Goal: Transaction & Acquisition: Purchase product/service

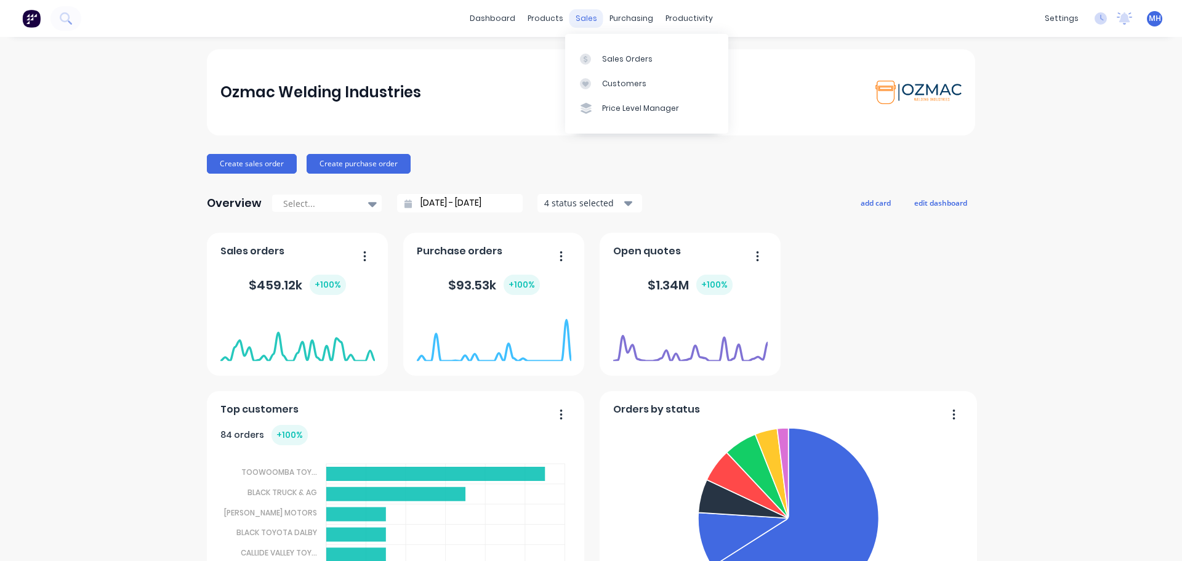
click at [580, 16] on div "sales" at bounding box center [587, 18] width 34 height 18
click at [589, 63] on icon at bounding box center [585, 59] width 11 height 11
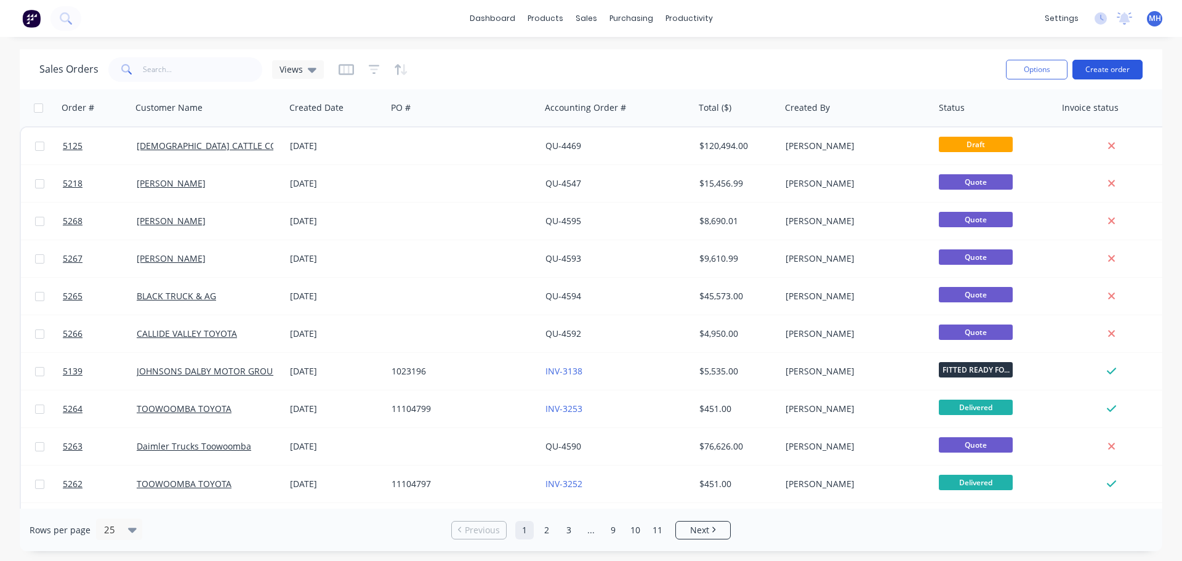
click at [1134, 71] on button "Create order" at bounding box center [1108, 70] width 70 height 20
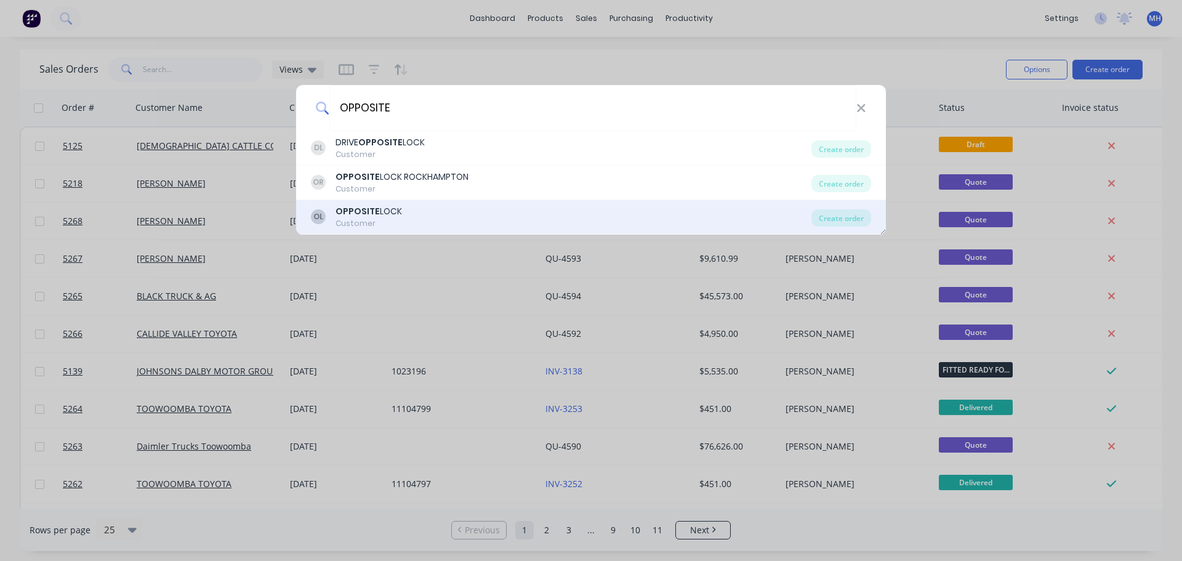
type input "OPPOSITE"
click at [426, 212] on div "OL OPPOSITE LOCK Customer" at bounding box center [561, 217] width 501 height 24
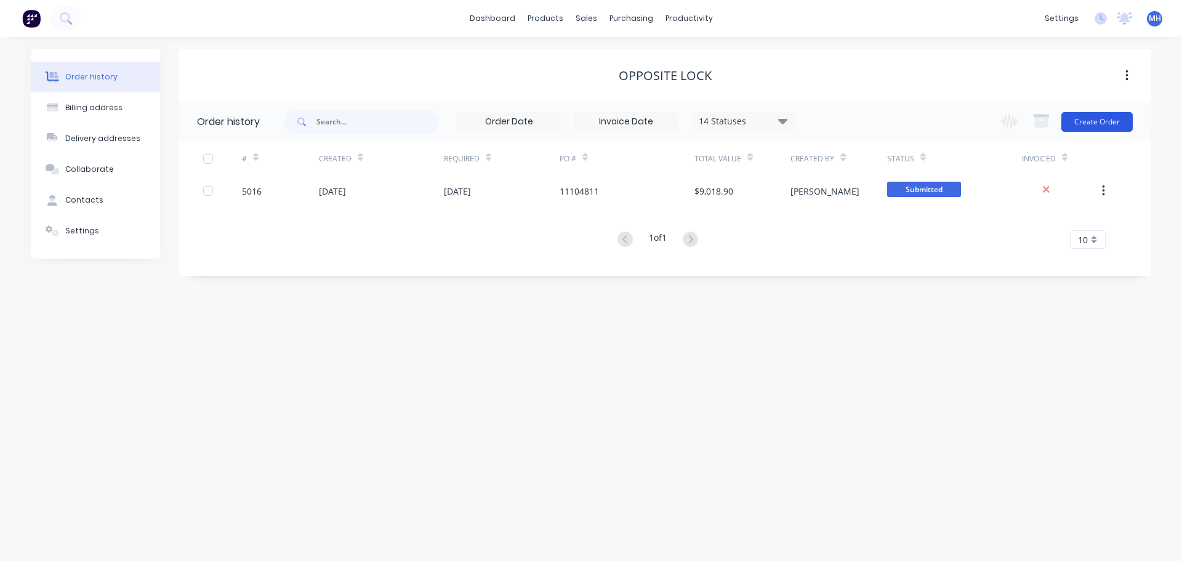
click at [1097, 123] on button "Create Order" at bounding box center [1097, 122] width 71 height 20
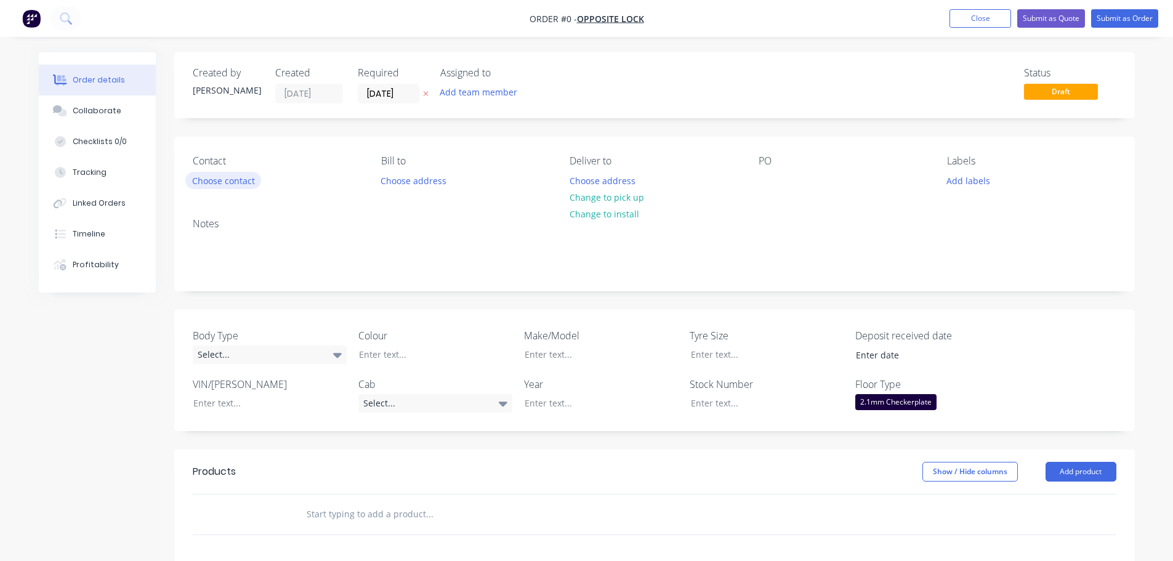
click at [232, 180] on button "Choose contact" at bounding box center [223, 180] width 76 height 17
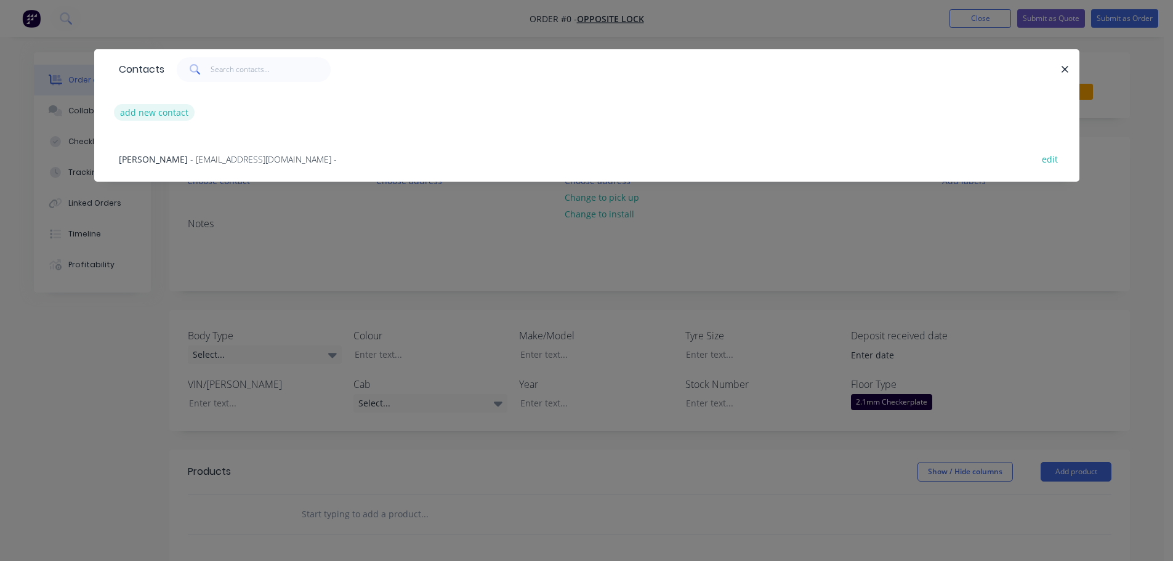
click at [160, 110] on button "add new contact" at bounding box center [154, 112] width 81 height 17
select select "AU"
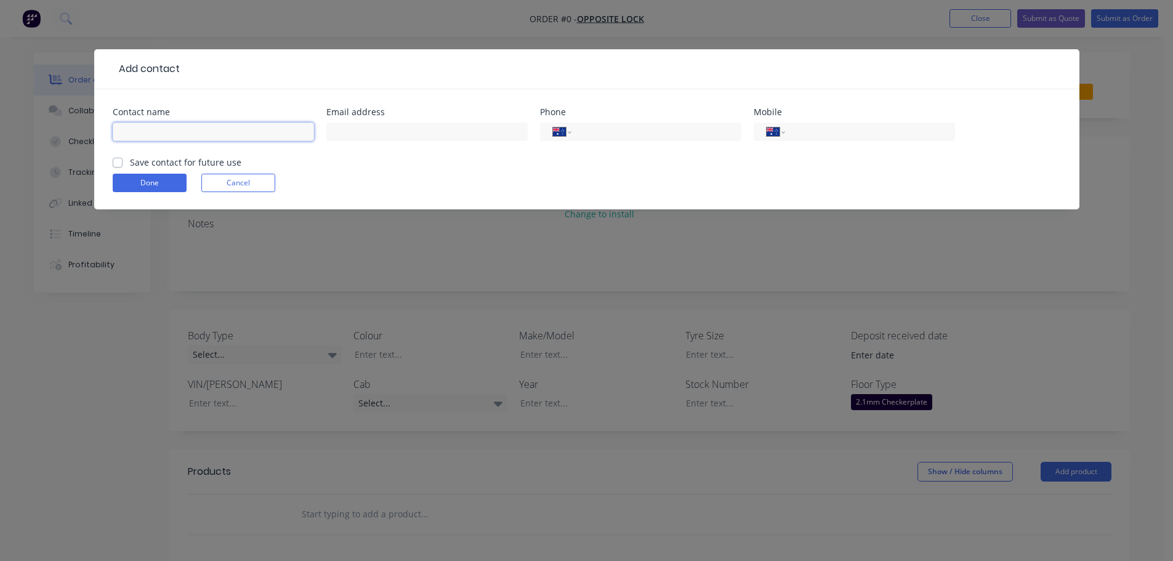
click at [196, 126] on input "text" at bounding box center [213, 132] width 201 height 18
type input "r"
type input "REILLY"
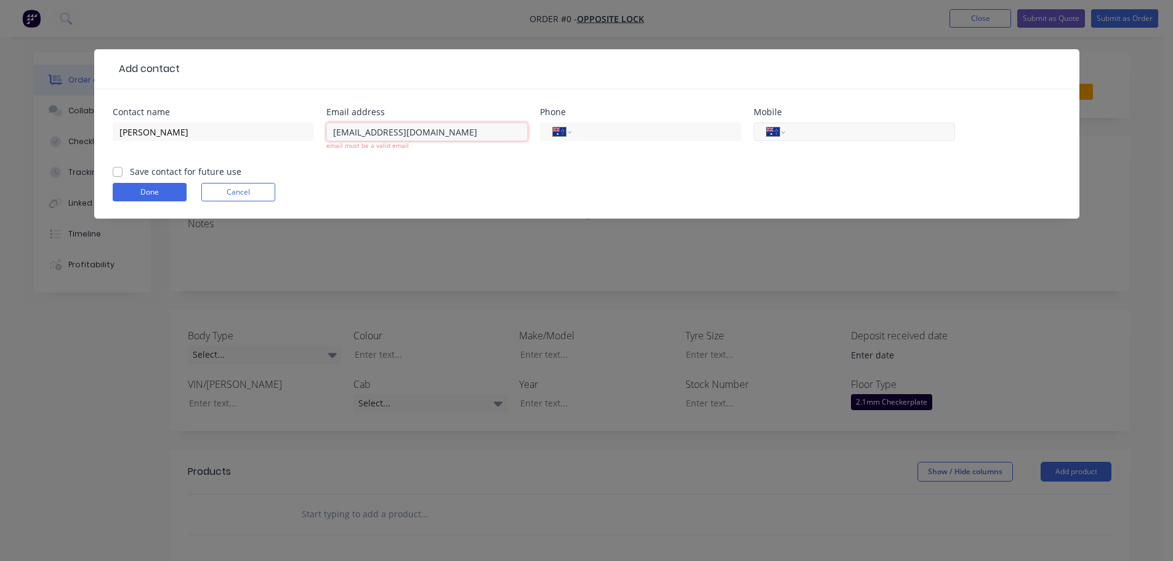
type input "reillyp@oltoowoomba.au"
click at [826, 134] on input "tel" at bounding box center [868, 132] width 148 height 14
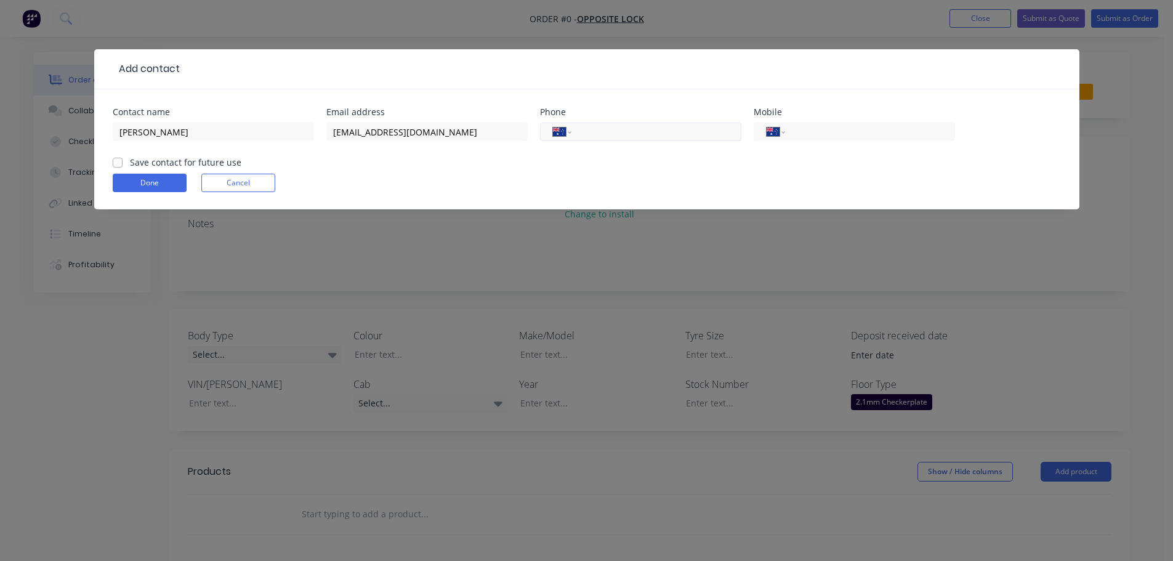
click at [616, 135] on input "tel" at bounding box center [654, 132] width 148 height 14
type input "(07) 4690 3600"
click at [130, 163] on label "Save contact for future use" at bounding box center [185, 162] width 111 height 13
click at [113, 163] on input "Save contact for future use" at bounding box center [118, 162] width 10 height 12
checkbox input "true"
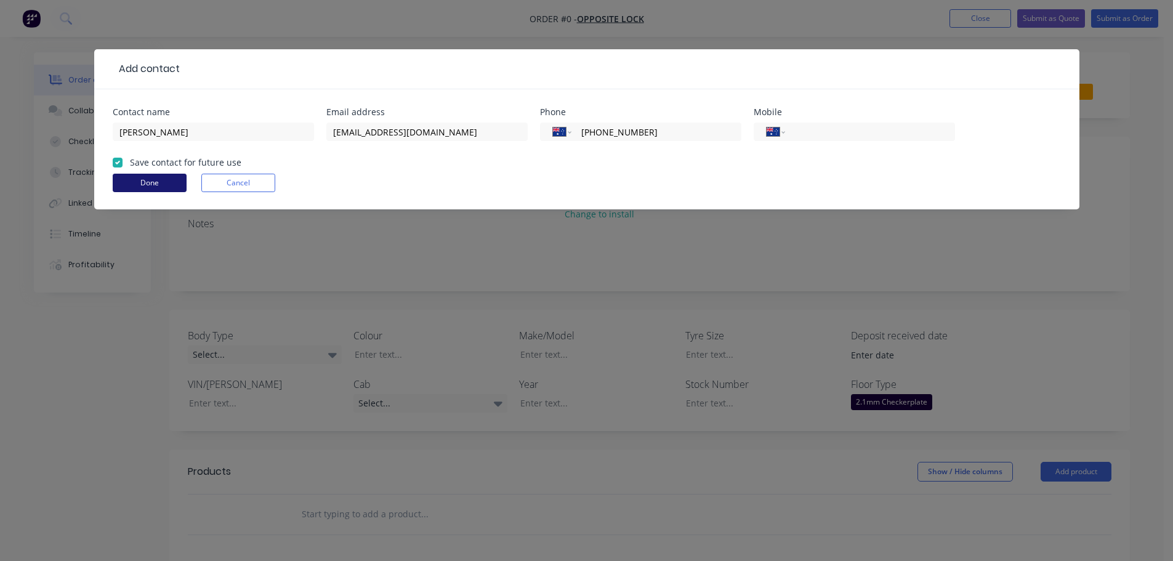
click at [149, 180] on button "Done" at bounding box center [150, 183] width 74 height 18
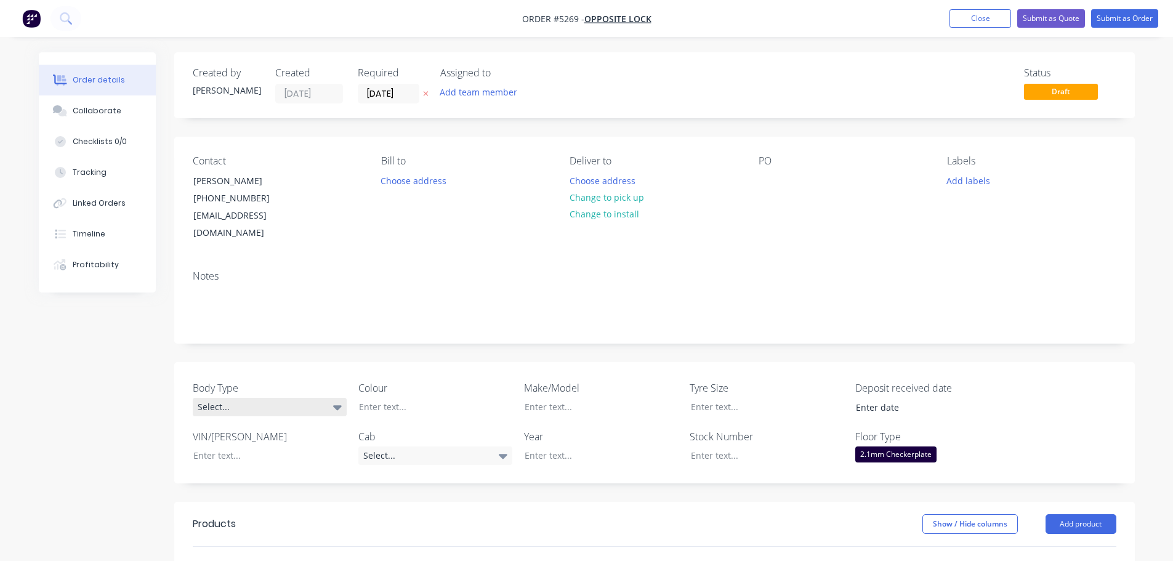
click at [291, 398] on div "Select..." at bounding box center [270, 407] width 154 height 18
click at [280, 437] on button "Cab Chassis" at bounding box center [285, 440] width 185 height 25
click at [419, 398] on div at bounding box center [426, 407] width 154 height 18
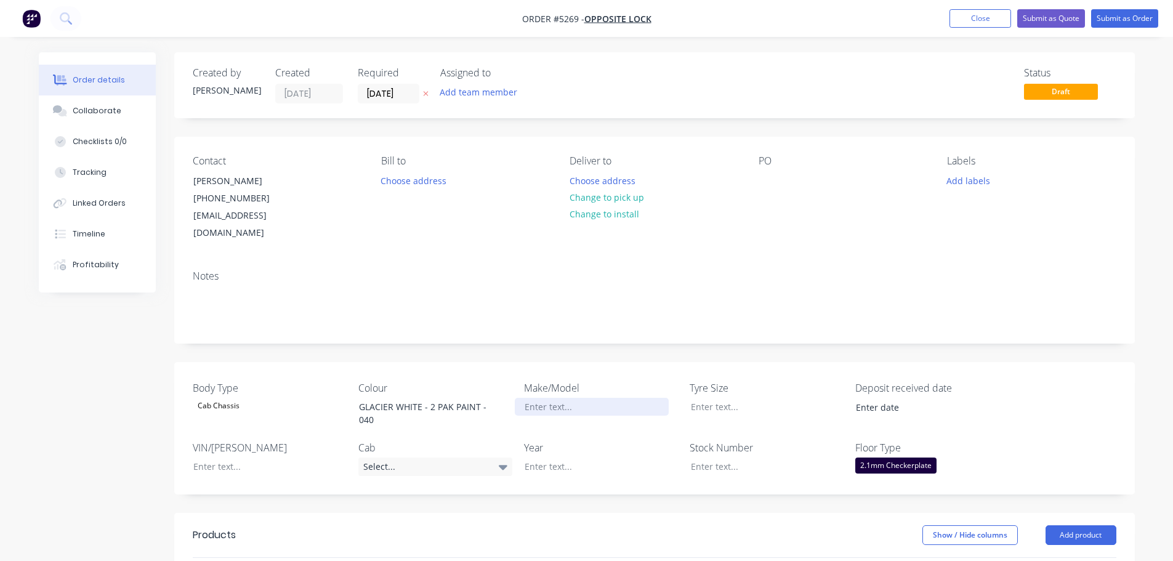
click at [545, 398] on div at bounding box center [592, 407] width 154 height 18
click at [543, 458] on div at bounding box center [592, 467] width 154 height 18
click at [408, 458] on div "Select..." at bounding box center [435, 467] width 154 height 18
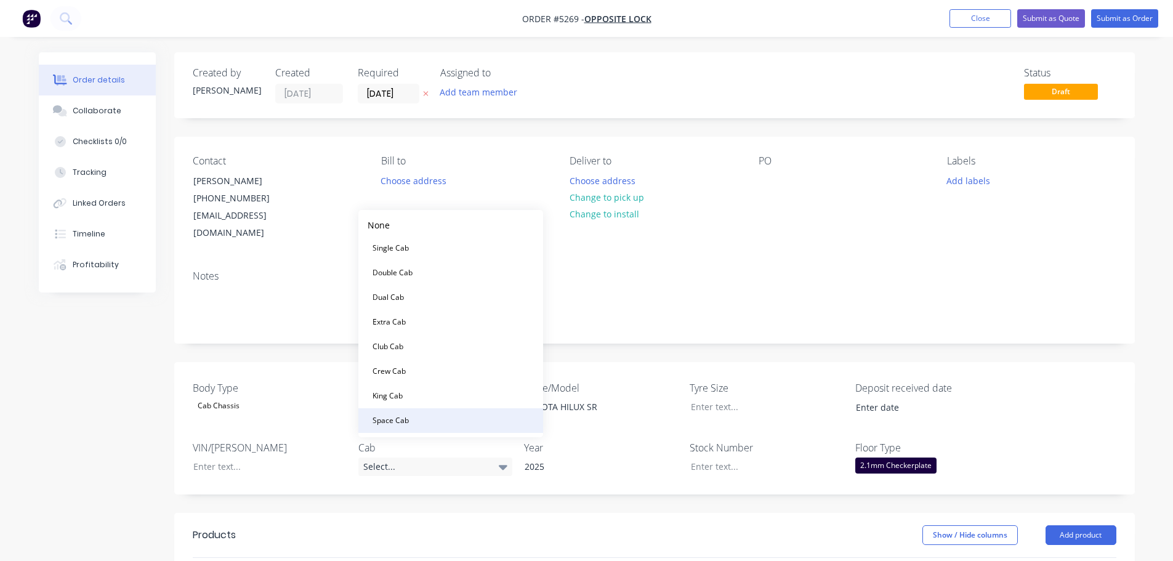
click at [411, 422] on div "Space Cab" at bounding box center [391, 421] width 46 height 16
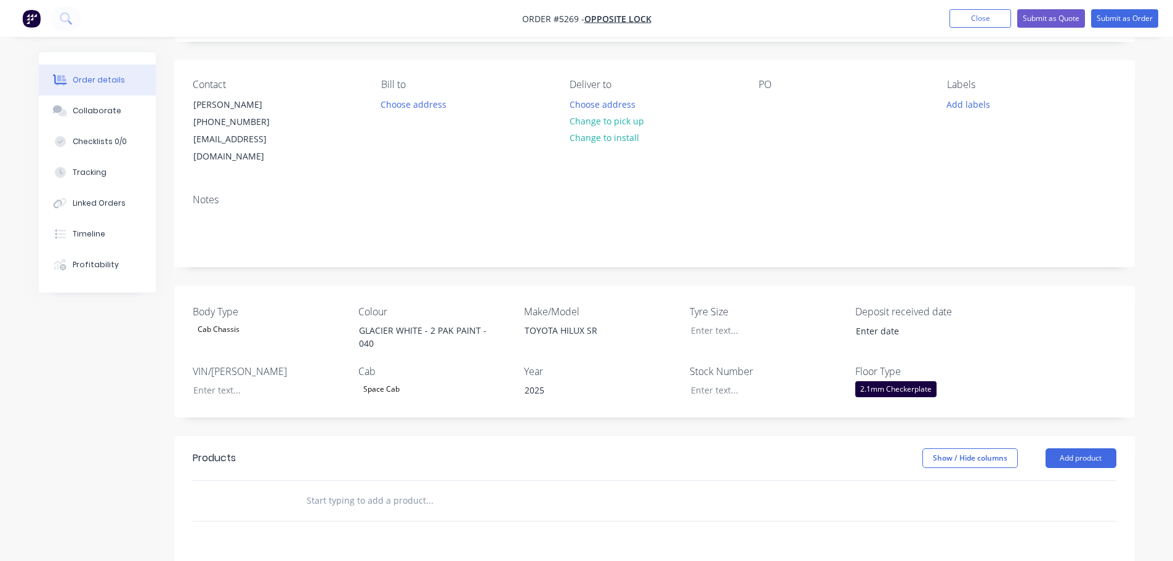
scroll to position [246, 0]
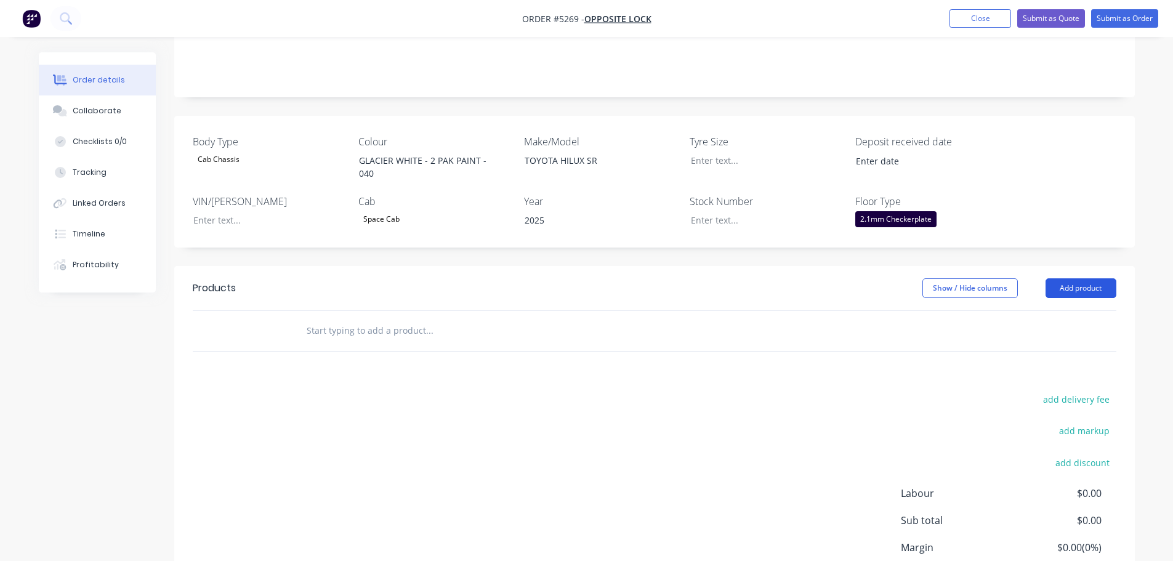
click at [1071, 278] on button "Add product" at bounding box center [1081, 288] width 71 height 20
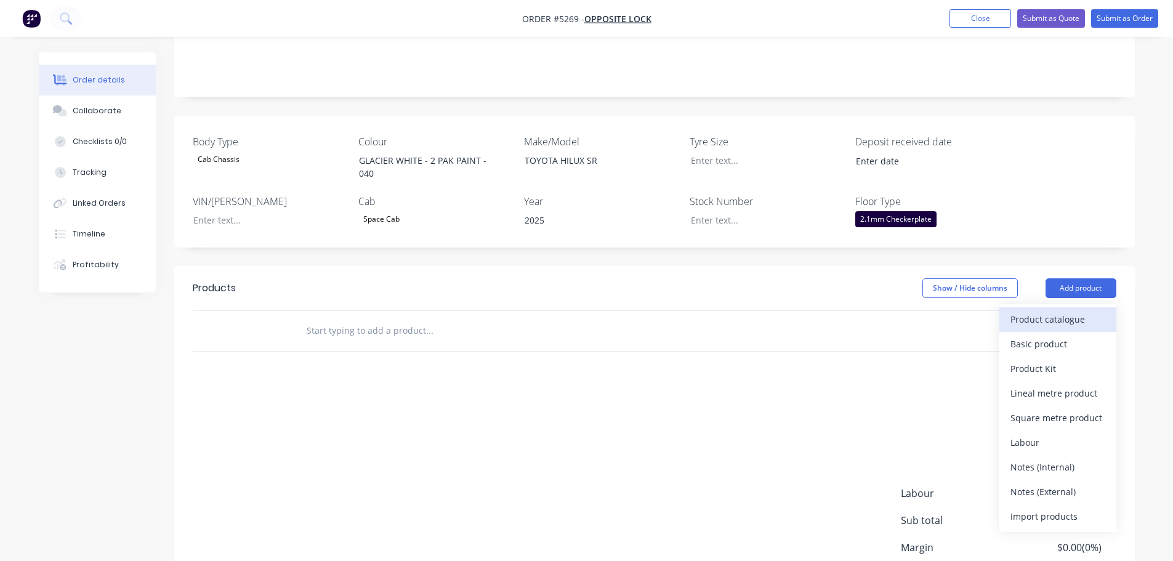
click at [1065, 310] on div "Product catalogue" at bounding box center [1058, 319] width 95 height 18
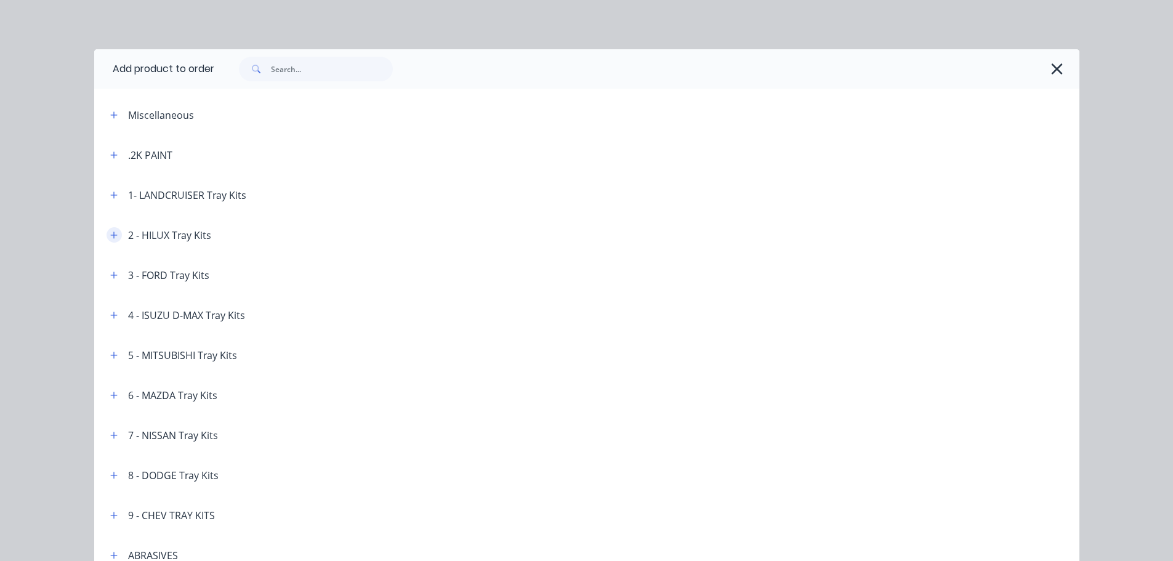
click at [110, 235] on icon "button" at bounding box center [113, 235] width 7 height 7
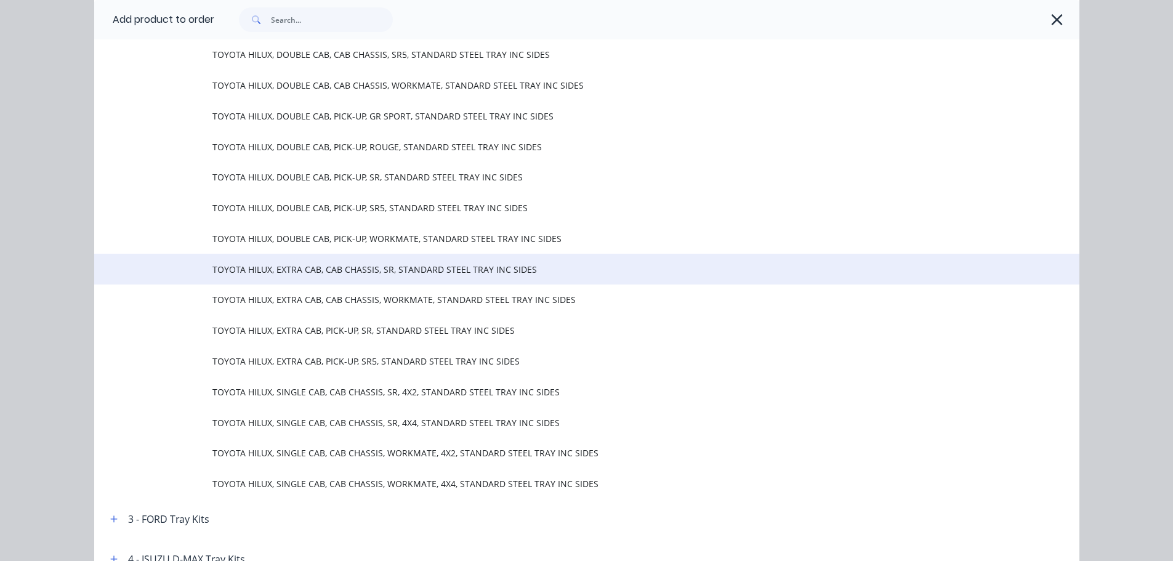
click at [376, 272] on span "TOYOTA HILUX, EXTRA CAB, CAB CHASSIS, SR, STANDARD STEEL TRAY INC SIDES" at bounding box center [558, 269] width 693 height 13
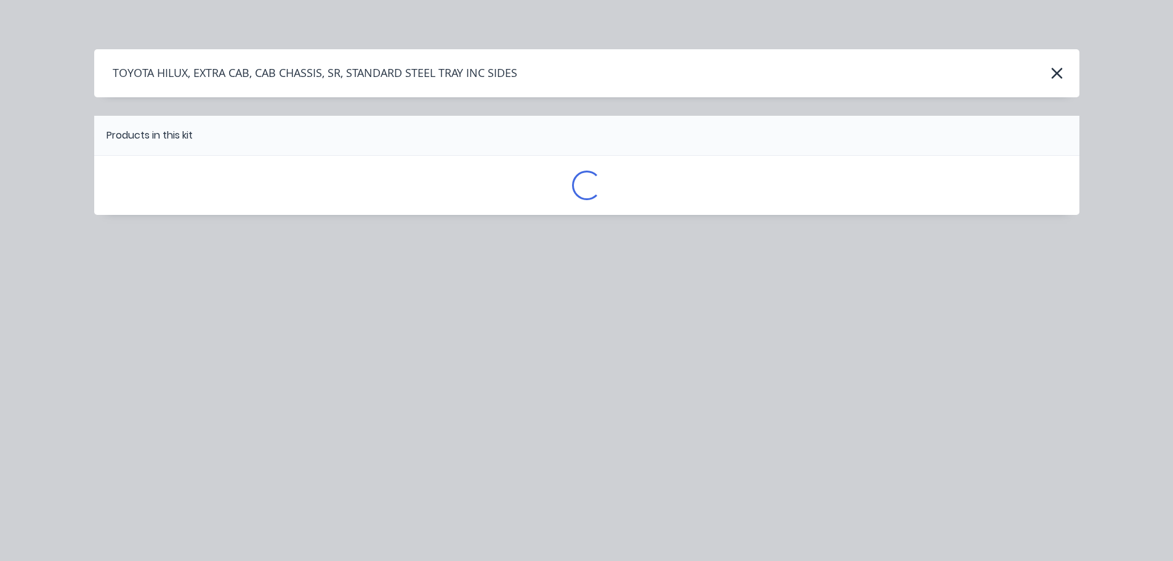
scroll to position [0, 0]
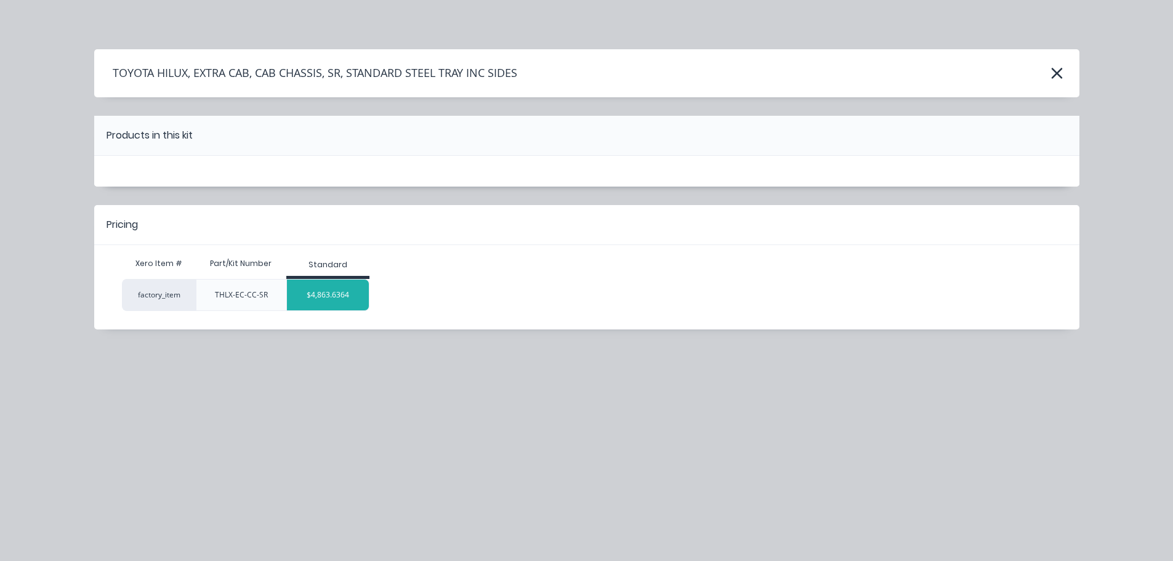
click at [348, 291] on div "$4,863.6364" at bounding box center [328, 295] width 82 height 31
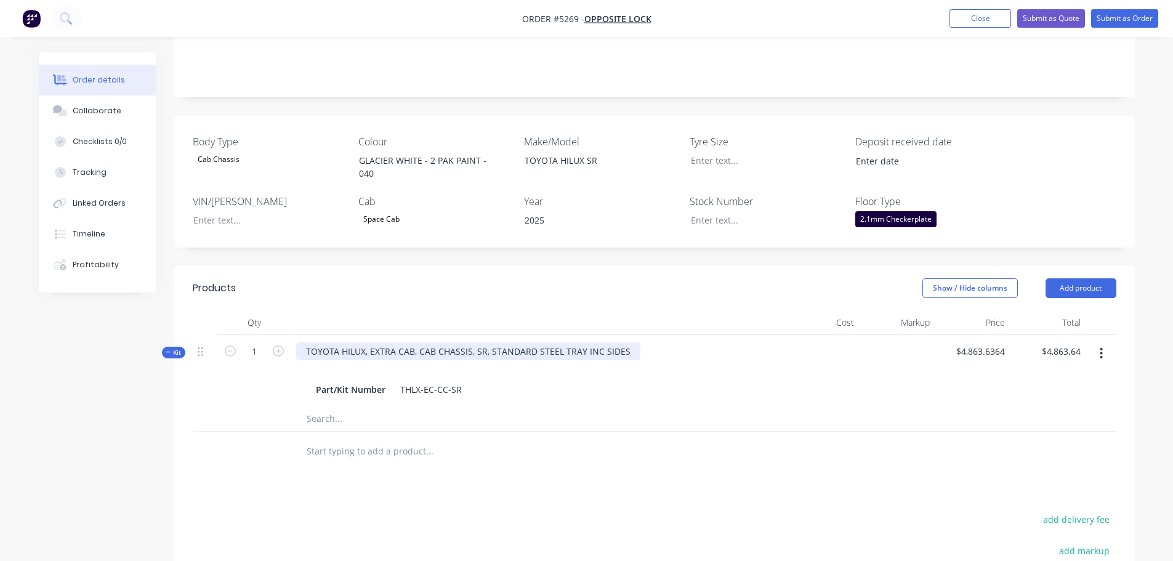
click at [411, 342] on div "TOYOTA HILUX, EXTRA CAB, CAB CHASSIS, SR, STANDARD STEEL TRAY INC SIDES" at bounding box center [468, 351] width 344 height 18
click at [369, 342] on div "TOYOTA HILUX, EXTRA CAB, CAB CHASSIS, SR, STANDARD STEEL TRAY INC SIDES" at bounding box center [468, 351] width 344 height 18
click at [384, 447] on div at bounding box center [512, 452] width 443 height 40
click at [389, 439] on input "text" at bounding box center [429, 451] width 246 height 25
click at [1071, 278] on button "Add product" at bounding box center [1081, 288] width 71 height 20
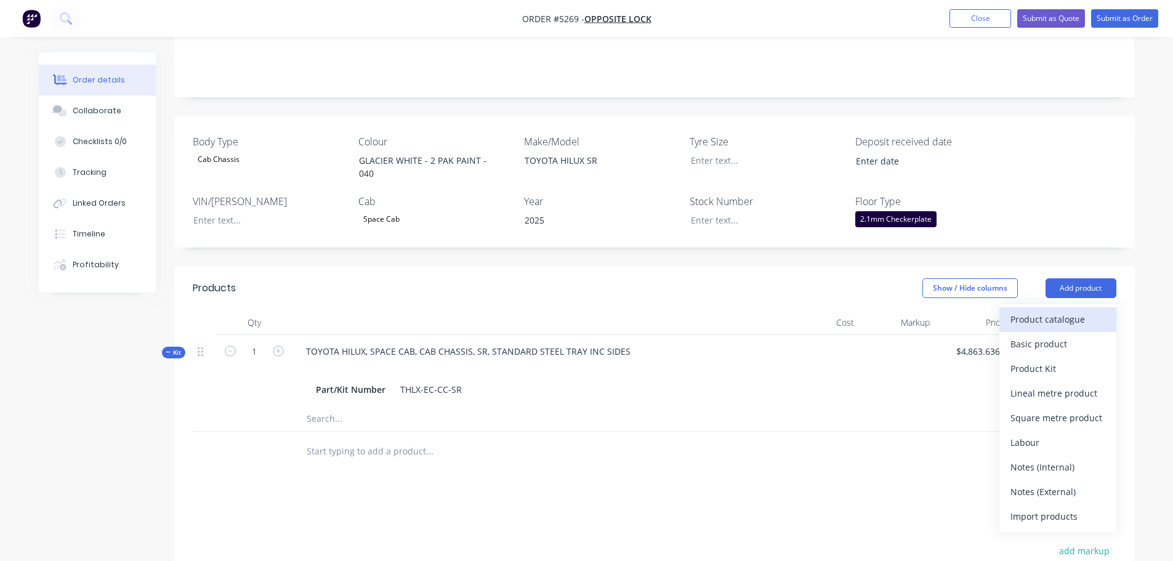
click at [1051, 310] on div "Product catalogue" at bounding box center [1058, 319] width 95 height 18
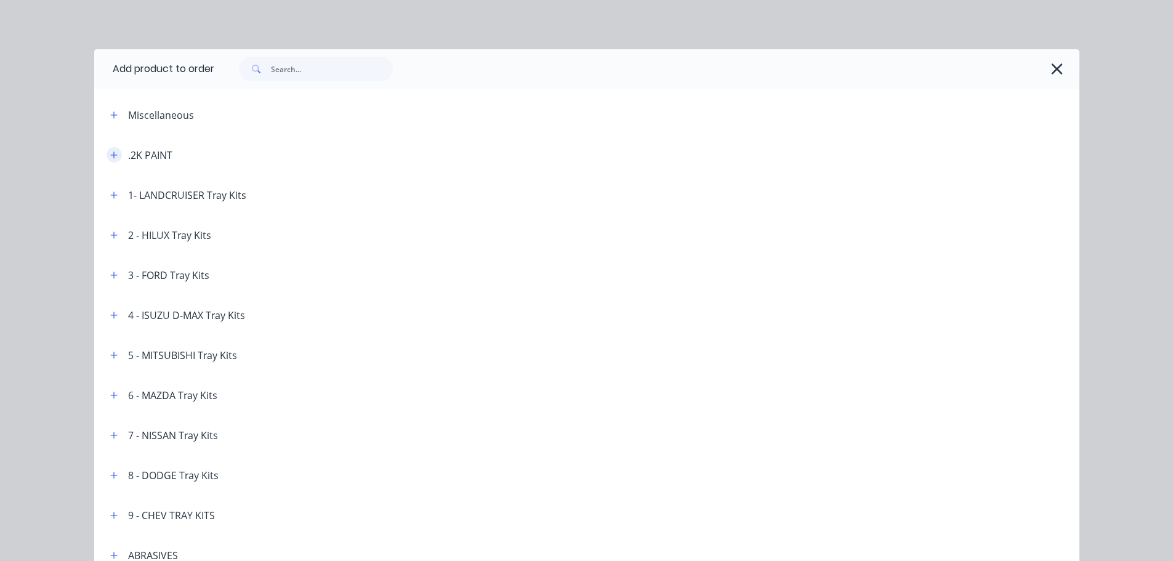
click at [110, 156] on icon "button" at bounding box center [113, 155] width 7 height 9
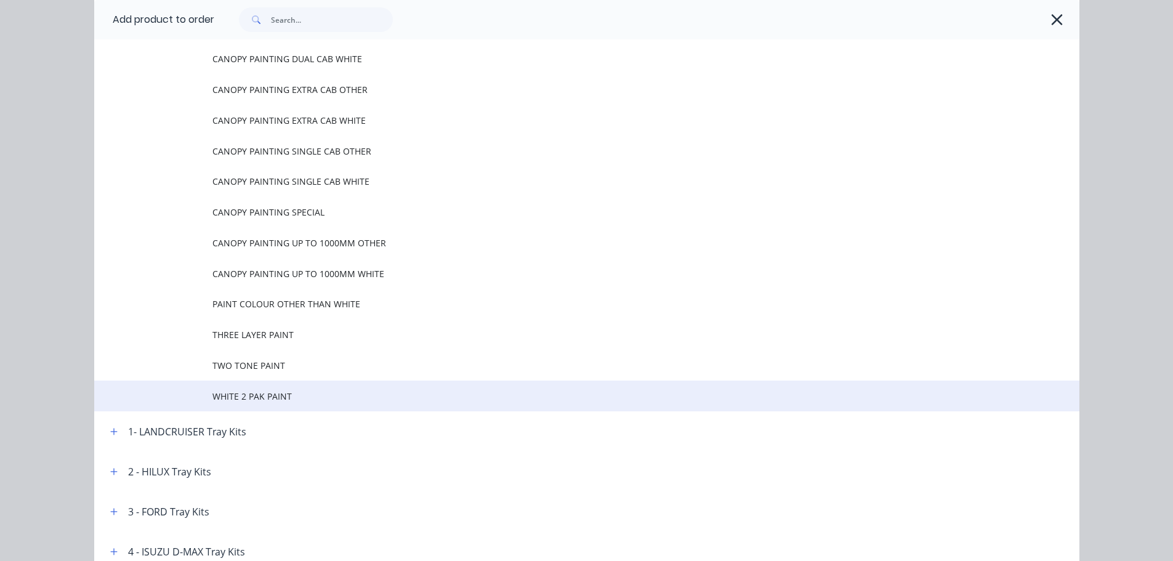
scroll to position [185, 0]
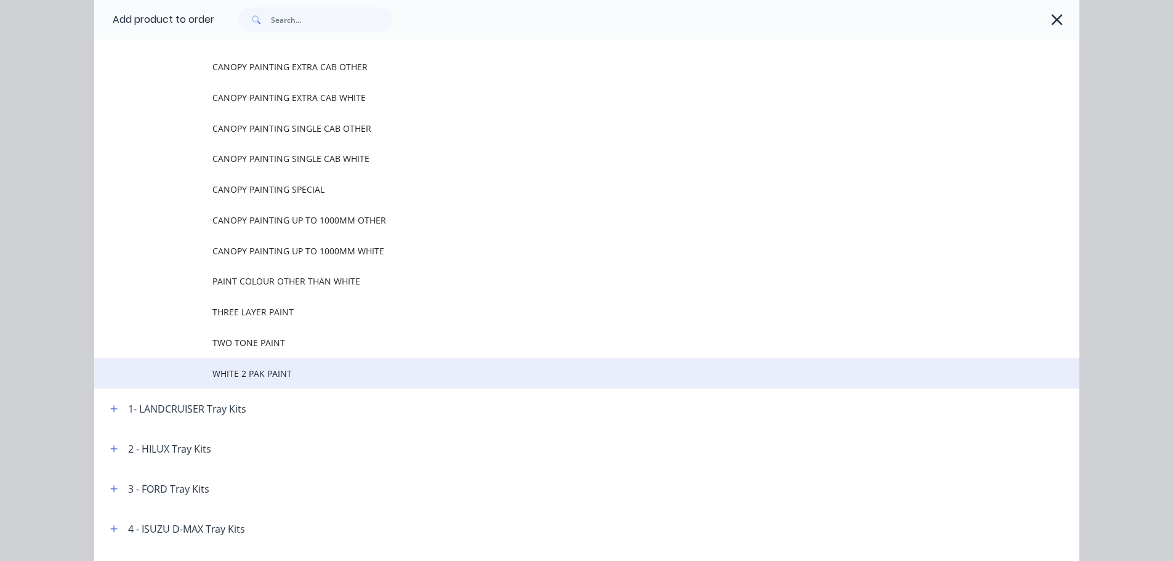
click at [269, 373] on span "WHITE 2 PAK PAINT" at bounding box center [558, 373] width 693 height 13
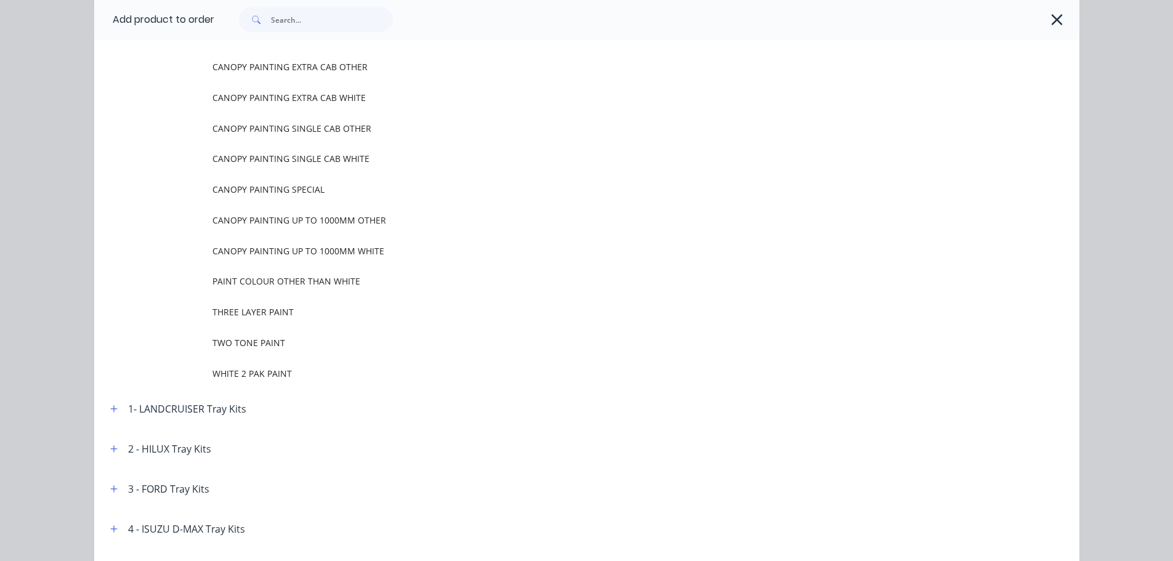
scroll to position [0, 0]
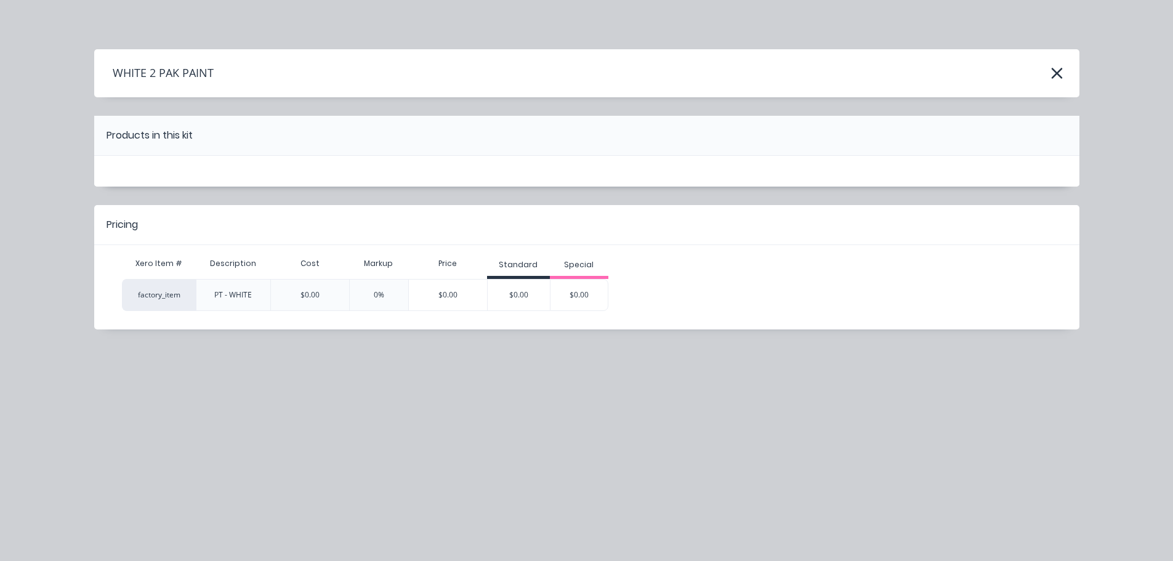
click at [513, 296] on div "$0.00" at bounding box center [519, 295] width 62 height 31
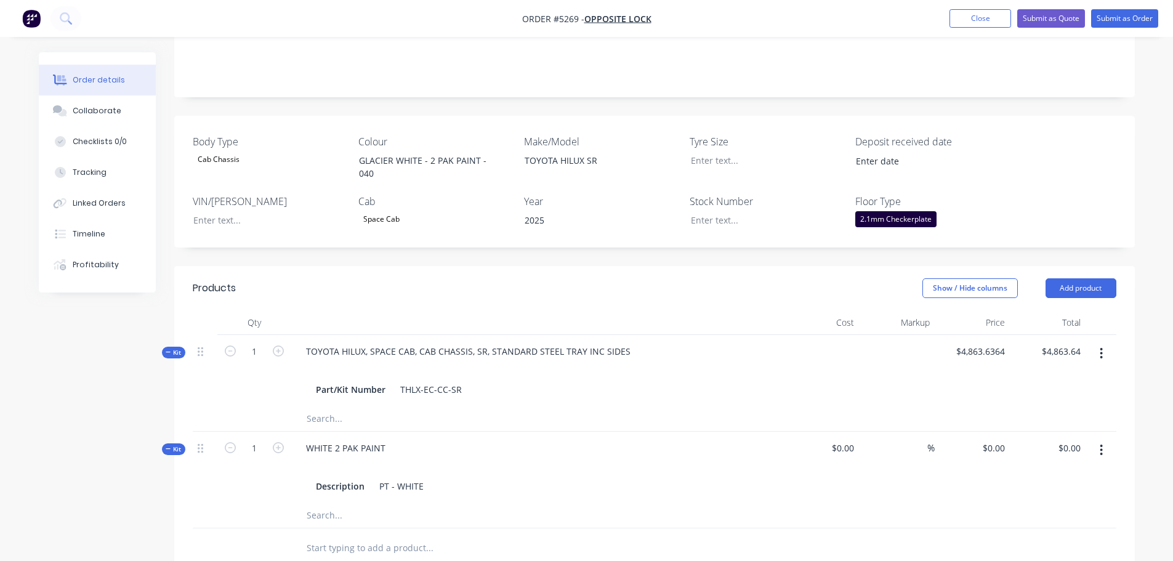
click at [358, 536] on input "text" at bounding box center [429, 548] width 246 height 25
type input "CAPPING"
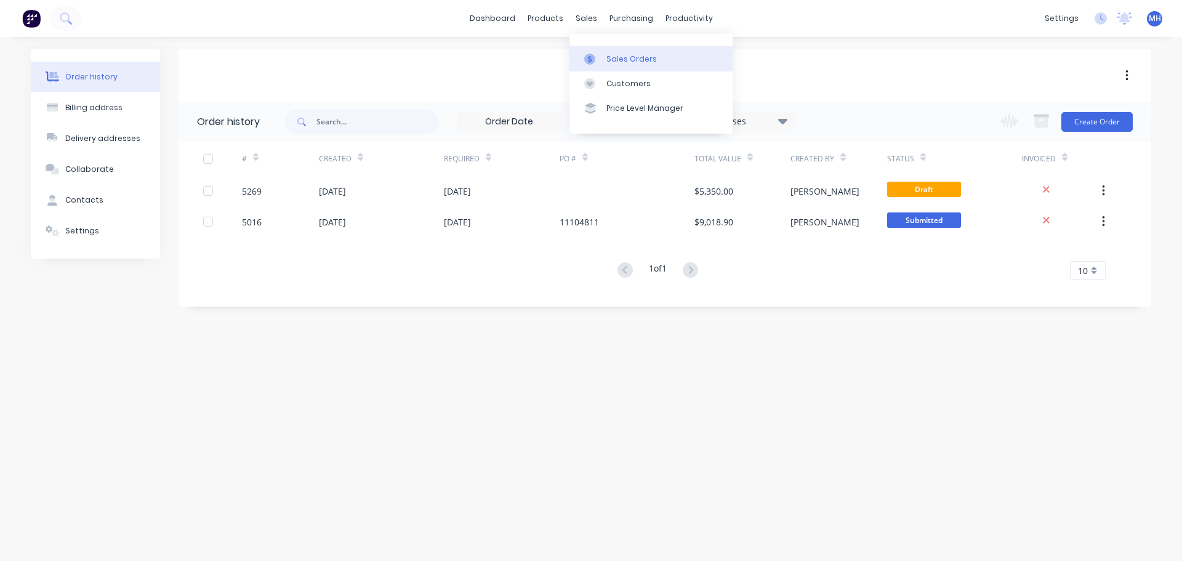
click at [609, 57] on div "Sales Orders" at bounding box center [632, 59] width 50 height 11
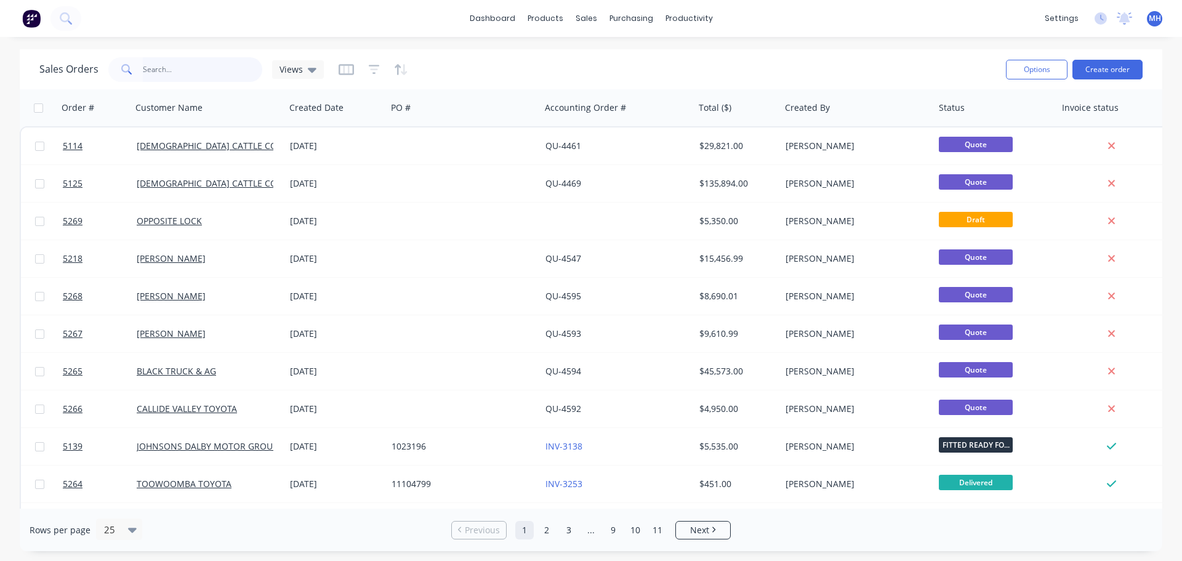
click at [210, 65] on input "text" at bounding box center [203, 69] width 120 height 25
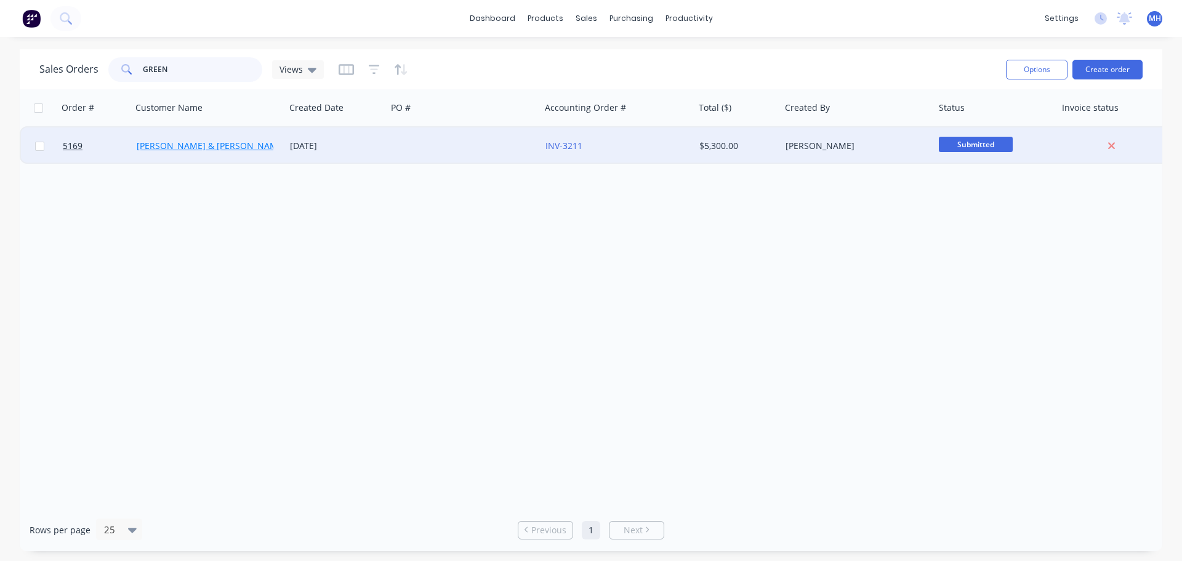
type input "GREEN"
click at [206, 147] on link "Shane & Maree Green" at bounding box center [211, 146] width 149 height 12
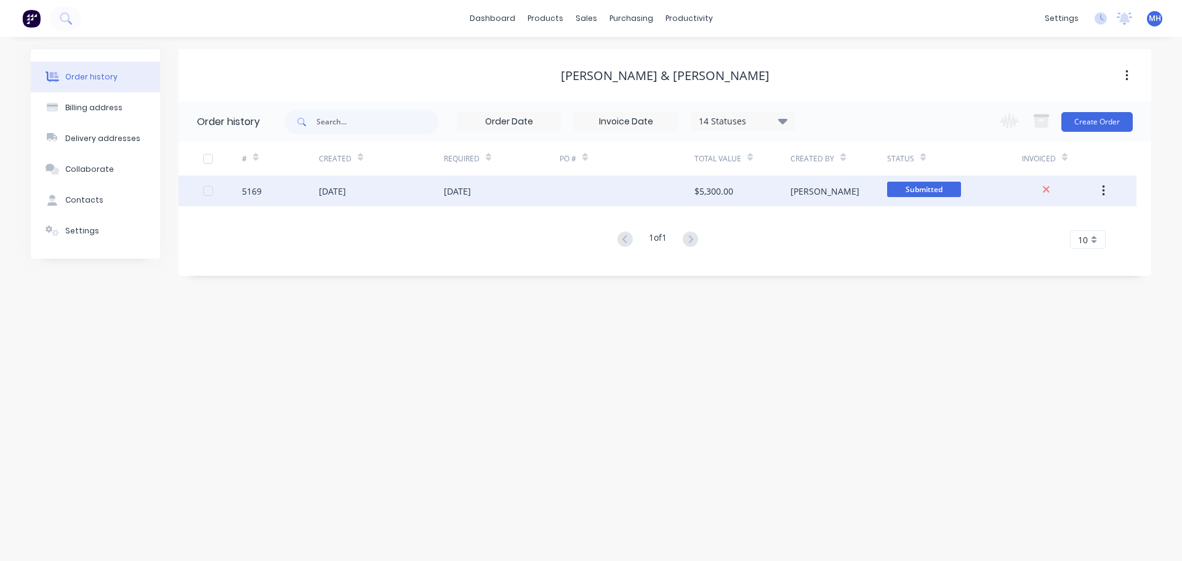
click at [304, 188] on div "5169" at bounding box center [280, 191] width 77 height 31
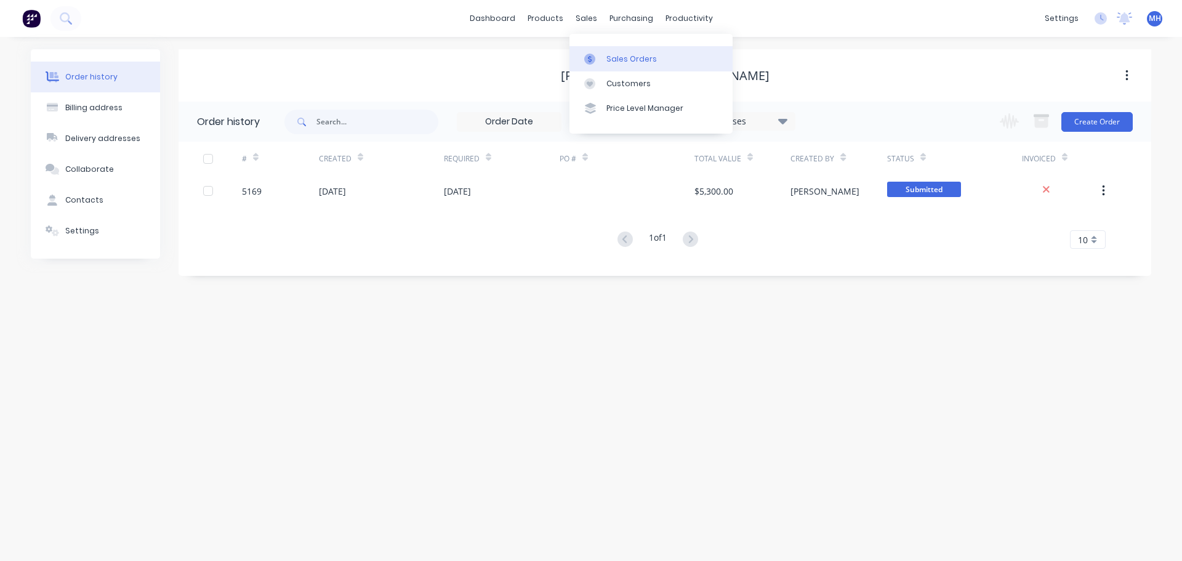
click at [599, 63] on div at bounding box center [593, 59] width 18 height 11
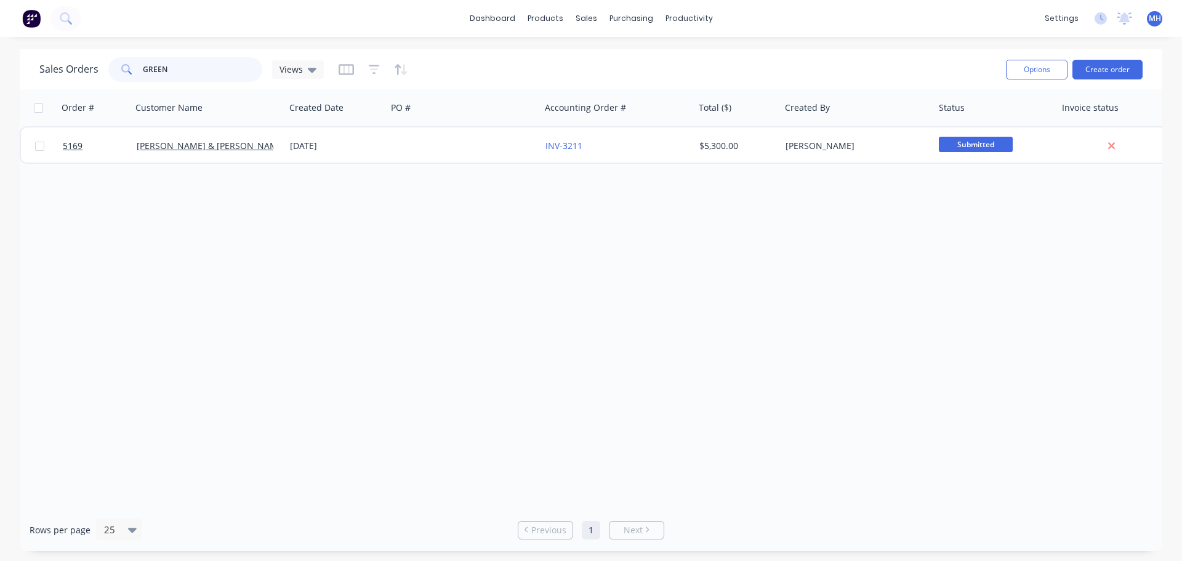
click at [176, 74] on input "GREEN" at bounding box center [203, 69] width 120 height 25
type input "G"
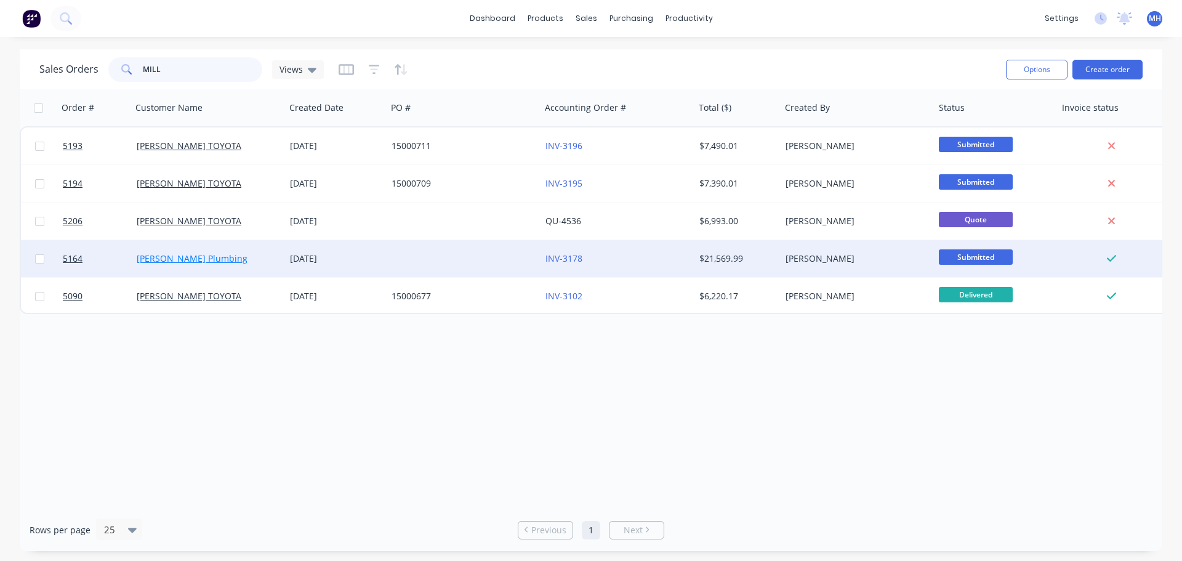
type input "MILL"
click at [193, 262] on link "Rick Milligan Plumbing" at bounding box center [192, 258] width 111 height 12
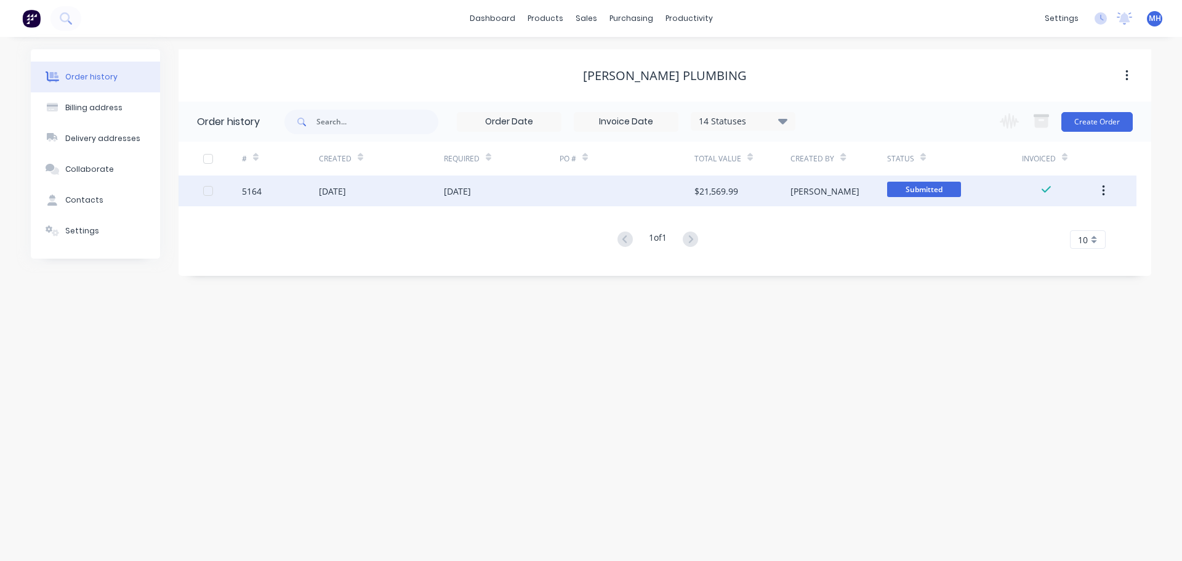
click at [346, 190] on div "11 Sep 2025" at bounding box center [332, 191] width 27 height 13
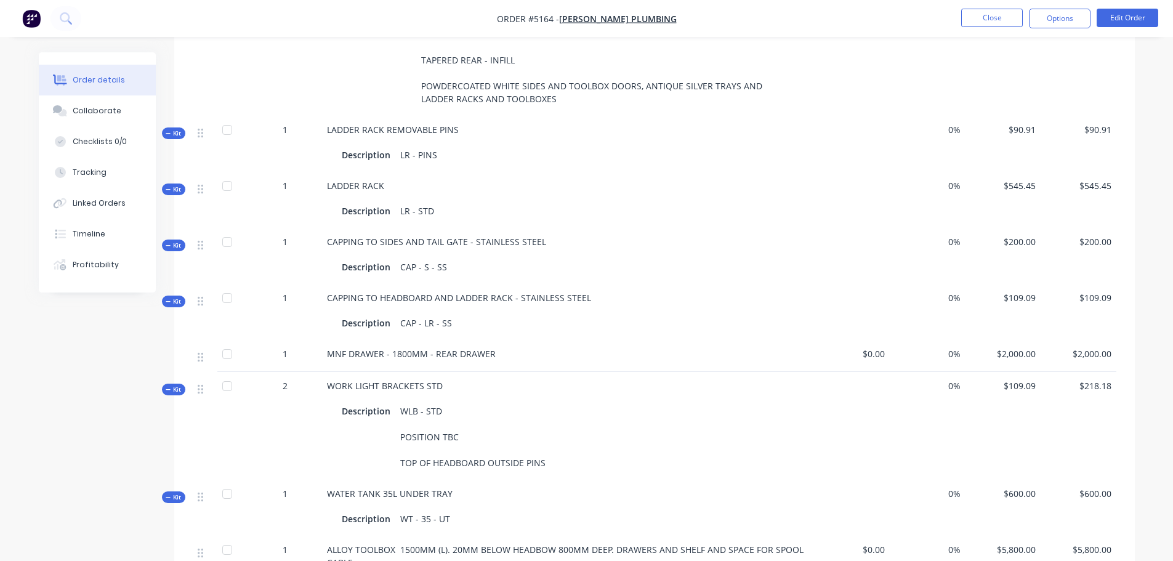
scroll to position [254, 0]
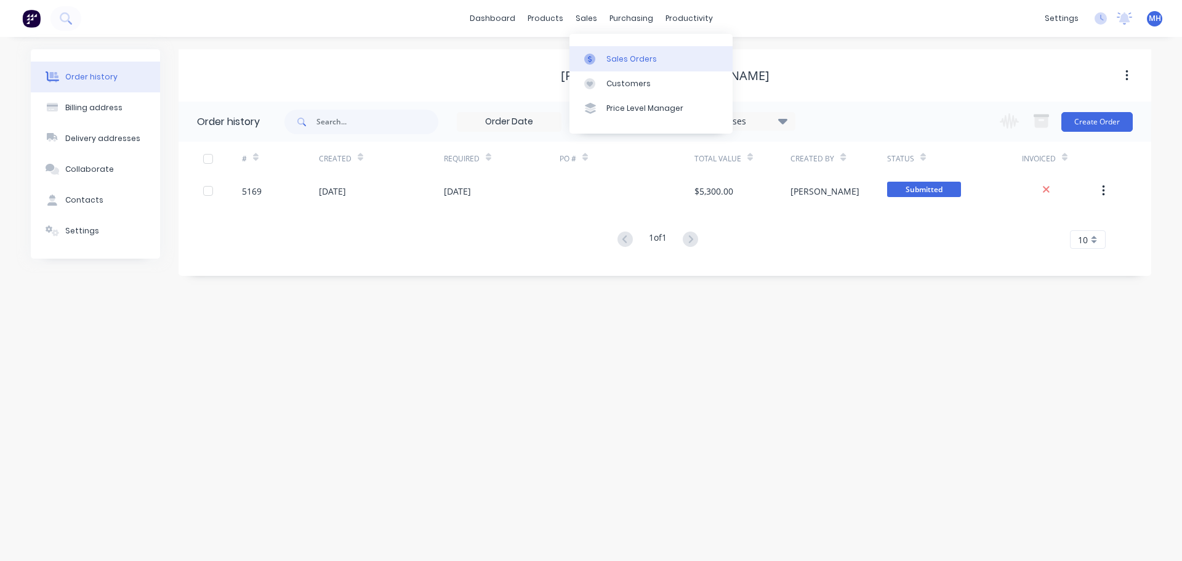
click at [603, 57] on link "Sales Orders" at bounding box center [651, 58] width 163 height 25
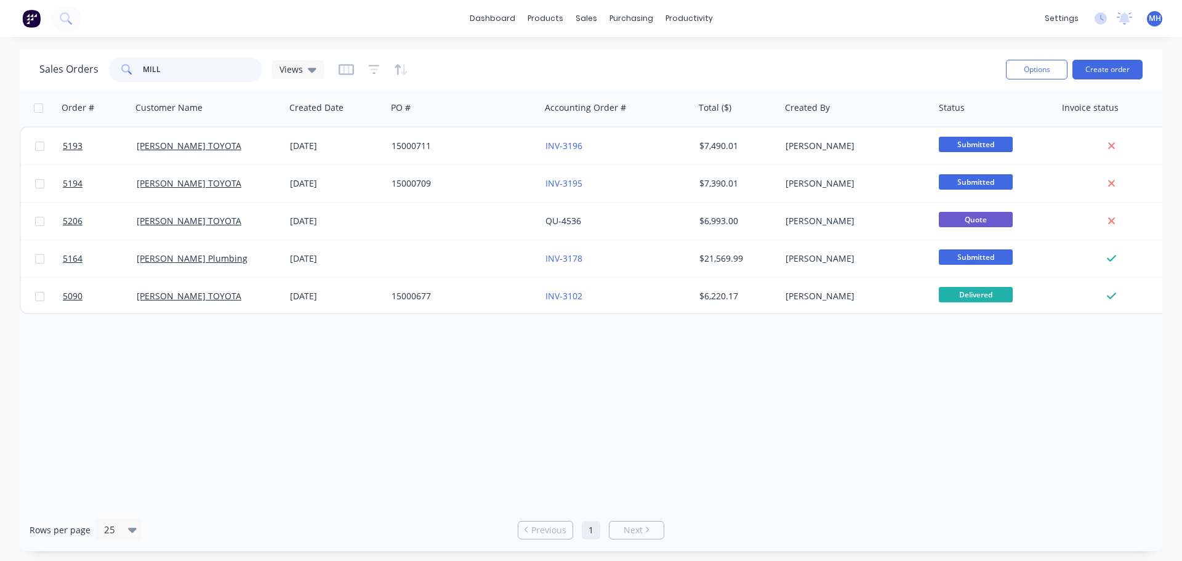
drag, startPoint x: 185, startPoint y: 73, endPoint x: 64, endPoint y: 75, distance: 121.3
click at [64, 75] on div "Sales Orders MILL Views" at bounding box center [181, 69] width 284 height 25
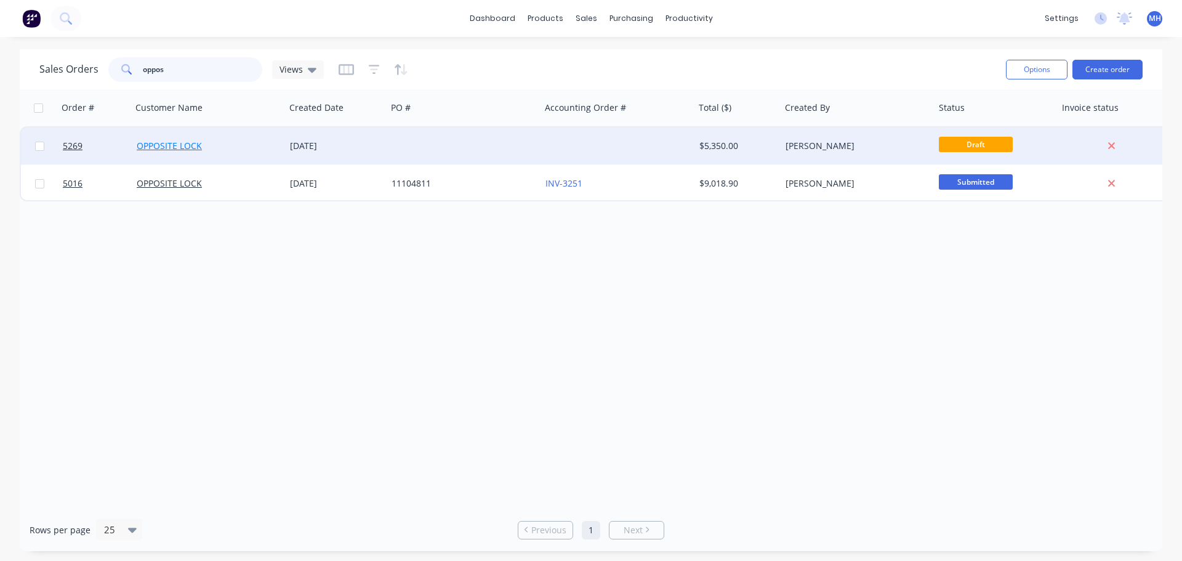
type input "oppos"
click at [176, 149] on link "OPPOSITE LOCK" at bounding box center [169, 146] width 65 height 12
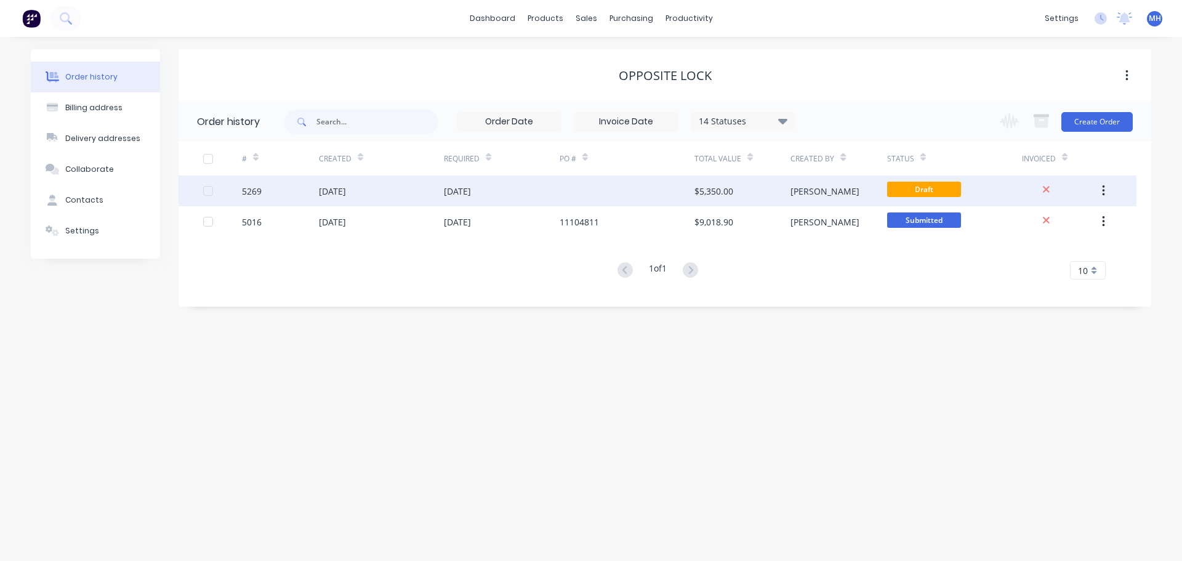
click at [376, 188] on div "01 Oct 2025" at bounding box center [381, 191] width 125 height 31
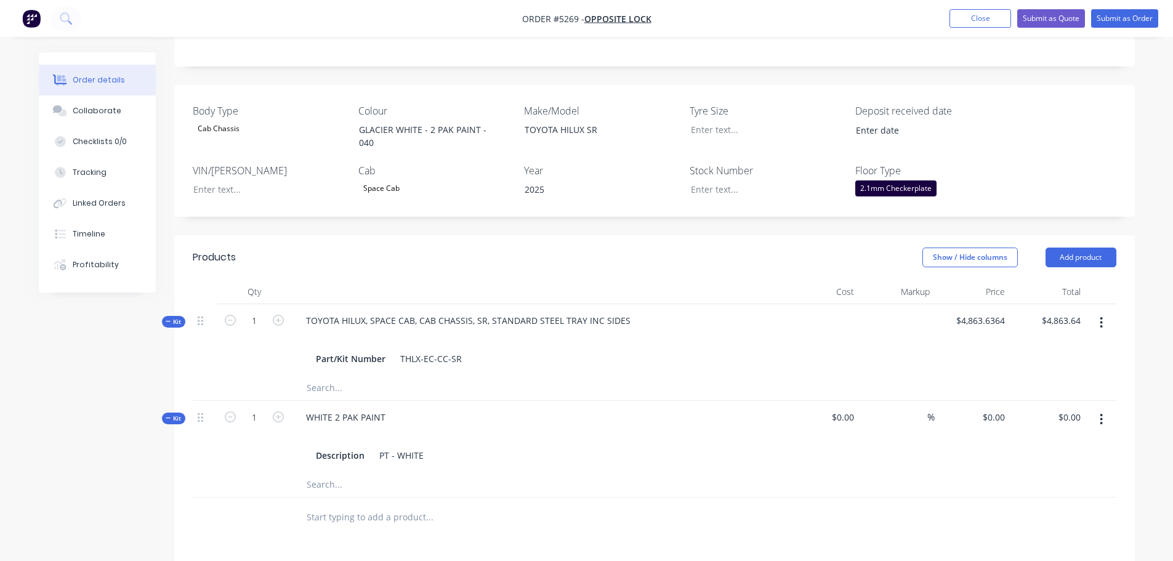
scroll to position [369, 0]
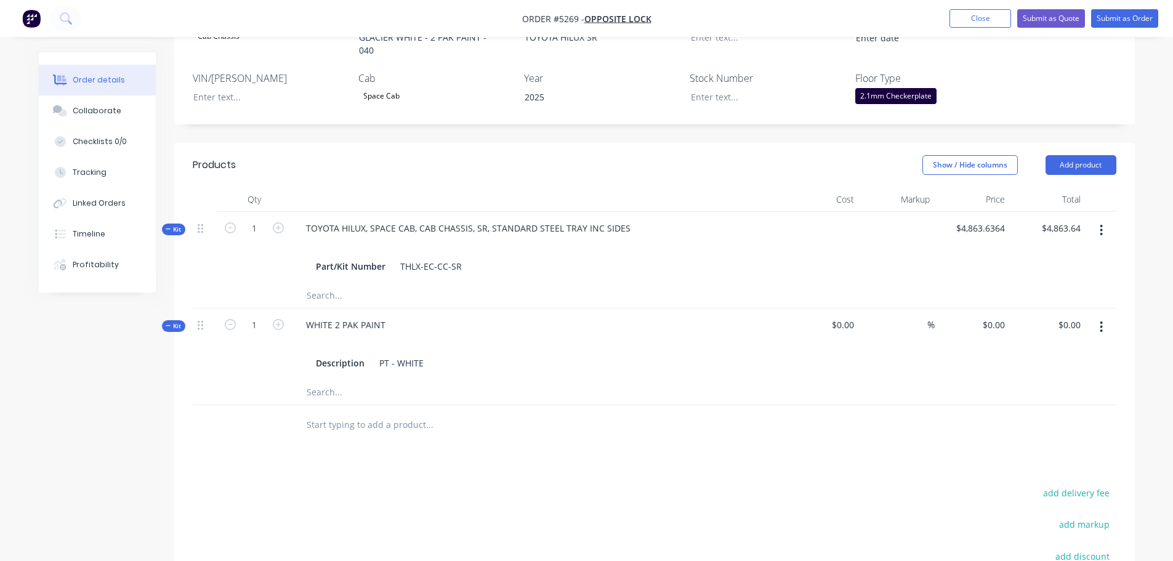
click at [335, 413] on input "text" at bounding box center [429, 425] width 246 height 25
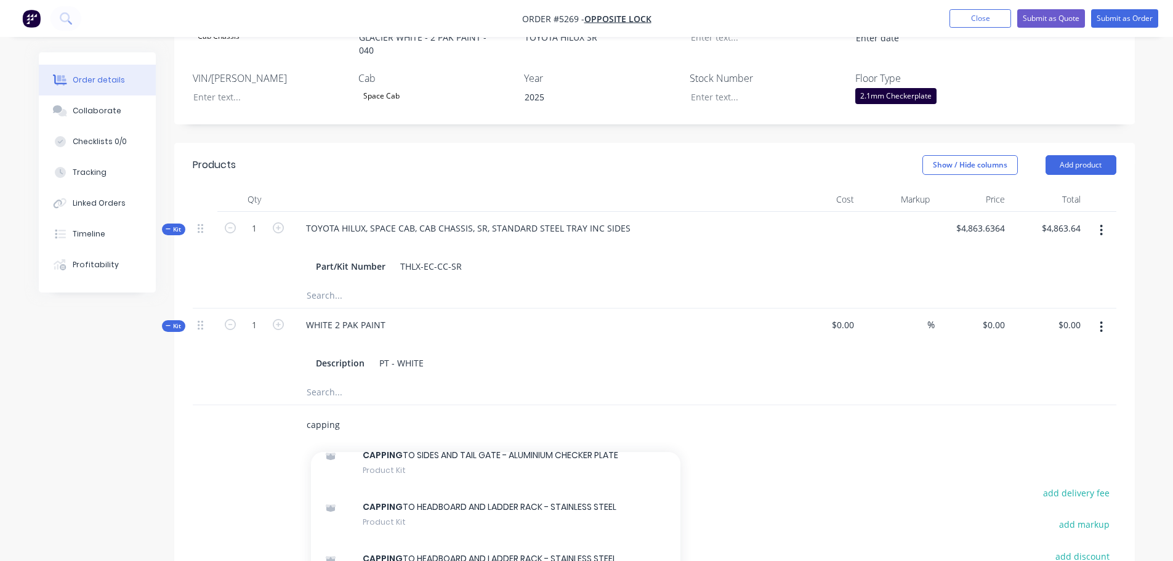
scroll to position [148, 0]
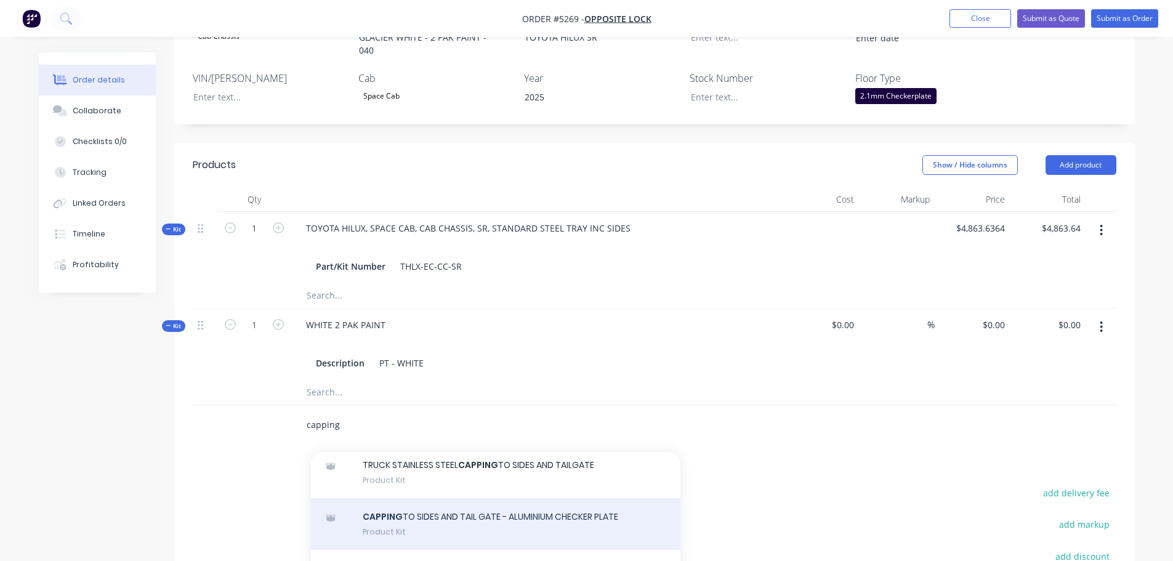
type input "capping"
click at [439, 521] on div "CAPPING TO SIDES AND TAIL GATE - ALUMINIUM CHECKER PLATE Product Kit" at bounding box center [495, 524] width 369 height 52
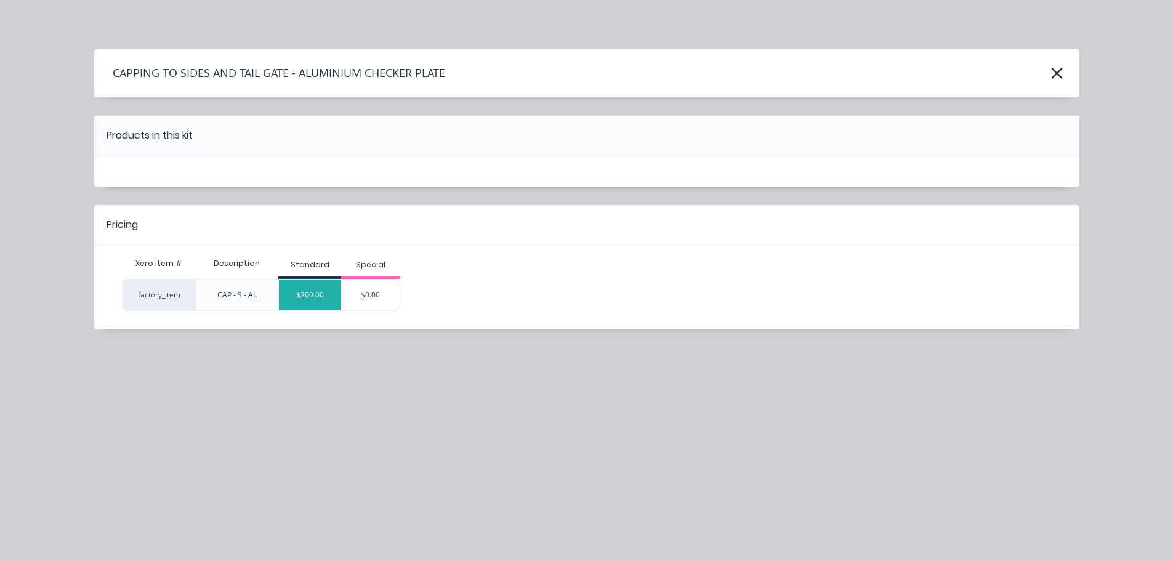
click at [318, 298] on div "$200.00" at bounding box center [310, 295] width 62 height 31
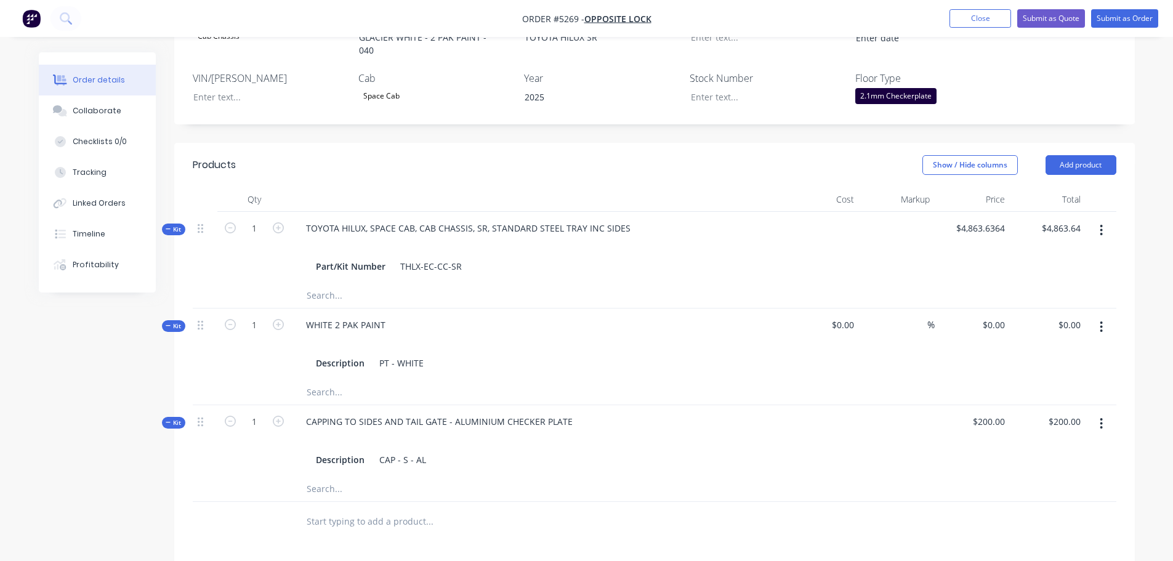
click at [392, 509] on input "text" at bounding box center [429, 521] width 246 height 25
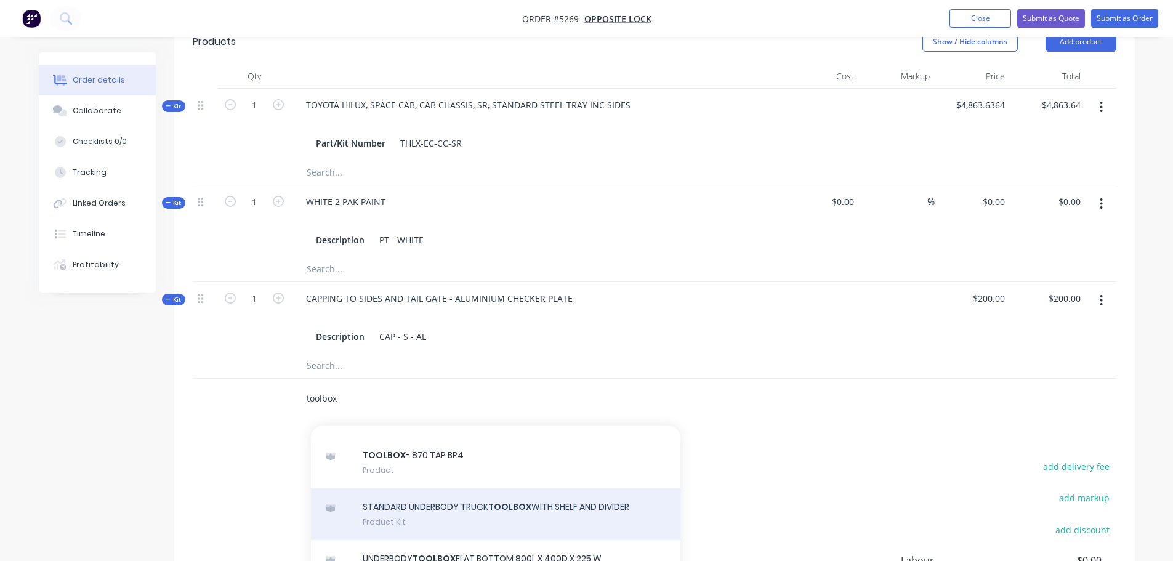
scroll to position [616, 0]
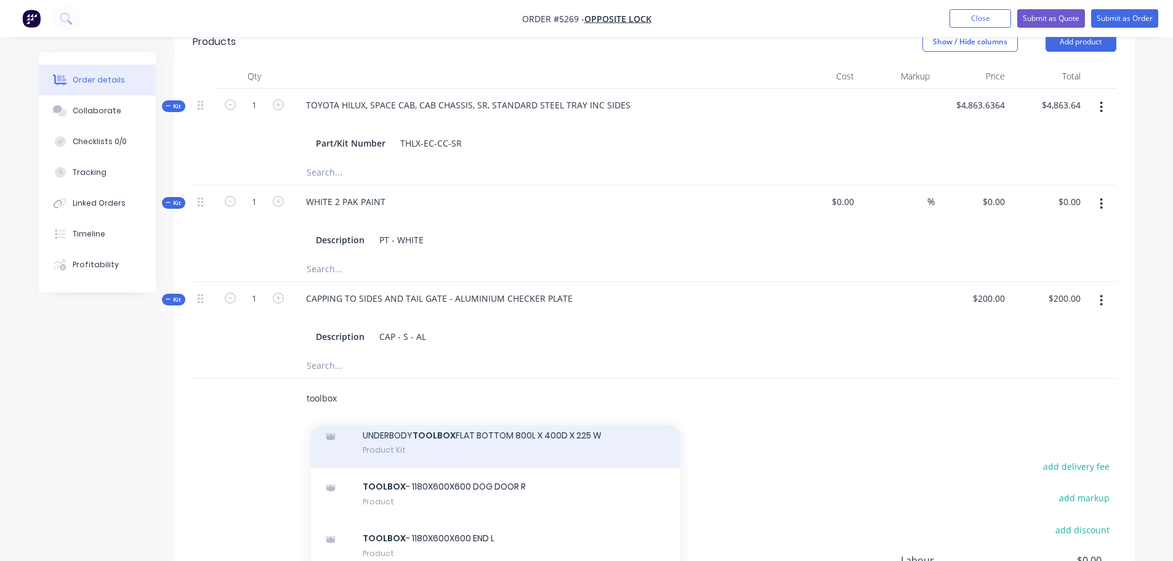
type input "toolbox"
click at [437, 446] on div "UNDERBODY TOOLBOX FLAT BOTTOM 800L X 400D X 225 W Product Kit" at bounding box center [495, 443] width 369 height 52
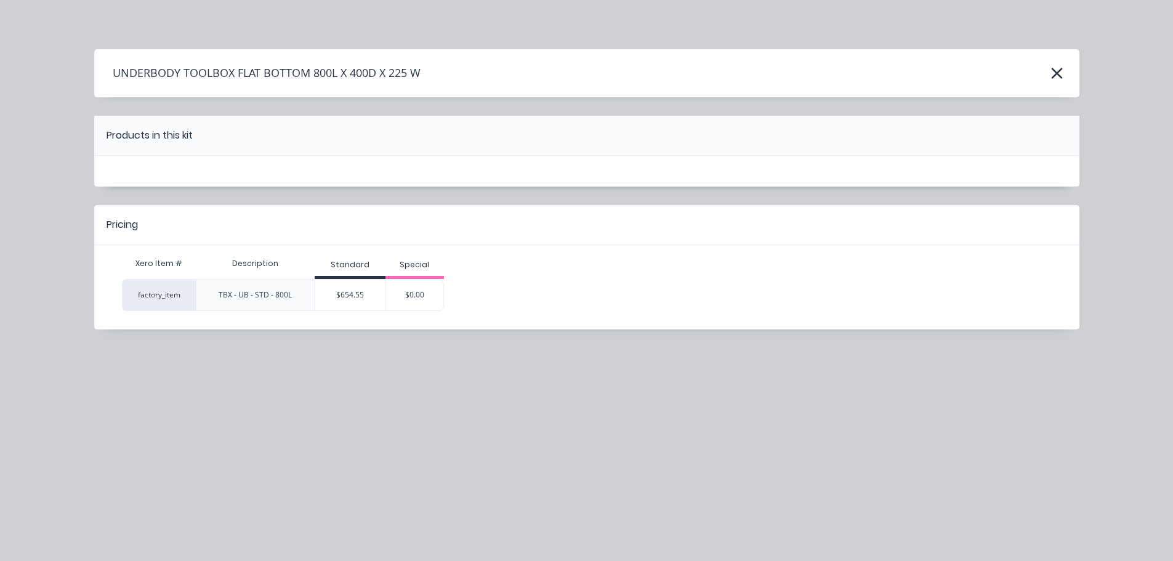
click at [1057, 72] on icon "button" at bounding box center [1057, 73] width 13 height 17
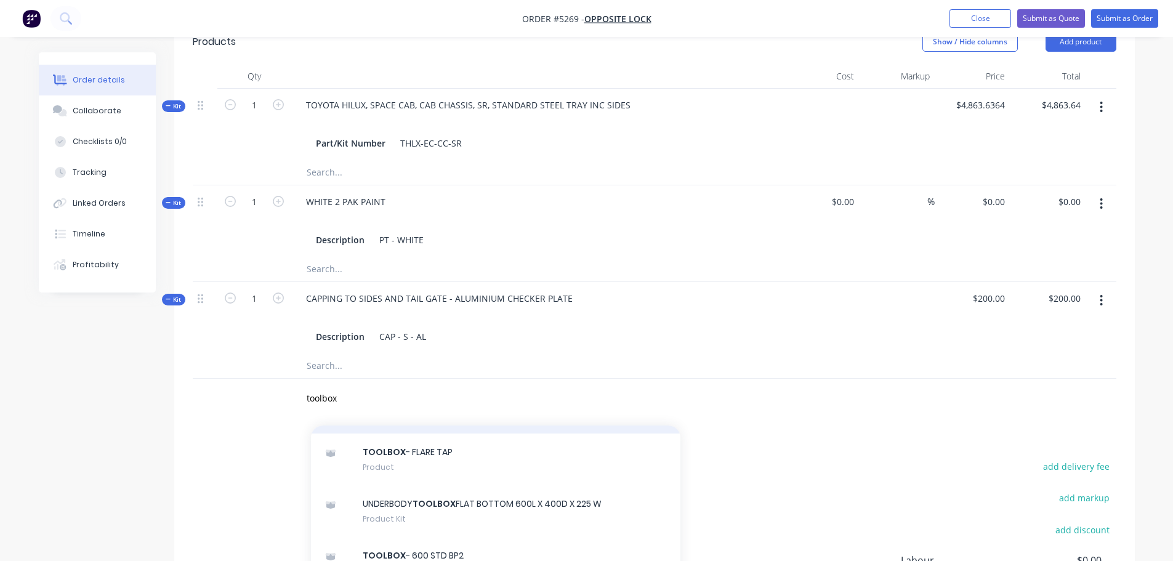
scroll to position [1232, 0]
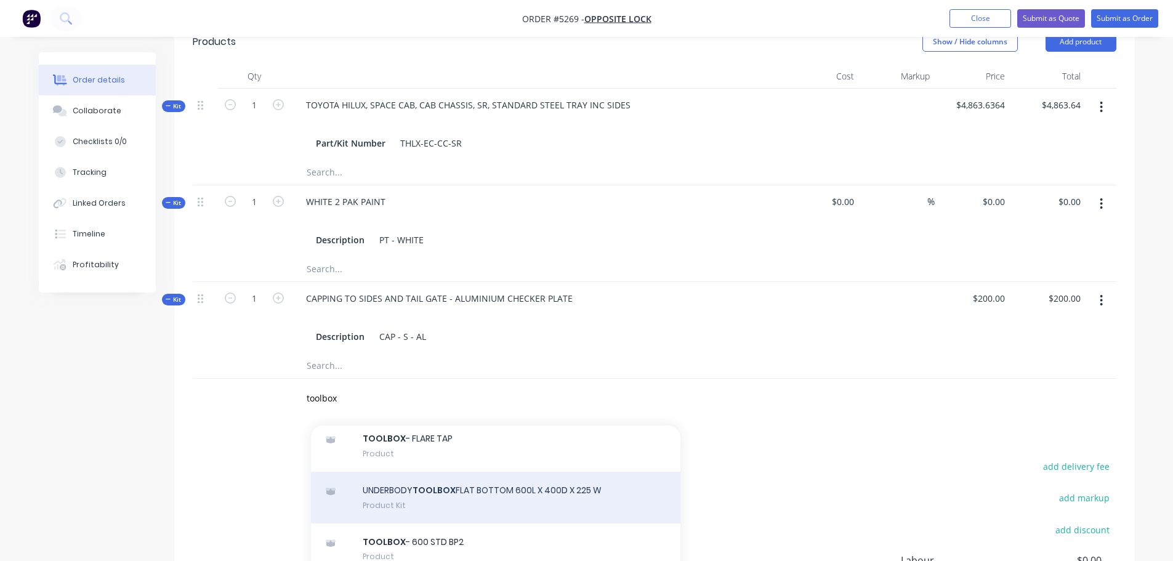
click at [437, 483] on div "UNDERBODY TOOLBOX FLAT BOTTOM 600L X 400D X 225 W Product Kit" at bounding box center [495, 498] width 369 height 52
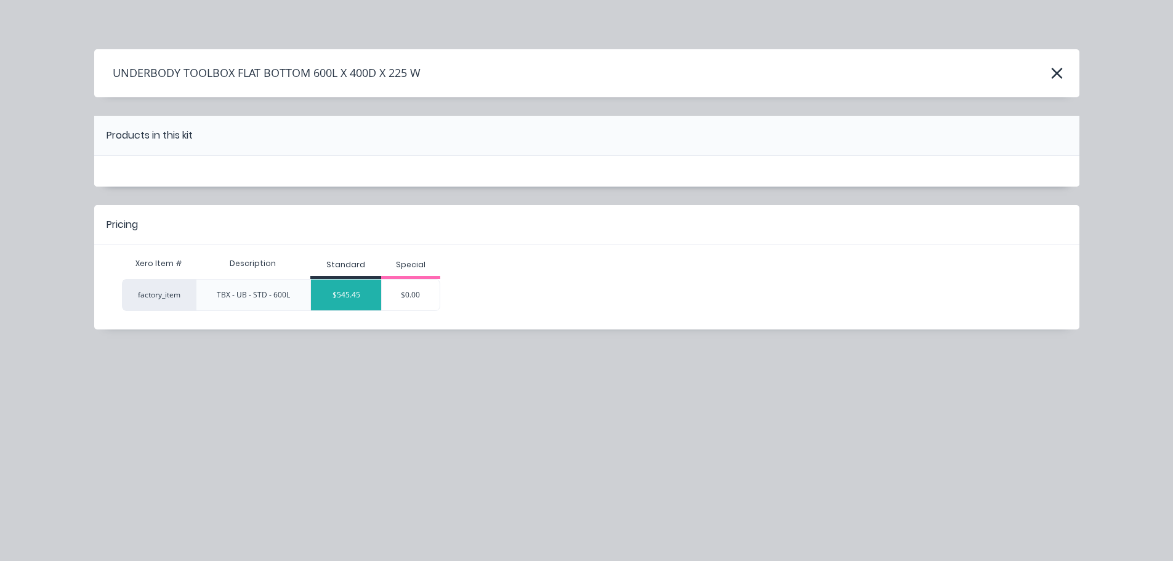
click at [348, 294] on div "$545.45" at bounding box center [346, 295] width 70 height 31
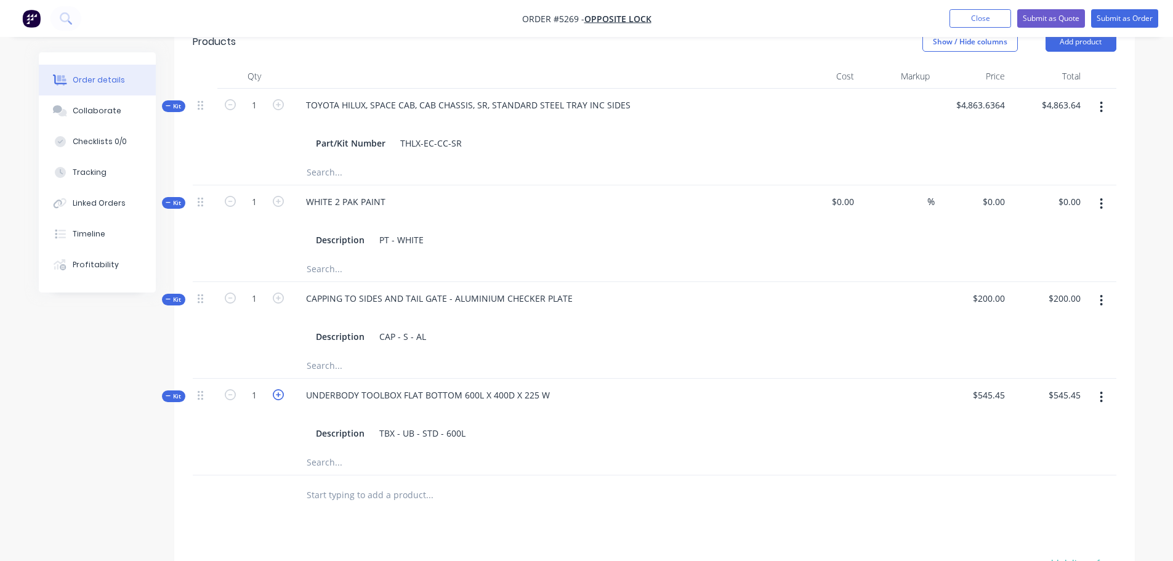
click at [276, 389] on icon "button" at bounding box center [278, 394] width 11 height 11
type input "2"
type input "$1,090.90"
click at [350, 488] on input "text" at bounding box center [429, 495] width 246 height 25
click at [549, 386] on div "UNDERBODY TOOLBOX FLAT BOTTOM 600L X 400D X 225 W" at bounding box center [428, 395] width 264 height 18
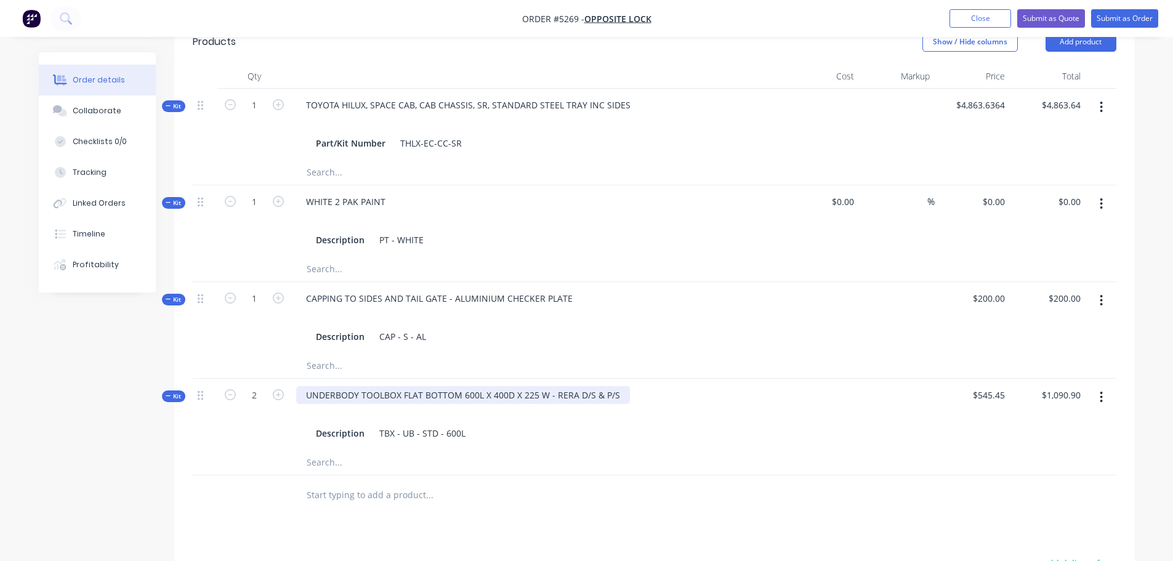
click at [570, 386] on div "UNDERBODY TOOLBOX FLAT BOTTOM 600L X 400D X 225 W - RERA D/S & P/S" at bounding box center [463, 395] width 334 height 18
click at [570, 386] on div "UNDERBODY TOOLBOX FLAT BOTTOM 600L X 400D X 225 W - REA D/S & P/S" at bounding box center [460, 395] width 328 height 18
click at [357, 483] on input "text" at bounding box center [429, 495] width 246 height 25
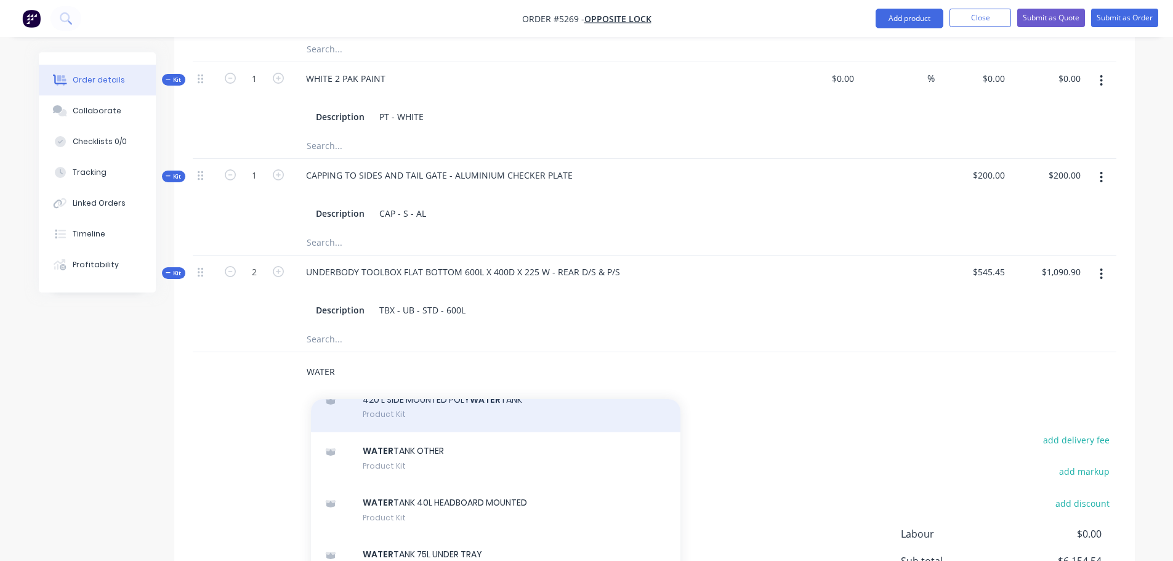
scroll to position [123, 0]
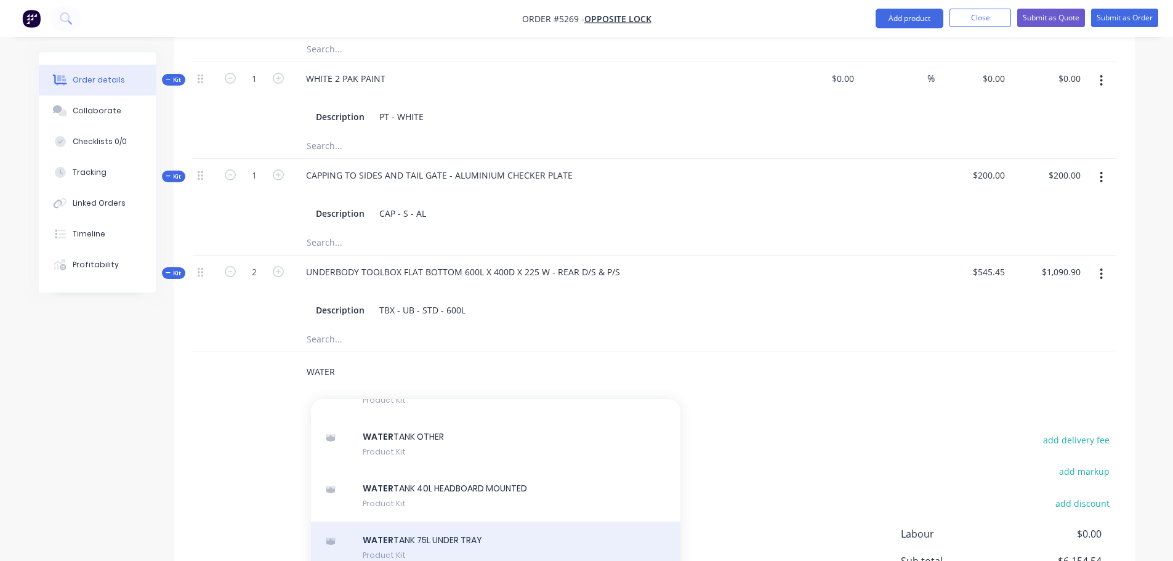
type input "WATER"
click at [377, 528] on div "WATER TANK 75L UNDER TRAY Product Kit" at bounding box center [495, 548] width 369 height 52
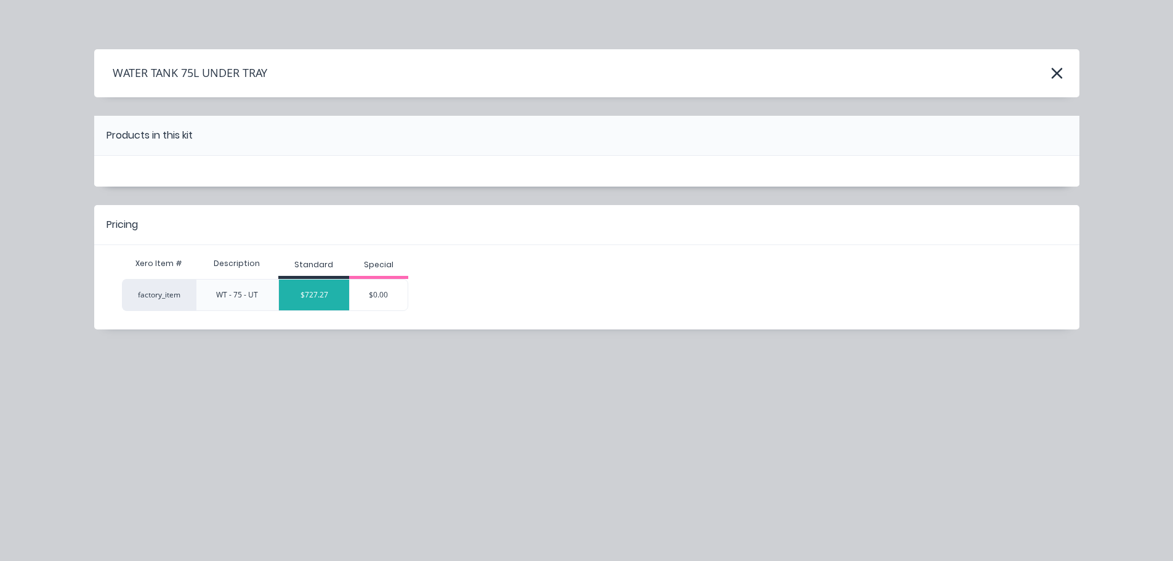
click at [329, 297] on div "$727.27" at bounding box center [314, 295] width 70 height 31
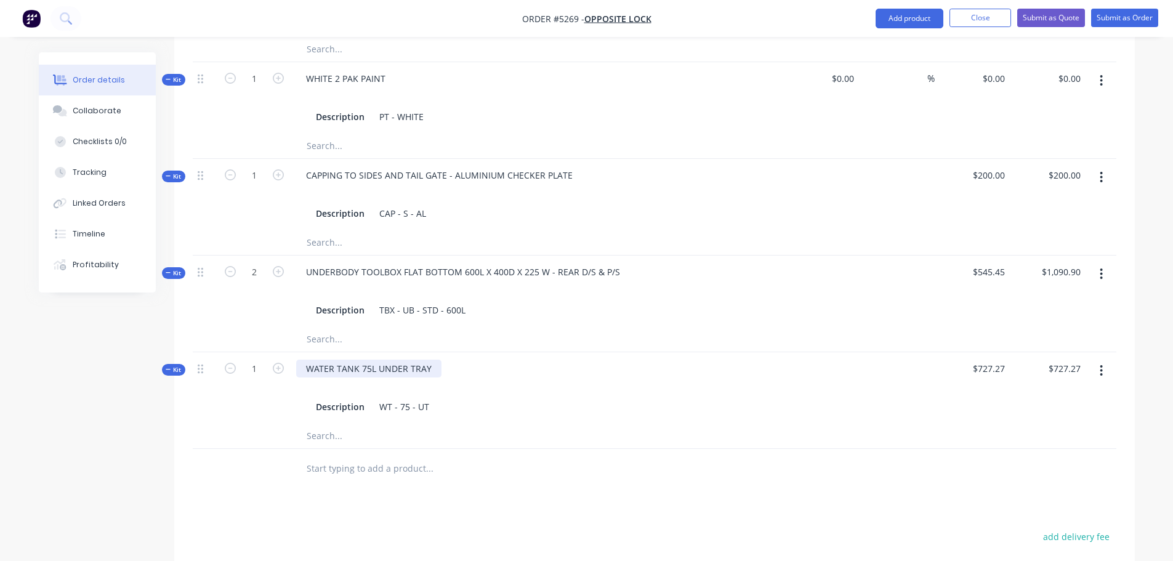
click at [428, 360] on div "WATER TANK 75L UNDER TRAY" at bounding box center [368, 369] width 145 height 18
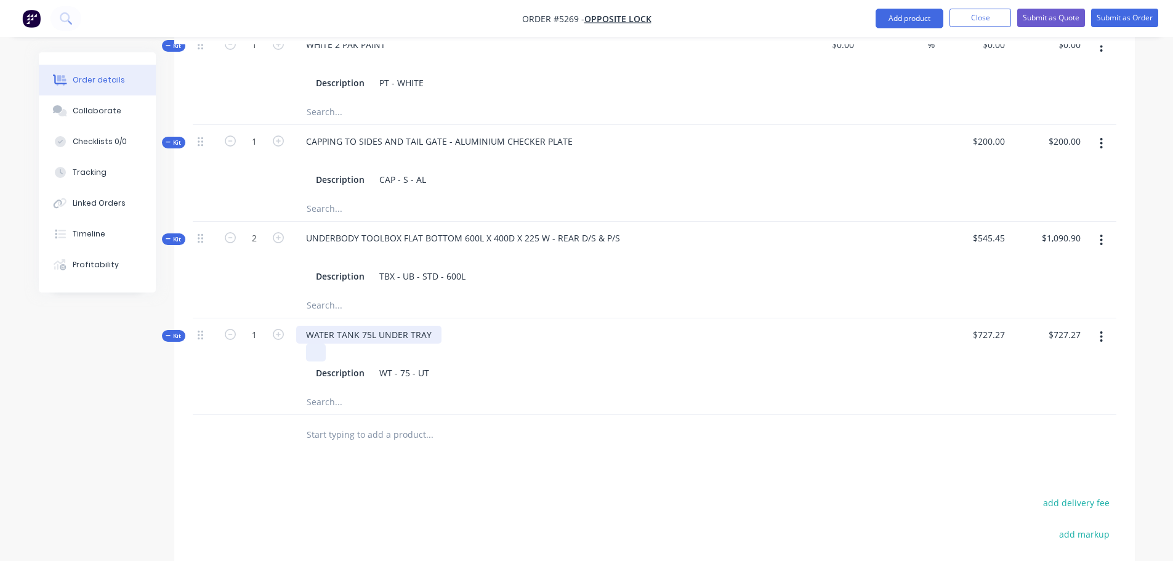
scroll to position [801, 0]
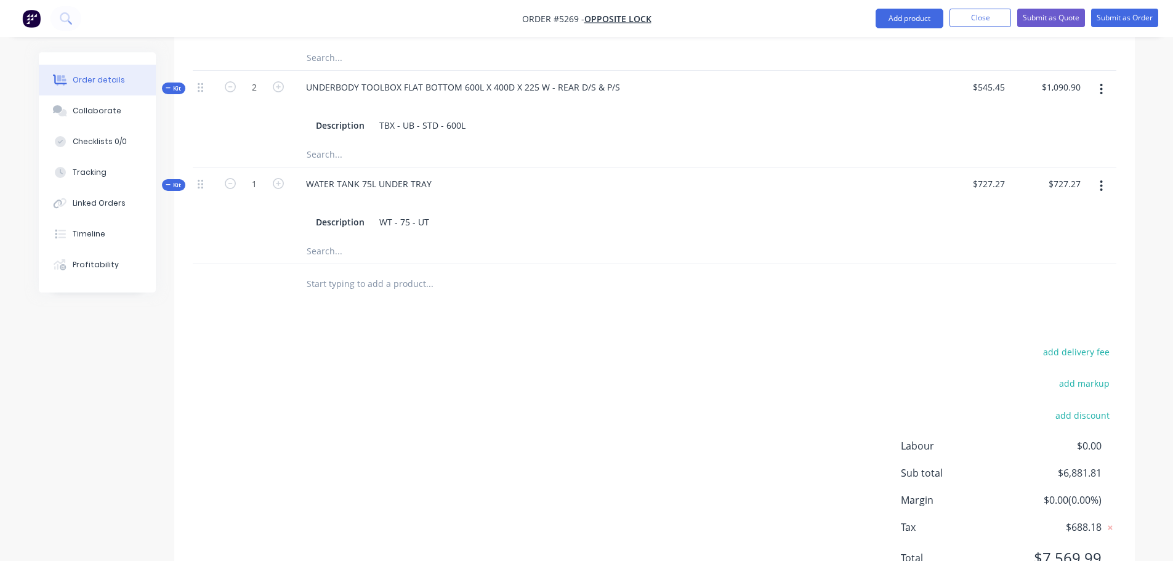
click at [363, 272] on input "text" at bounding box center [429, 284] width 246 height 25
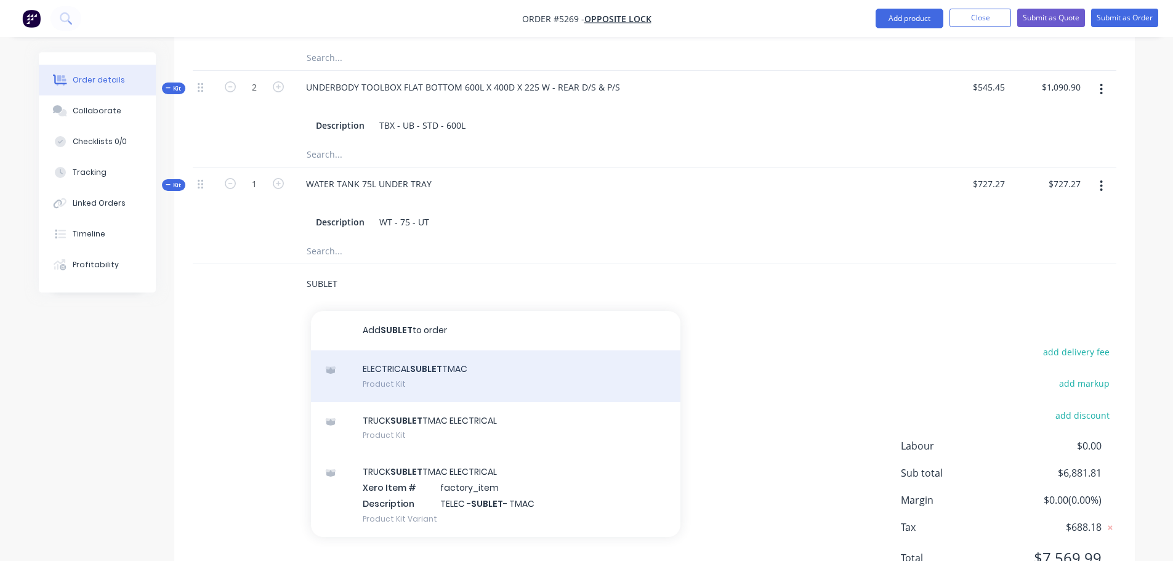
type input "SUBLET"
click at [385, 369] on div "ELECTRICAL SUBLET TMAC Product Kit" at bounding box center [495, 376] width 369 height 52
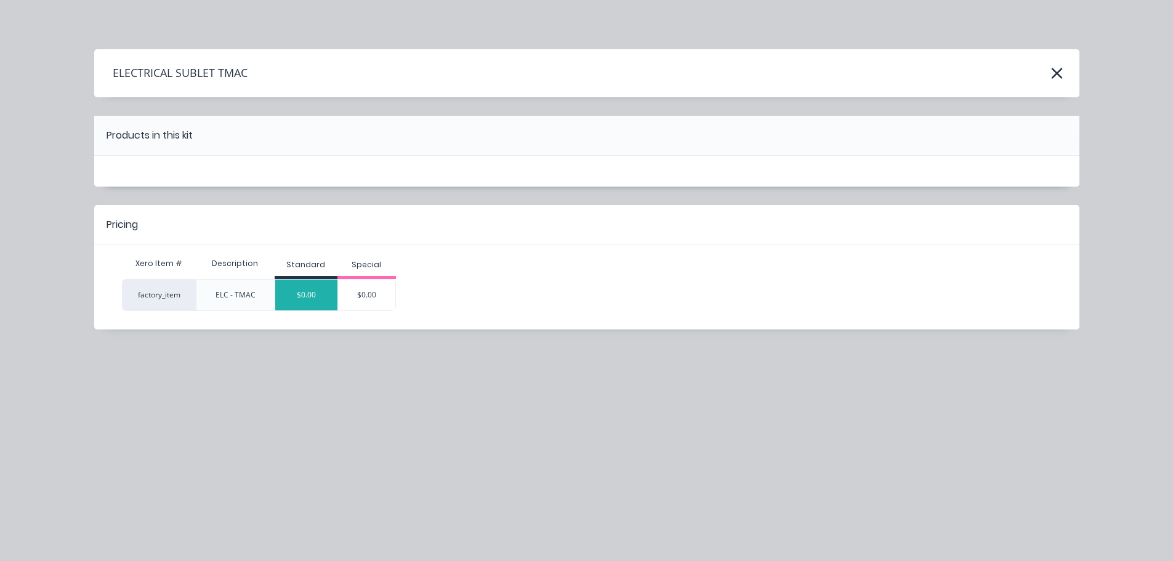
click at [312, 305] on div "$0.00" at bounding box center [306, 295] width 62 height 31
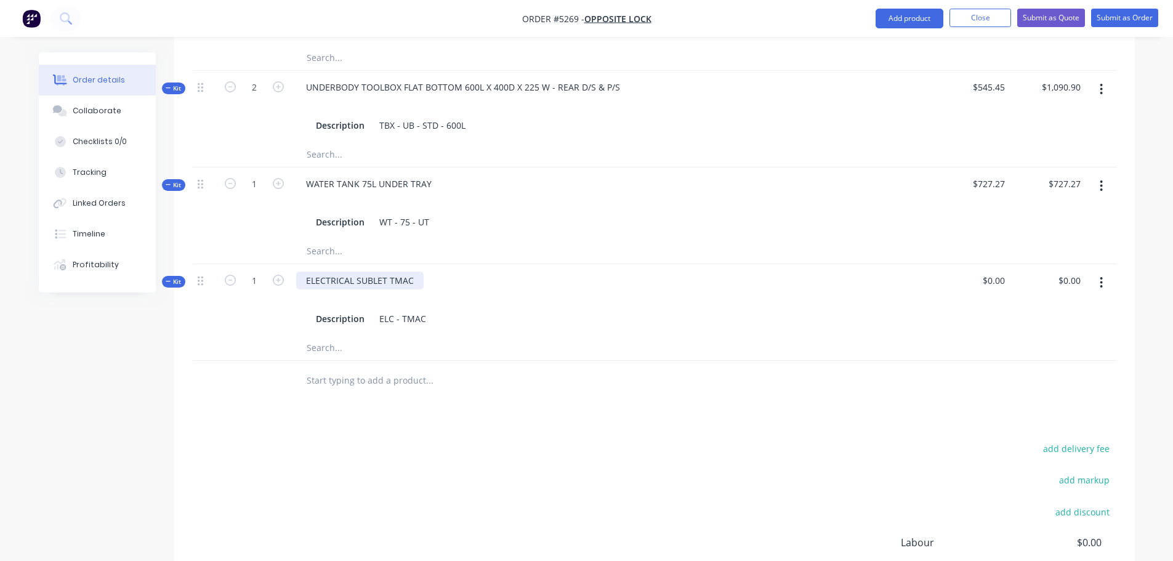
click at [411, 272] on div "ELECTRICAL SUBLET TMAC" at bounding box center [359, 281] width 127 height 18
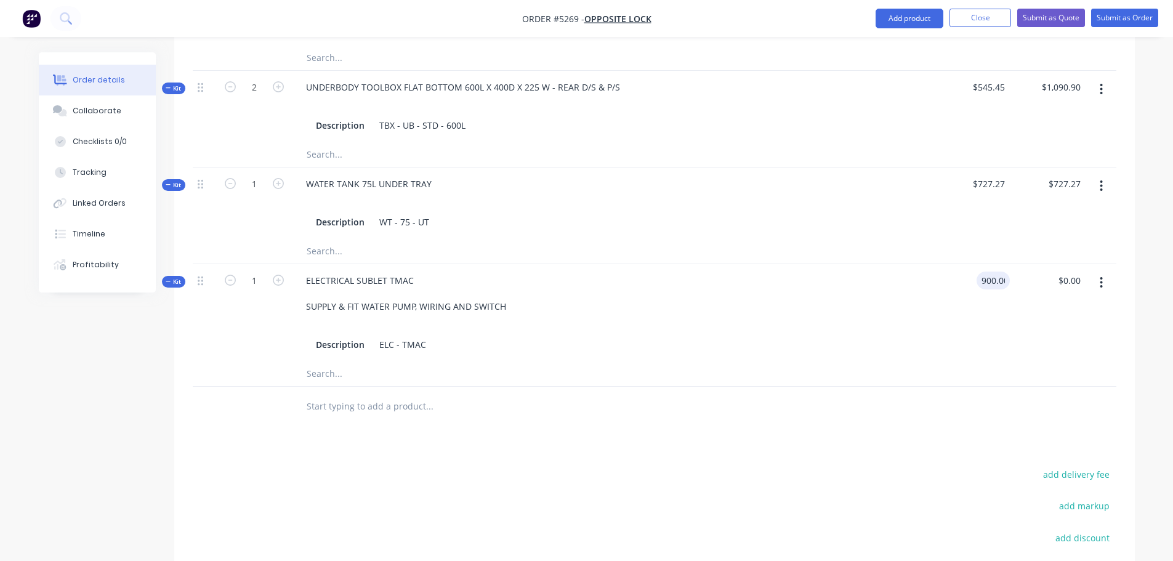
type input "$900.00"
click at [377, 394] on input "text" at bounding box center [429, 406] width 246 height 25
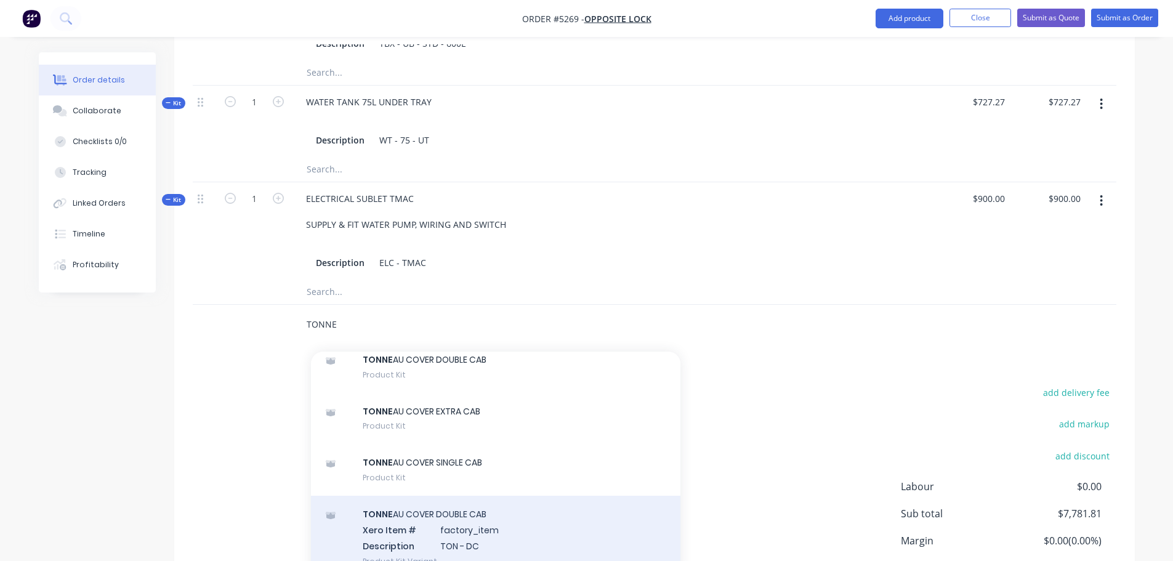
scroll to position [924, 0]
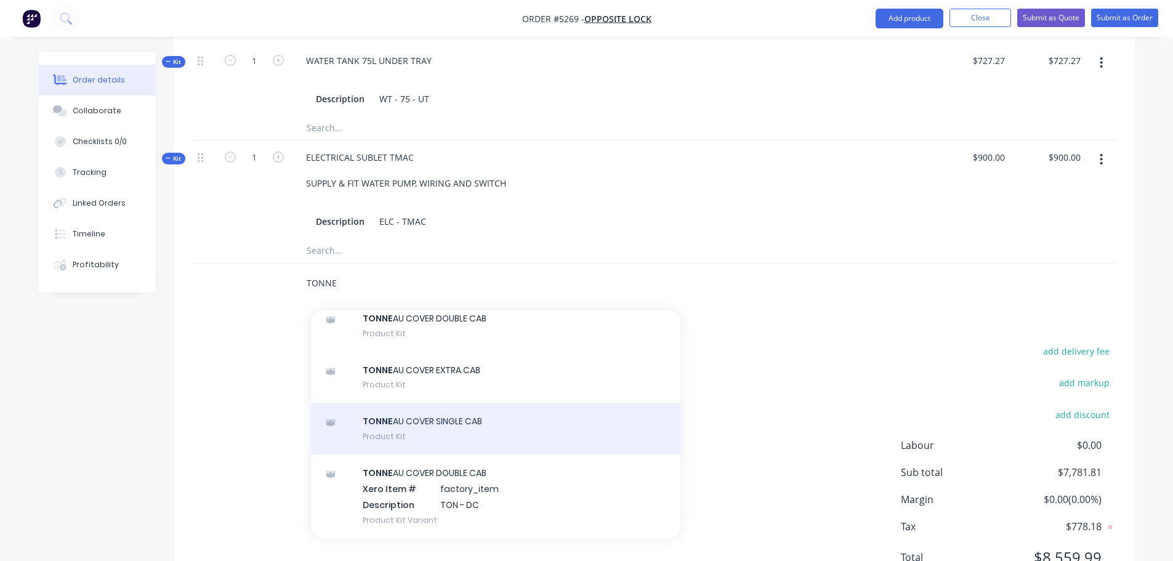
type input "TONNE"
click at [441, 417] on div "TONNE AU COVER SINGLE CAB Product Kit" at bounding box center [495, 429] width 369 height 52
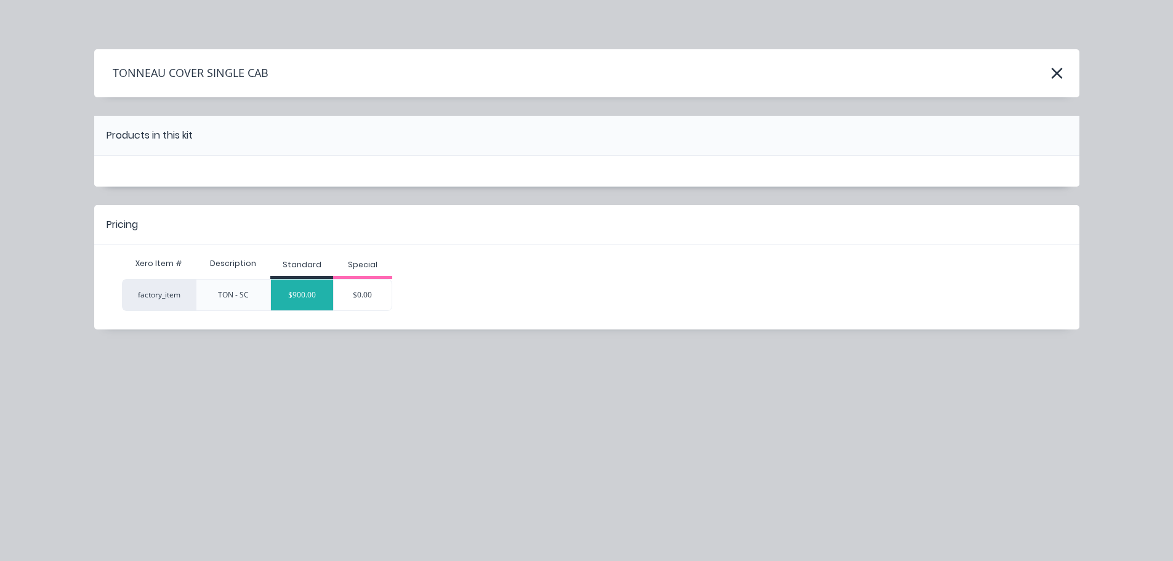
click at [316, 304] on div "$900.00" at bounding box center [302, 295] width 62 height 31
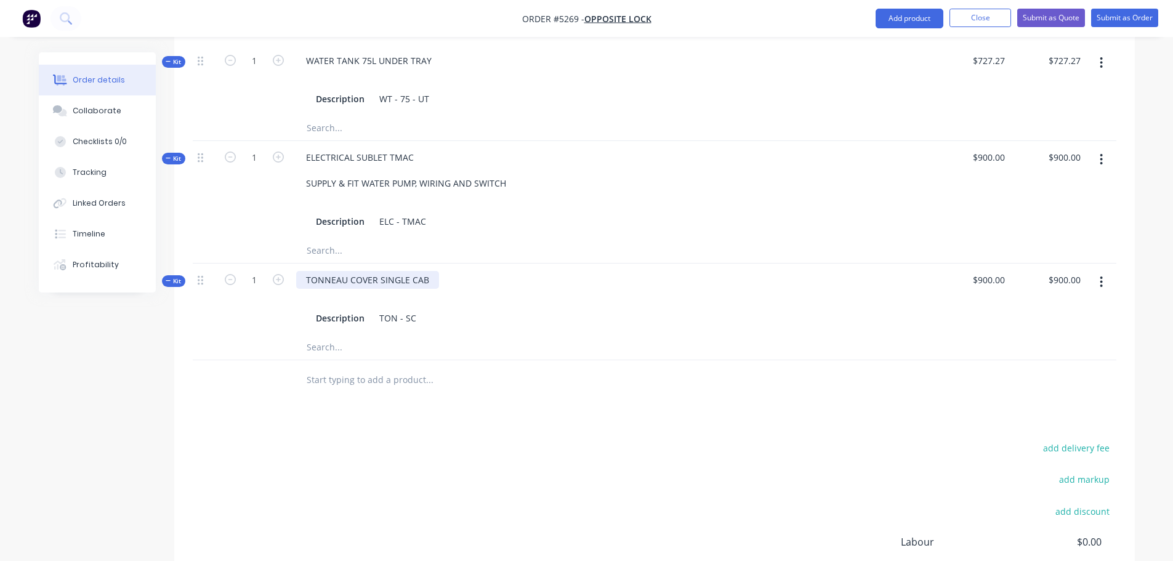
click at [352, 271] on div "TONNEAU COVER SINGLE CAB" at bounding box center [367, 280] width 143 height 18
click at [383, 271] on div "TONNEAU COVER SINGLE CAB" at bounding box center [367, 280] width 143 height 18
type input "$858.00"
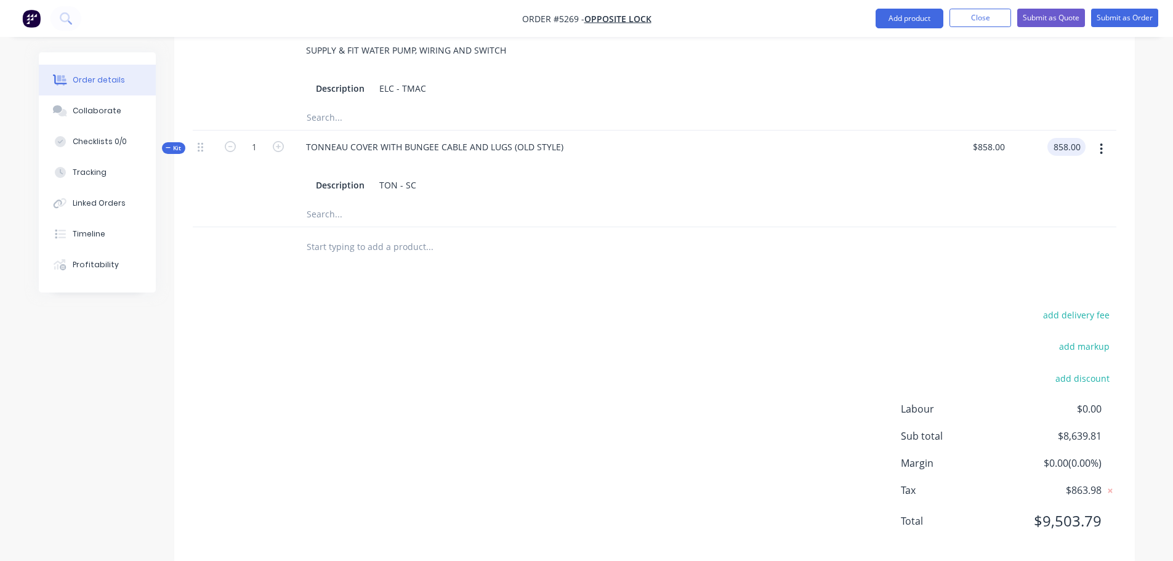
scroll to position [1060, 0]
type input "$858.00"
click at [1081, 367] on button "add discount" at bounding box center [1082, 375] width 67 height 17
click at [963, 370] on input at bounding box center [968, 379] width 116 height 18
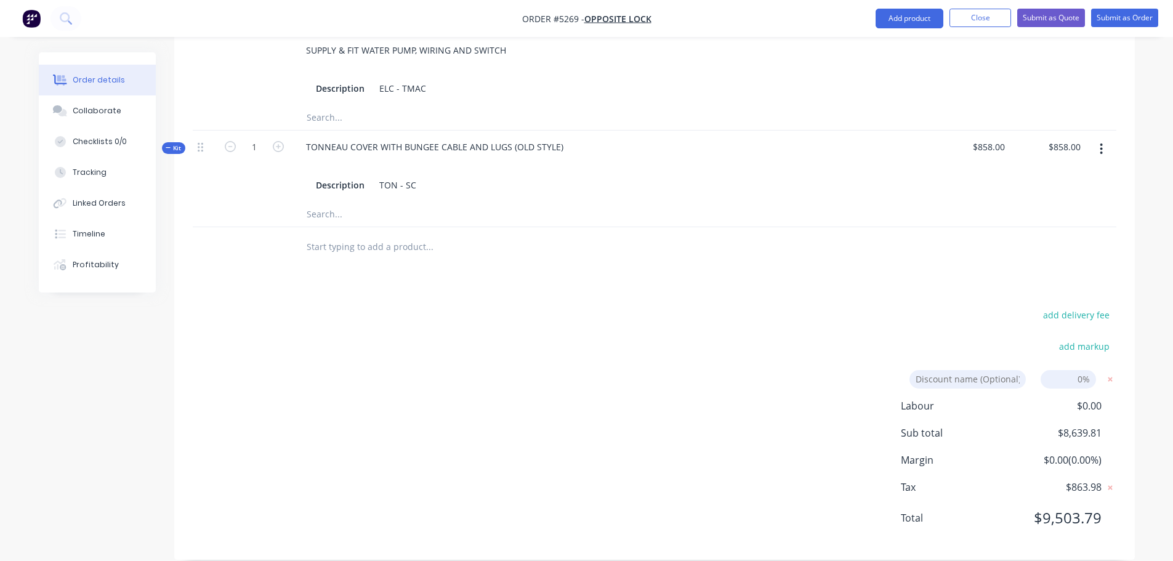
click at [960, 370] on input at bounding box center [968, 379] width 116 height 18
type input "DEALER DISCOUNT"
type input "10%"
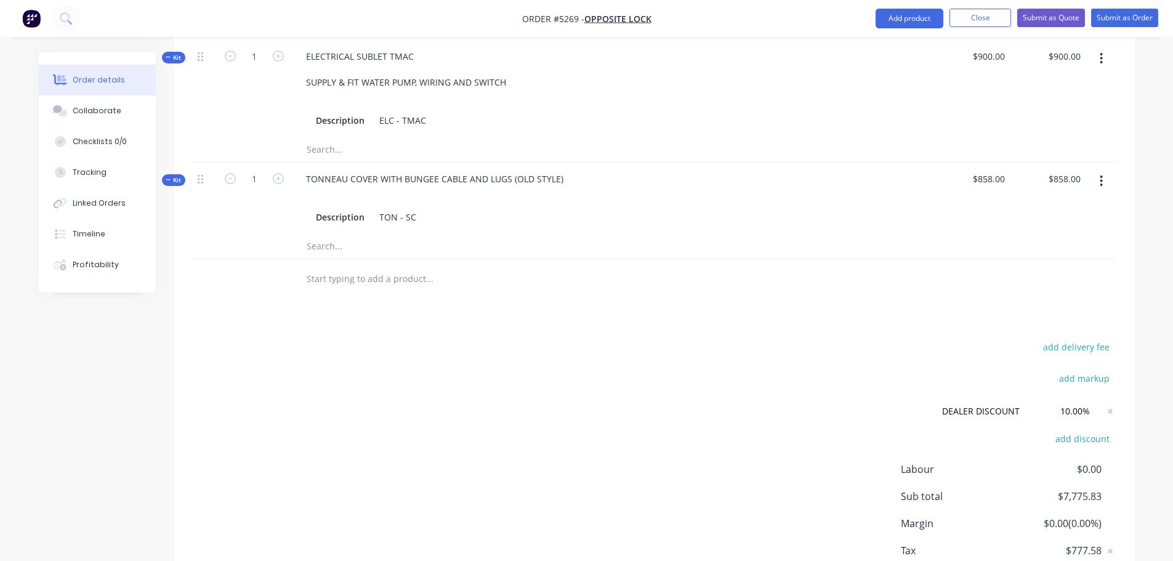
scroll to position [903, 0]
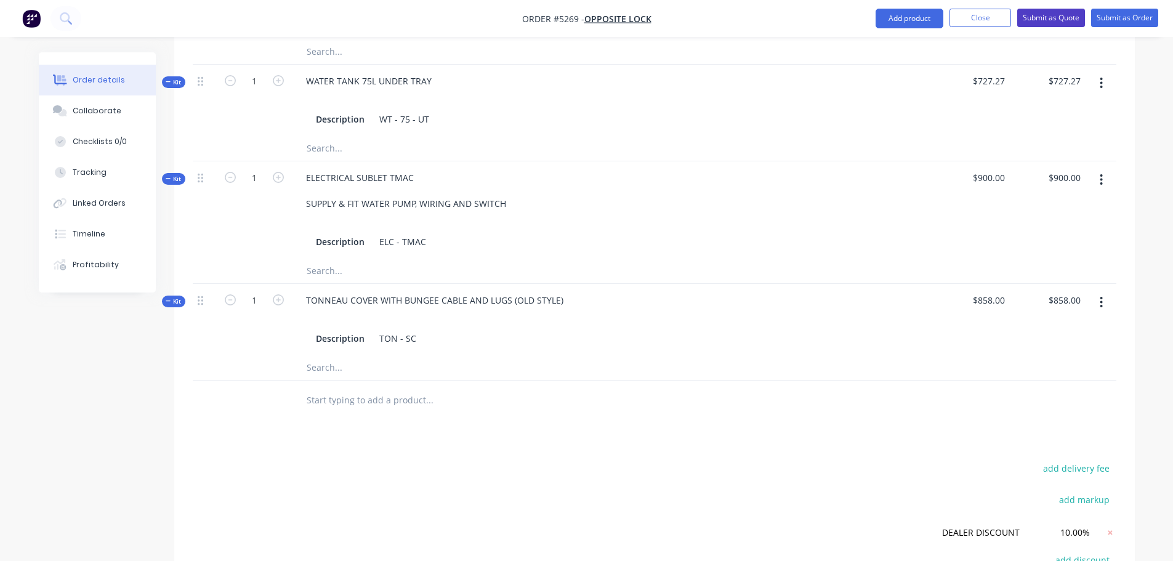
click at [1061, 12] on button "Submit as Quote" at bounding box center [1051, 18] width 68 height 18
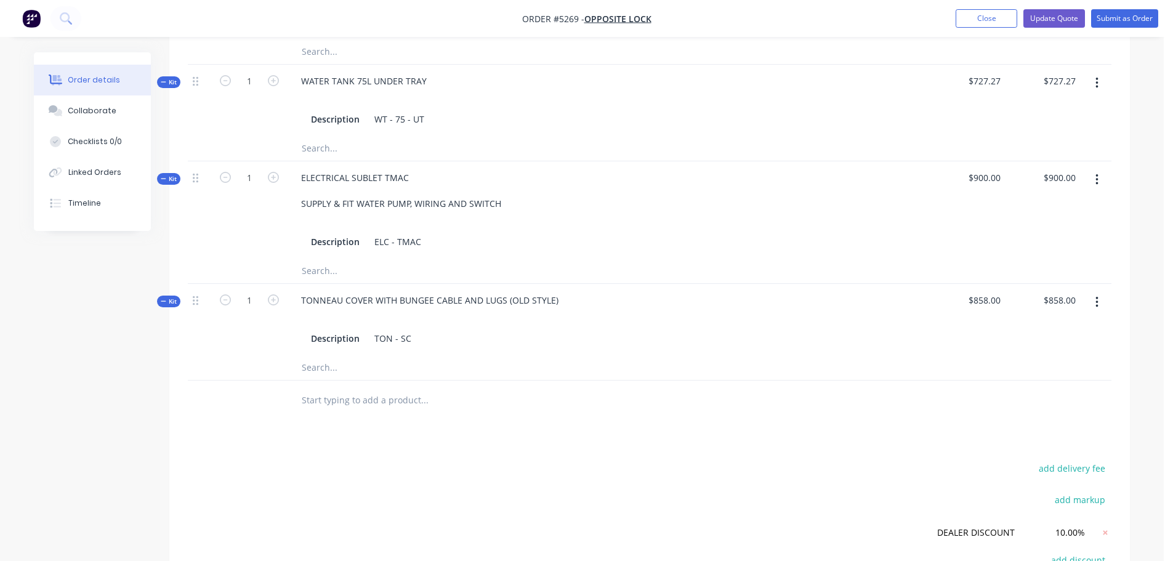
scroll to position [0, 0]
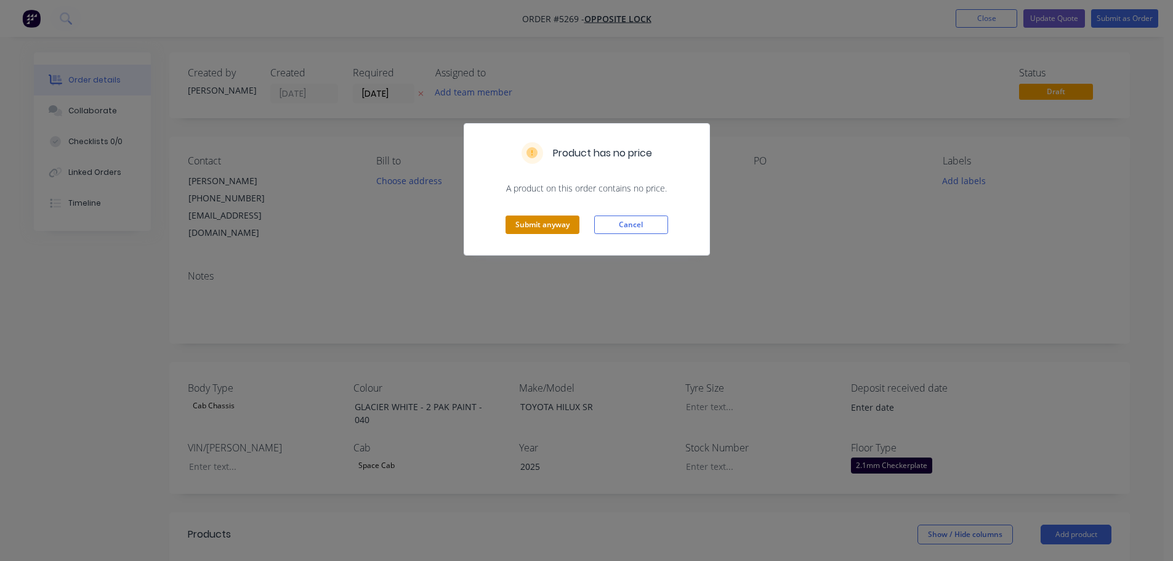
click at [555, 221] on button "Submit anyway" at bounding box center [543, 225] width 74 height 18
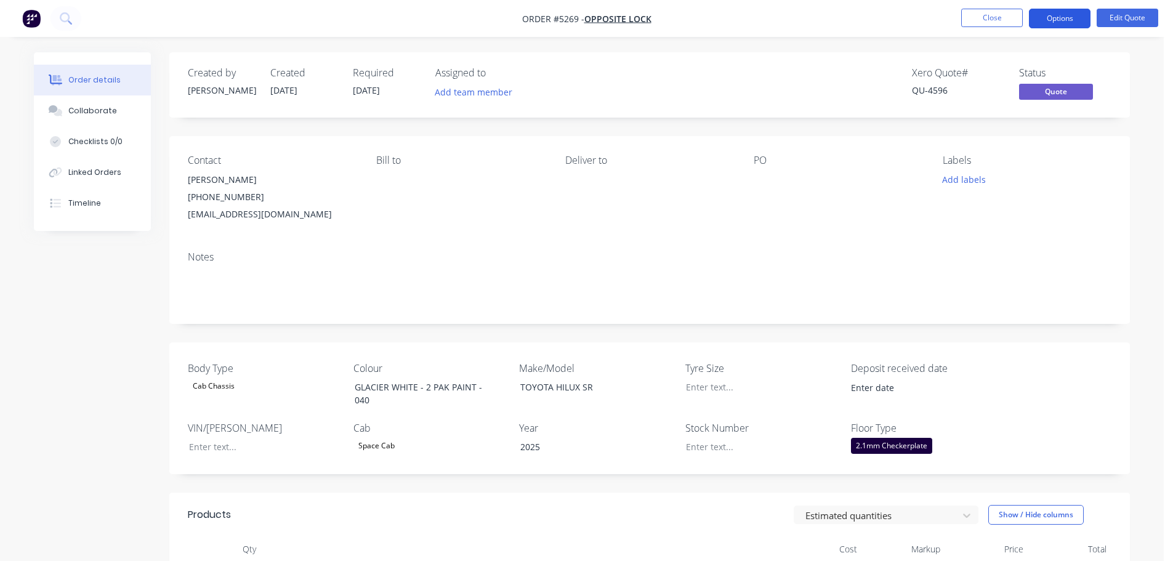
click at [1054, 20] on button "Options" at bounding box center [1060, 19] width 62 height 20
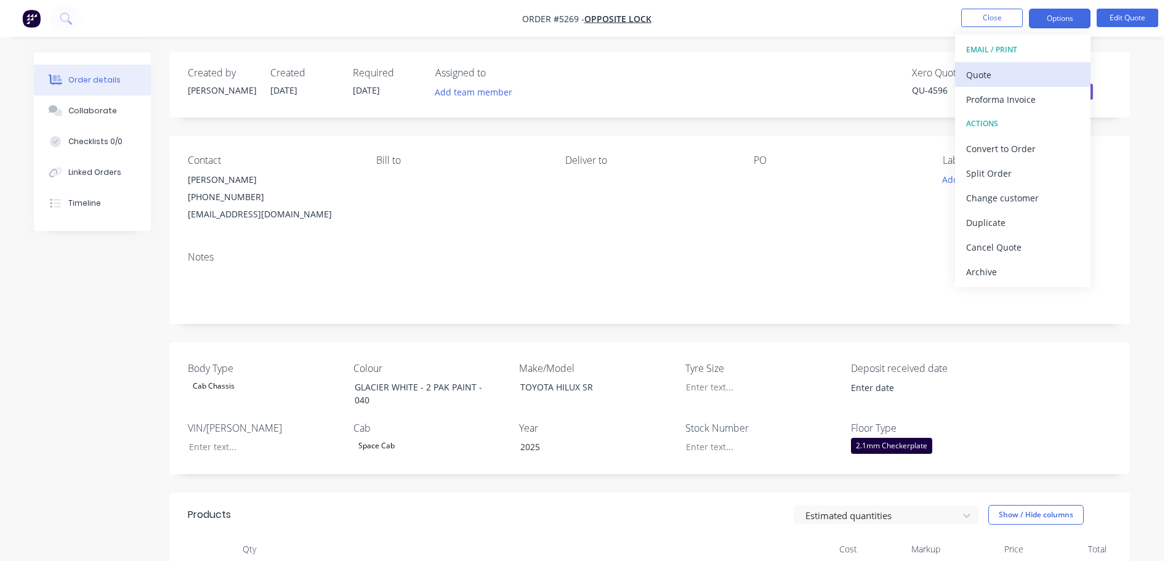
click at [1027, 77] on div "Quote" at bounding box center [1022, 75] width 113 height 18
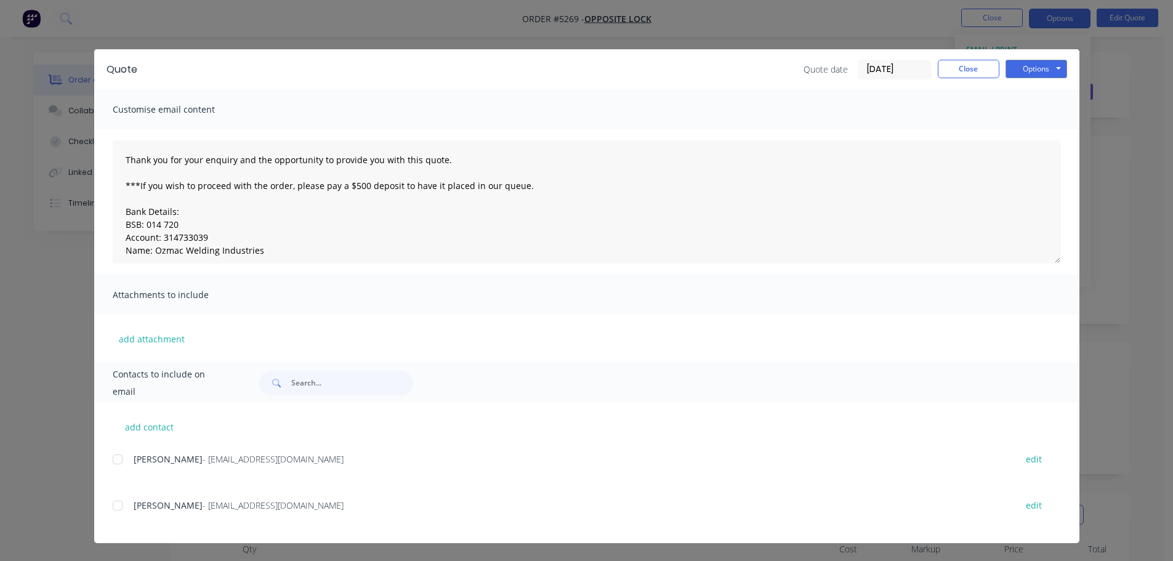
click at [123, 504] on div at bounding box center [117, 505] width 25 height 25
click at [1032, 70] on button "Options" at bounding box center [1037, 69] width 62 height 18
click at [1028, 131] on button "Email" at bounding box center [1045, 131] width 79 height 20
click at [1036, 67] on button "Options" at bounding box center [1037, 69] width 62 height 18
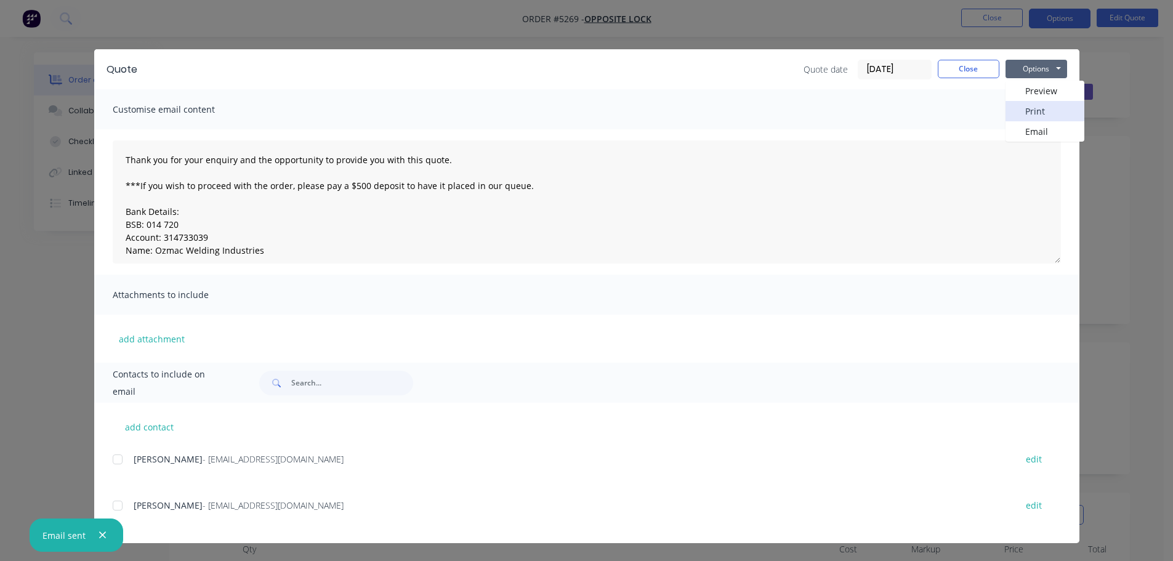
click at [1027, 113] on button "Print" at bounding box center [1045, 111] width 79 height 20
click at [975, 72] on button "Close" at bounding box center [969, 69] width 62 height 18
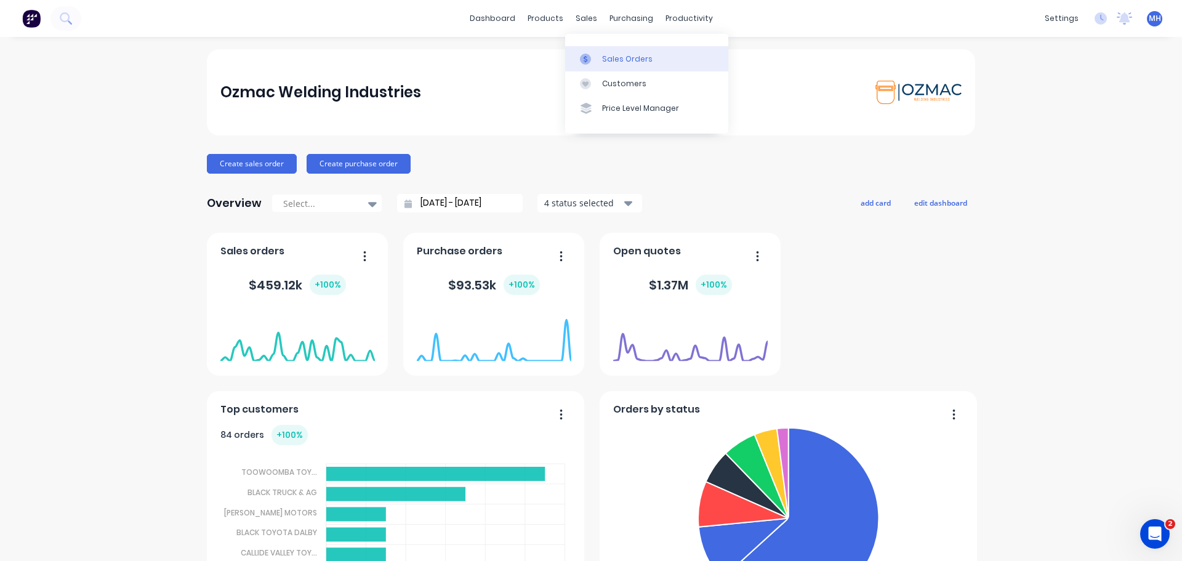
click at [618, 65] on link "Sales Orders" at bounding box center [646, 58] width 163 height 25
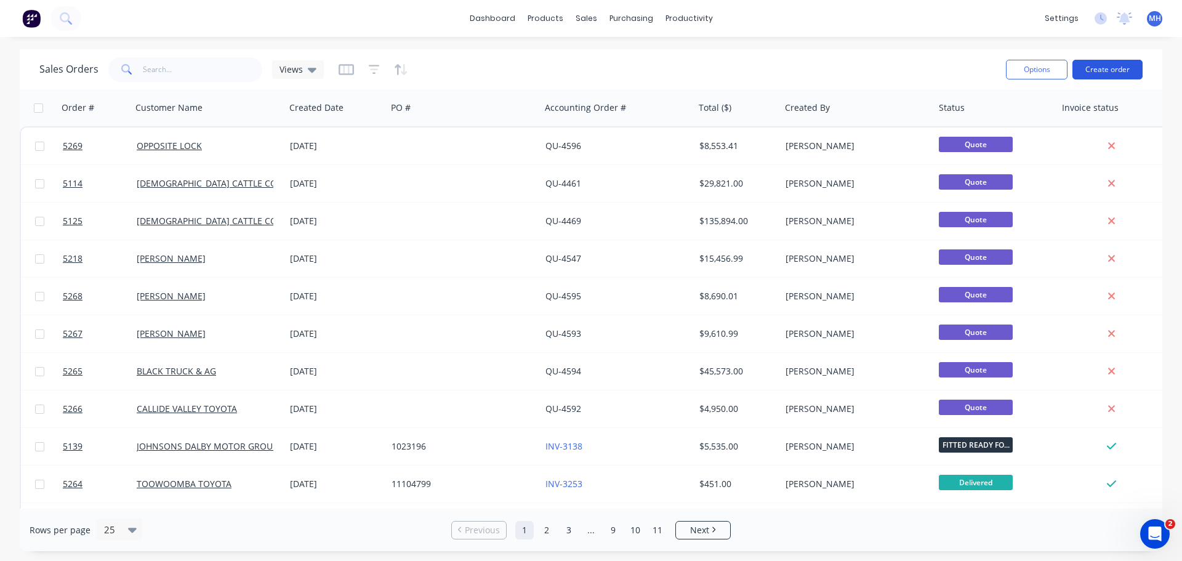
click at [1102, 67] on button "Create order" at bounding box center [1108, 70] width 70 height 20
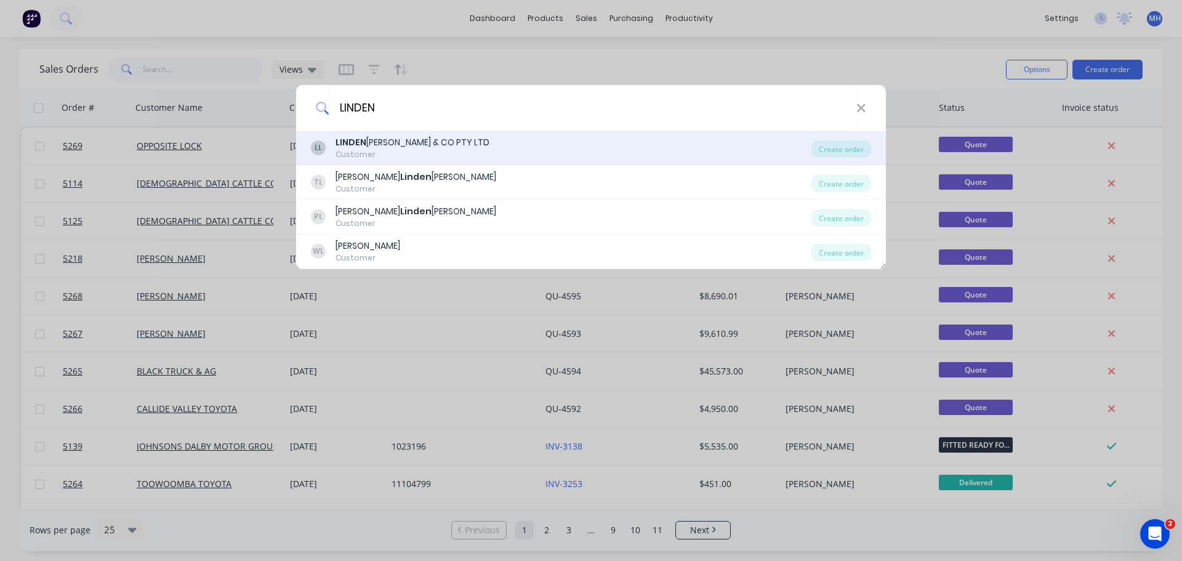
type input "LINDEN"
click at [377, 148] on div "LINDEN BERG & CO PTY LTD" at bounding box center [413, 142] width 154 height 13
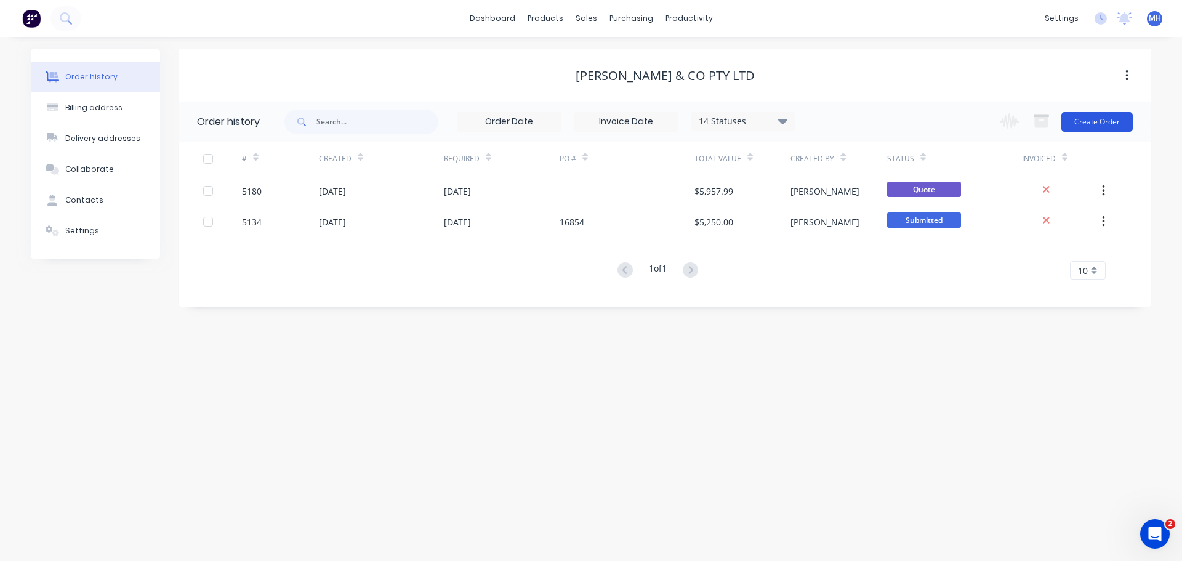
click at [1107, 118] on button "Create Order" at bounding box center [1097, 122] width 71 height 20
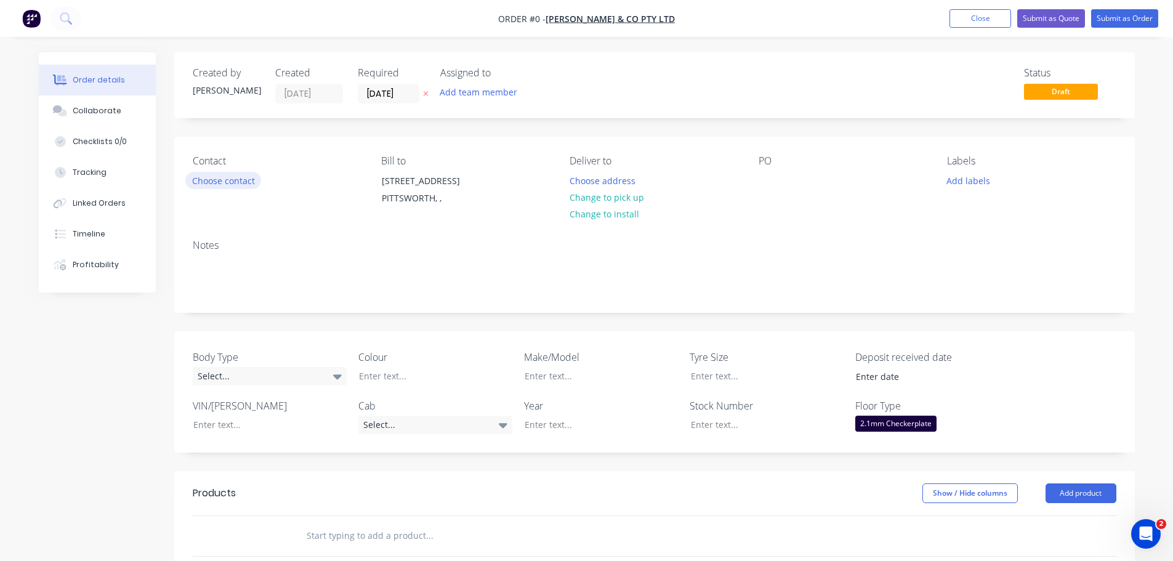
click at [243, 184] on button "Choose contact" at bounding box center [223, 180] width 76 height 17
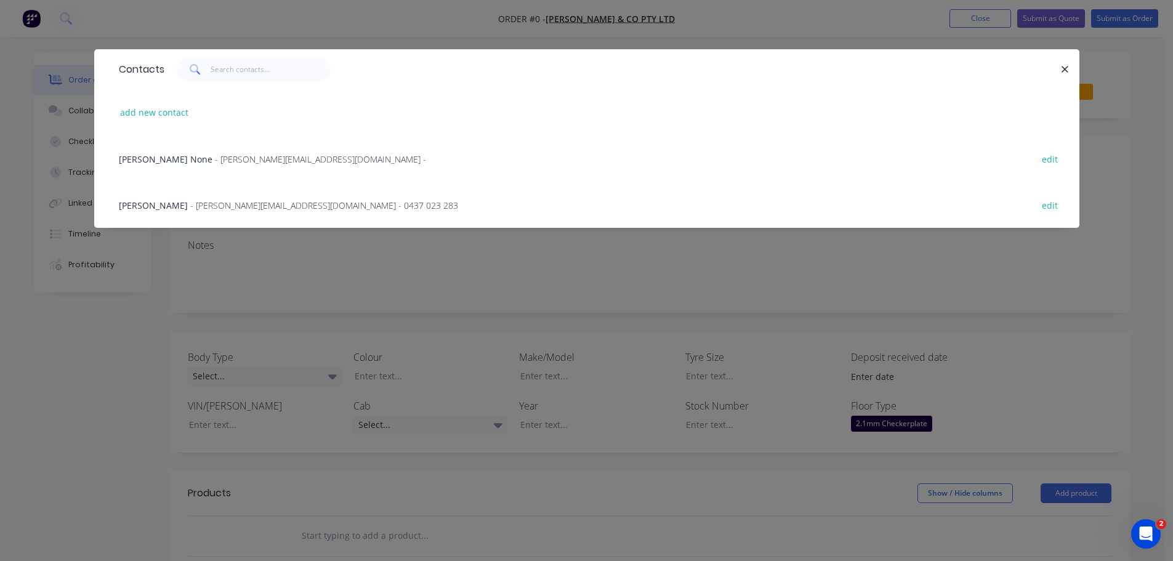
click at [178, 206] on span "Mark Lindenberg" at bounding box center [153, 206] width 69 height 12
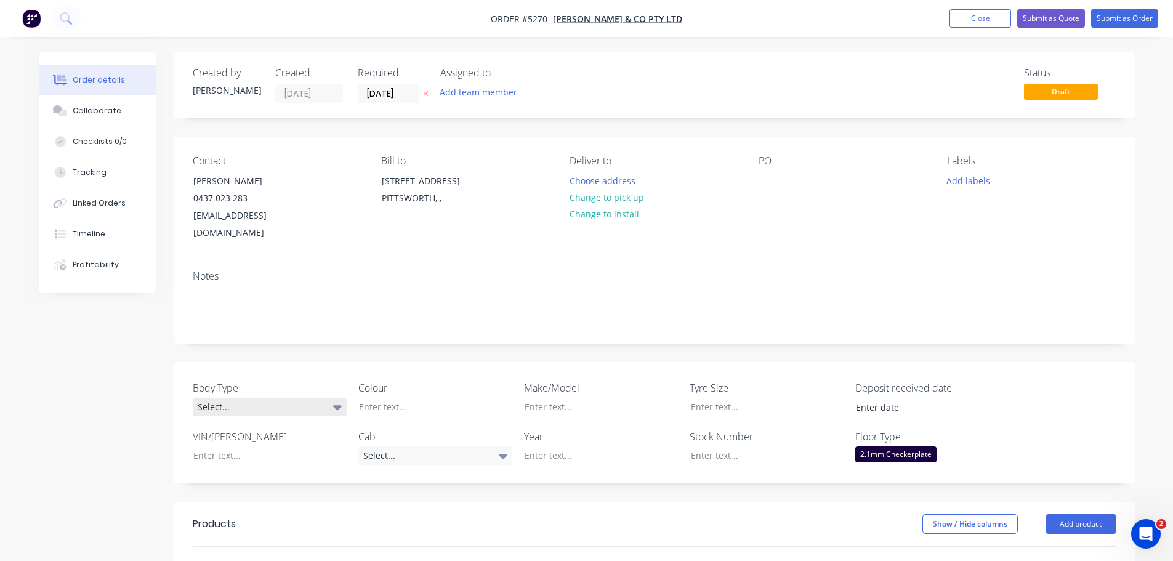
click at [264, 398] on div "Select..." at bounding box center [270, 407] width 154 height 18
click at [261, 438] on button "Cab Chassis" at bounding box center [285, 440] width 185 height 25
click at [404, 398] on div at bounding box center [426, 407] width 154 height 18
click at [458, 446] on div "Select..." at bounding box center [435, 455] width 154 height 18
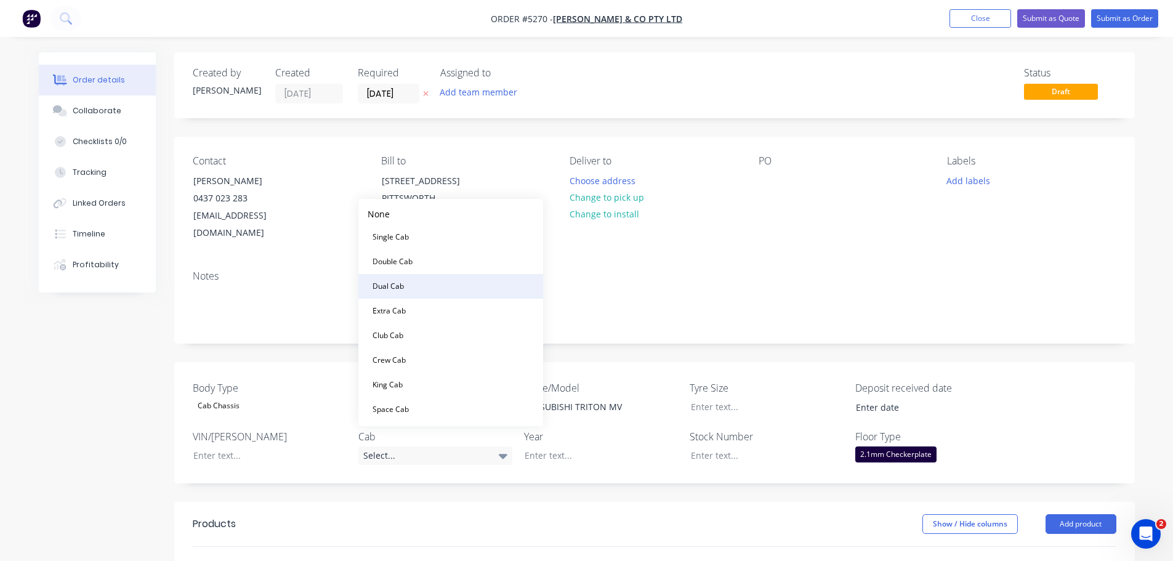
click at [450, 288] on button "Dual Cab" at bounding box center [450, 286] width 185 height 25
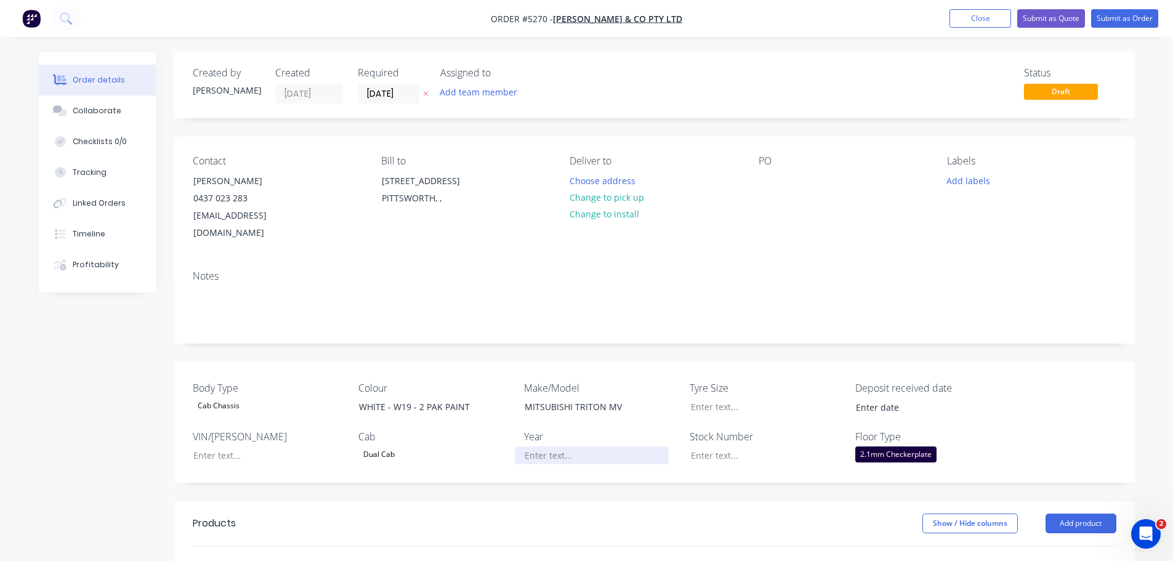
click at [565, 446] on div at bounding box center [592, 455] width 154 height 18
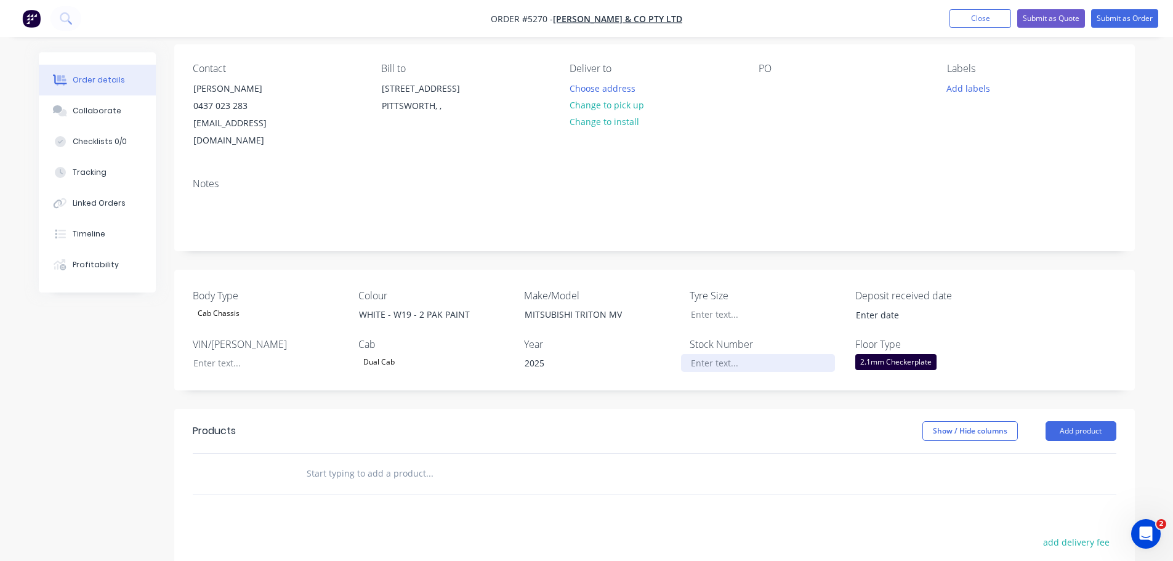
scroll to position [246, 0]
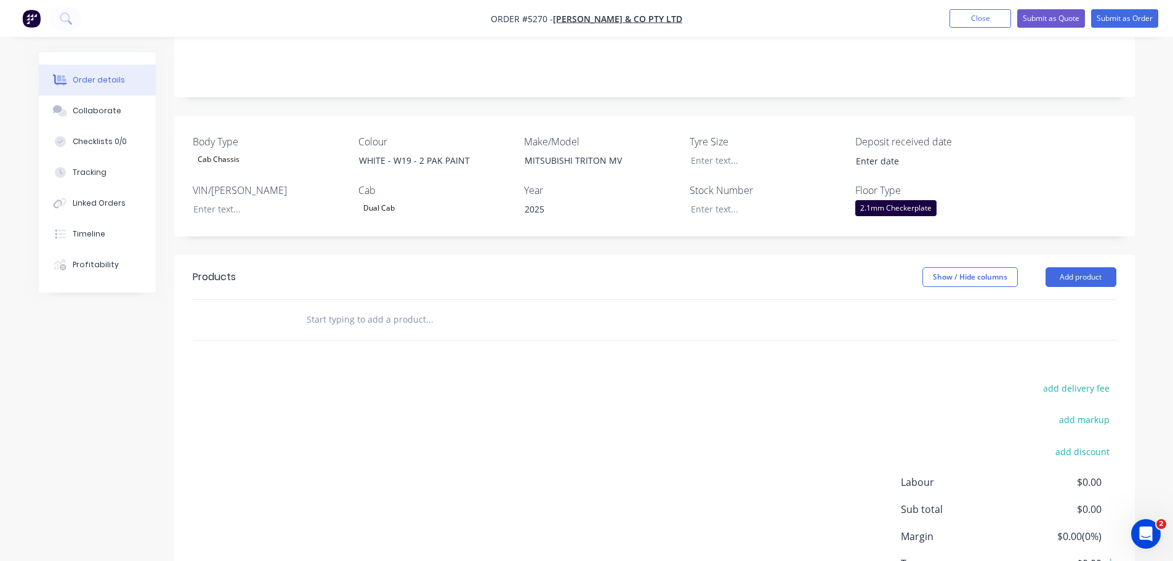
click at [406, 307] on input "text" at bounding box center [429, 319] width 246 height 25
click at [1059, 267] on button "Add product" at bounding box center [1081, 277] width 71 height 20
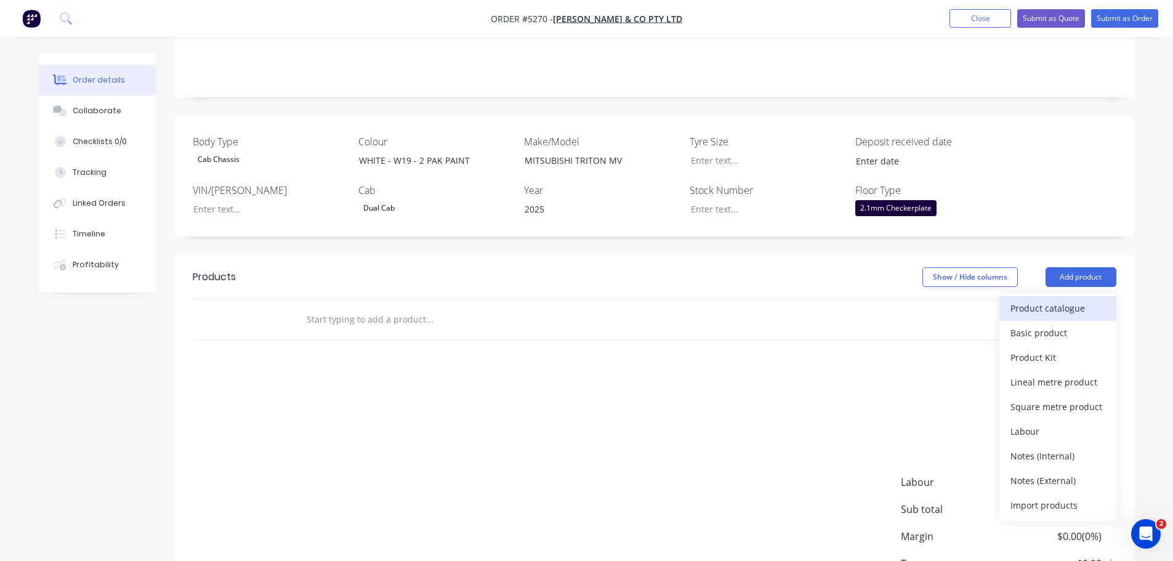
click at [1059, 299] on div "Product catalogue" at bounding box center [1058, 308] width 95 height 18
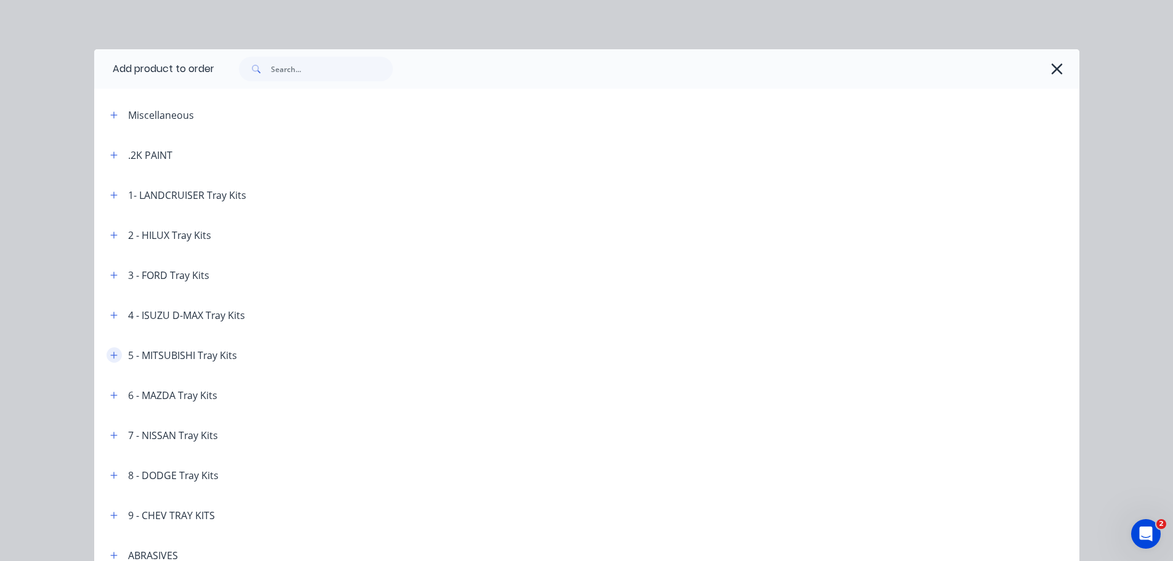
click at [111, 358] on icon "button" at bounding box center [113, 355] width 7 height 9
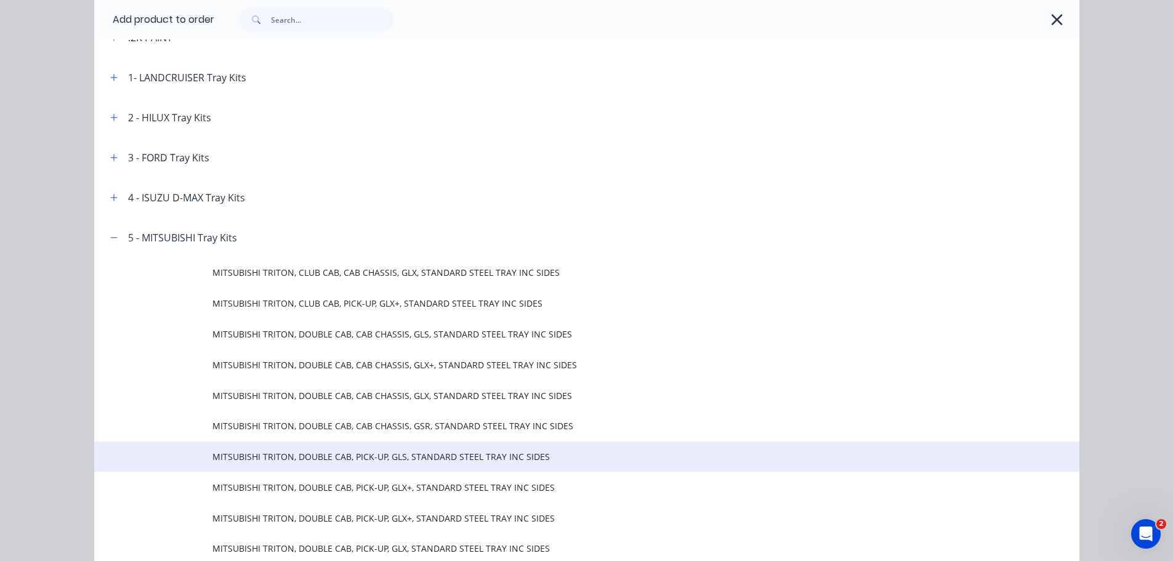
scroll to position [123, 0]
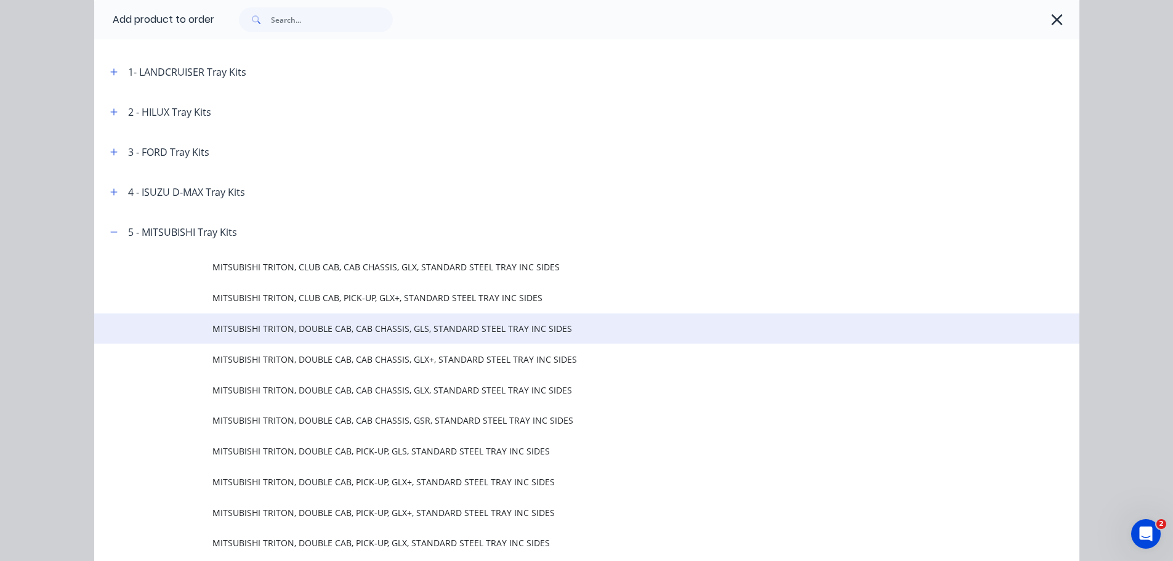
click at [312, 339] on td "MITSUBISHI TRITON, DOUBLE CAB, CAB CHASSIS, GLS, STANDARD STEEL TRAY INC SIDES" at bounding box center [645, 328] width 867 height 31
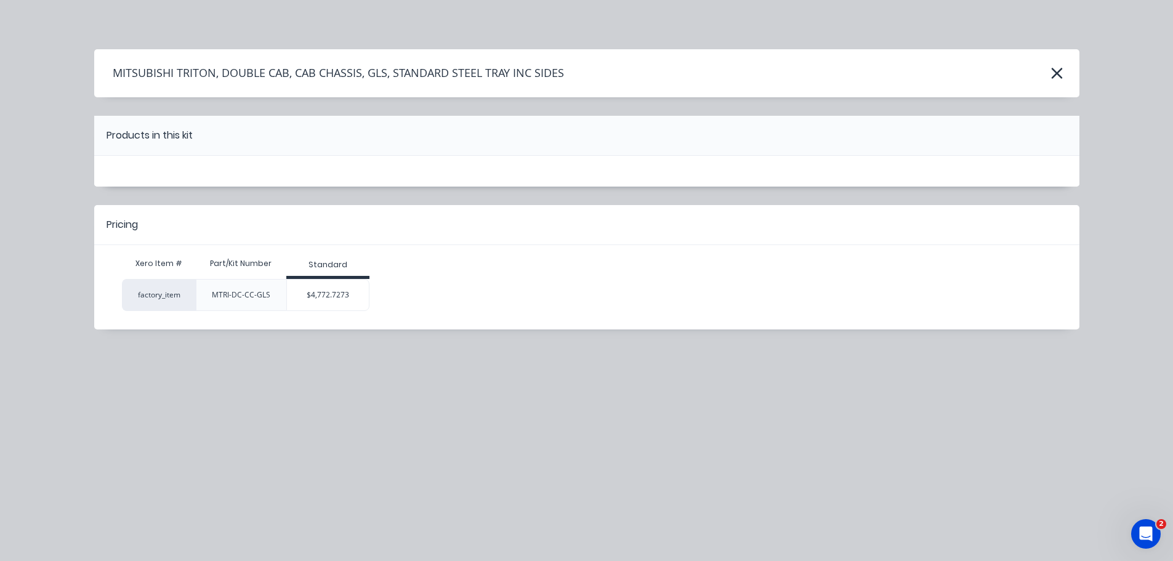
scroll to position [0, 0]
click at [333, 300] on div "$4,772.7273" at bounding box center [328, 295] width 82 height 31
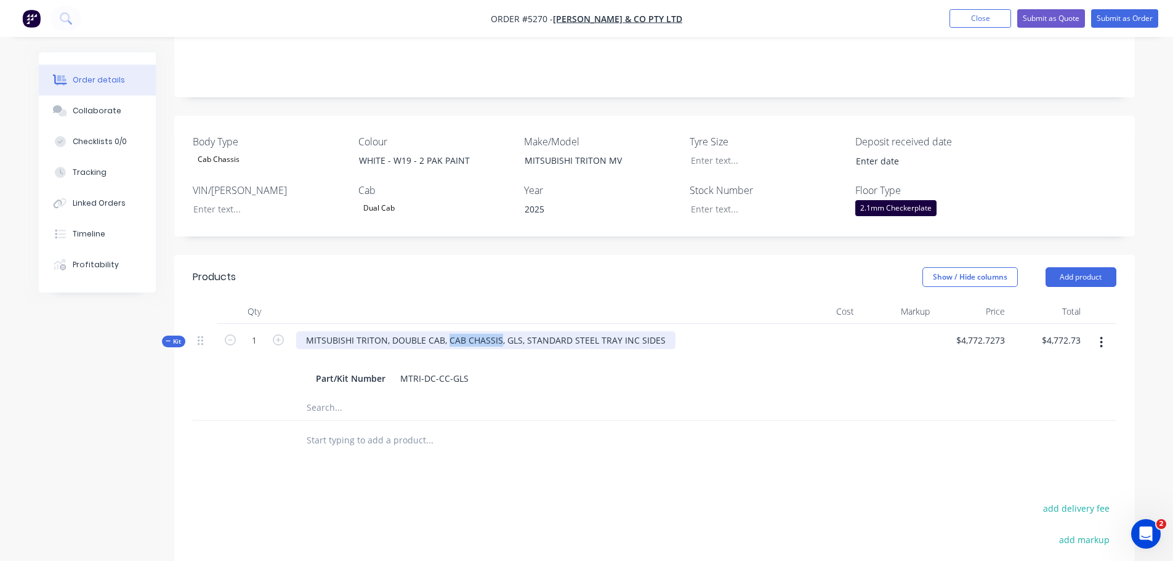
drag, startPoint x: 446, startPoint y: 324, endPoint x: 498, endPoint y: 328, distance: 51.9
click at [498, 331] on div "MITSUBISHI TRITON, DOUBLE CAB, CAB CHASSIS, GLS, STANDARD STEEL TRAY INC SIDES" at bounding box center [485, 340] width 379 height 18
click at [503, 331] on div "MITSUBISHI TRITON, DOUBLE CAB, CAB CHASSIS, GLS, STANDARD STEEL TRAY INC SIDES" at bounding box center [485, 340] width 379 height 18
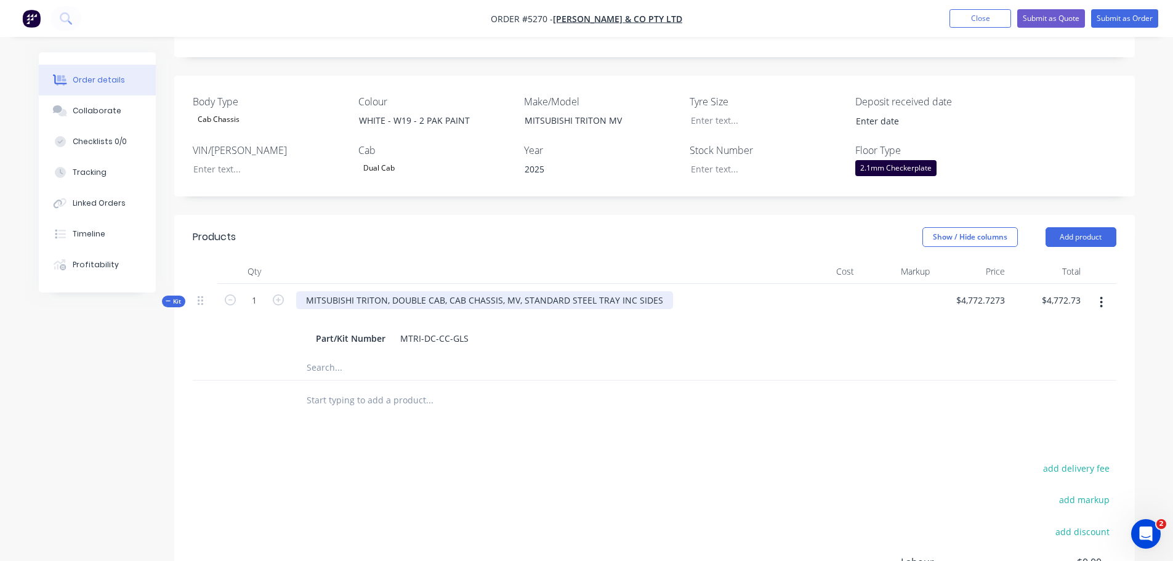
scroll to position [369, 0]
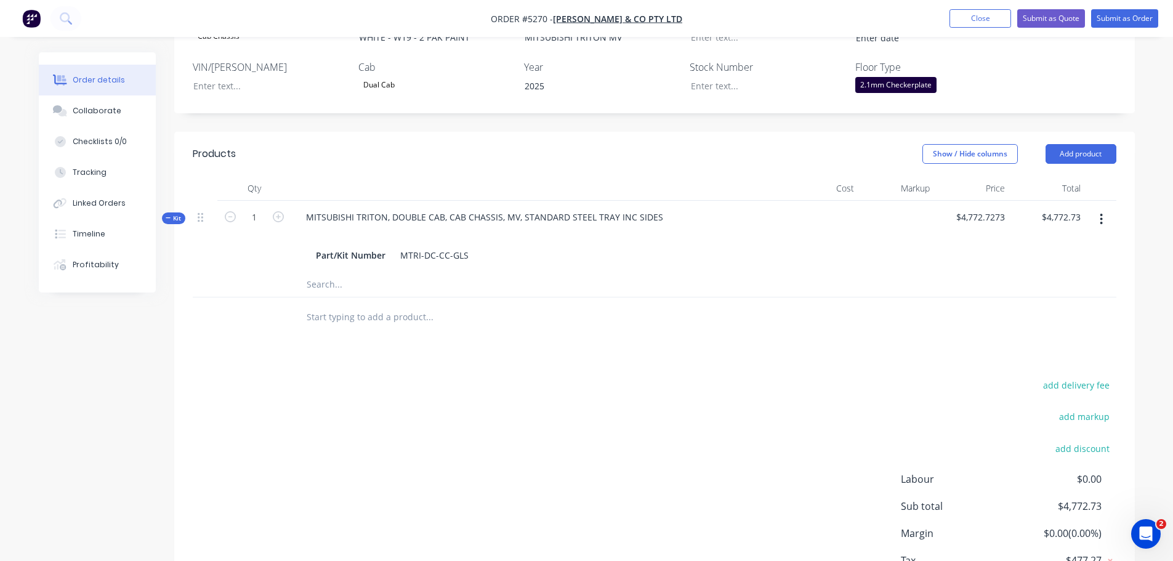
click at [386, 305] on input "text" at bounding box center [429, 317] width 246 height 25
click at [1075, 144] on button "Add product" at bounding box center [1081, 154] width 71 height 20
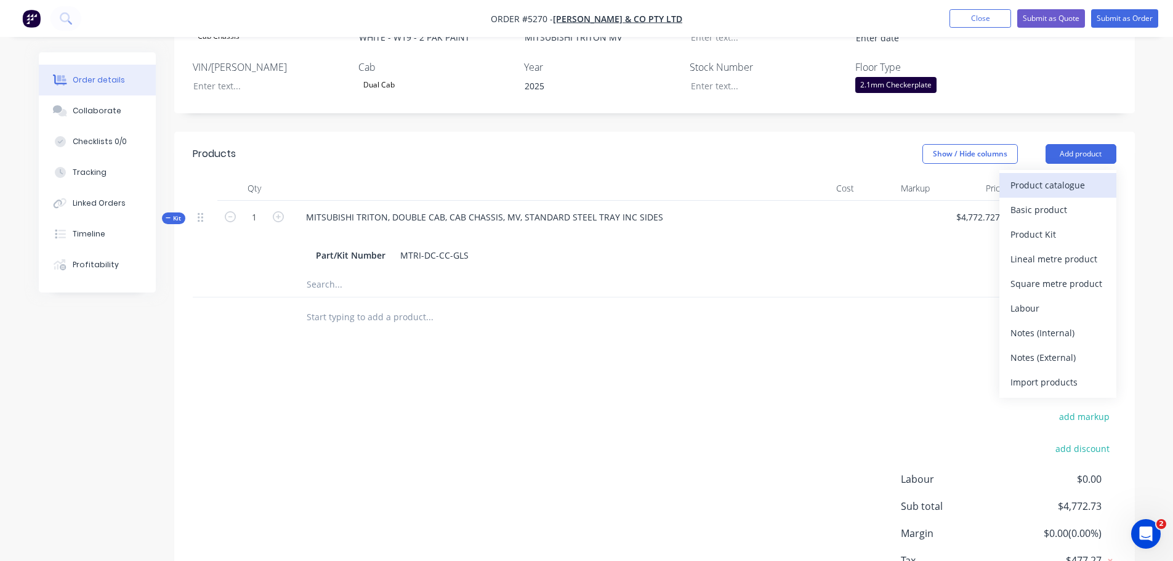
click at [1062, 176] on div "Product catalogue" at bounding box center [1058, 185] width 95 height 18
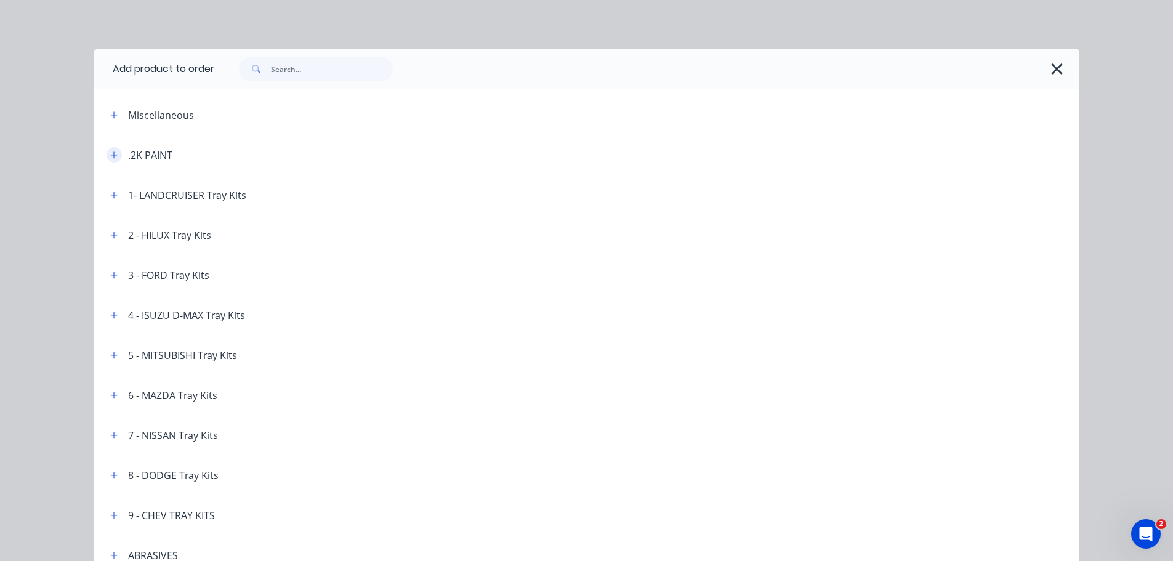
click at [107, 150] on button "button" at bounding box center [114, 154] width 15 height 15
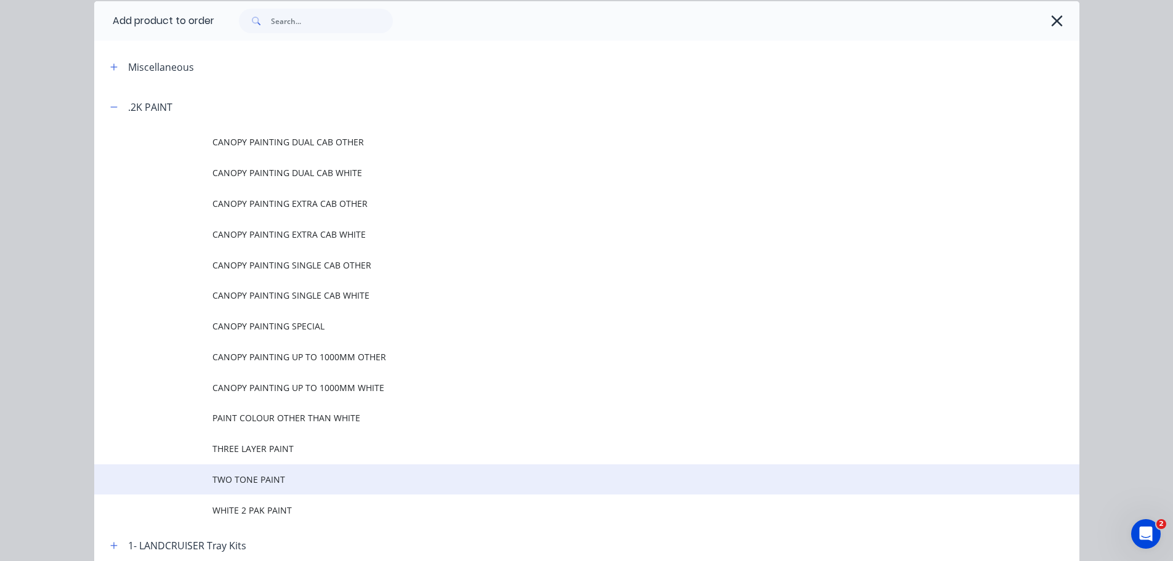
scroll to position [123, 0]
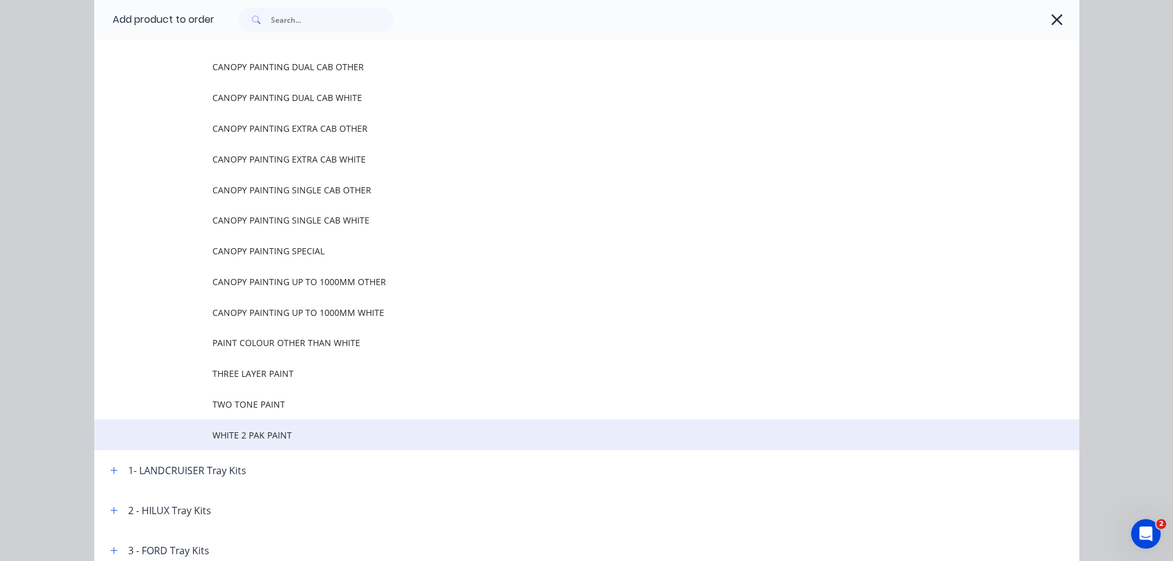
click at [286, 438] on span "WHITE 2 PAK PAINT" at bounding box center [558, 435] width 693 height 13
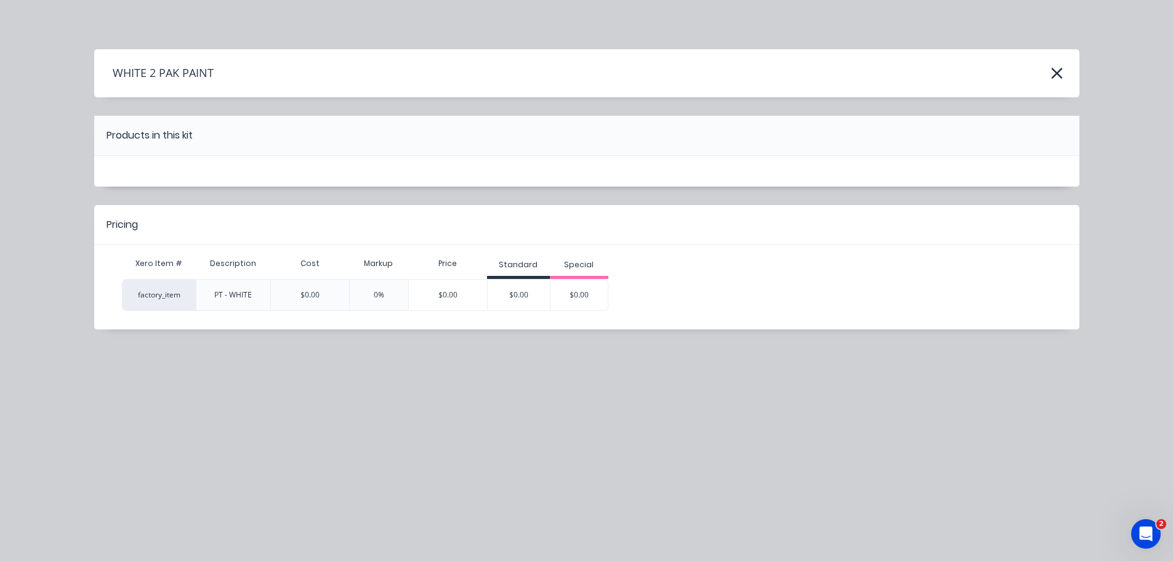
scroll to position [0, 0]
click at [520, 295] on div "$0.00" at bounding box center [519, 295] width 62 height 31
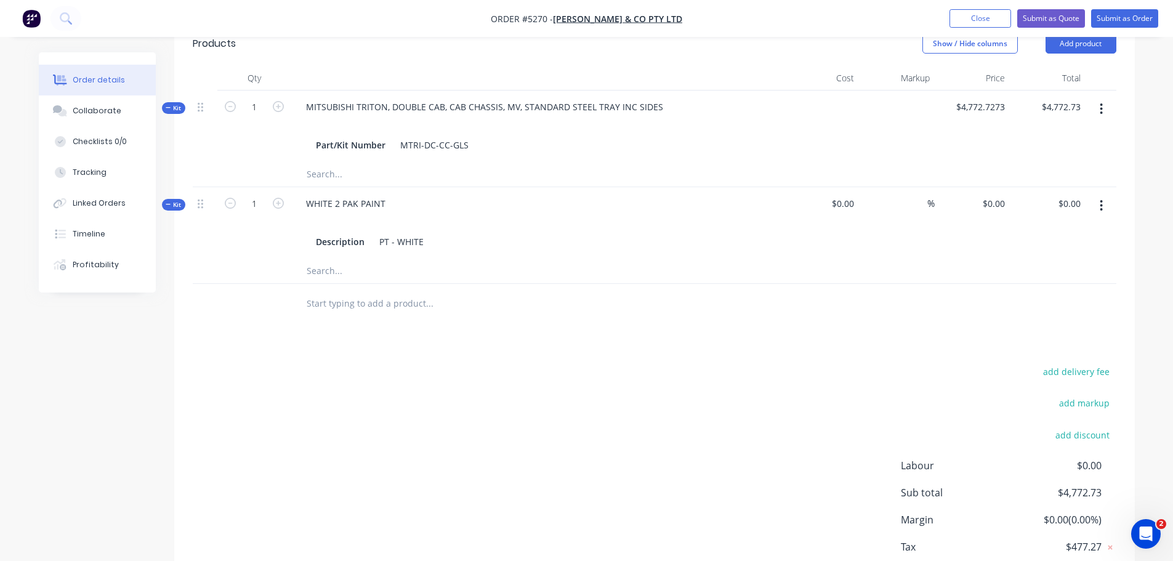
scroll to position [493, 0]
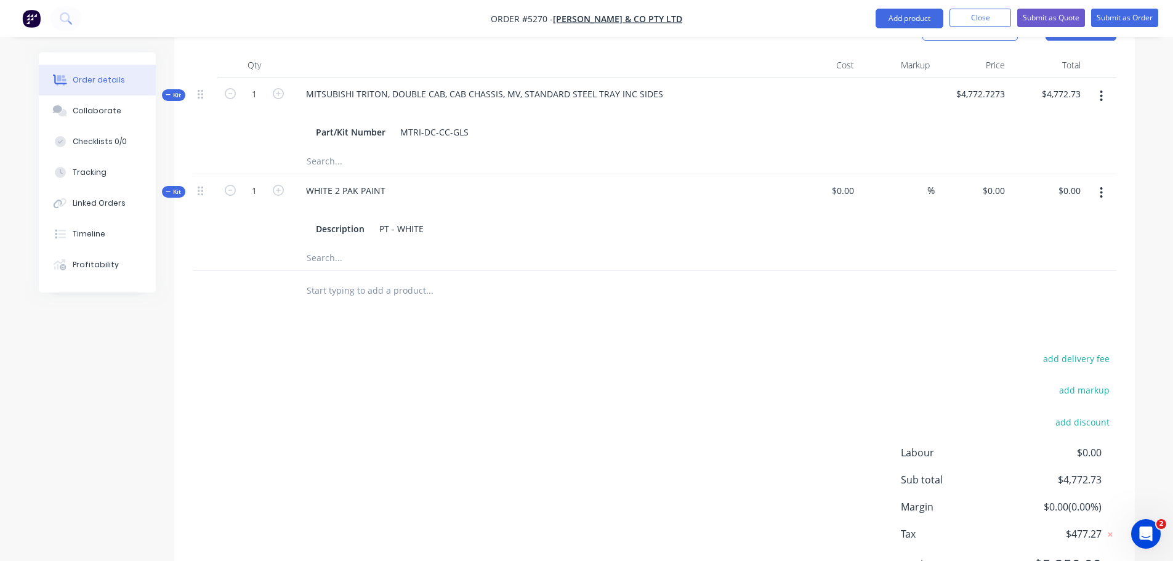
click at [352, 278] on input "text" at bounding box center [429, 290] width 246 height 25
type input "R"
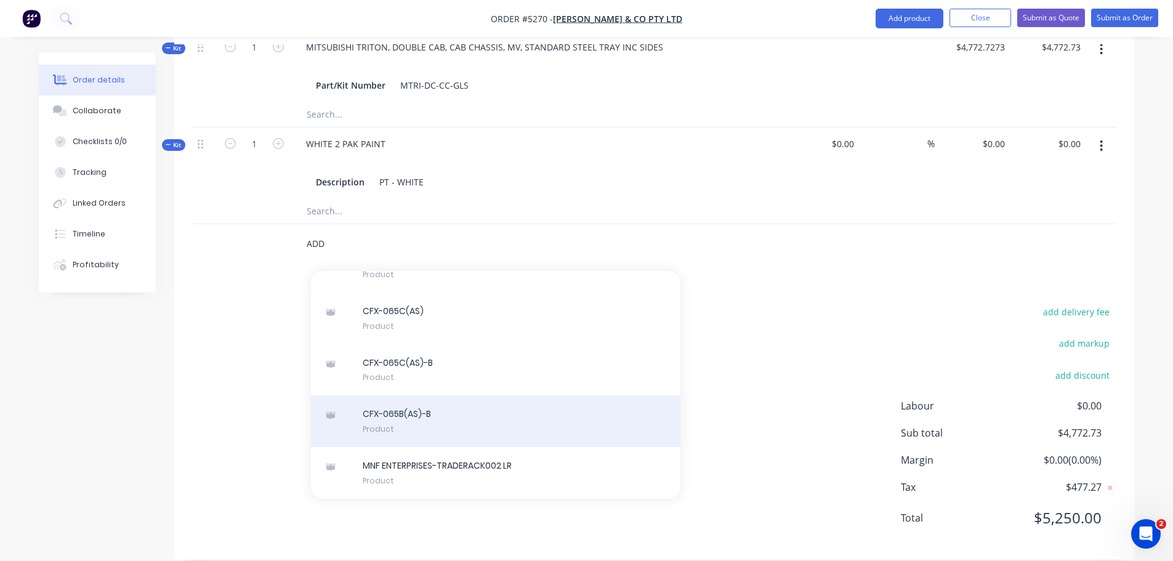
scroll to position [1914, 0]
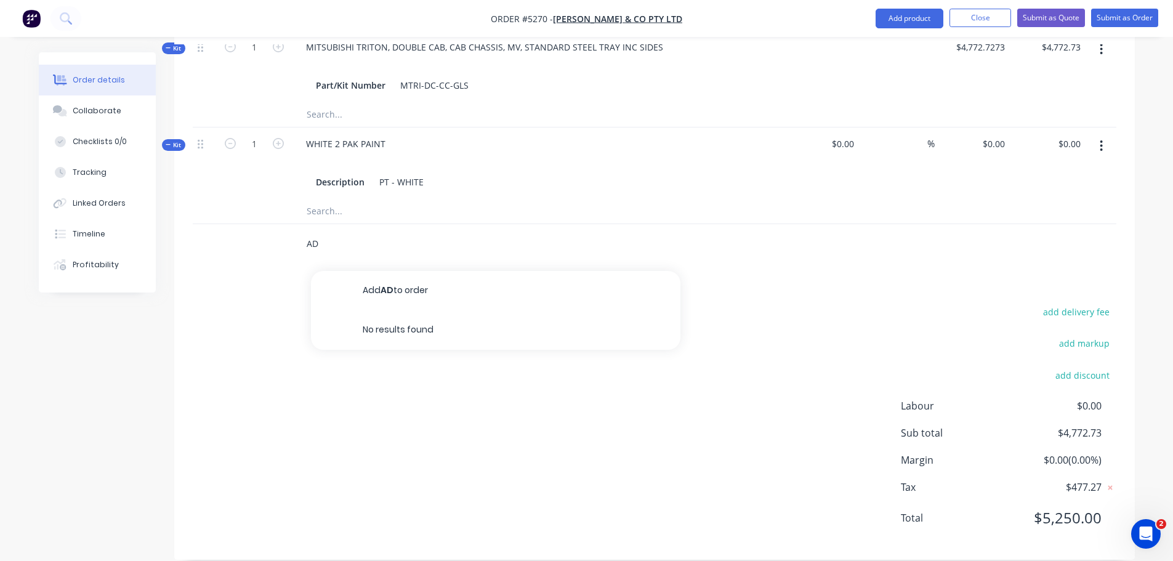
type input "A"
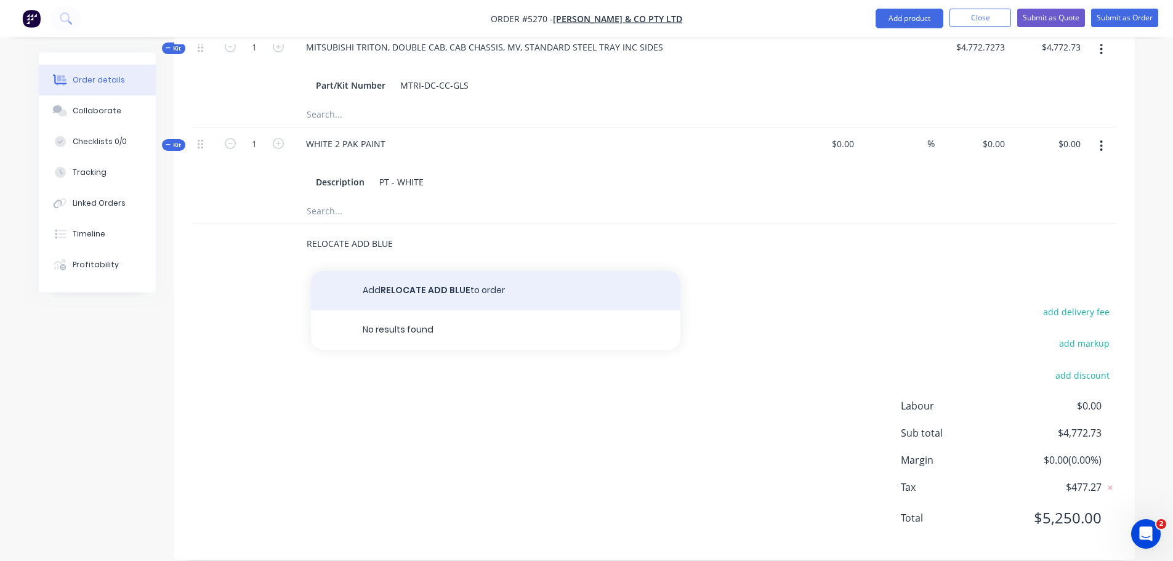
type input "RELOCATE ADD BLUE"
click at [406, 271] on button "Add RELOCATE ADD BLUE to order" at bounding box center [495, 290] width 369 height 39
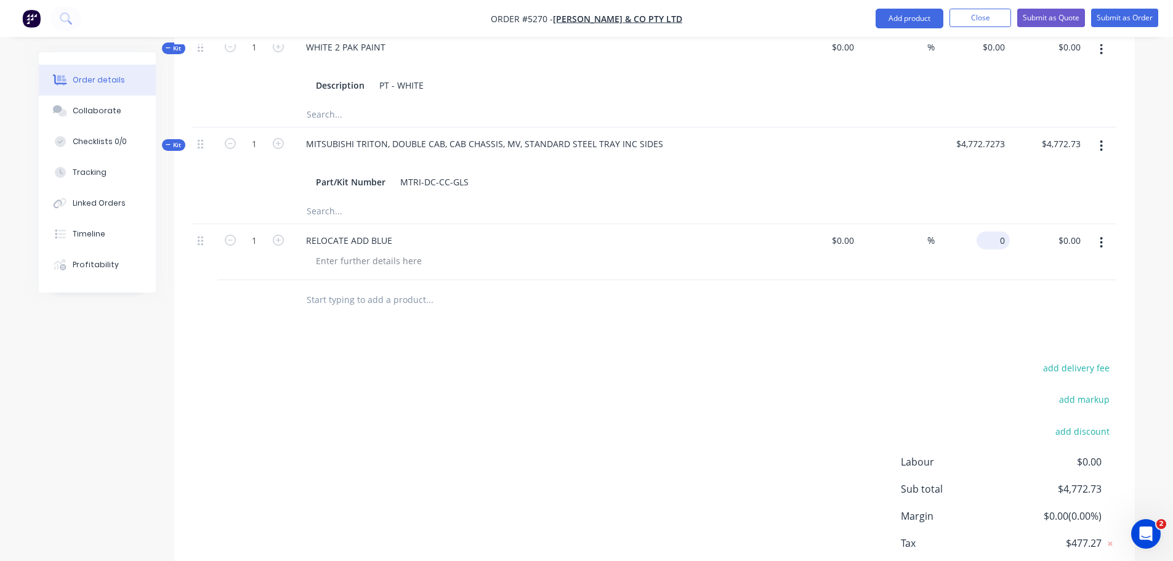
click at [991, 224] on div "0 $0.00" at bounding box center [973, 252] width 76 height 56
type input "$90.91"
click at [360, 291] on input "text" at bounding box center [429, 300] width 246 height 25
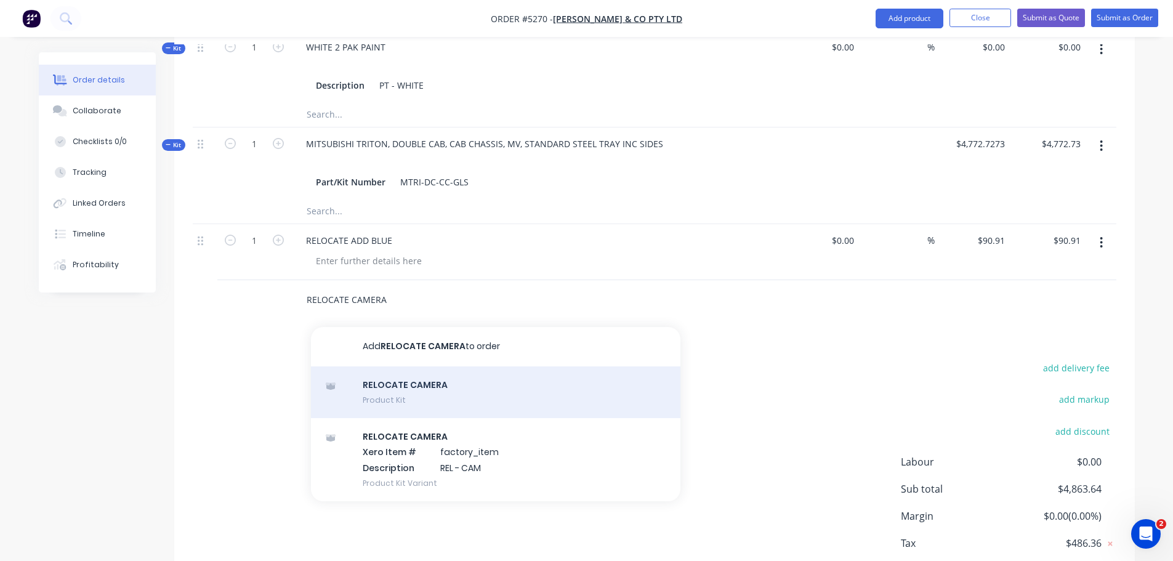
type input "RELOCATE CAMERA"
click at [413, 377] on div "RELOCATE CAMERA Product Kit" at bounding box center [495, 392] width 369 height 52
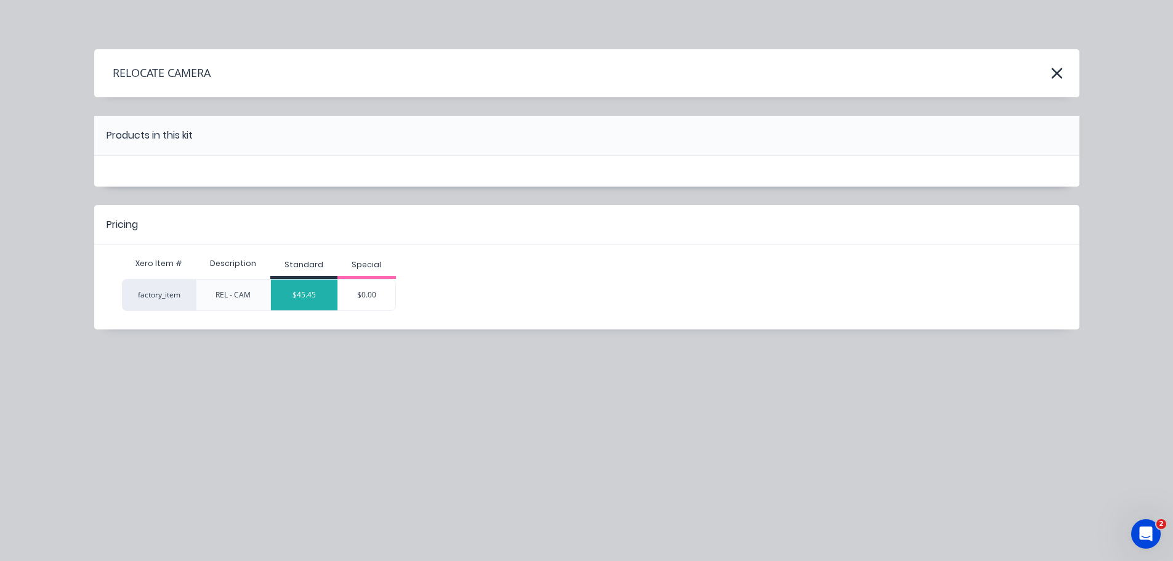
click at [318, 296] on div "$45.45" at bounding box center [304, 295] width 67 height 31
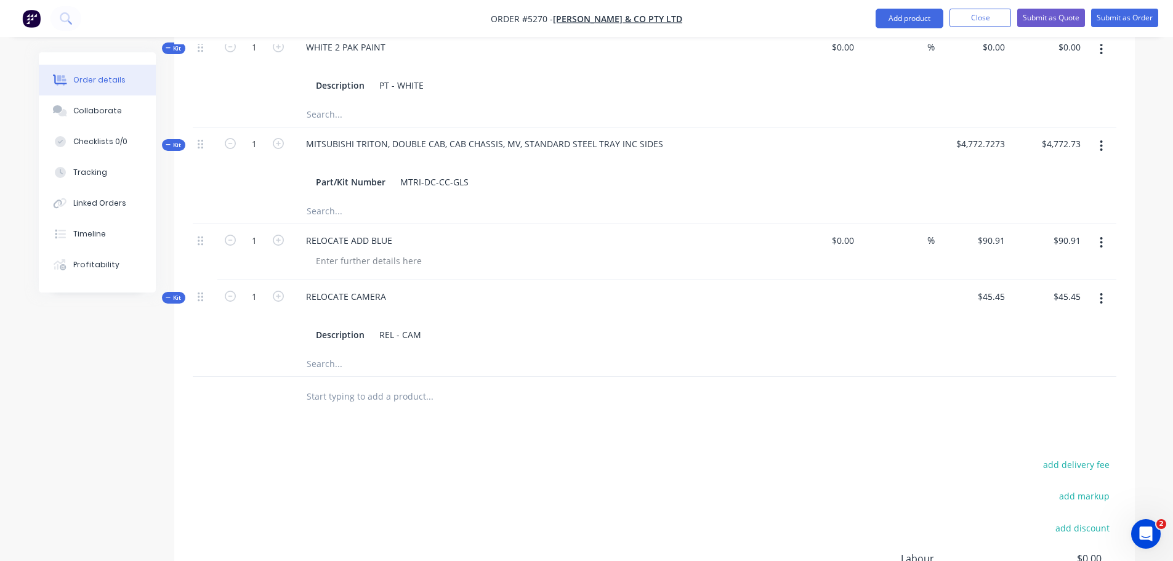
click at [341, 384] on input "text" at bounding box center [429, 396] width 246 height 25
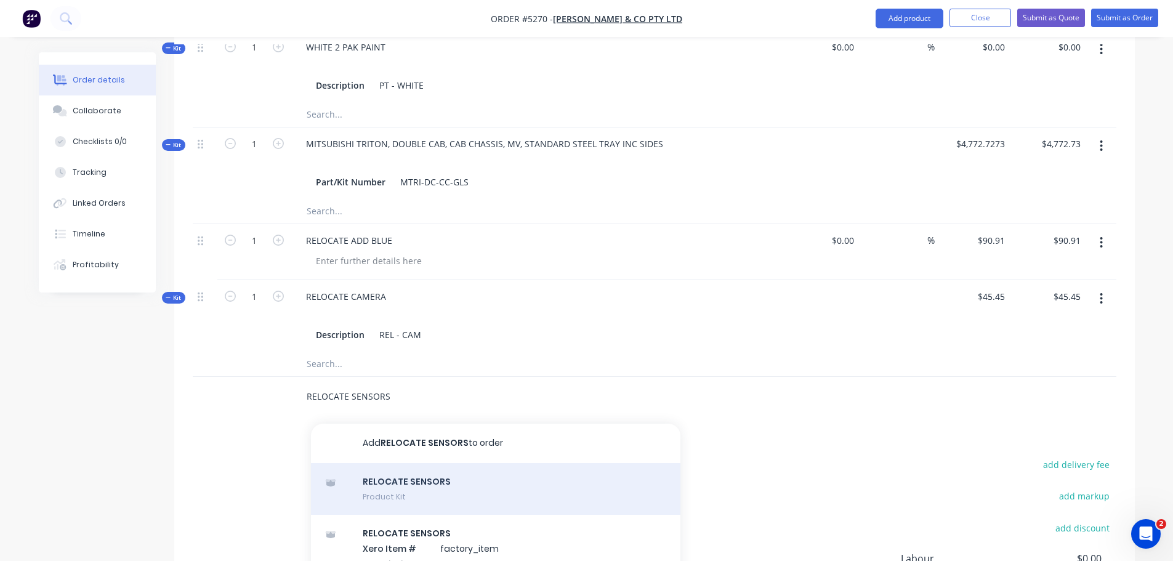
type input "RELOCATE SENSORS"
click at [407, 470] on div "RELOCATE SENSORS Product Kit" at bounding box center [495, 489] width 369 height 52
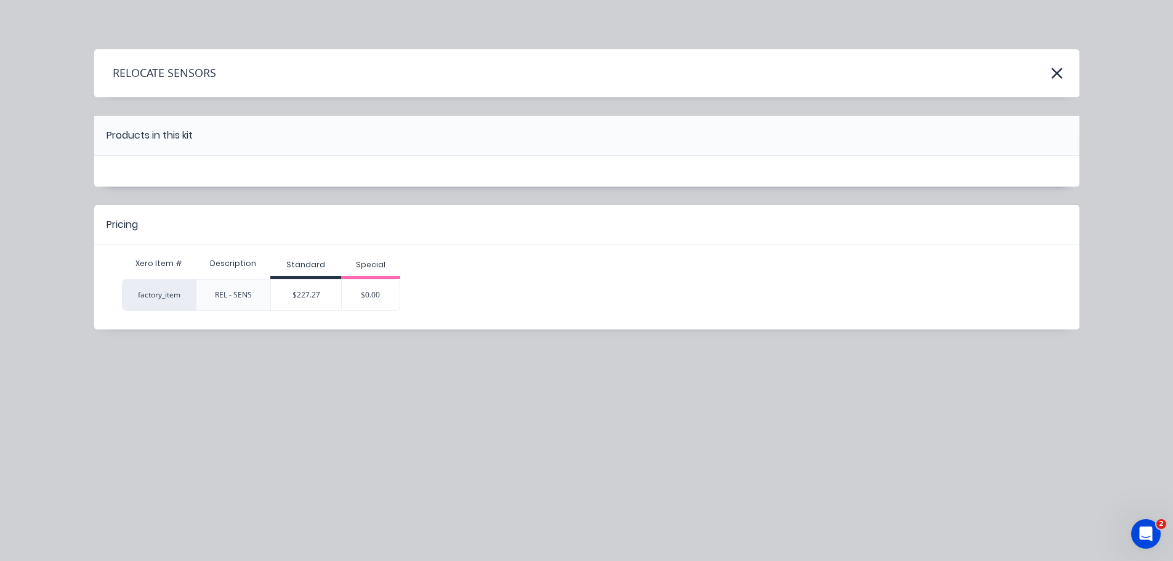
click at [317, 291] on div "$227.27" at bounding box center [306, 295] width 70 height 31
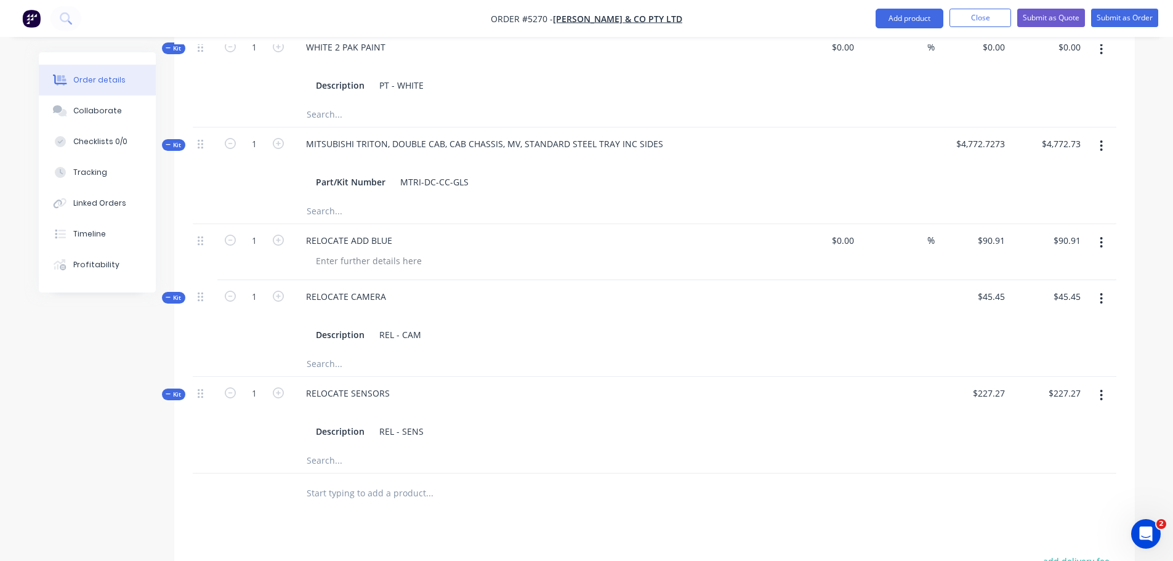
click at [352, 485] on input "text" at bounding box center [429, 493] width 246 height 25
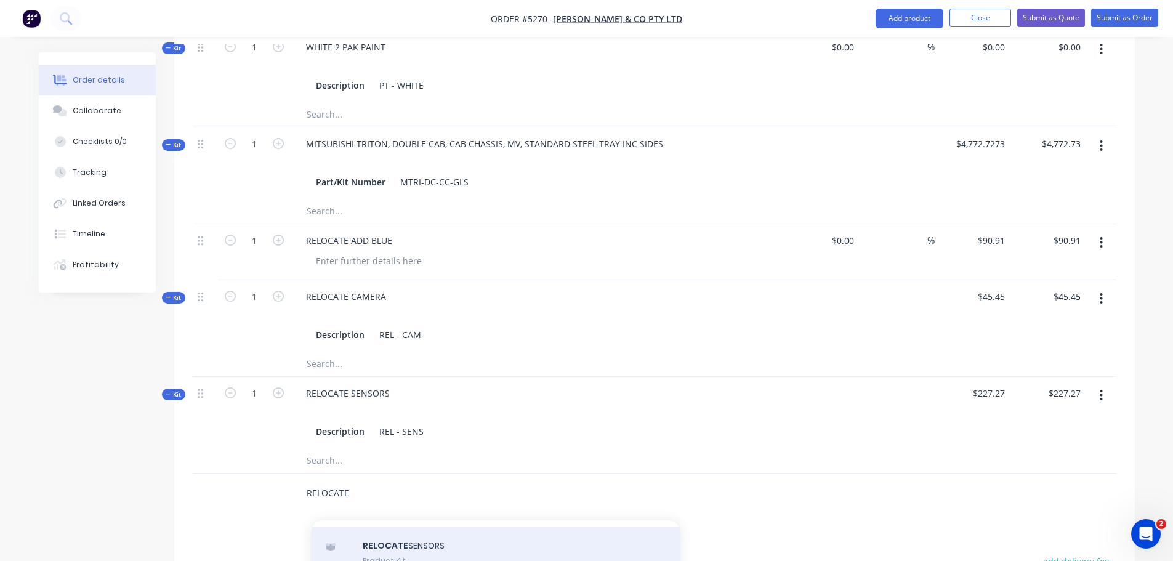
scroll to position [62, 0]
type input "RELOCATE"
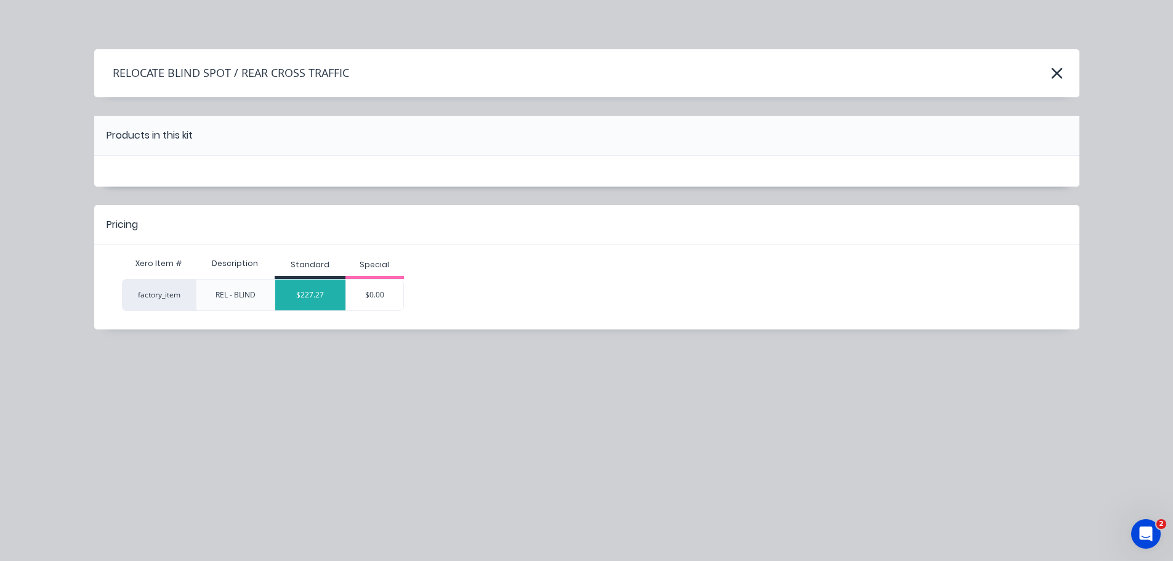
click at [318, 301] on div "$227.27" at bounding box center [310, 295] width 70 height 31
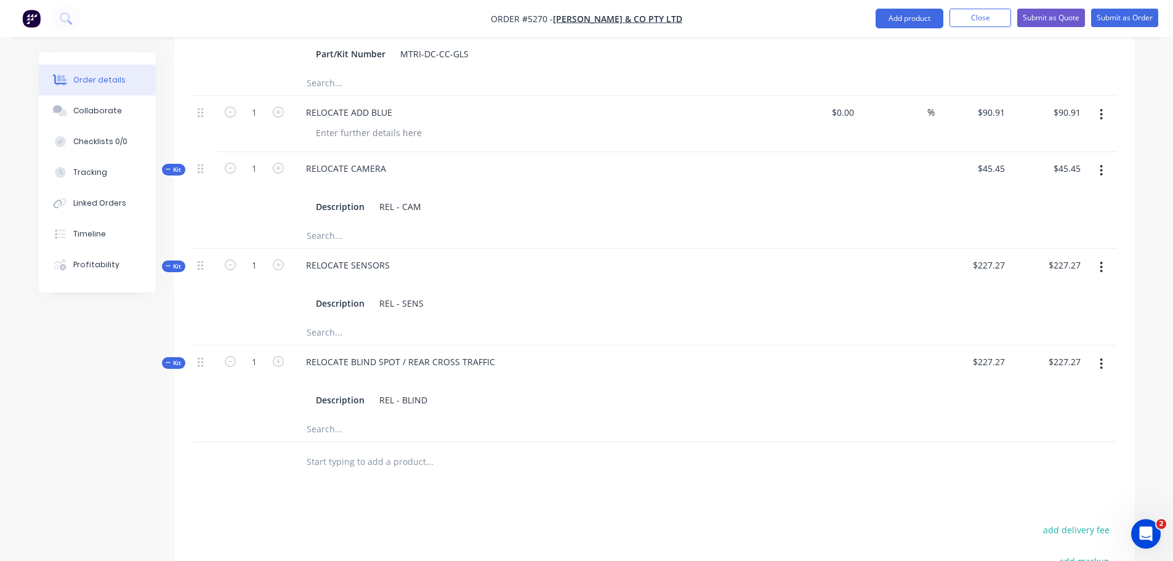
scroll to position [886, 0]
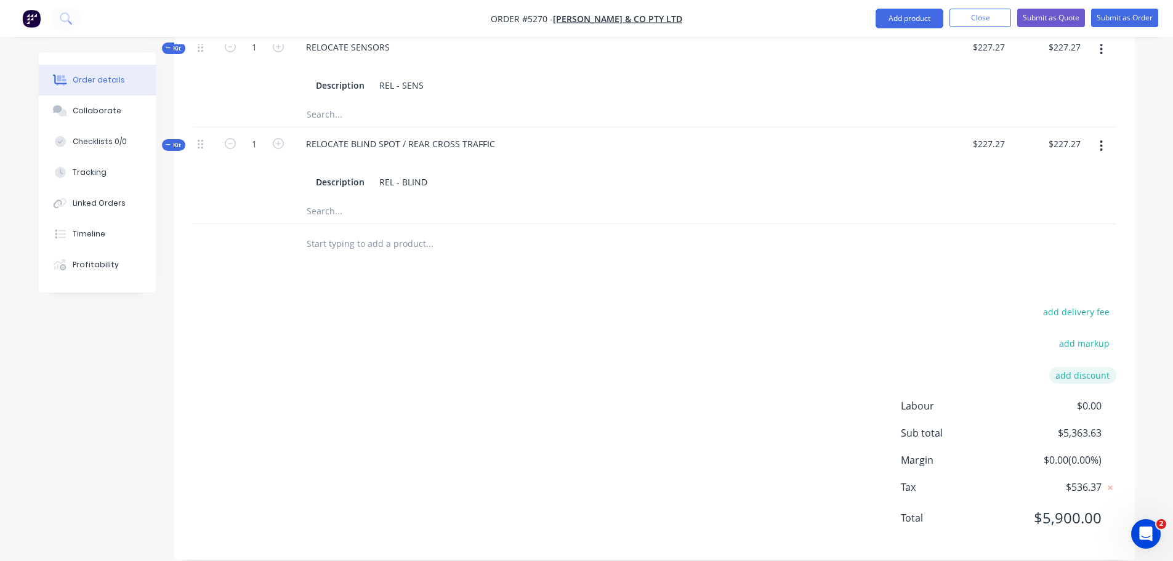
click at [1072, 367] on button "add discount" at bounding box center [1082, 375] width 67 height 17
type input "DEALER DISCOUNT"
click at [1057, 370] on input at bounding box center [1068, 379] width 55 height 18
type input "10%"
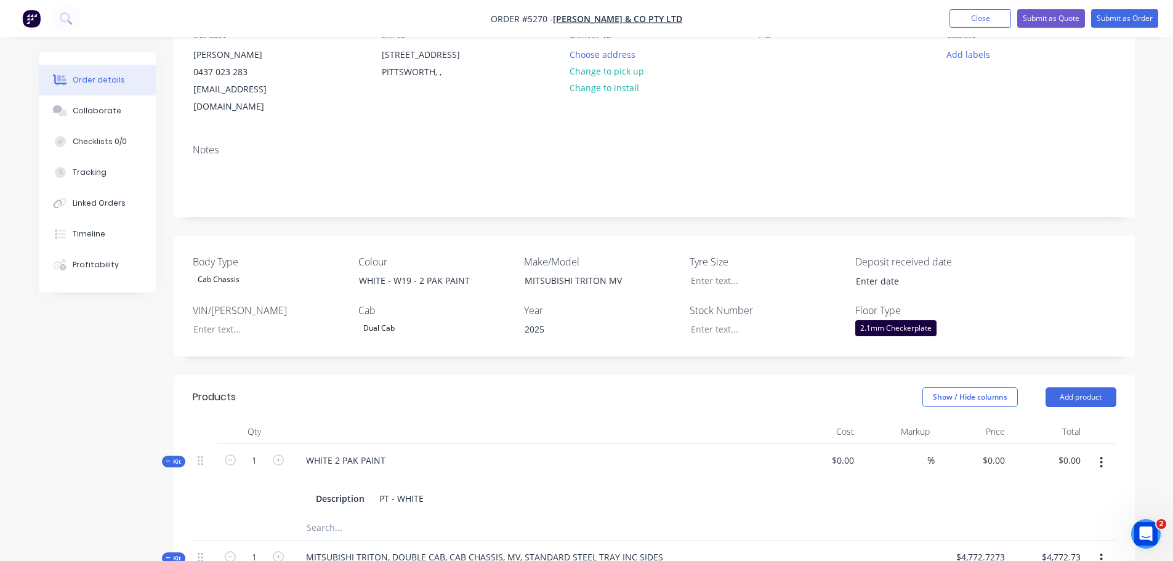
scroll to position [0, 0]
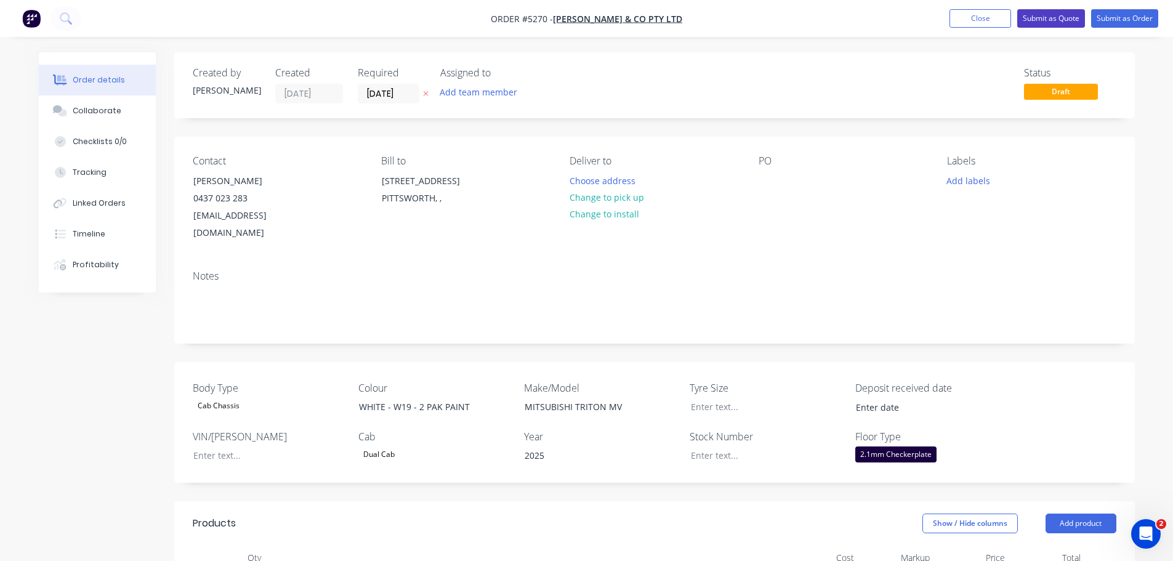
click at [1043, 23] on button "Submit as Quote" at bounding box center [1051, 18] width 68 height 18
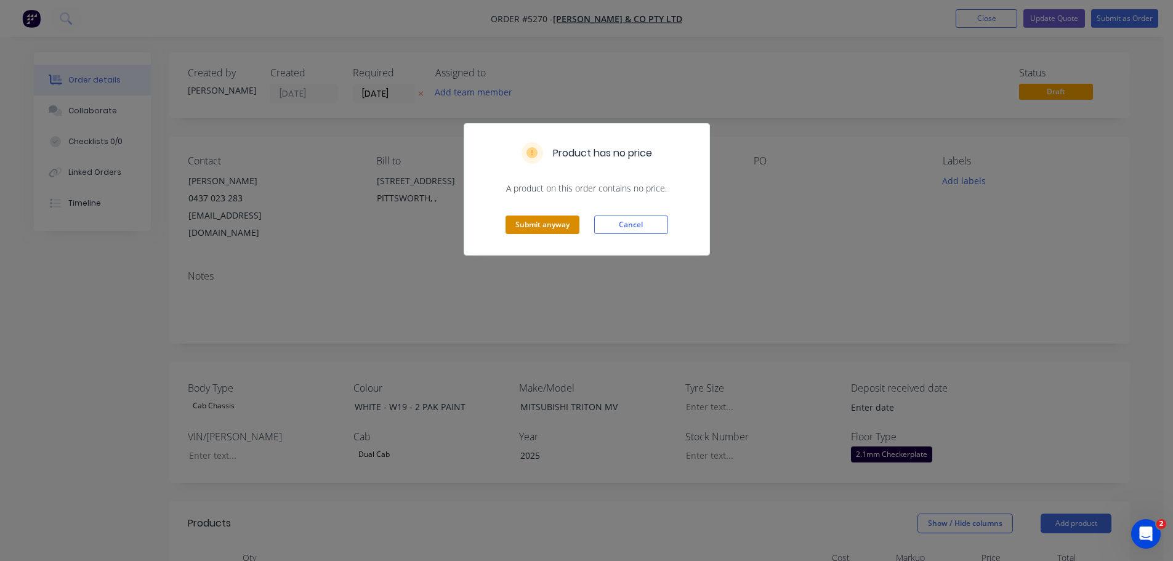
click at [550, 227] on button "Submit anyway" at bounding box center [543, 225] width 74 height 18
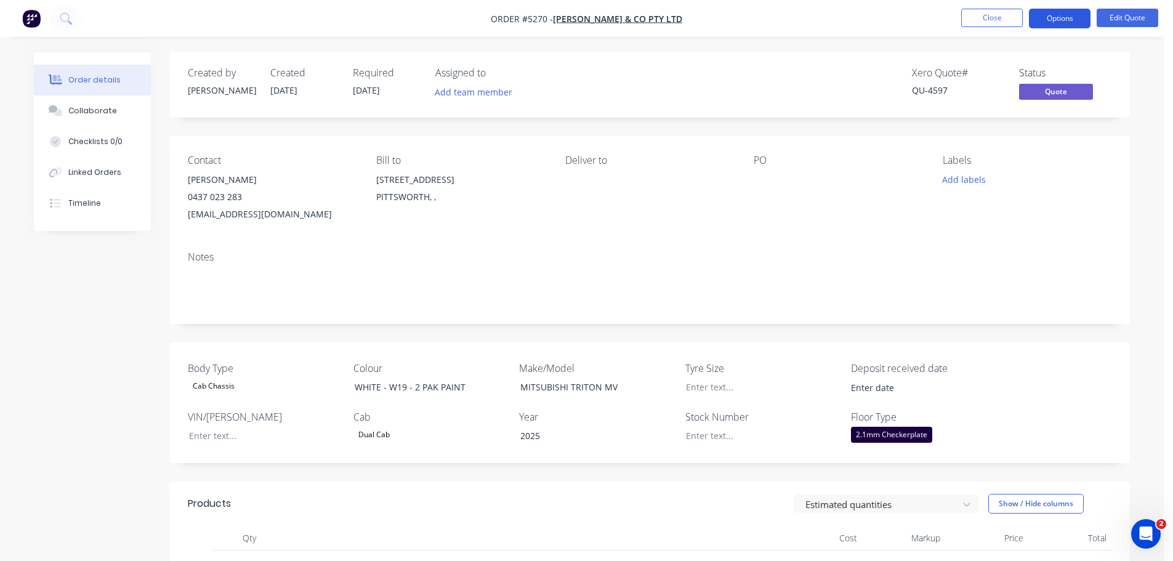
click at [1043, 20] on button "Options" at bounding box center [1060, 19] width 62 height 20
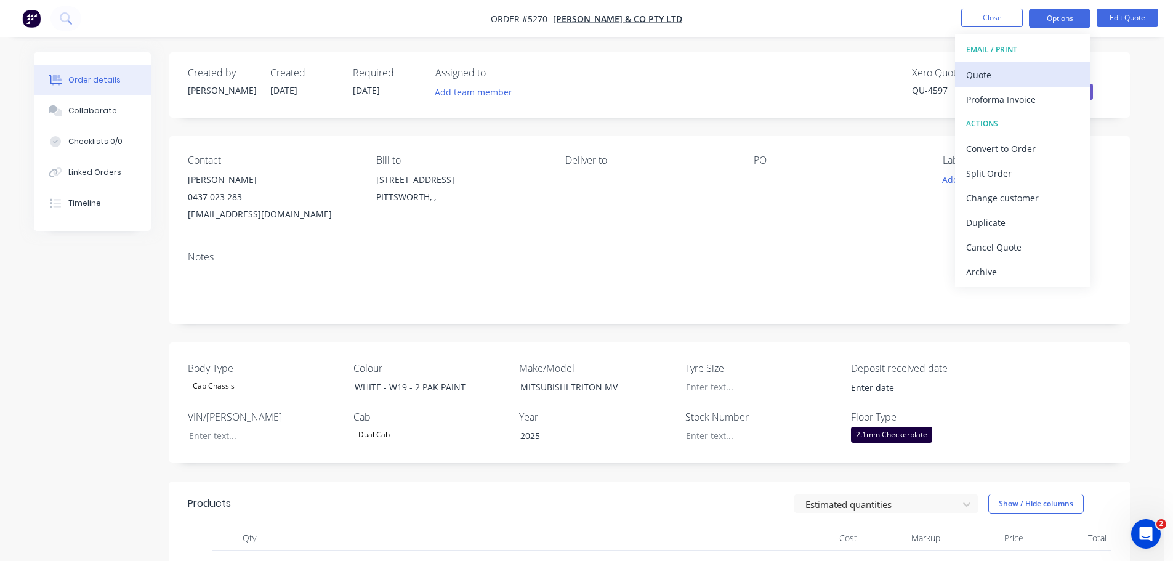
click at [1003, 76] on div "Quote" at bounding box center [1022, 75] width 113 height 18
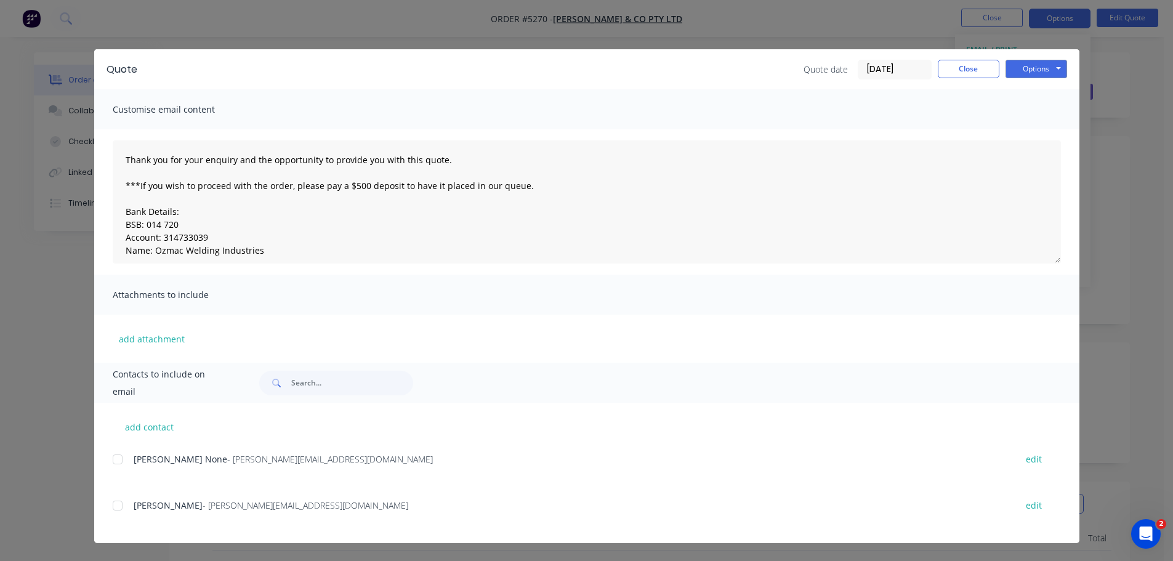
click at [121, 506] on div at bounding box center [117, 505] width 25 height 25
click at [1026, 70] on button "Options" at bounding box center [1037, 69] width 62 height 18
click at [1024, 131] on button "Email" at bounding box center [1045, 131] width 79 height 20
click at [1028, 65] on button "Options" at bounding box center [1037, 69] width 62 height 18
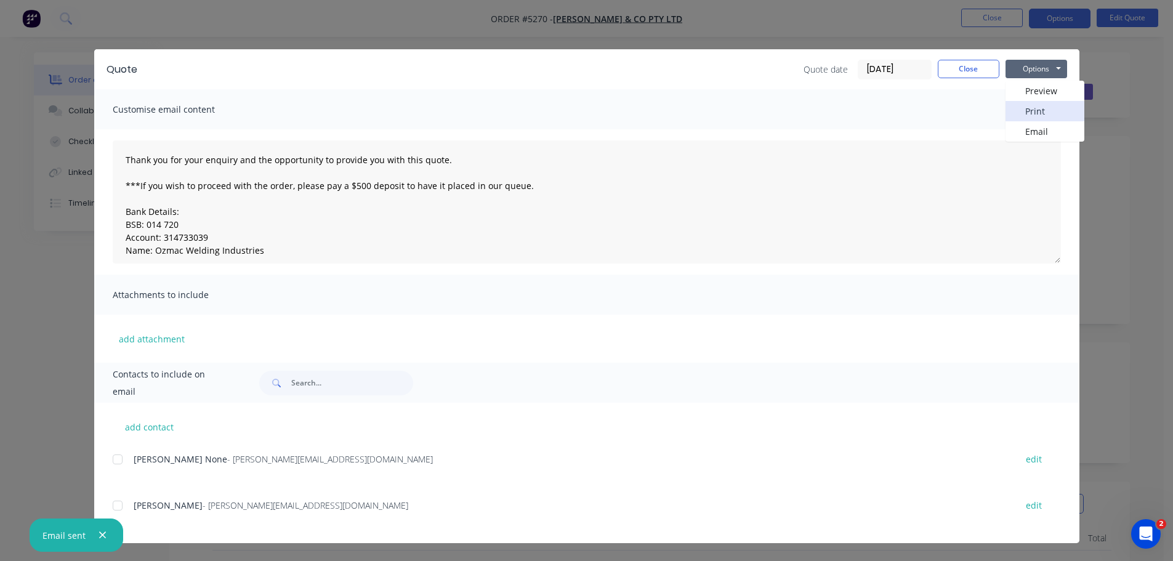
click at [1032, 108] on button "Print" at bounding box center [1045, 111] width 79 height 20
click at [991, 73] on button "Close" at bounding box center [969, 69] width 62 height 18
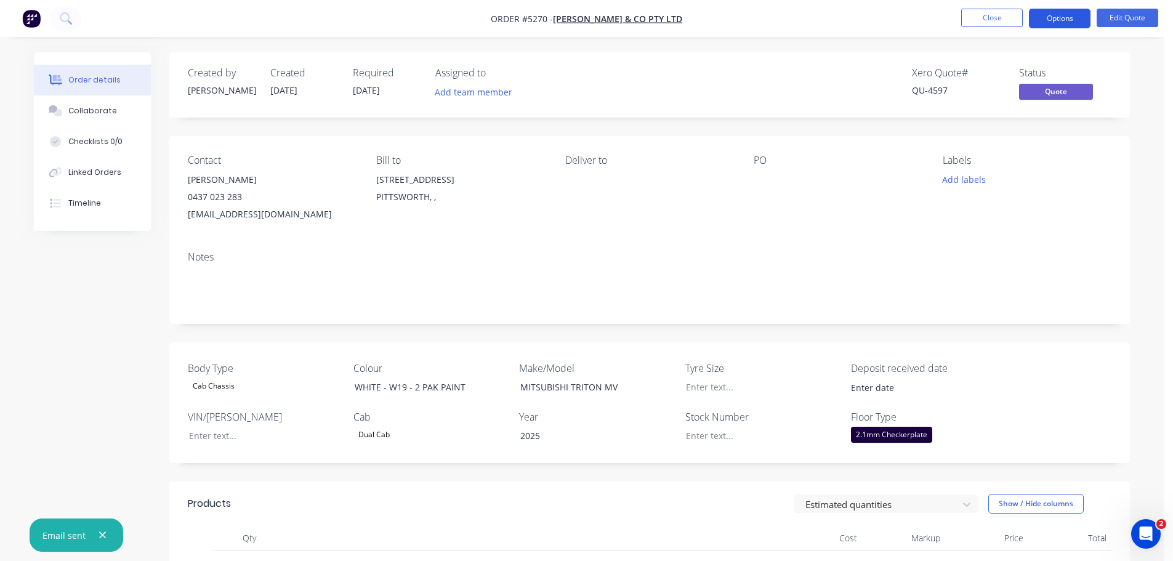
click at [1067, 21] on button "Options" at bounding box center [1060, 19] width 62 height 20
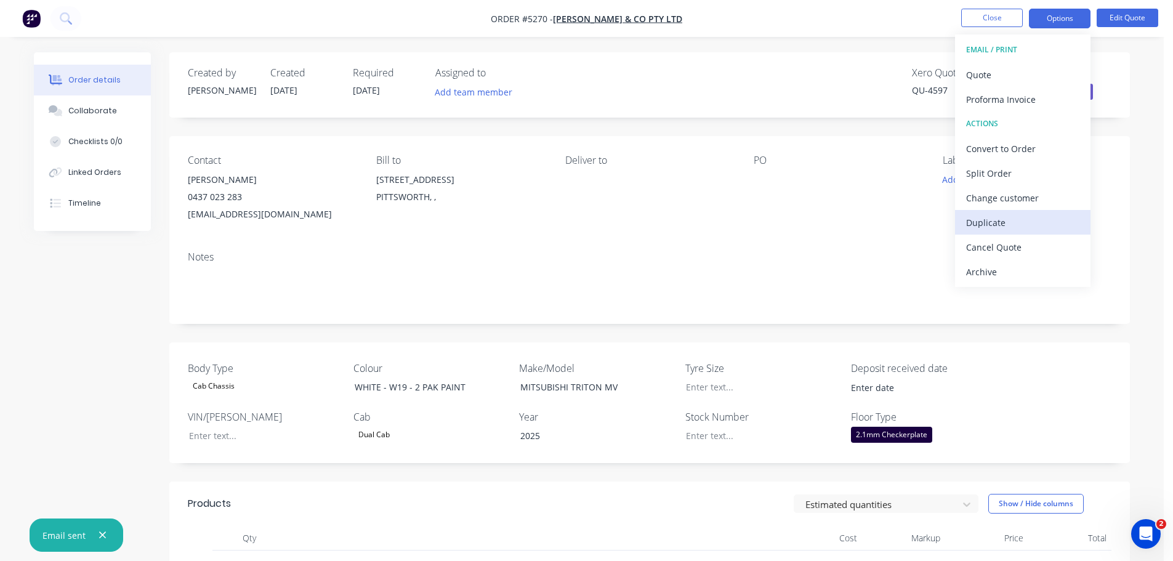
click at [1001, 224] on div "Duplicate" at bounding box center [1022, 223] width 113 height 18
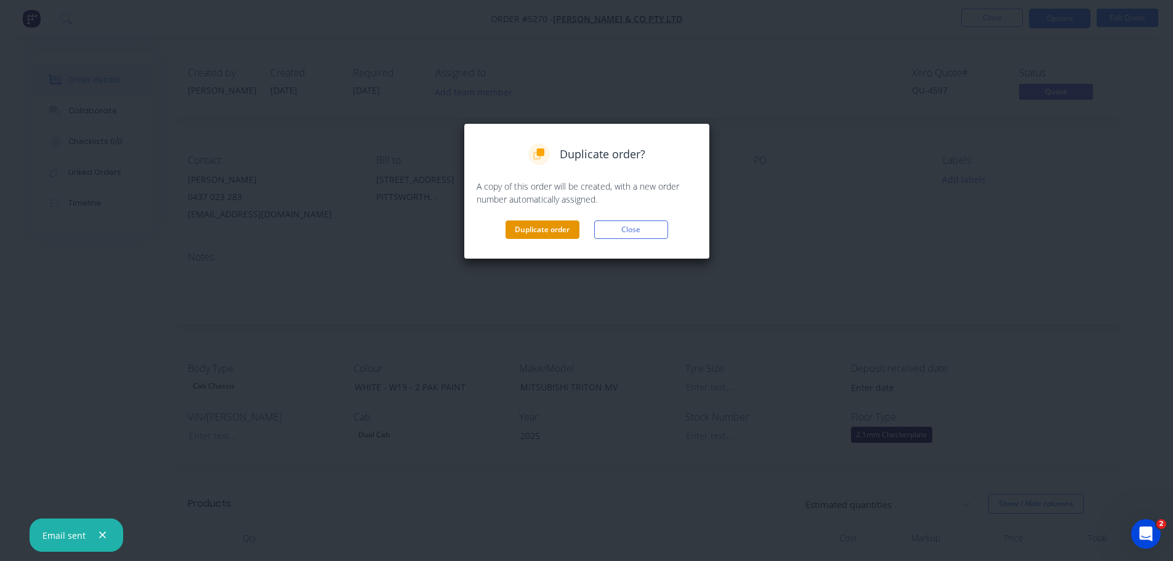
click at [532, 228] on button "Duplicate order" at bounding box center [543, 229] width 74 height 18
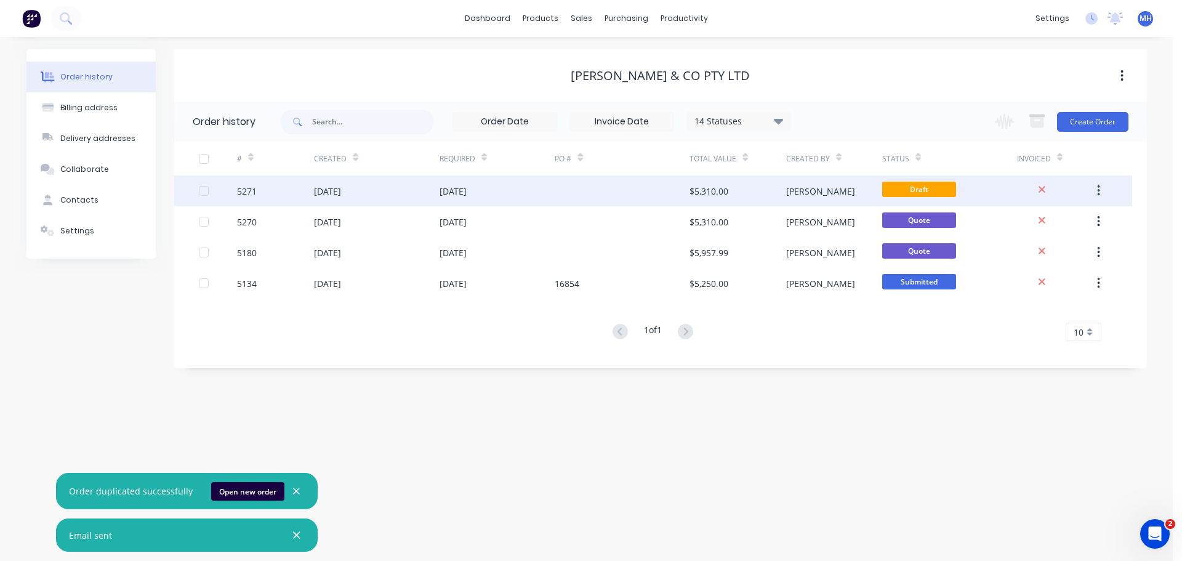
click at [341, 193] on div "01 Oct 2025" at bounding box center [327, 191] width 27 height 13
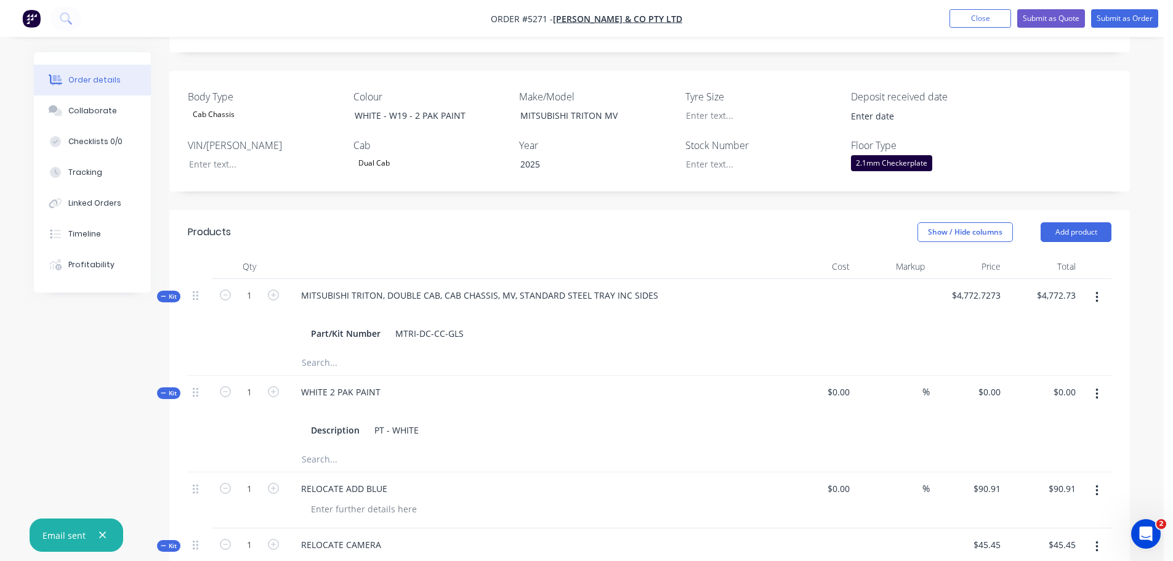
scroll to position [308, 0]
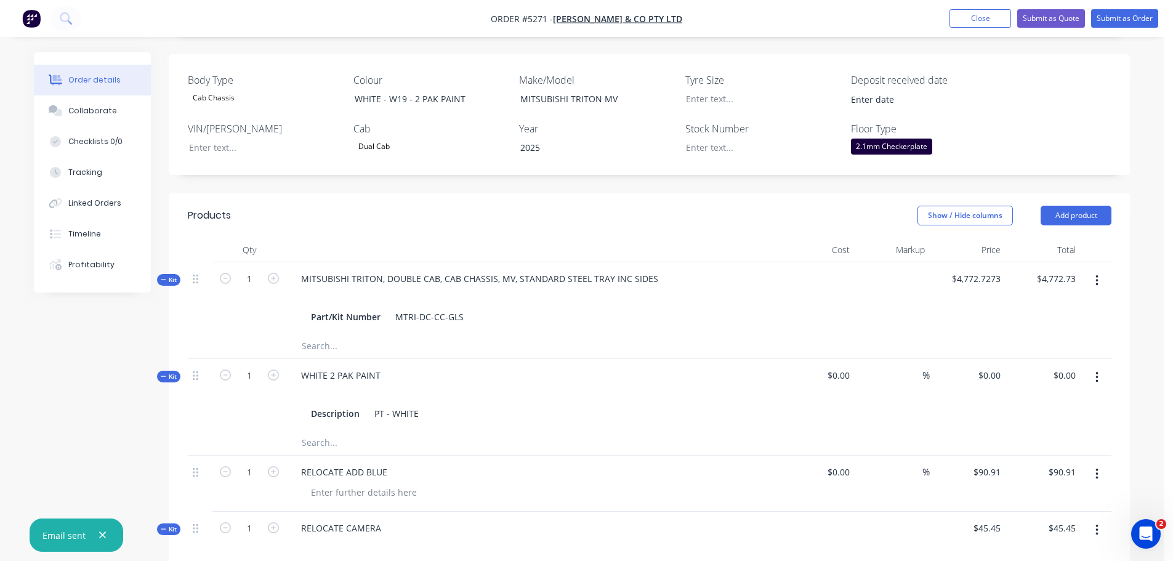
click at [1094, 270] on button "button" at bounding box center [1097, 281] width 29 height 22
click at [1037, 403] on div "Delete" at bounding box center [1053, 412] width 95 height 18
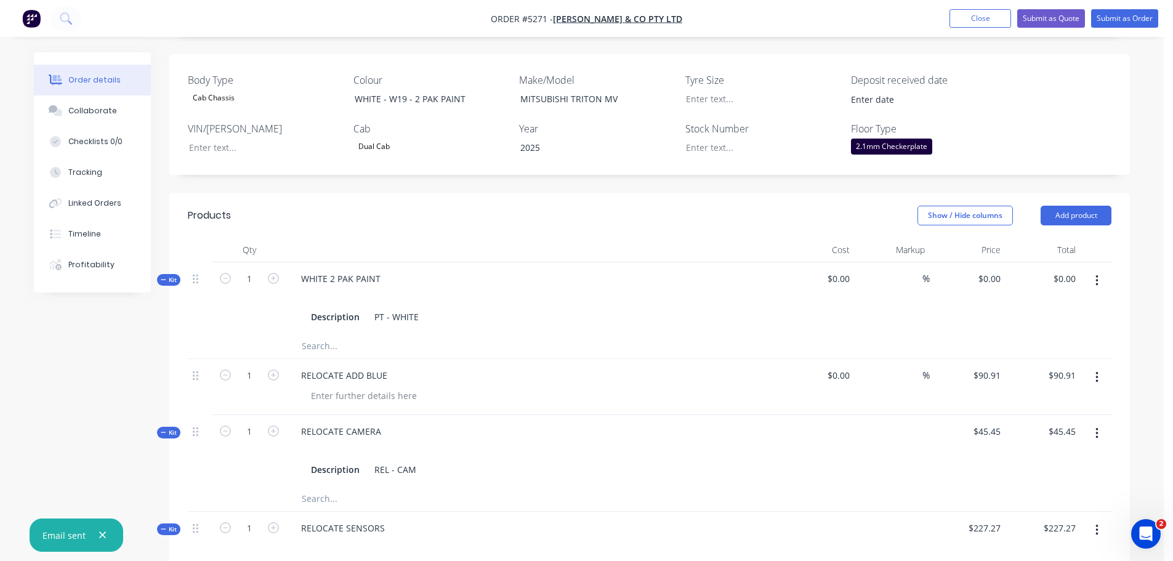
click at [1099, 270] on button "button" at bounding box center [1097, 281] width 29 height 22
click at [1043, 304] on div "Add product to kit" at bounding box center [1053, 313] width 95 height 18
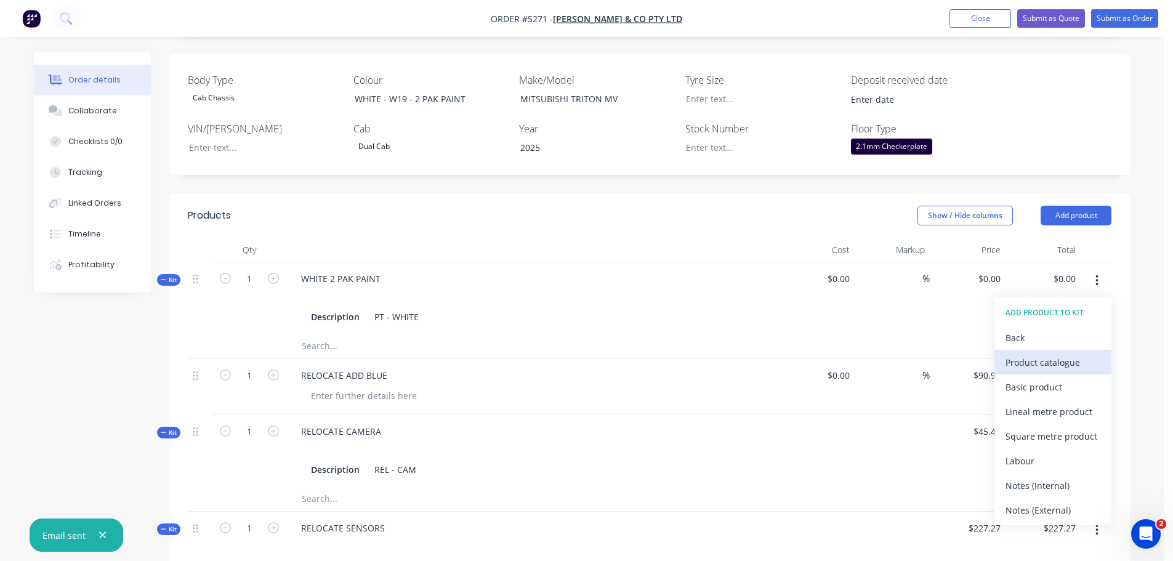
click at [1030, 353] on div "Product catalogue" at bounding box center [1053, 362] width 95 height 18
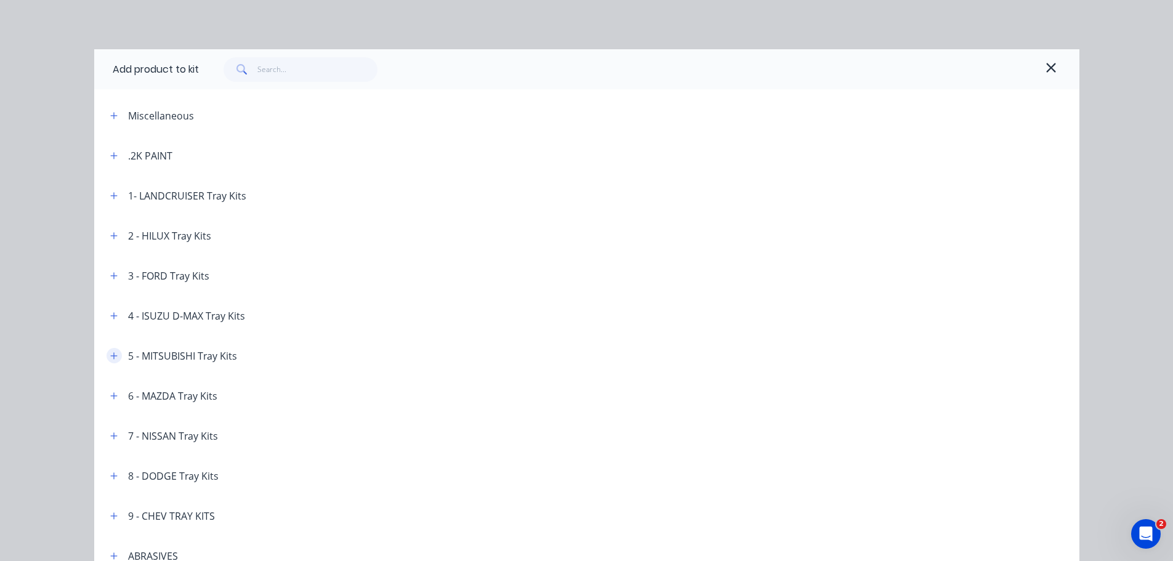
click at [107, 356] on button "button" at bounding box center [114, 355] width 15 height 15
click at [110, 357] on icon "button" at bounding box center [113, 356] width 7 height 9
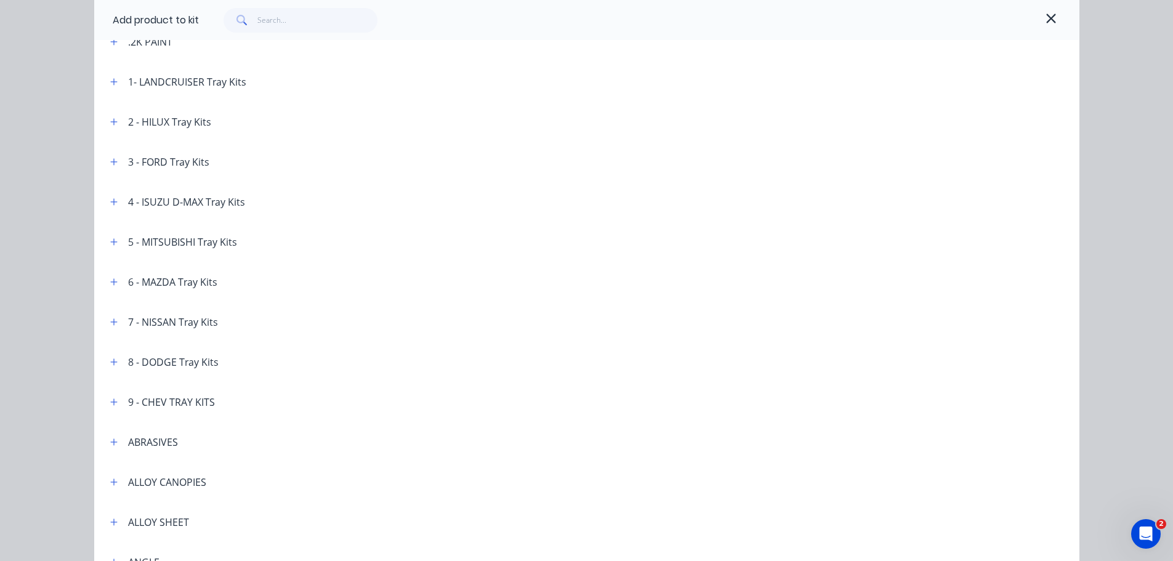
scroll to position [123, 0]
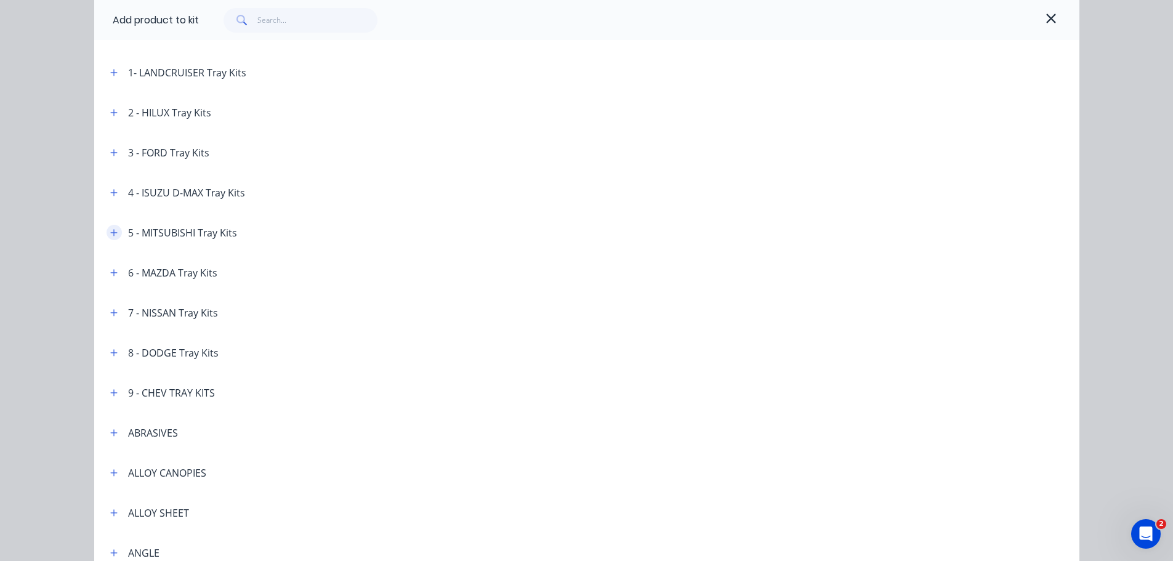
click at [110, 232] on icon "button" at bounding box center [113, 232] width 7 height 7
click at [110, 231] on icon "button" at bounding box center [113, 232] width 7 height 9
click at [1046, 15] on icon "button" at bounding box center [1050, 18] width 9 height 9
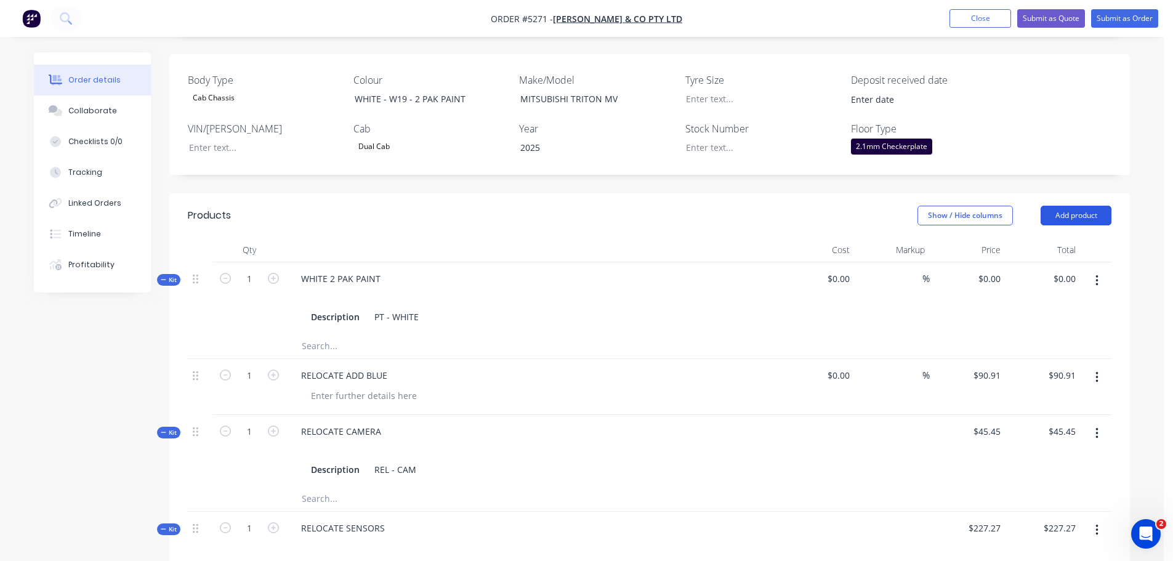
click at [1071, 206] on button "Add product" at bounding box center [1076, 216] width 71 height 20
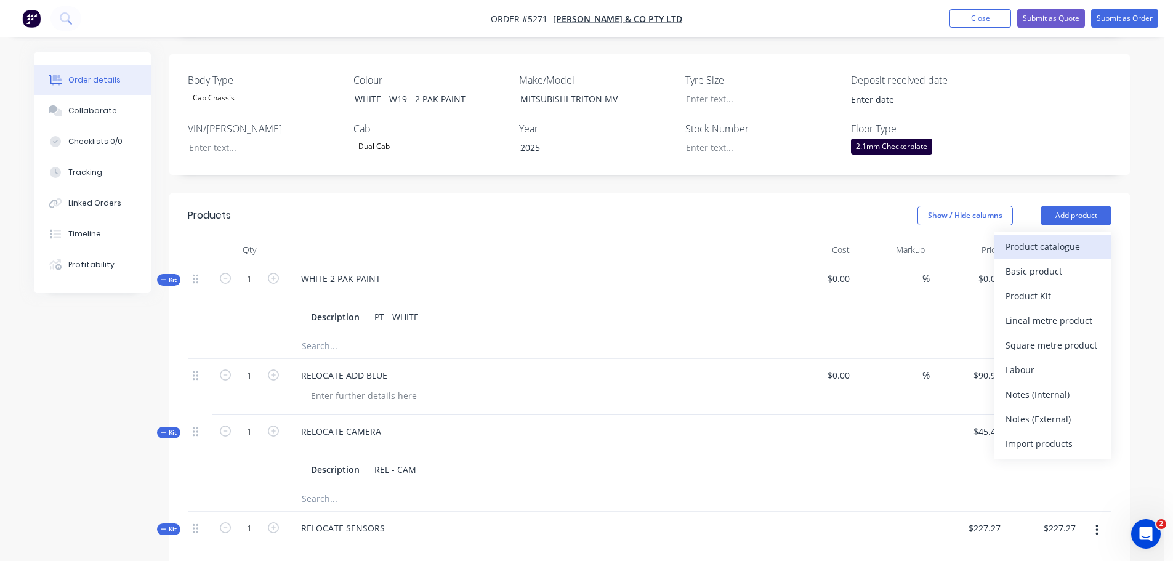
click at [1051, 238] on div "Product catalogue" at bounding box center [1053, 247] width 95 height 18
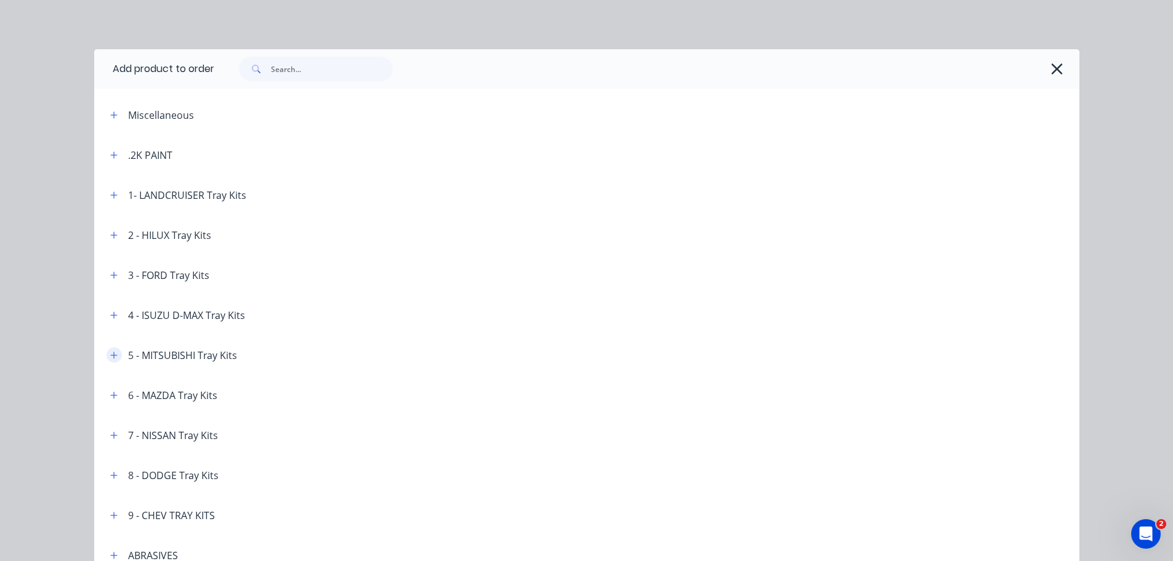
click at [110, 356] on icon "button" at bounding box center [113, 355] width 7 height 9
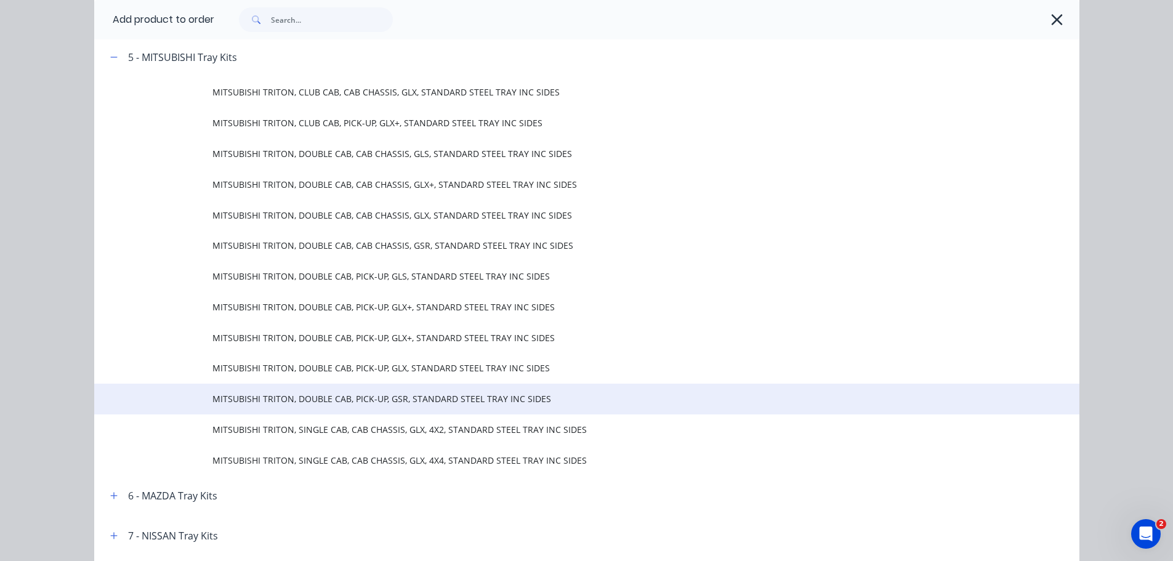
scroll to position [308, 0]
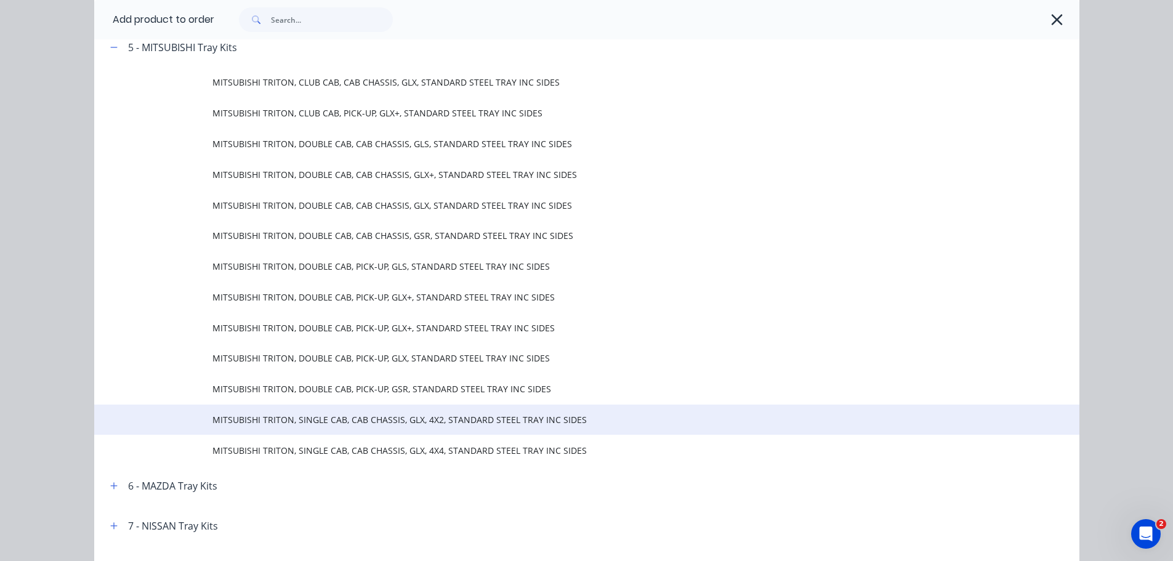
click at [345, 429] on td "MITSUBISHI TRITON, SINGLE CAB, CAB CHASSIS, GLX, 4X2, STANDARD STEEL TRAY INC S…" at bounding box center [645, 420] width 867 height 31
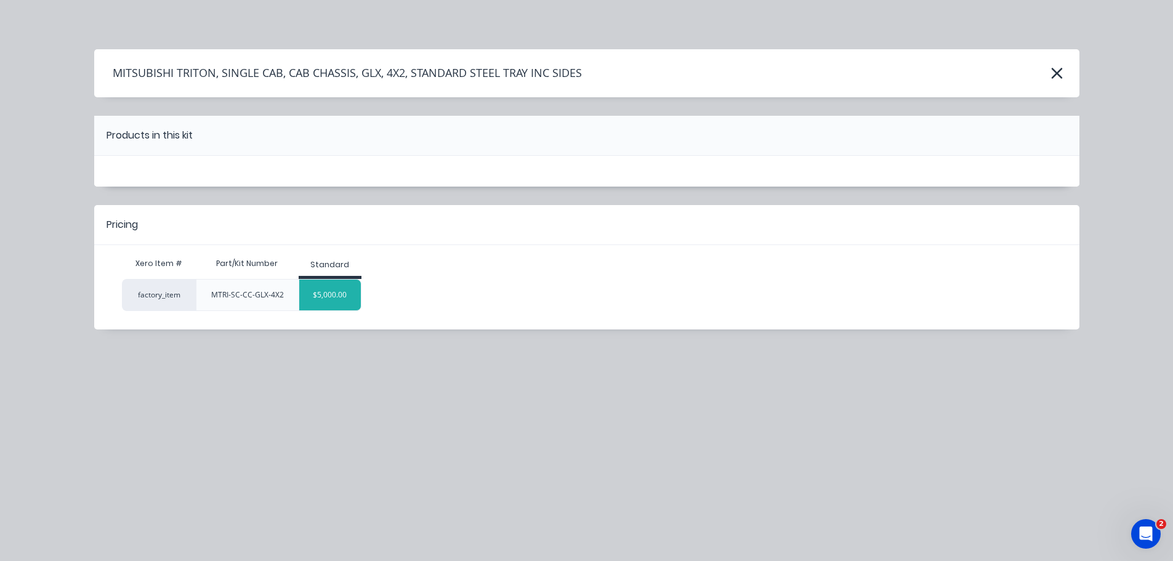
click at [321, 301] on div "$5,000.00" at bounding box center [330, 295] width 62 height 31
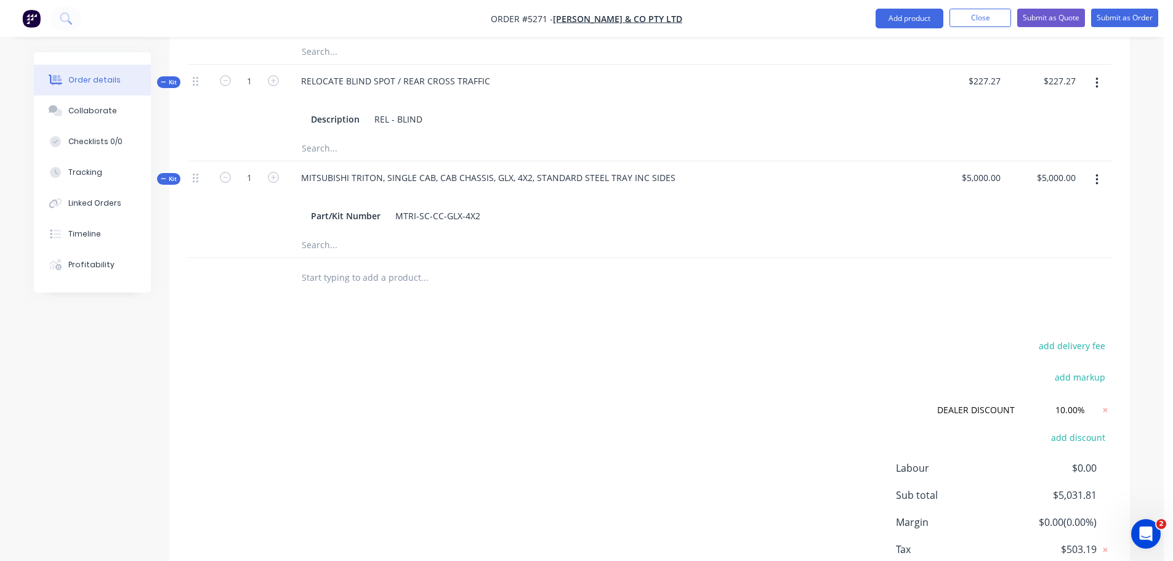
scroll to position [862, 0]
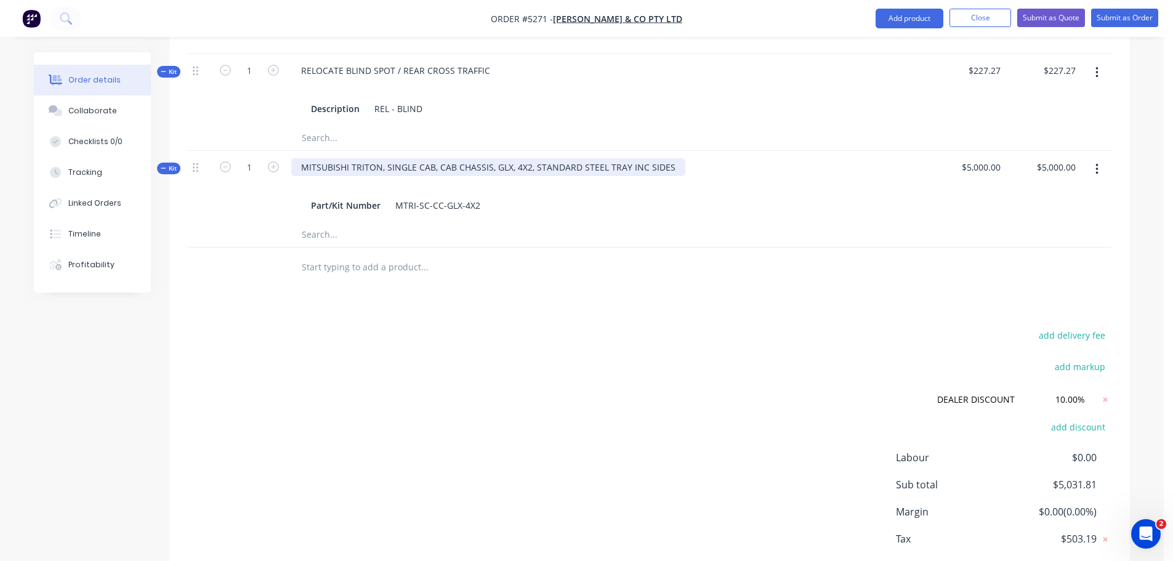
click at [493, 158] on div "MITSUBISHI TRITON, SINGLE CAB, CAB CHASSIS, GLX, 4X2, STANDARD STEEL TRAY INC S…" at bounding box center [488, 167] width 394 height 18
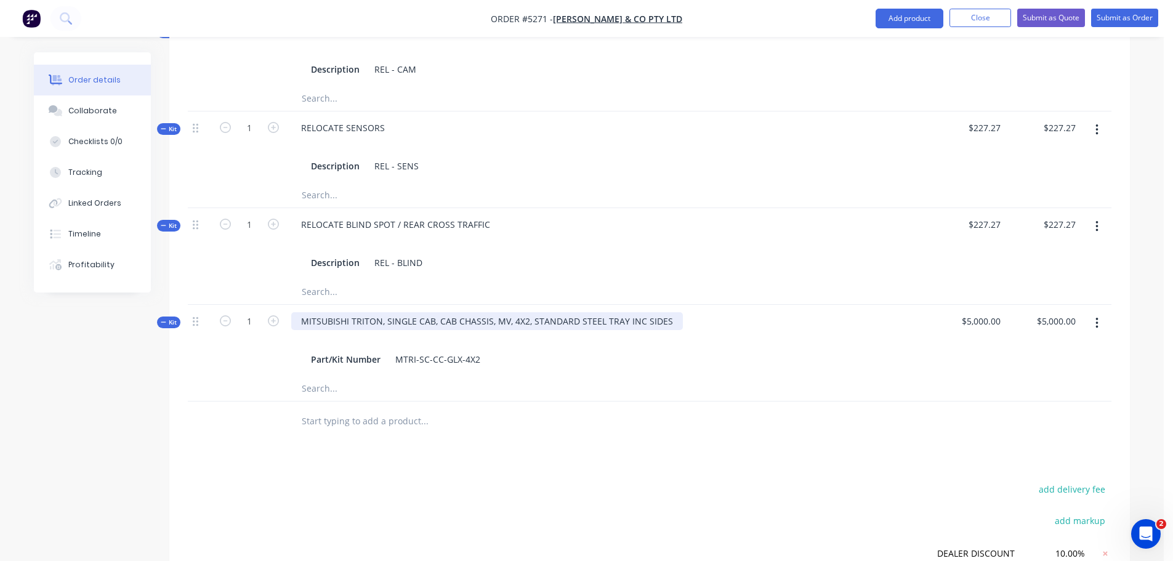
scroll to position [739, 0]
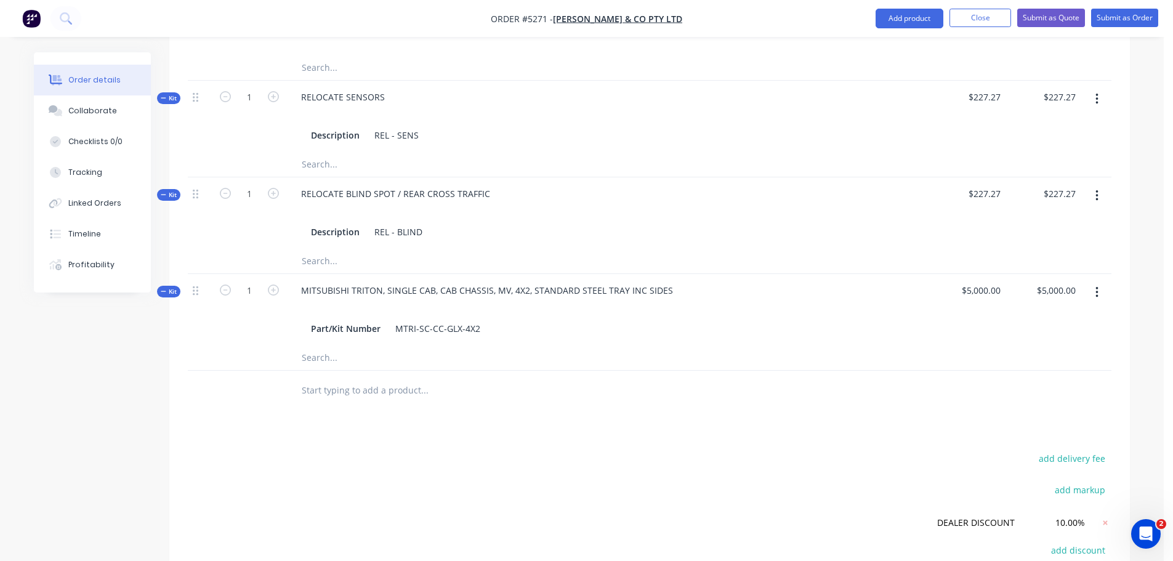
click at [436, 380] on input "text" at bounding box center [424, 390] width 246 height 25
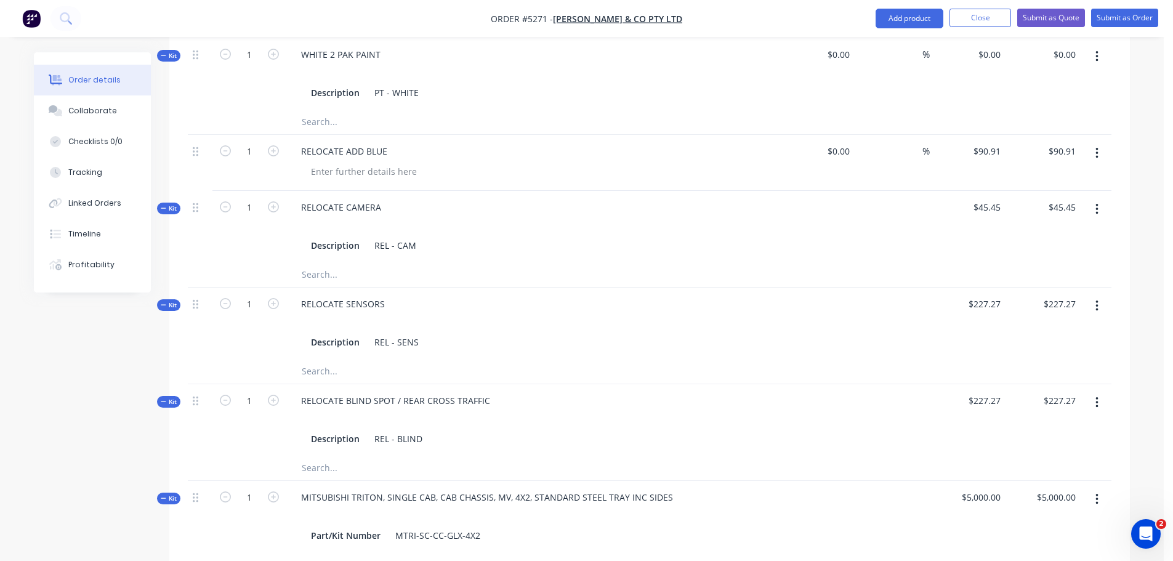
scroll to position [431, 0]
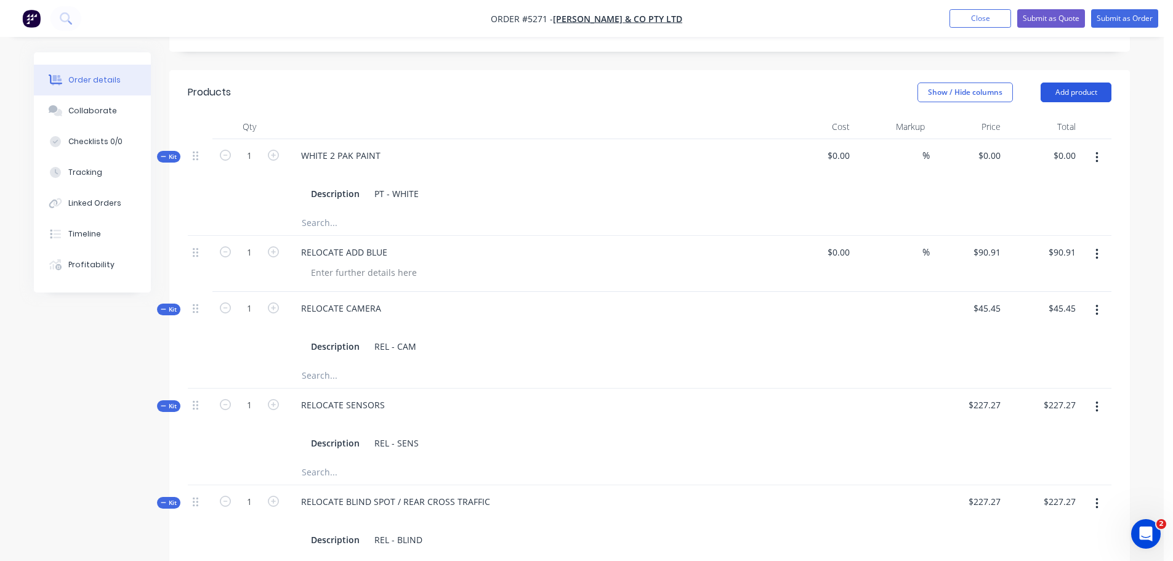
click at [1086, 83] on button "Add product" at bounding box center [1076, 93] width 71 height 20
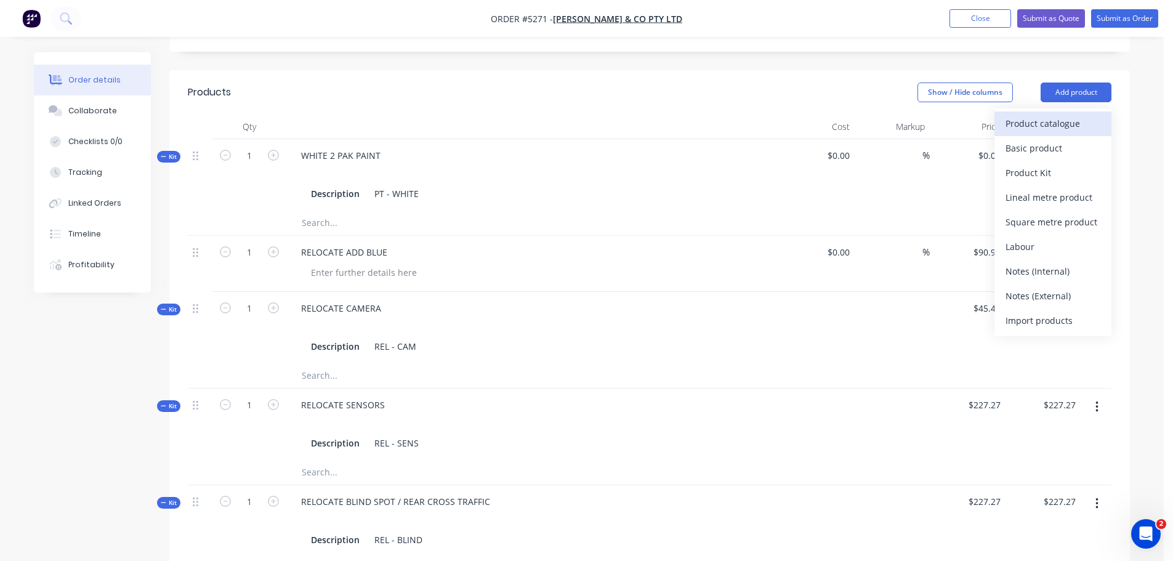
click at [1077, 115] on div "Product catalogue" at bounding box center [1053, 124] width 95 height 18
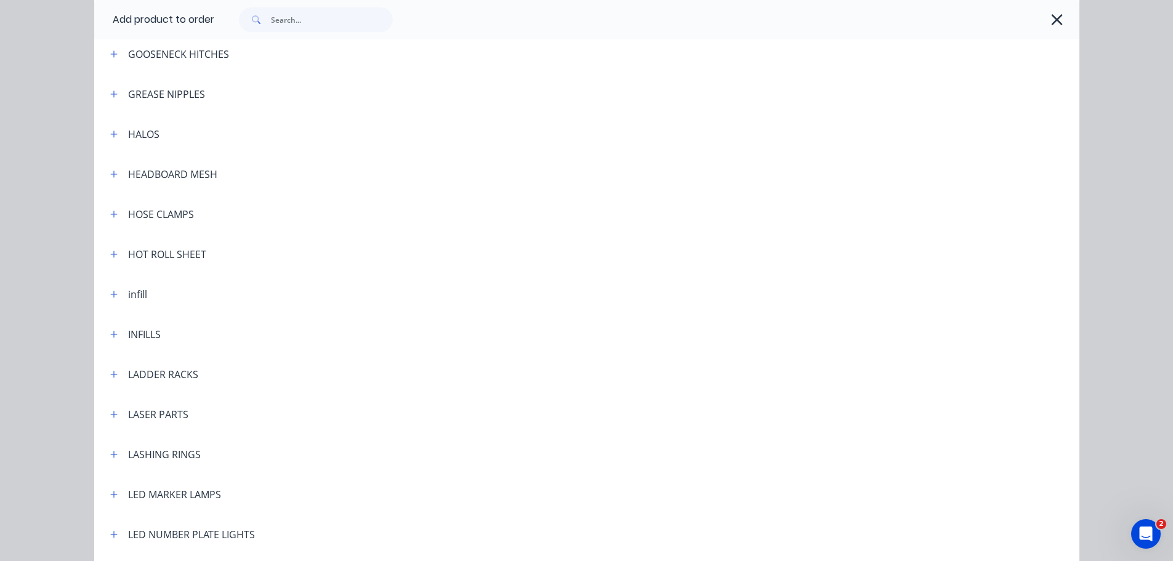
scroll to position [1724, 0]
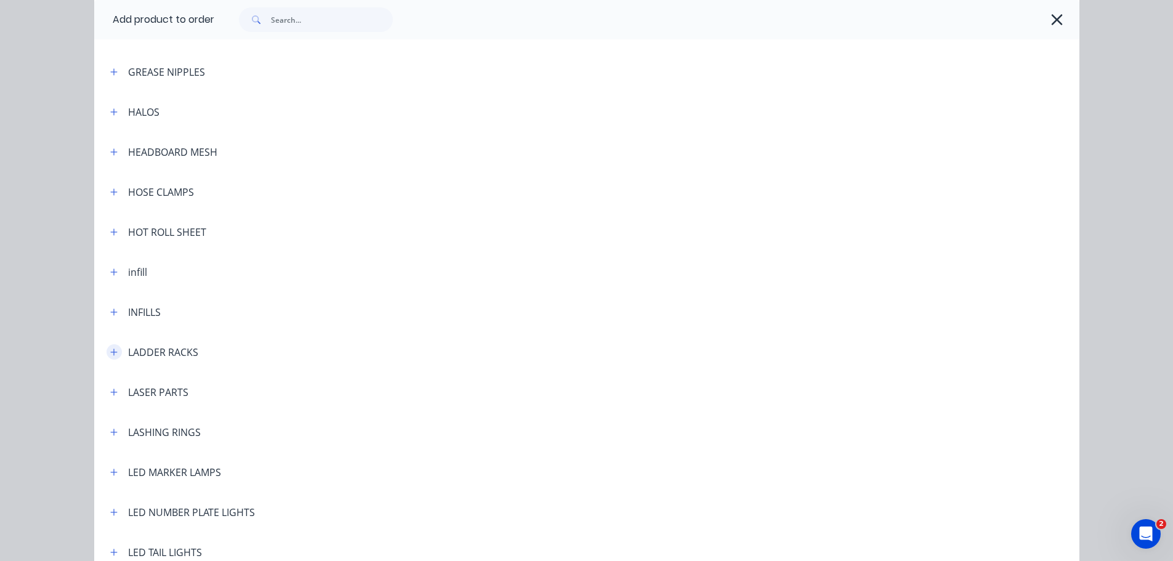
click at [110, 355] on icon "button" at bounding box center [113, 352] width 7 height 9
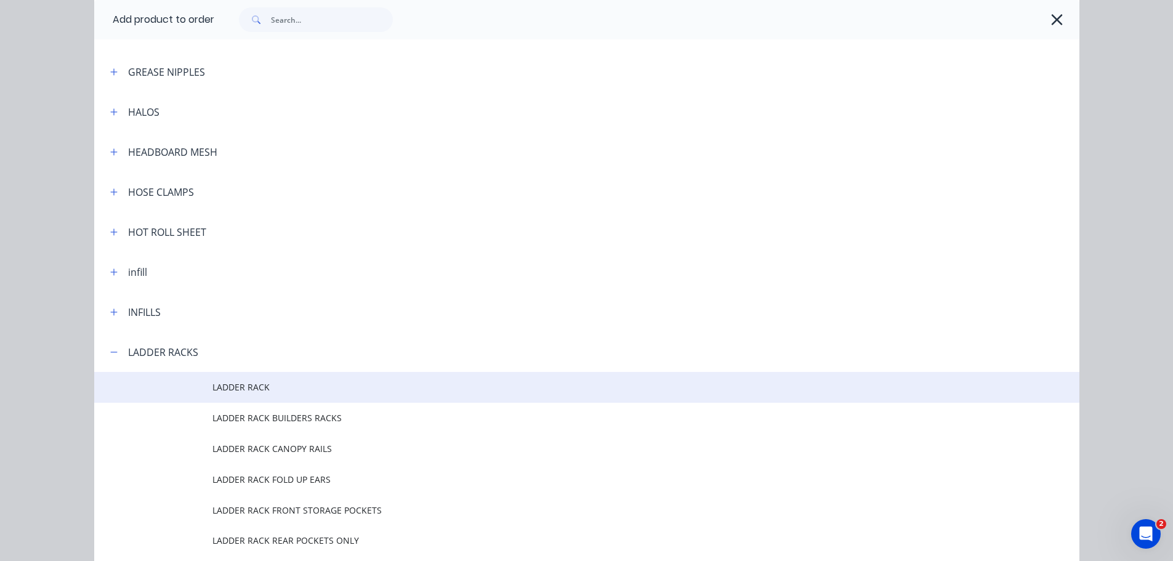
click at [247, 388] on span "LADDER RACK" at bounding box center [558, 387] width 693 height 13
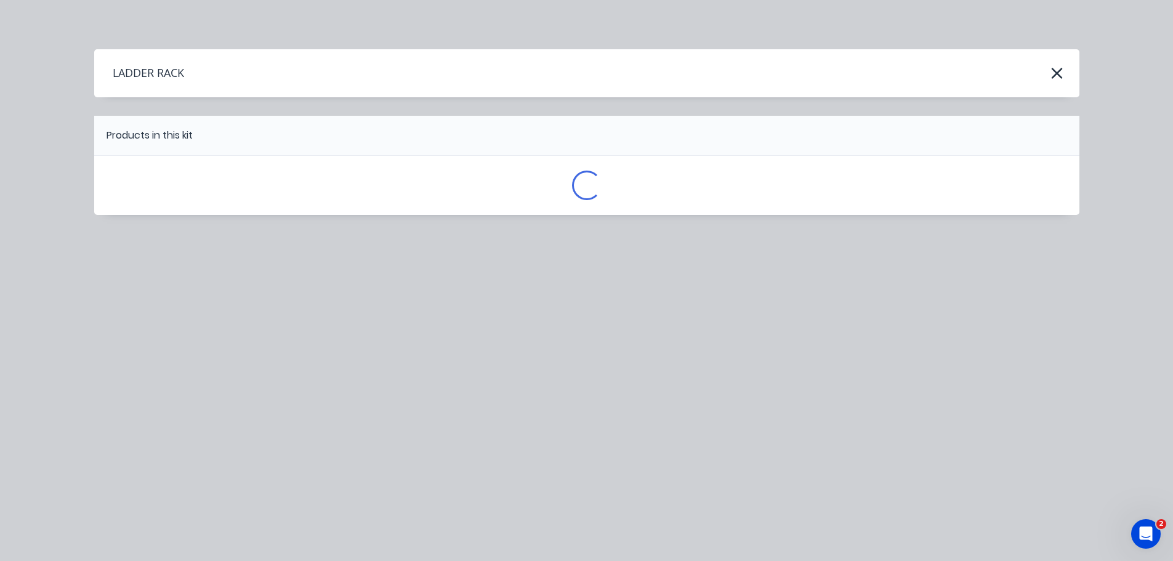
scroll to position [0, 0]
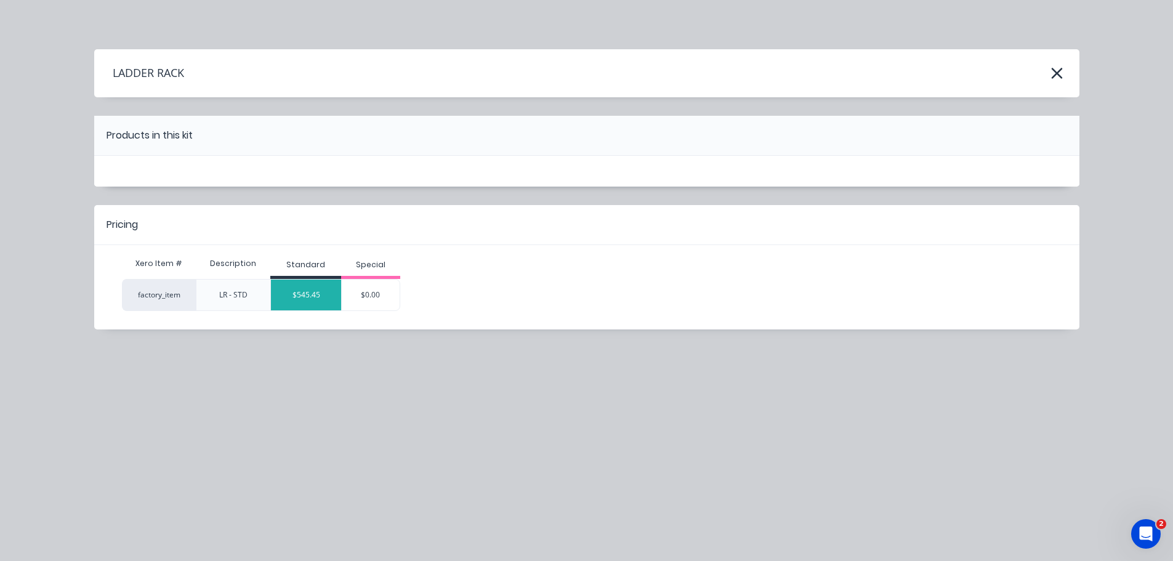
click at [323, 294] on div "$545.45" at bounding box center [306, 295] width 70 height 31
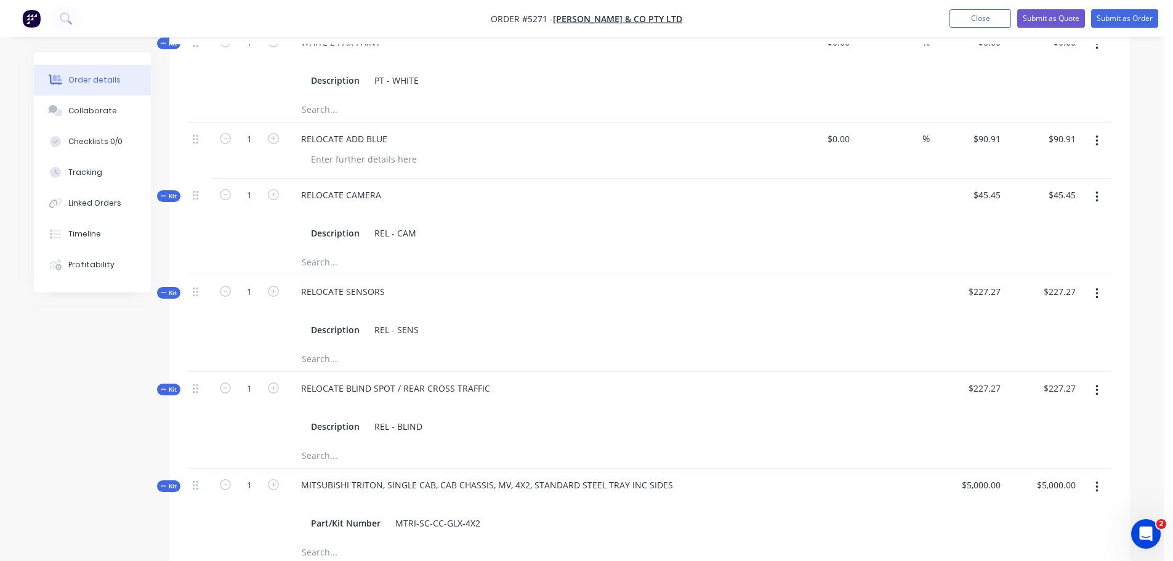
scroll to position [739, 0]
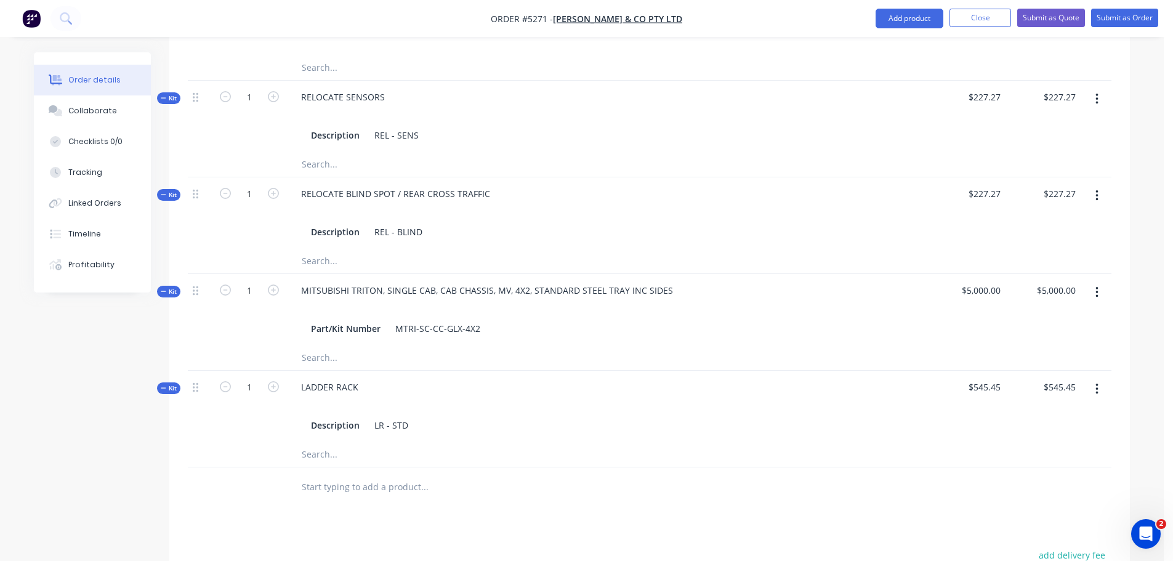
click at [398, 475] on input "text" at bounding box center [424, 487] width 246 height 25
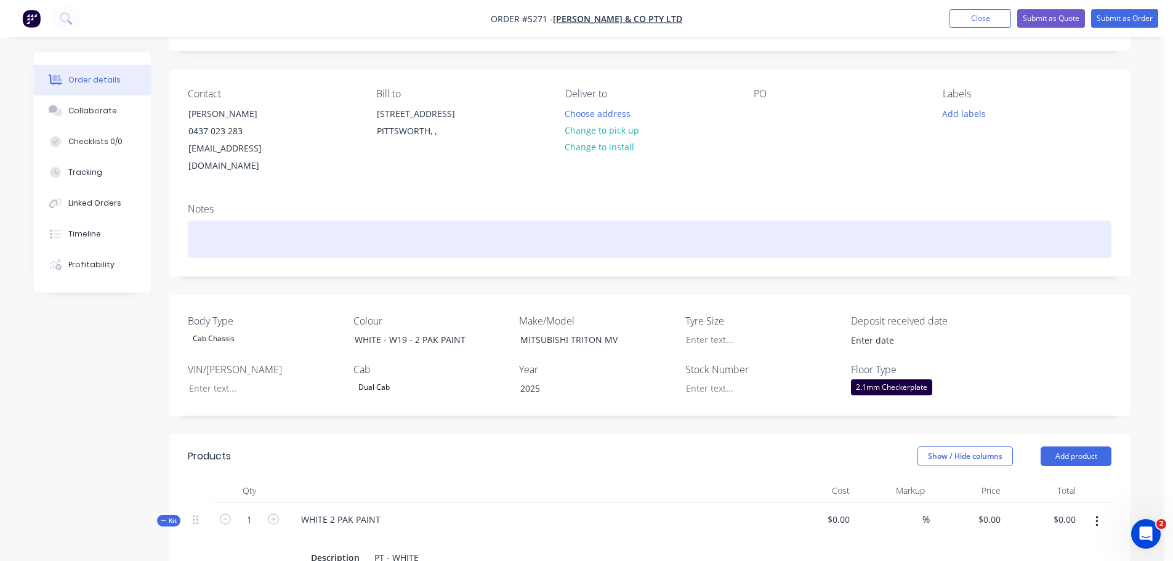
scroll to position [62, 0]
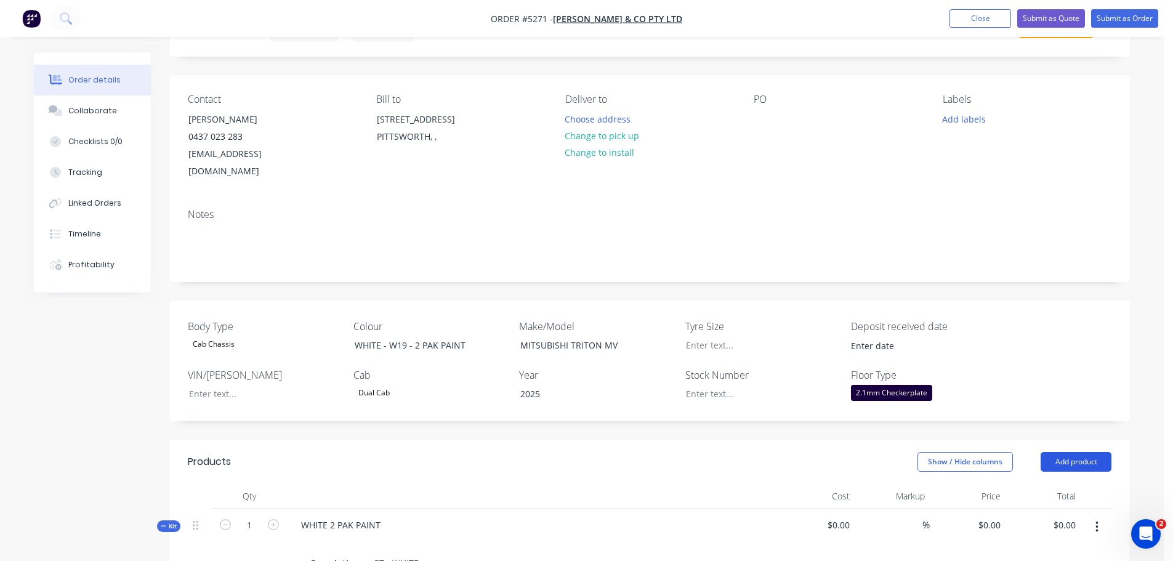
click at [1062, 452] on button "Add product" at bounding box center [1076, 462] width 71 height 20
click at [1018, 484] on div "Product catalogue" at bounding box center [1053, 493] width 95 height 18
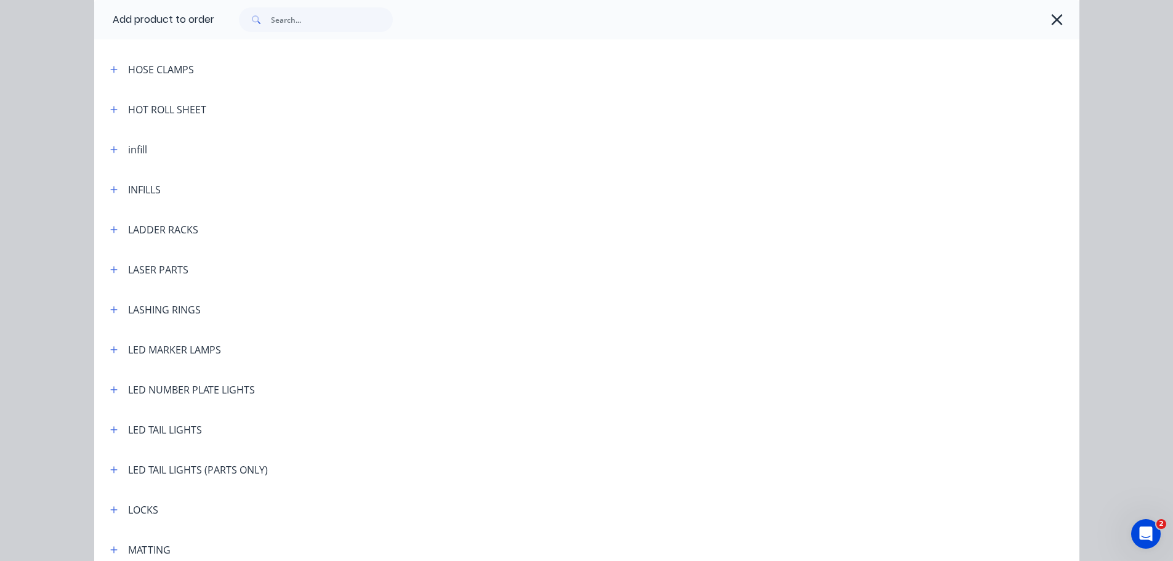
scroll to position [1847, 0]
click at [110, 227] on icon "button" at bounding box center [113, 229] width 7 height 9
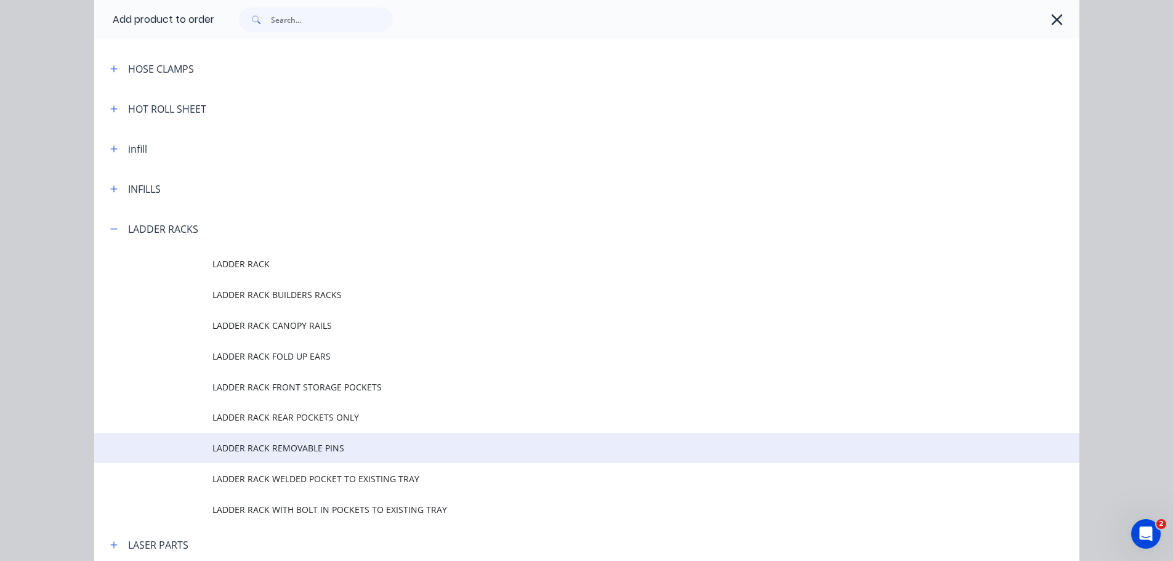
click at [281, 449] on span "LADDER RACK REMOVABLE PINS" at bounding box center [558, 448] width 693 height 13
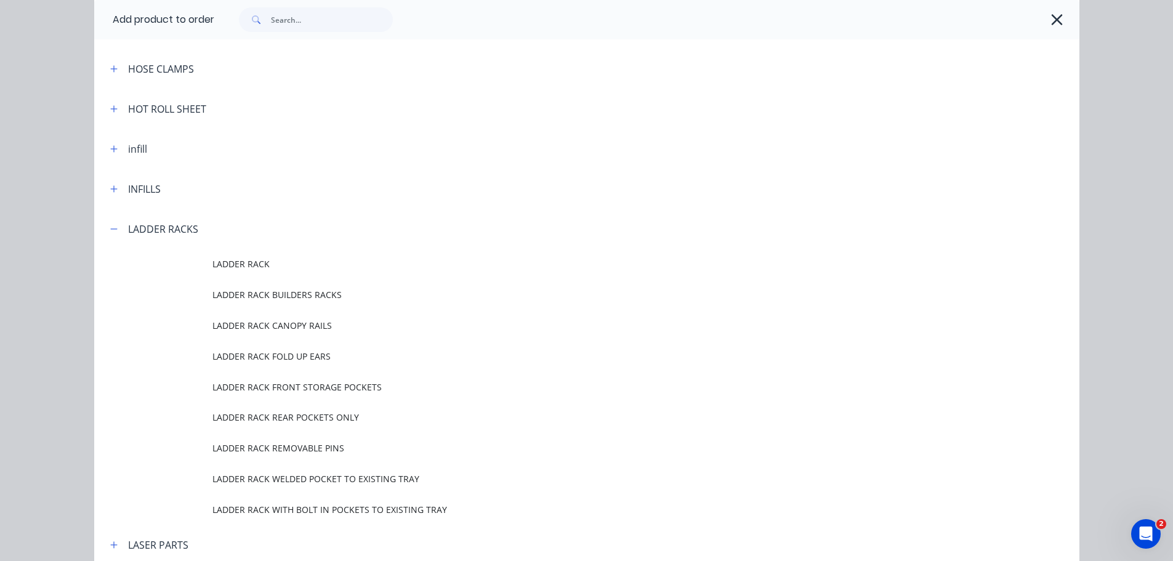
scroll to position [0, 0]
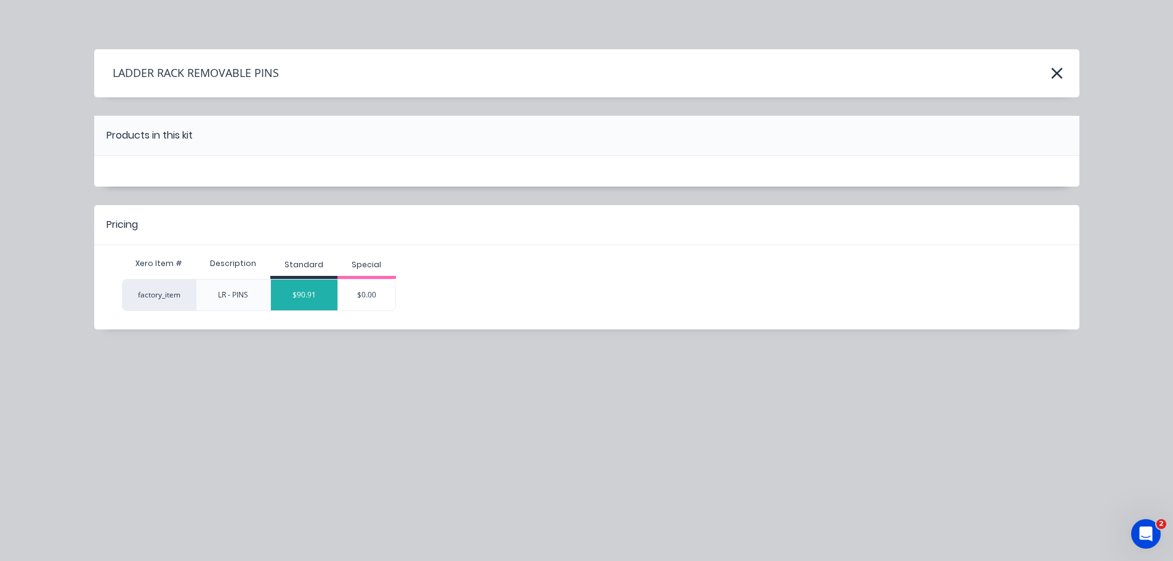
click at [315, 296] on div "$90.91" at bounding box center [304, 295] width 67 height 31
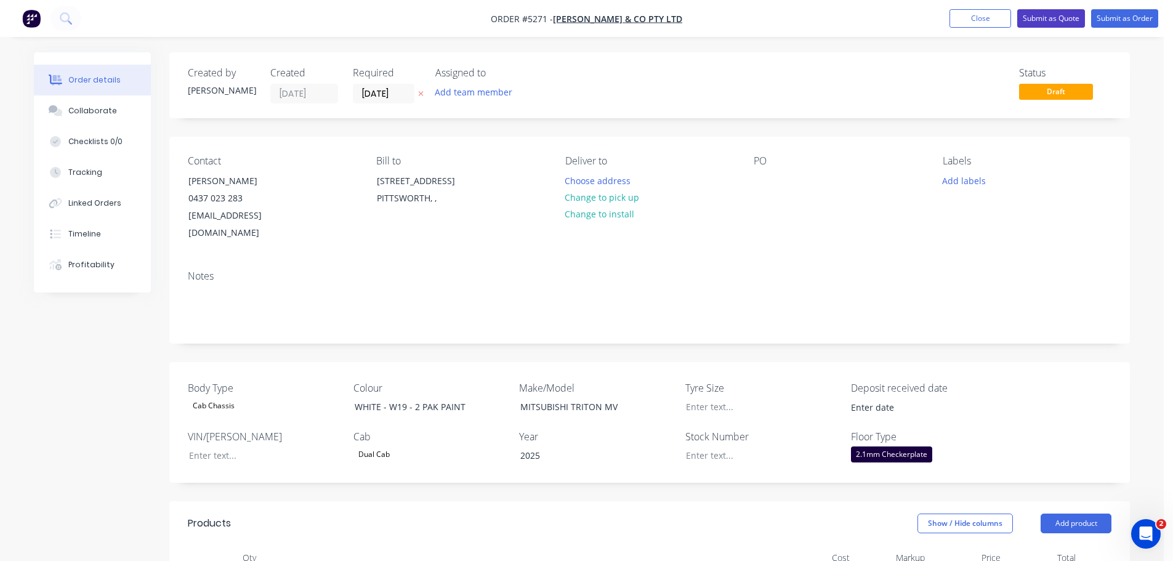
click at [1049, 16] on button "Submit as Quote" at bounding box center [1051, 18] width 68 height 18
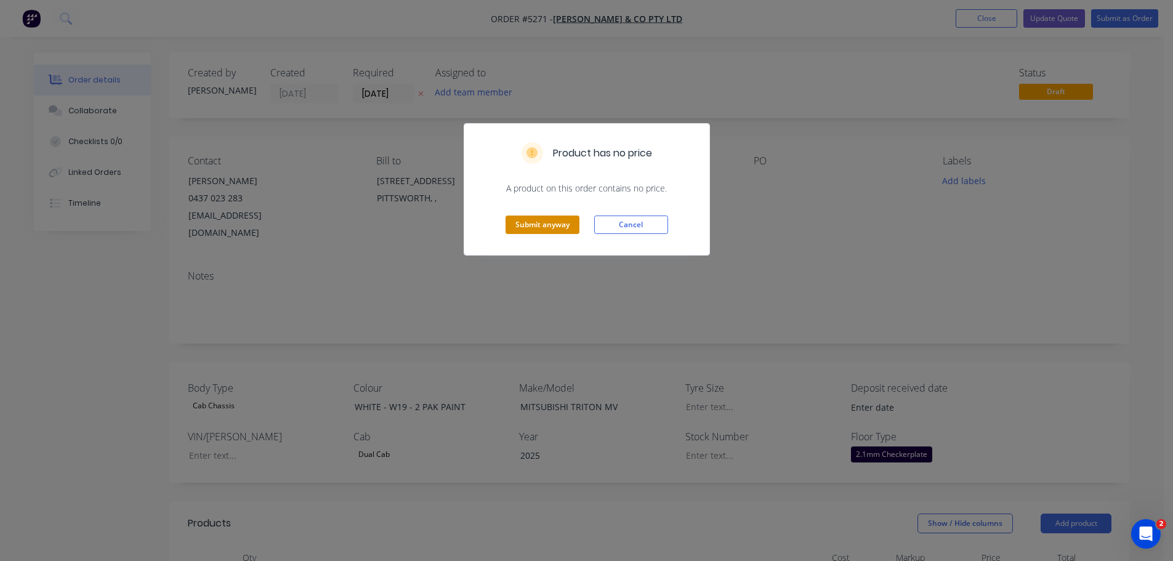
click at [520, 228] on button "Submit anyway" at bounding box center [543, 225] width 74 height 18
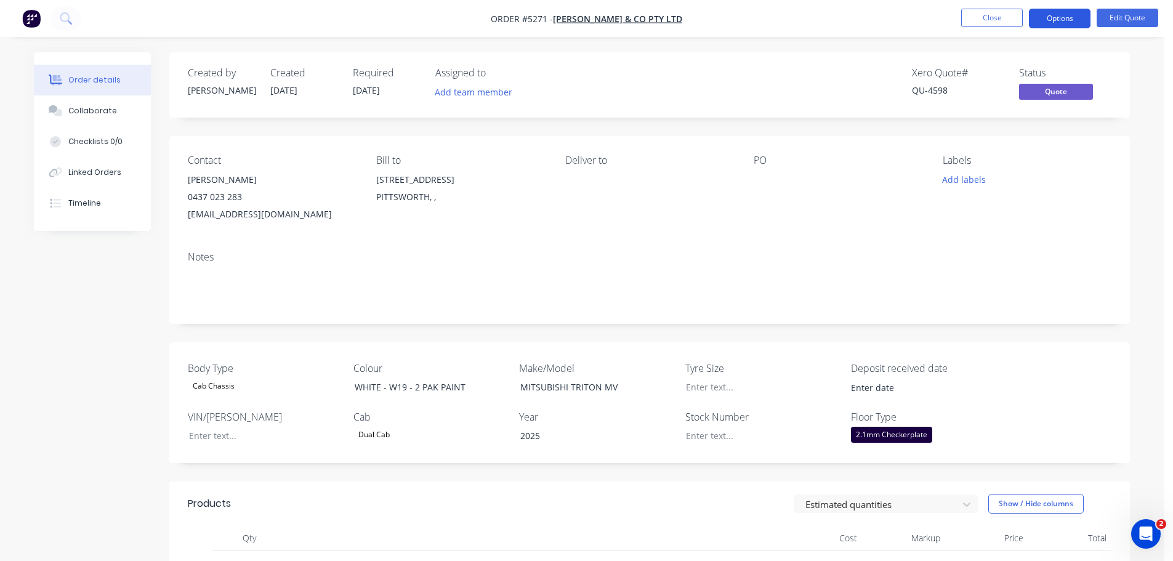
click at [1059, 15] on button "Options" at bounding box center [1060, 19] width 62 height 20
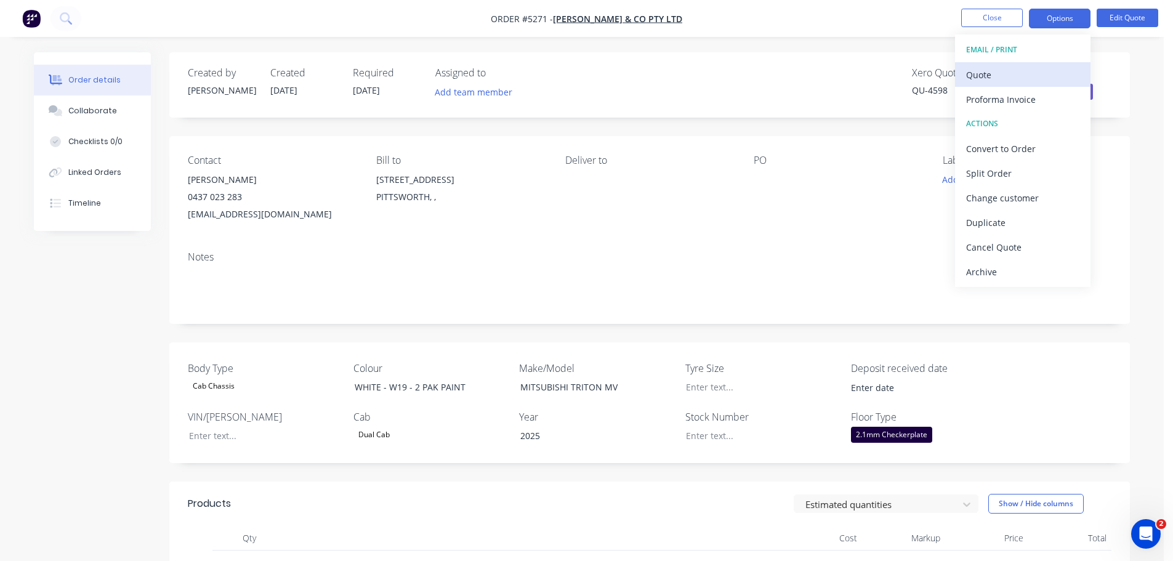
click at [1006, 79] on div "Quote" at bounding box center [1022, 75] width 113 height 18
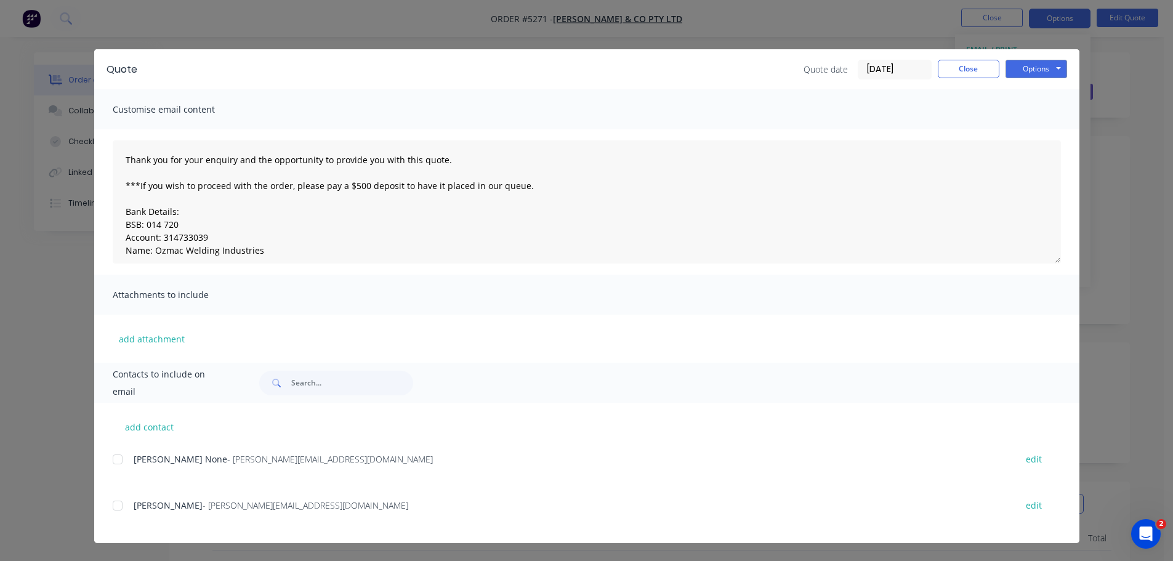
click at [121, 508] on div at bounding box center [117, 505] width 25 height 25
click at [1046, 69] on button "Options" at bounding box center [1037, 69] width 62 height 18
click at [1036, 86] on button "Preview" at bounding box center [1045, 91] width 79 height 20
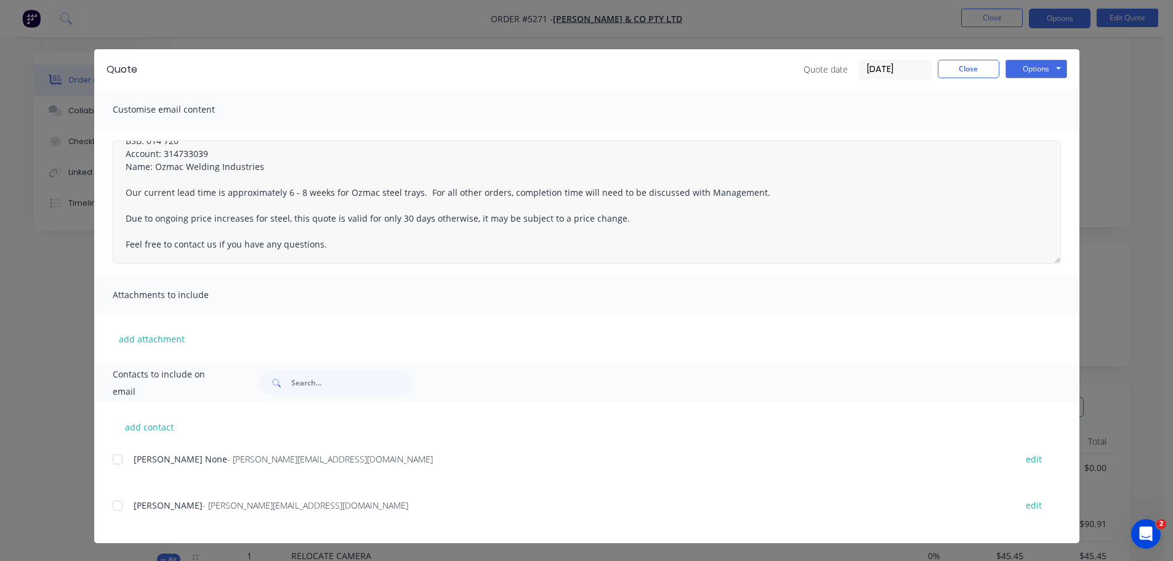
scroll to position [123, 0]
click at [118, 507] on div at bounding box center [117, 505] width 25 height 25
click at [1028, 69] on button "Options" at bounding box center [1037, 69] width 62 height 18
click at [1038, 131] on button "Email" at bounding box center [1045, 131] width 79 height 20
click at [1030, 73] on button "Options" at bounding box center [1037, 69] width 62 height 18
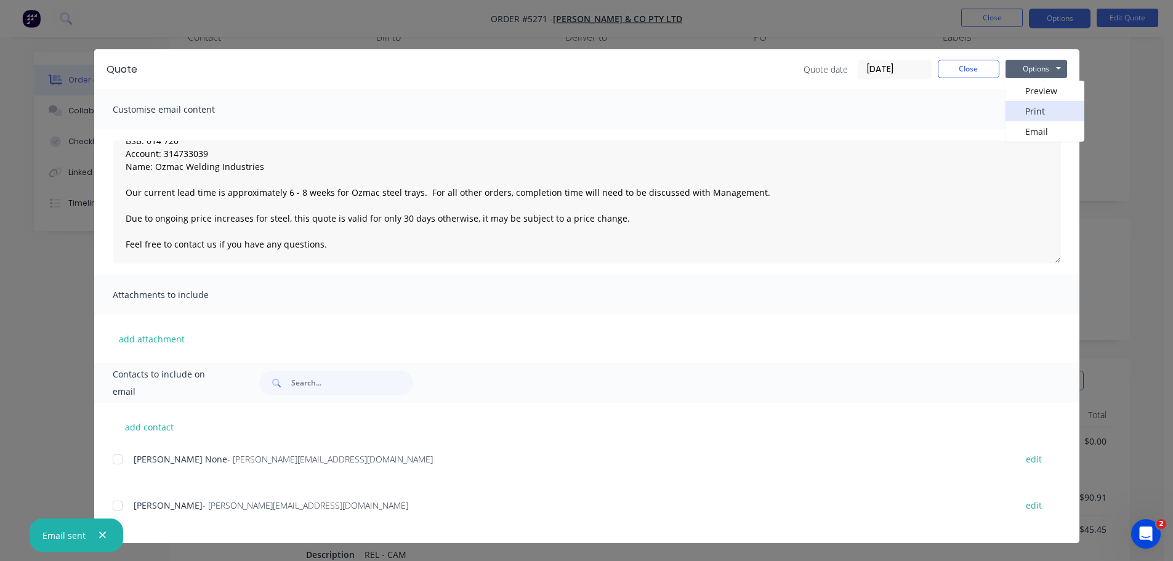
click at [1028, 102] on button "Print" at bounding box center [1045, 111] width 79 height 20
click at [966, 67] on button "Close" at bounding box center [969, 69] width 62 height 18
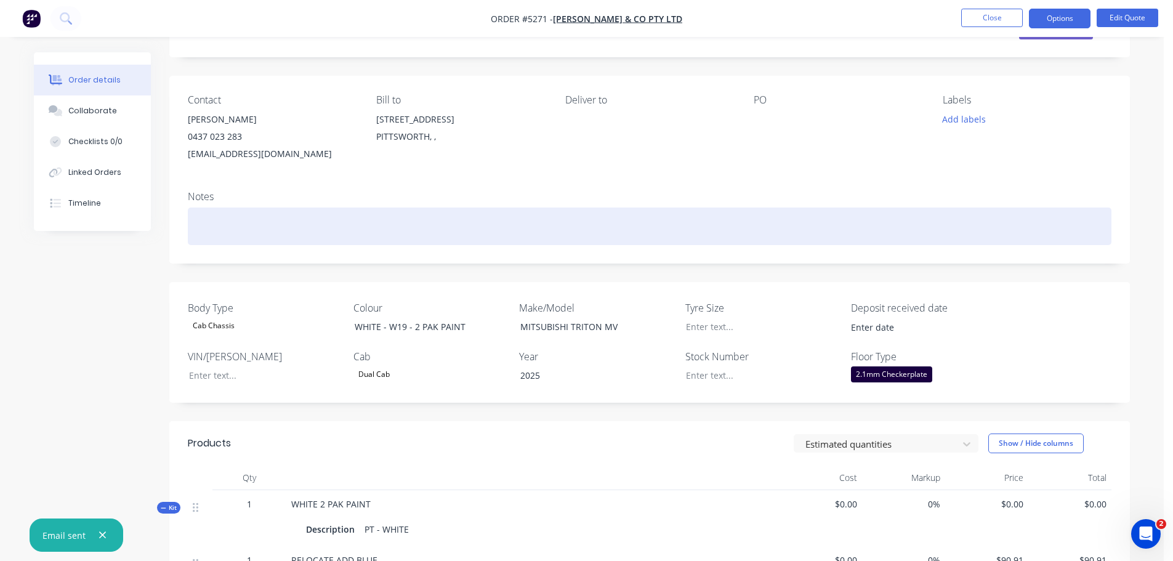
scroll to position [0, 0]
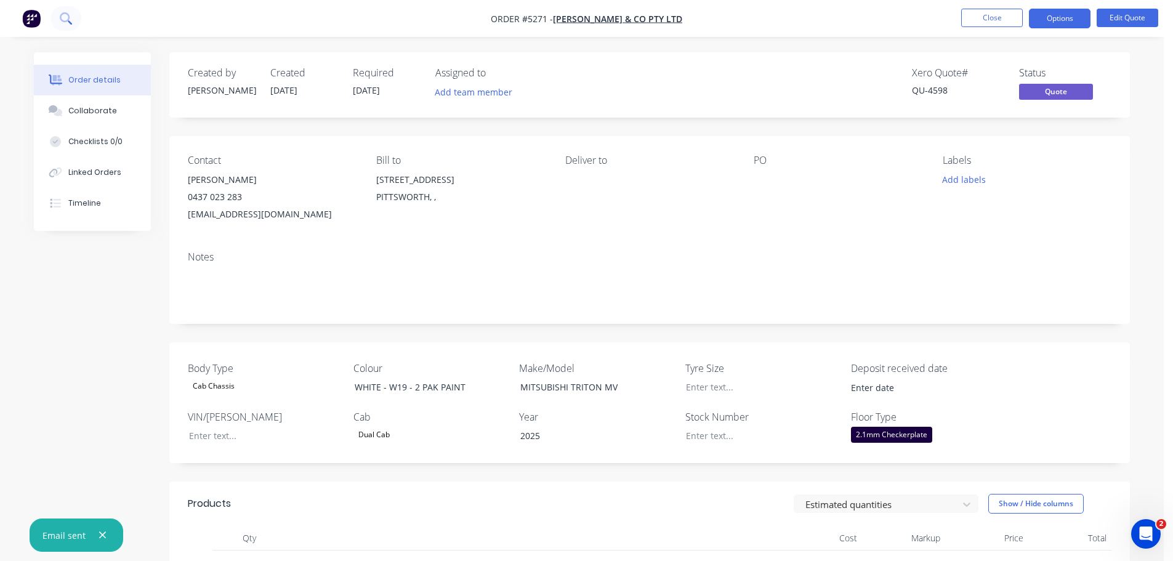
click at [60, 18] on icon at bounding box center [65, 17] width 10 height 10
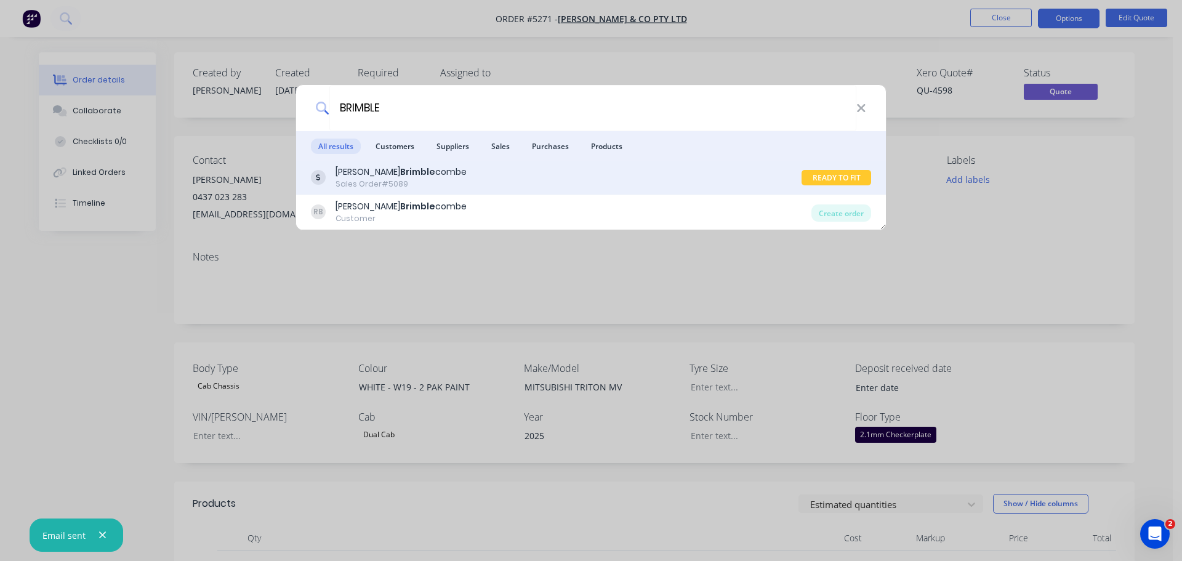
type input "BRIMBLE"
click at [339, 179] on div "Sales Order #5089" at bounding box center [401, 184] width 131 height 11
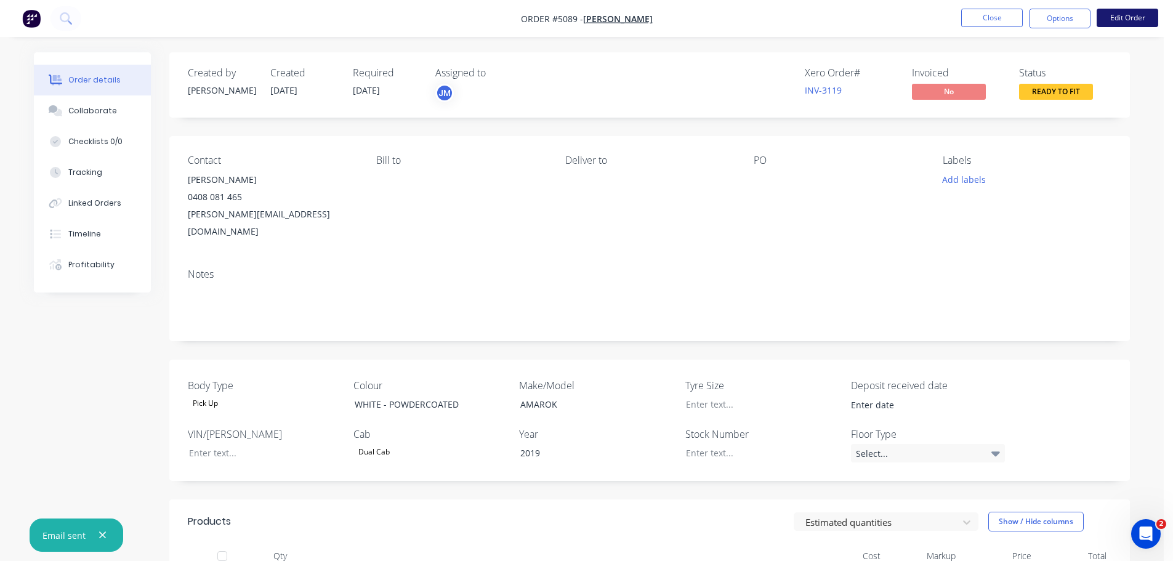
click at [1123, 17] on button "Edit Order" at bounding box center [1128, 18] width 62 height 18
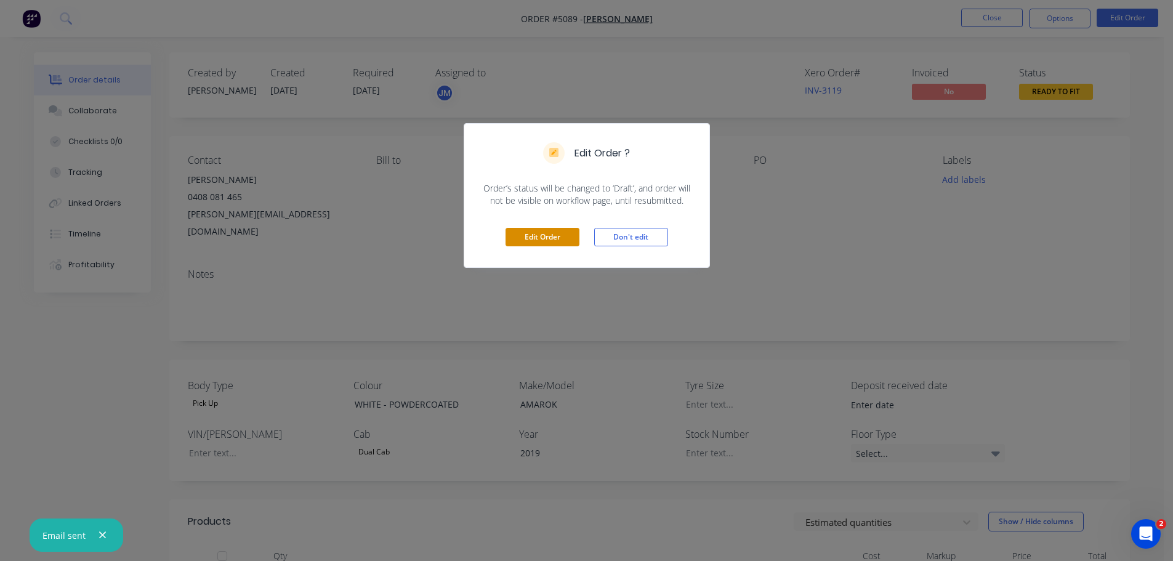
click at [549, 238] on button "Edit Order" at bounding box center [543, 237] width 74 height 18
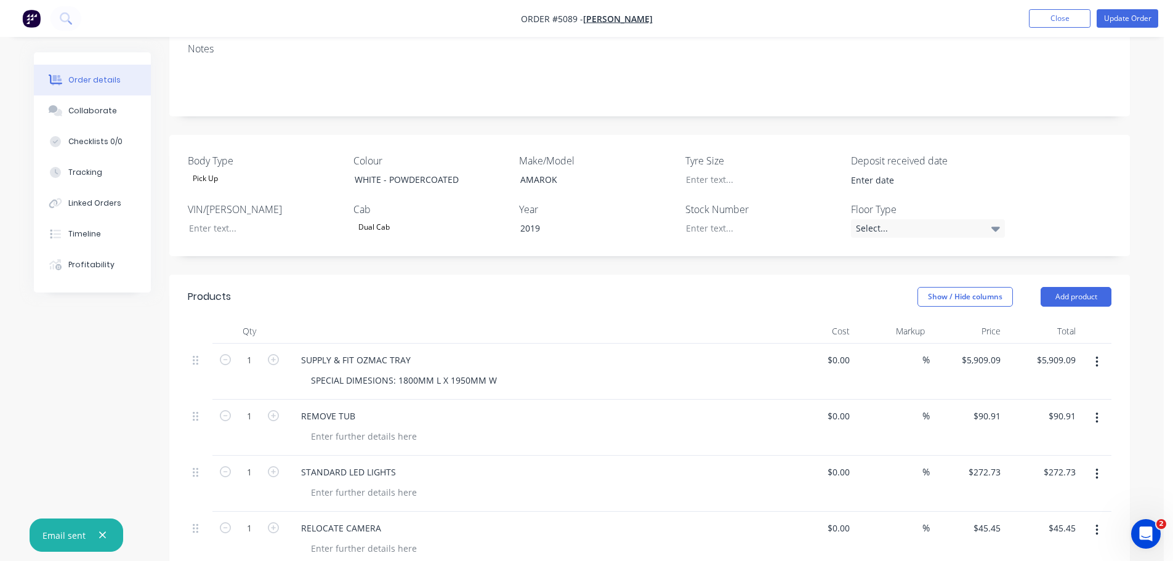
scroll to position [246, 0]
click at [1071, 285] on button "Add product" at bounding box center [1076, 295] width 71 height 20
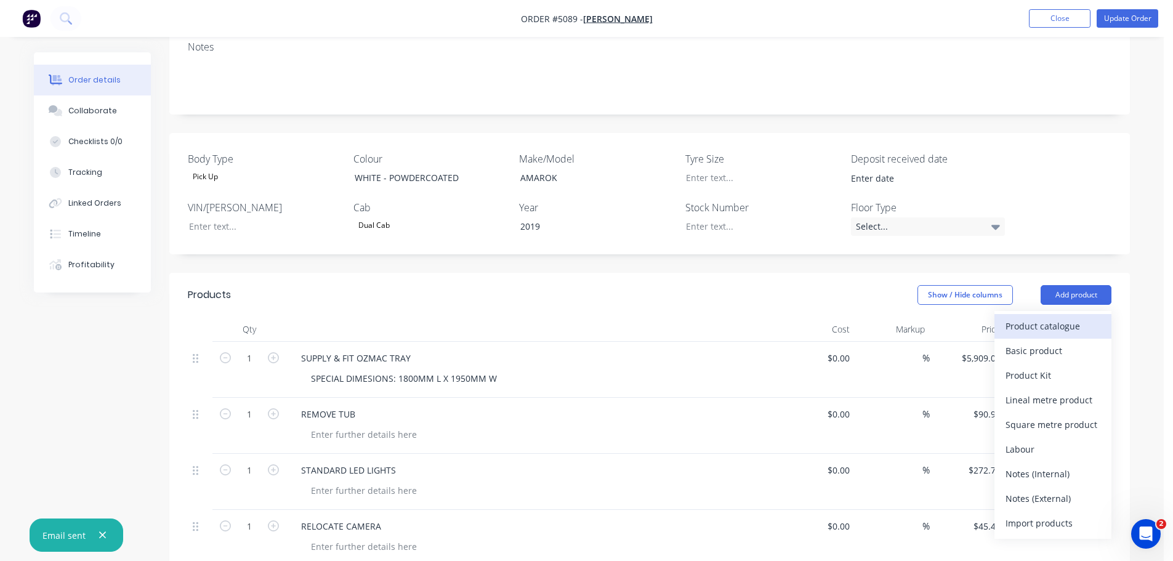
click at [1052, 317] on div "Product catalogue" at bounding box center [1053, 326] width 95 height 18
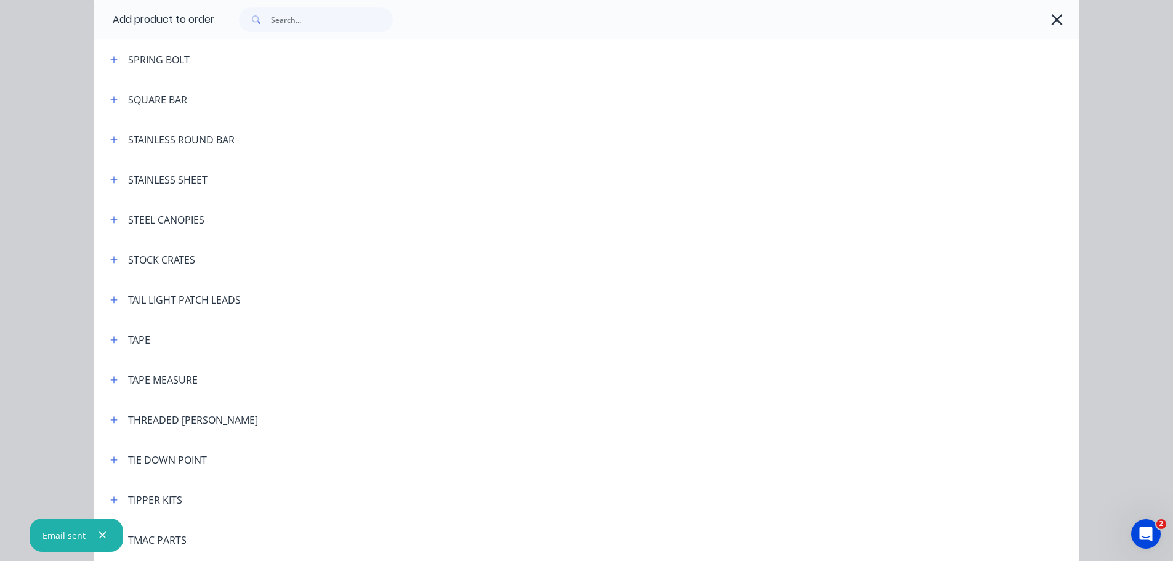
scroll to position [4064, 0]
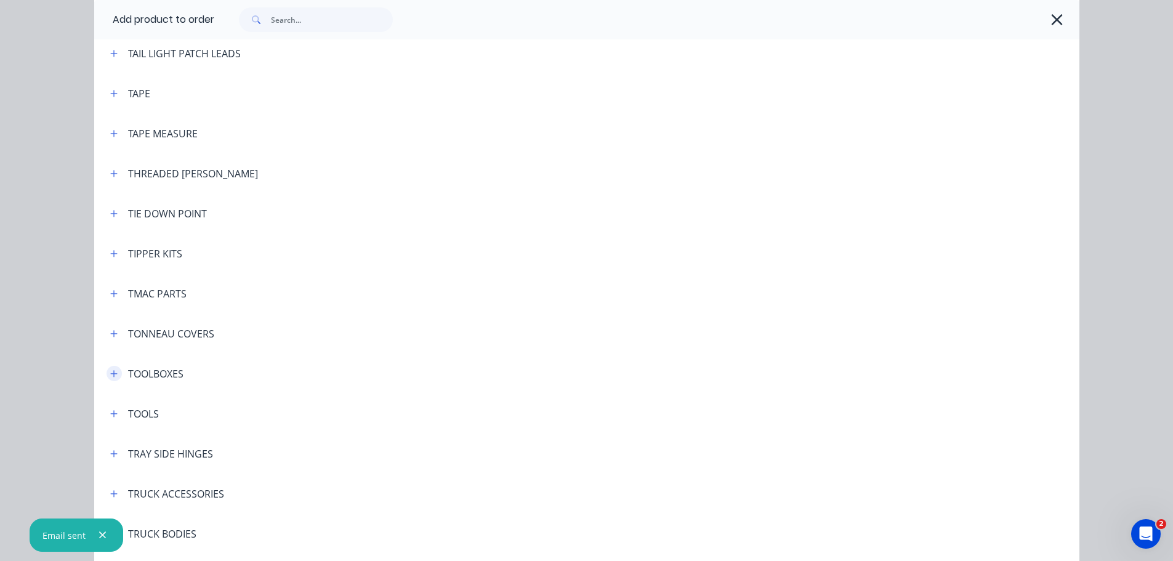
click at [112, 374] on icon "button" at bounding box center [113, 373] width 7 height 7
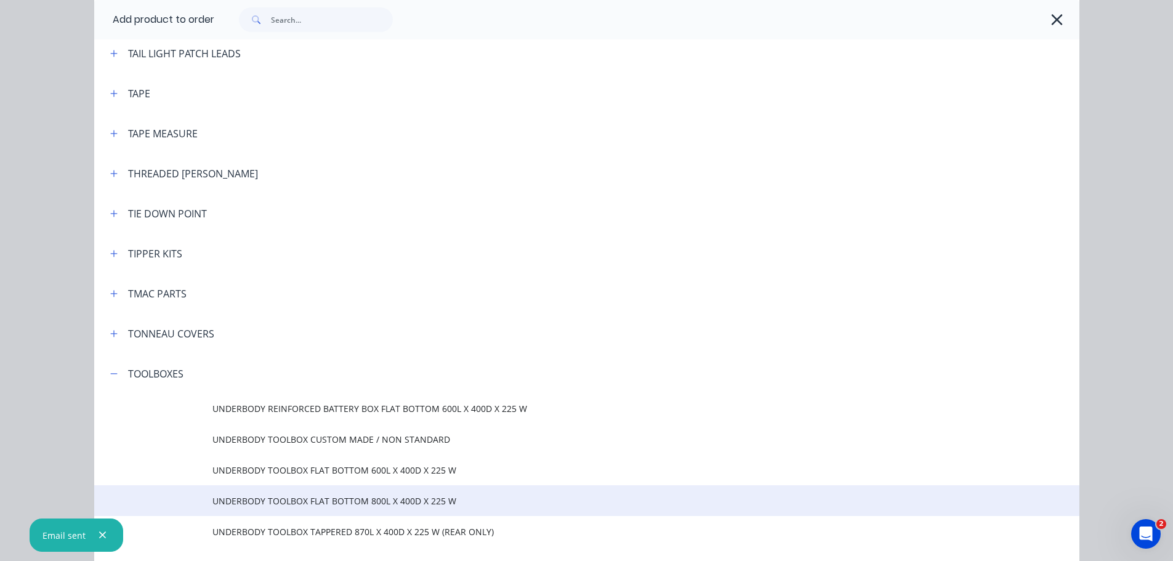
click at [283, 508] on td "UNDERBODY TOOLBOX FLAT BOTTOM 800L X 400D X 225 W" at bounding box center [645, 500] width 867 height 31
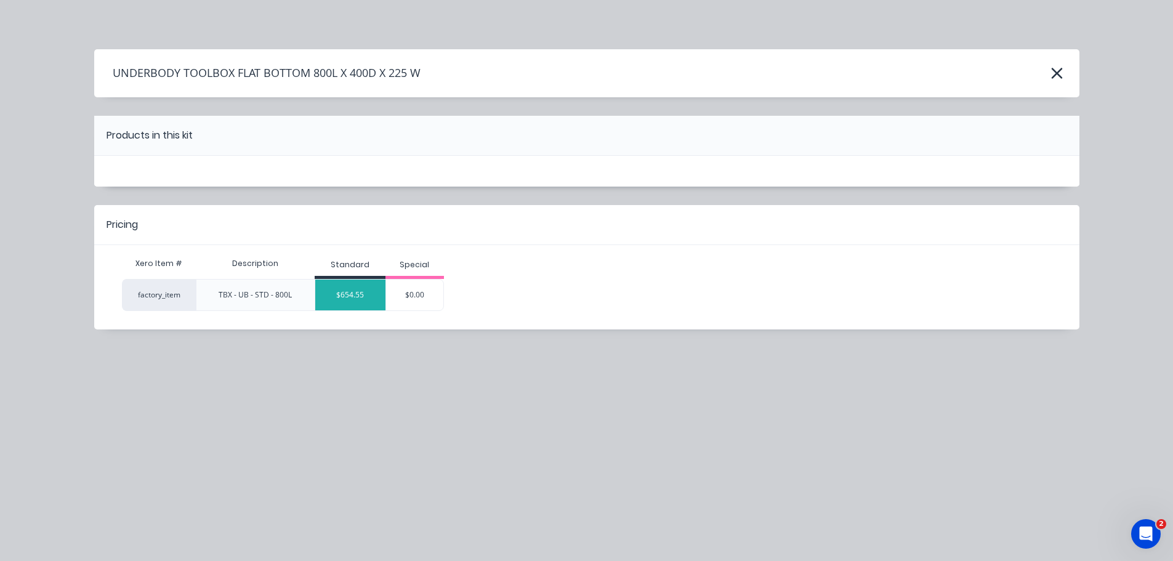
click at [342, 297] on div "$654.55" at bounding box center [350, 295] width 70 height 31
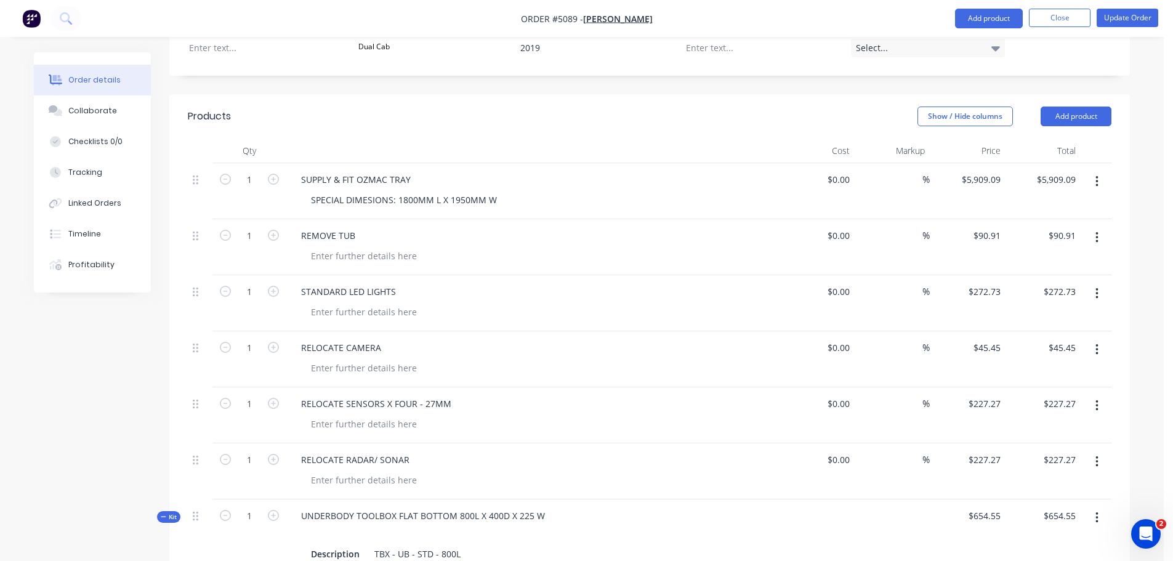
scroll to position [616, 0]
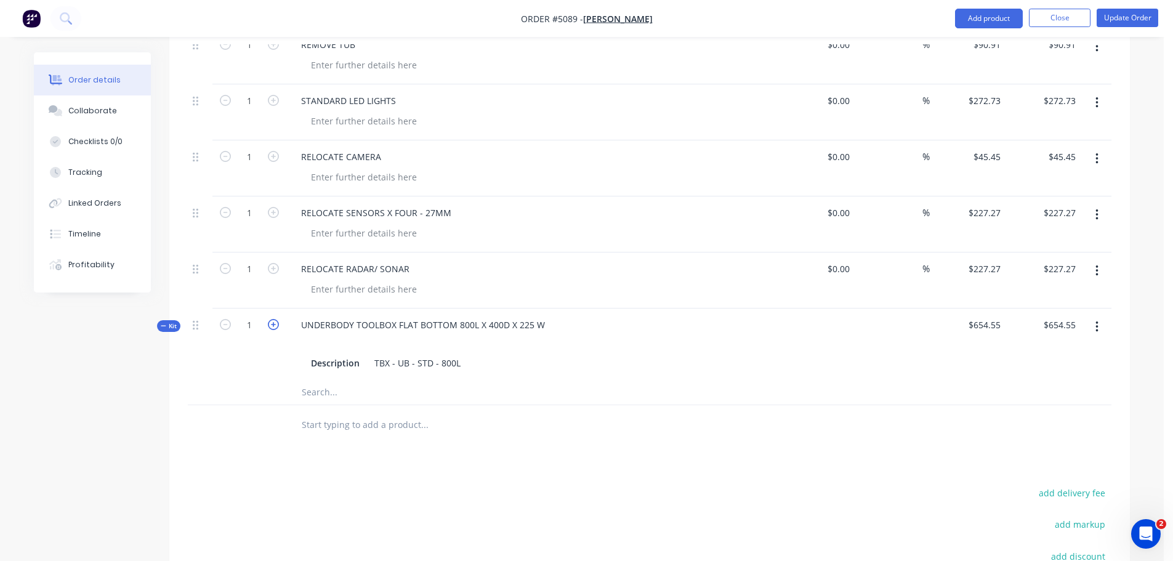
click at [270, 319] on icon "button" at bounding box center [273, 324] width 11 height 11
type input "2"
type input "$1,309.10"
click at [274, 405] on div at bounding box center [249, 425] width 74 height 40
click at [330, 413] on input "text" at bounding box center [424, 425] width 246 height 25
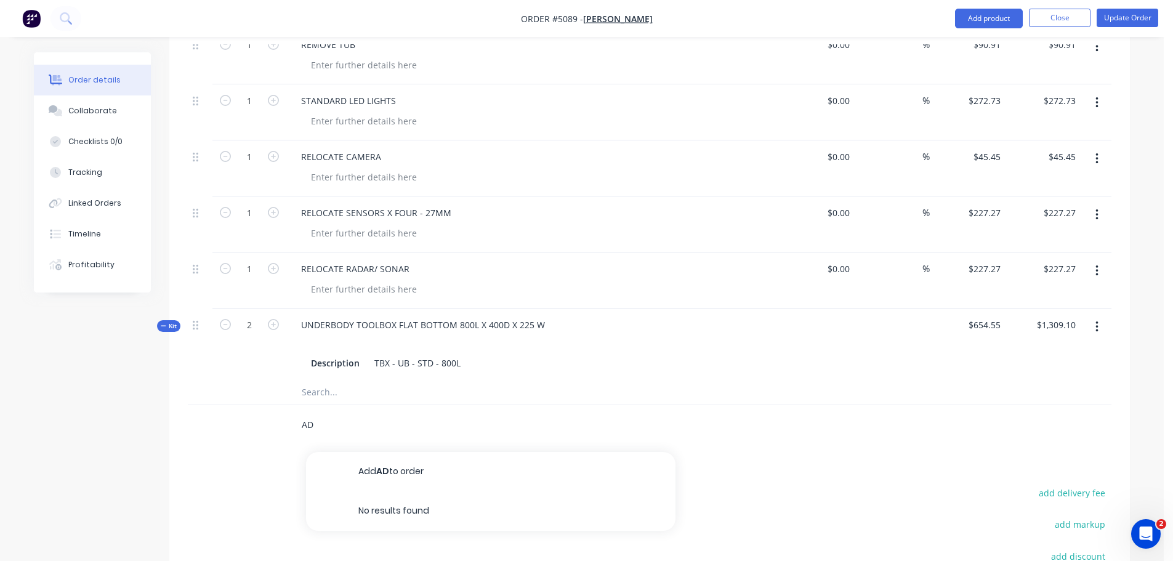
type input "A"
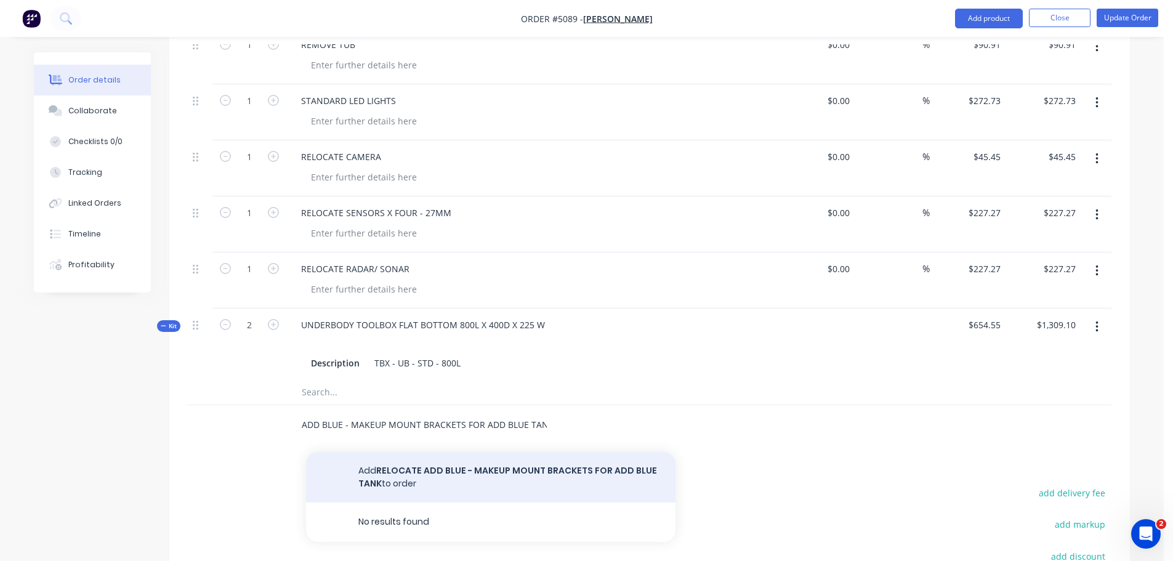
type input "RELOCATE ADD BLUE - MAKEUP MOUNT BRACKETS FOR ADD BLUE TANK"
click at [420, 454] on button "Add RELOCATE ADD BLUE - MAKEUP MOUNT BRACKETS FOR ADD BLUE TANK to order" at bounding box center [490, 477] width 369 height 50
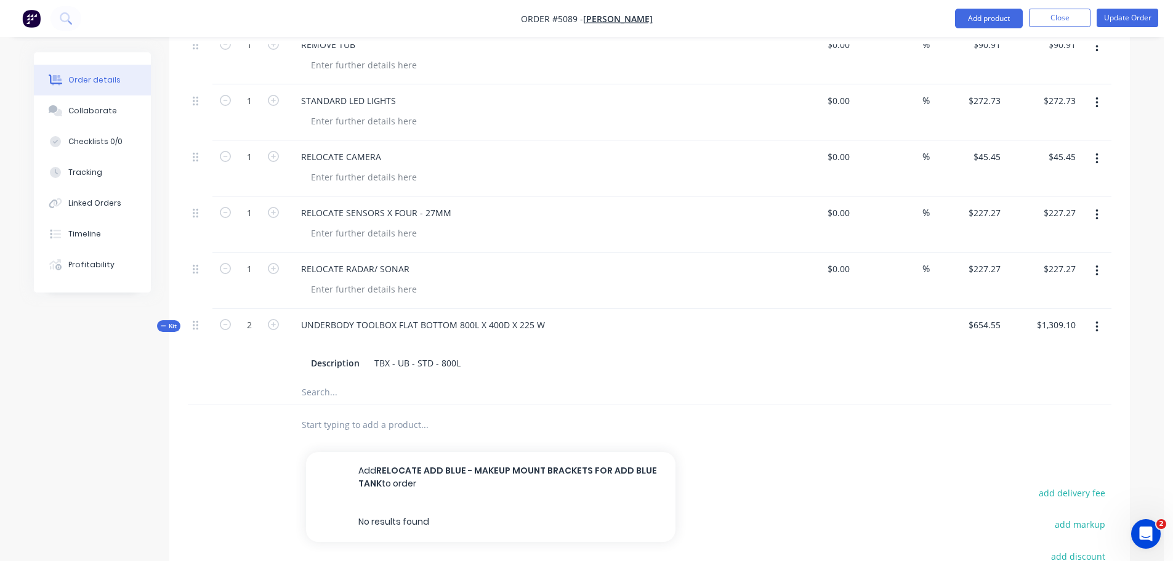
scroll to position [0, 0]
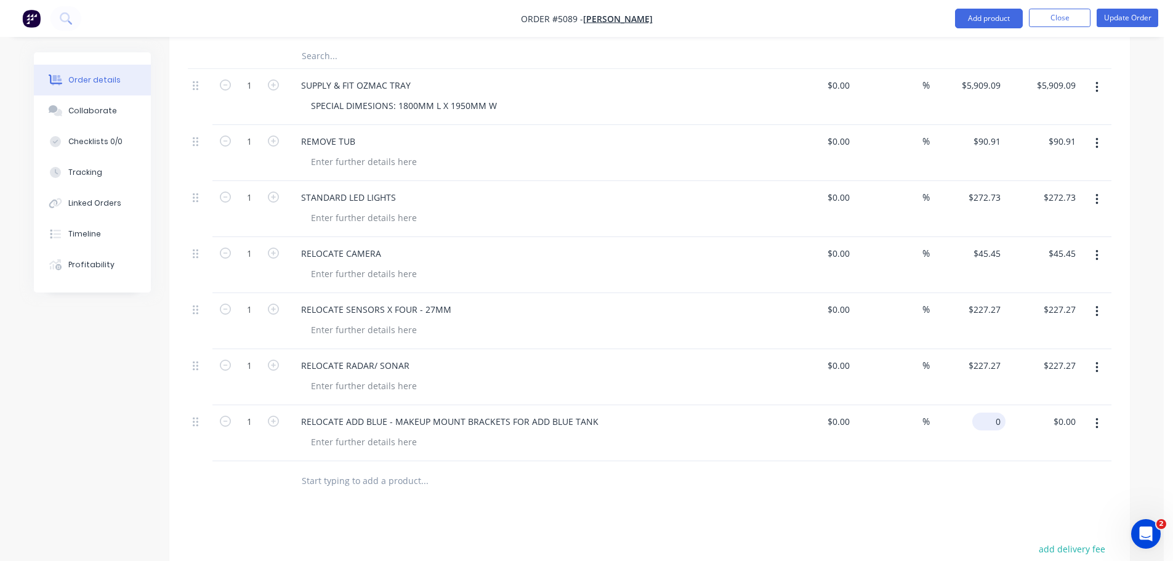
click at [996, 413] on input "0" at bounding box center [991, 422] width 28 height 18
type input "$90.91"
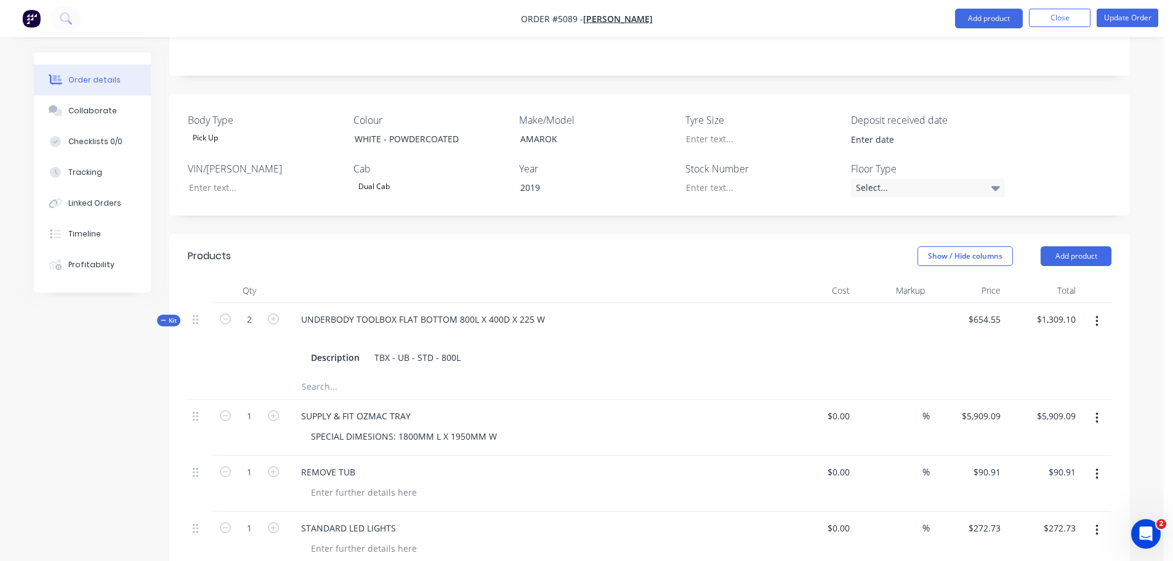
scroll to position [281, 0]
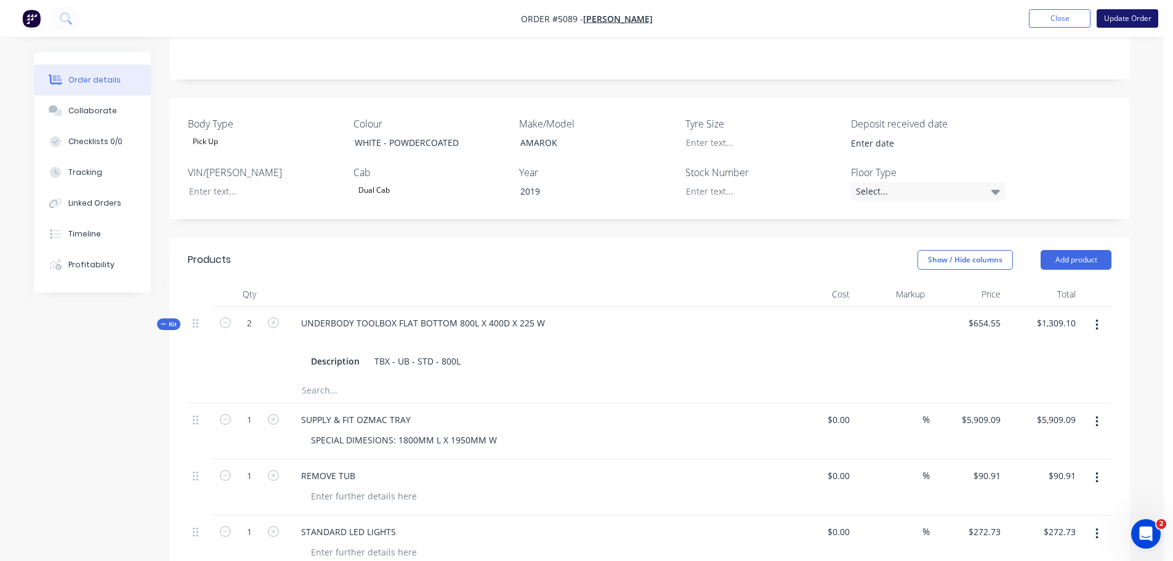
type input "$90.91"
click at [1118, 14] on button "Update Order" at bounding box center [1128, 18] width 62 height 18
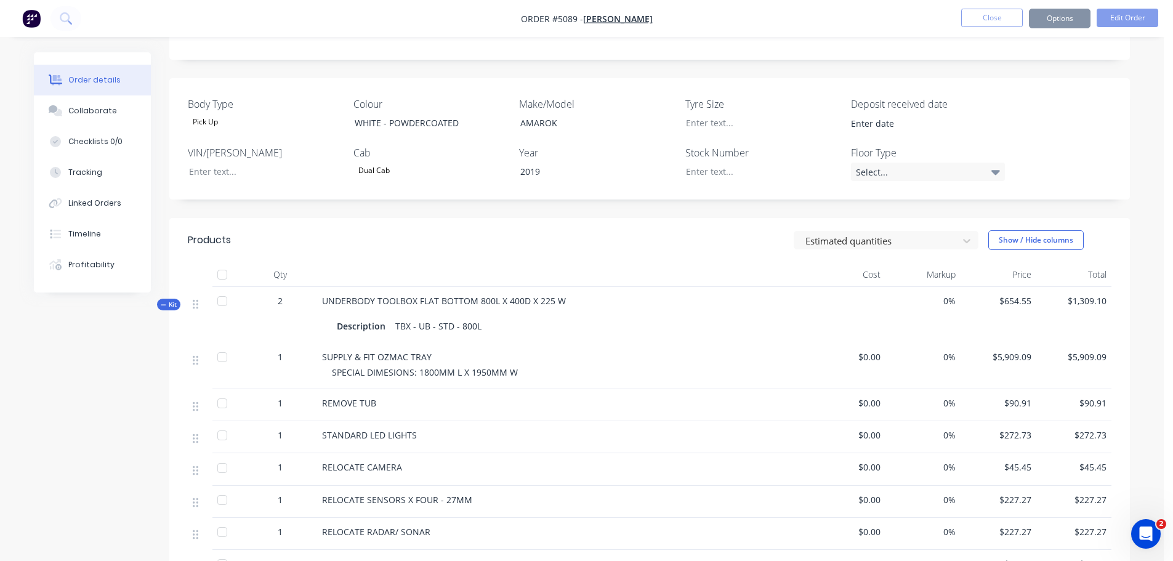
scroll to position [0, 0]
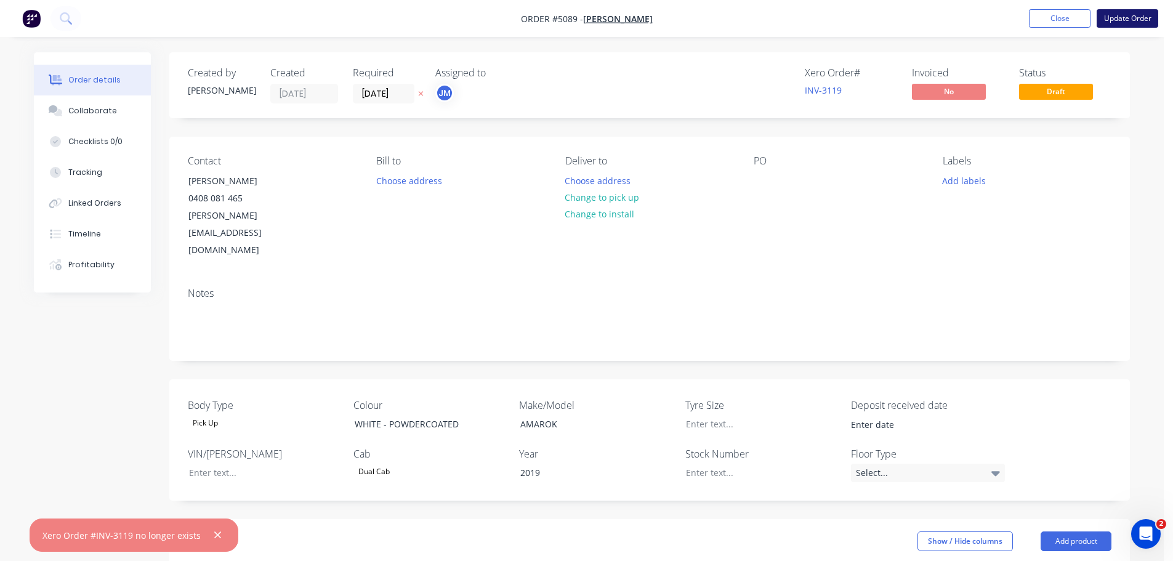
click at [1122, 21] on button "Update Order" at bounding box center [1128, 18] width 62 height 18
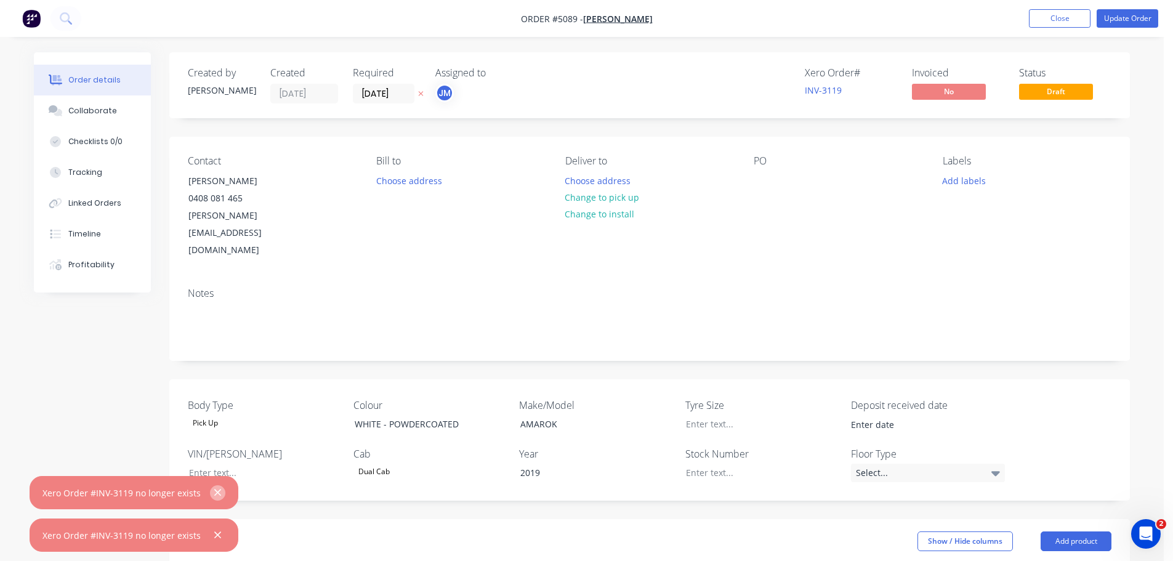
click at [214, 494] on icon "button" at bounding box center [217, 493] width 7 height 7
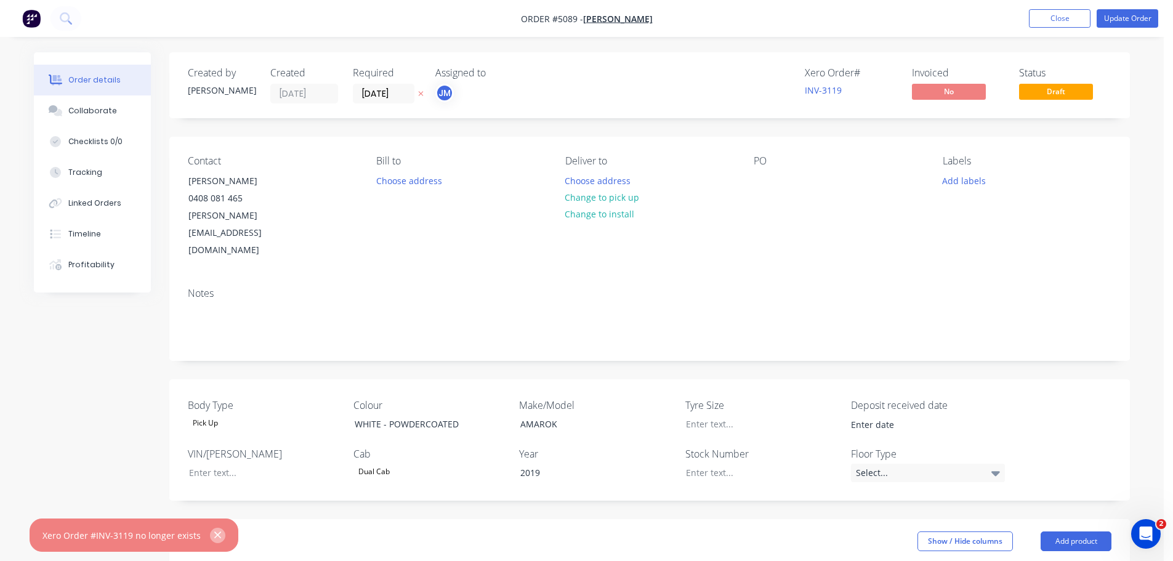
click at [214, 537] on icon "button" at bounding box center [217, 535] width 7 height 7
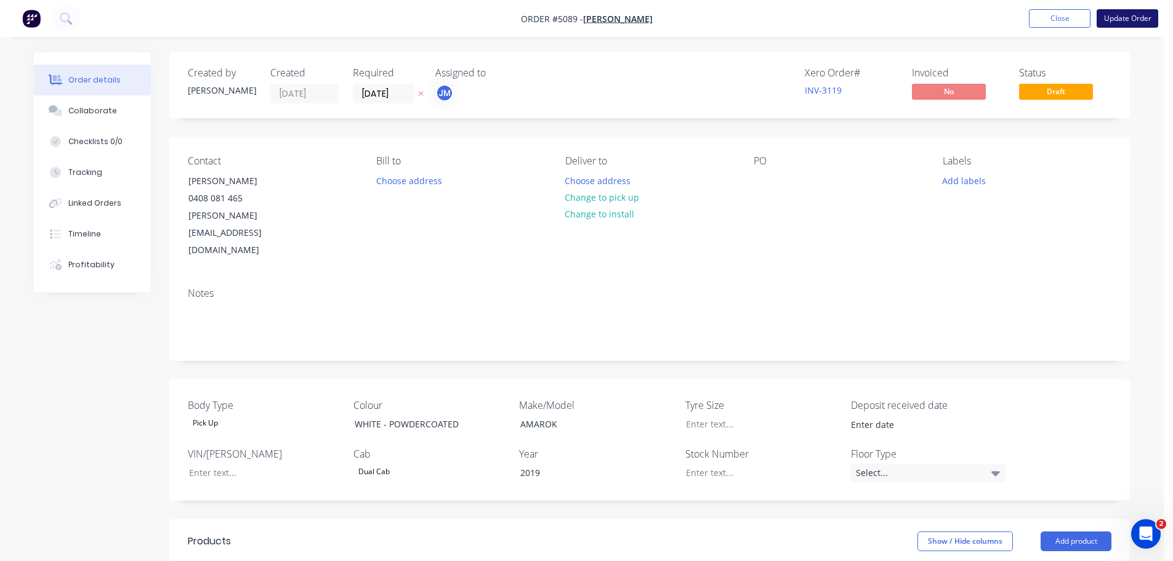
click at [1117, 16] on button "Update Order" at bounding box center [1128, 18] width 62 height 18
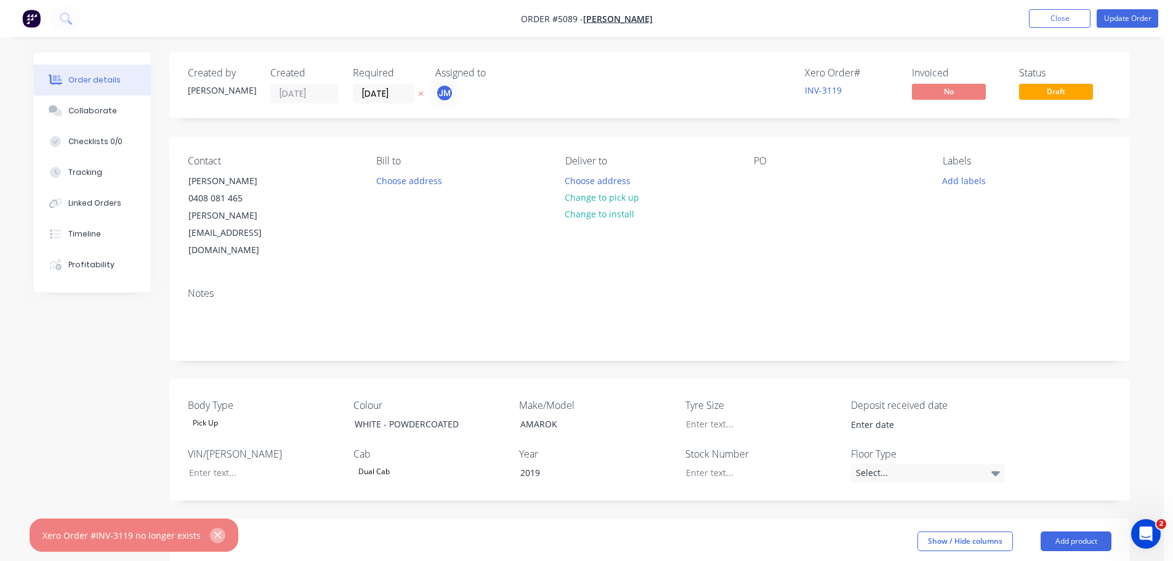
click at [217, 533] on icon "button" at bounding box center [218, 535] width 8 height 11
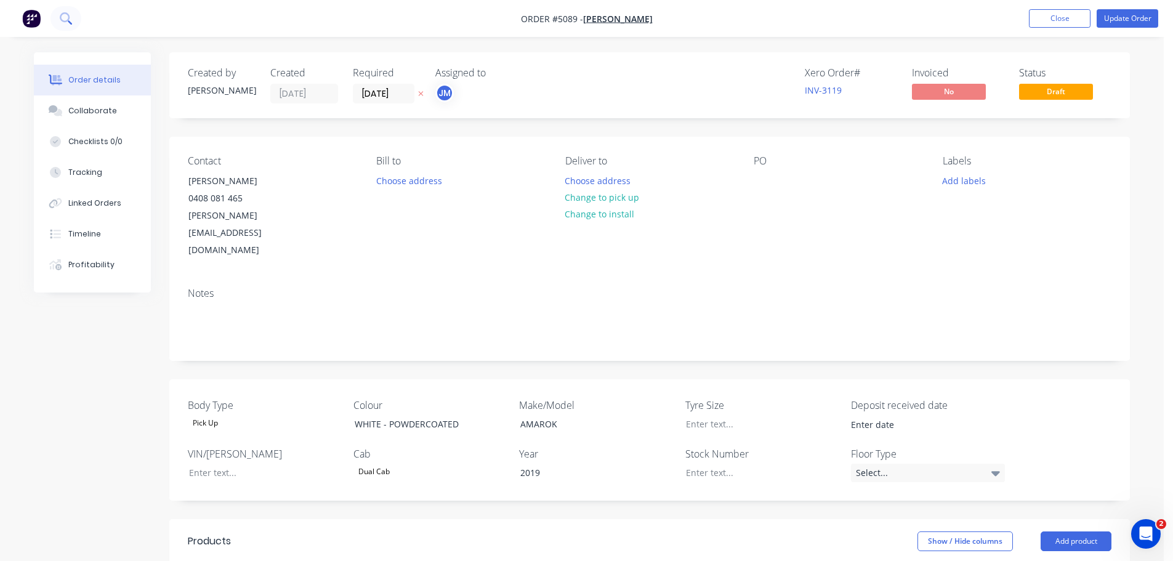
click at [66, 17] on icon at bounding box center [66, 18] width 12 height 12
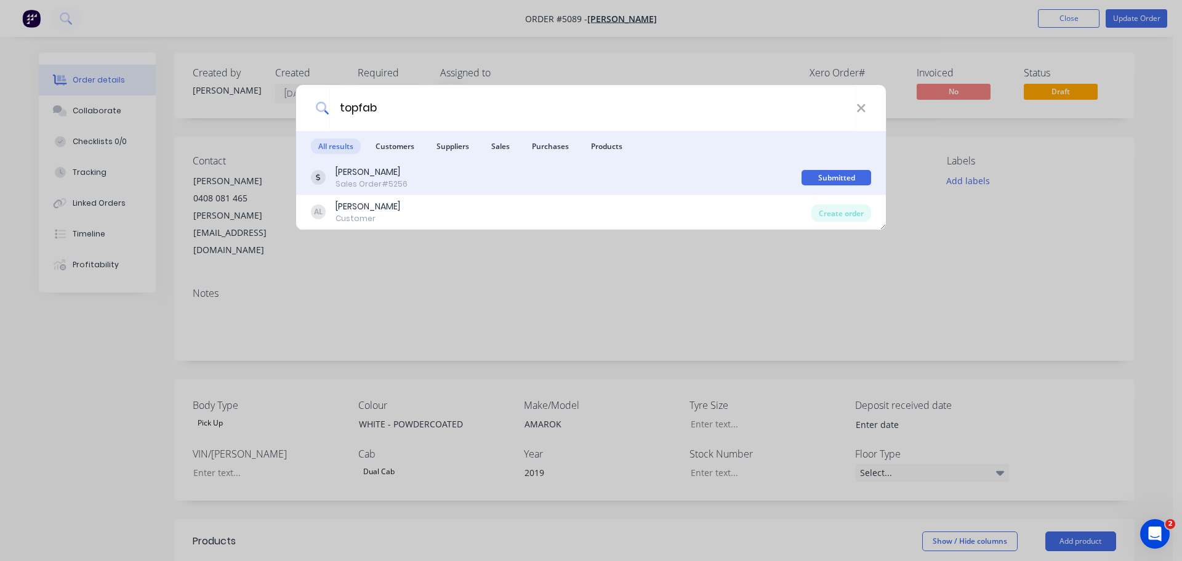
type input "topfab"
click at [395, 175] on div "Anthony Leahy" at bounding box center [372, 172] width 72 height 13
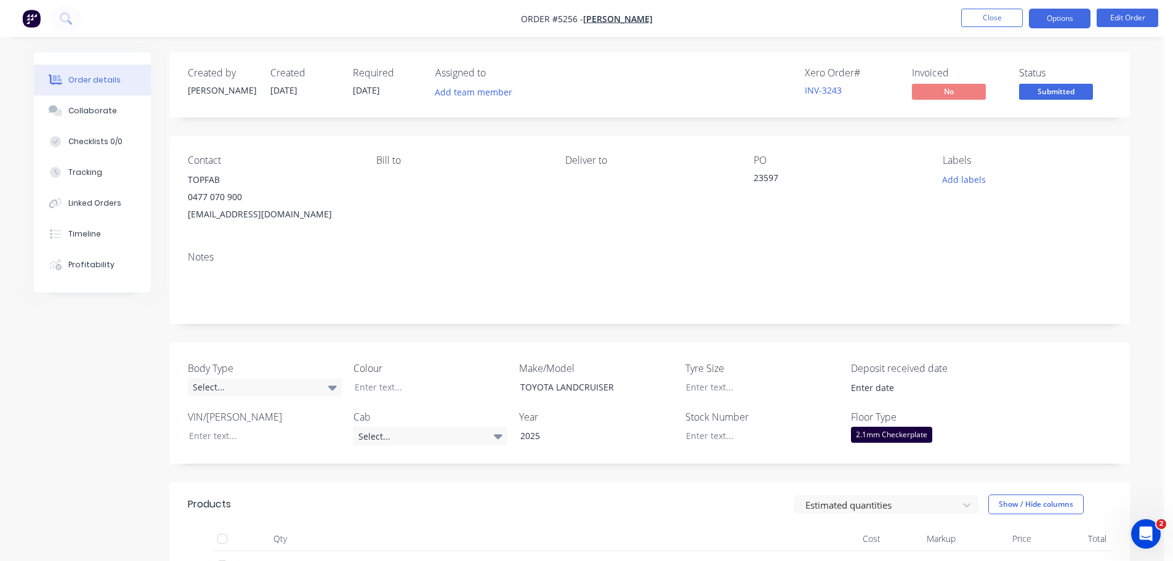
click at [1041, 22] on button "Options" at bounding box center [1060, 19] width 62 height 20
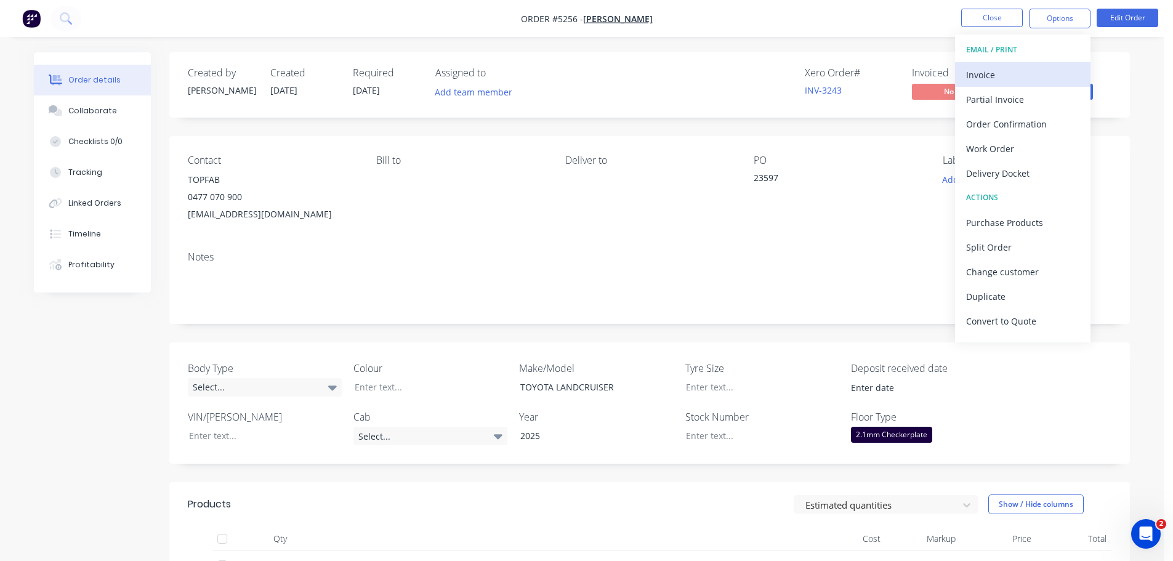
click at [1014, 80] on div "Invoice" at bounding box center [1022, 75] width 113 height 18
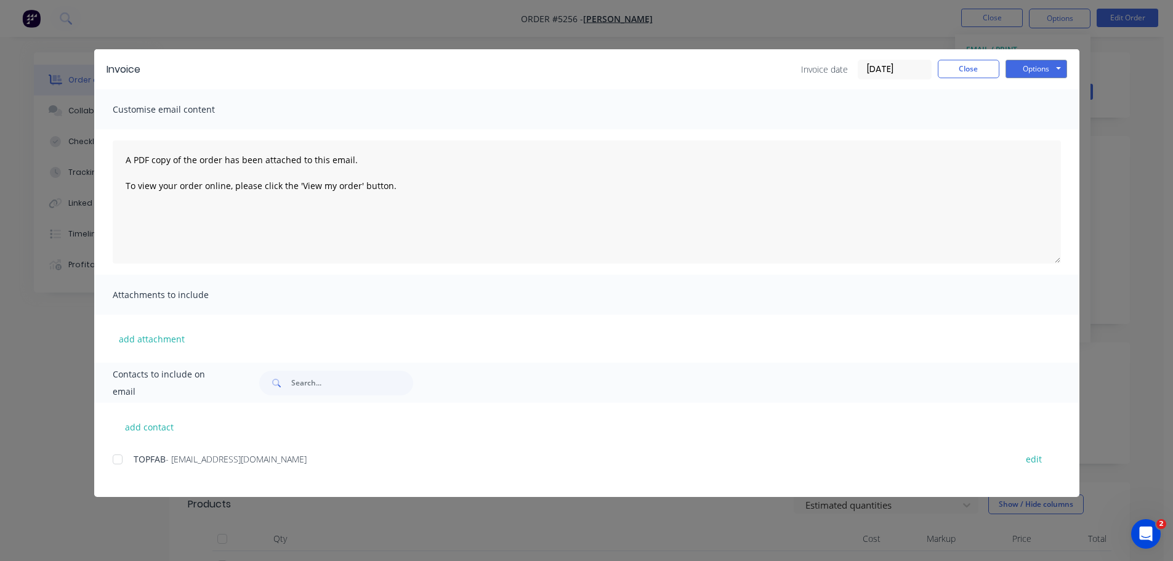
click at [114, 464] on div at bounding box center [117, 459] width 25 height 25
click at [1022, 76] on button "Options" at bounding box center [1037, 69] width 62 height 18
click at [1025, 110] on button "Print" at bounding box center [1045, 111] width 79 height 20
click at [1035, 71] on button "Options" at bounding box center [1037, 69] width 62 height 18
click at [1038, 134] on button "Email" at bounding box center [1045, 131] width 79 height 20
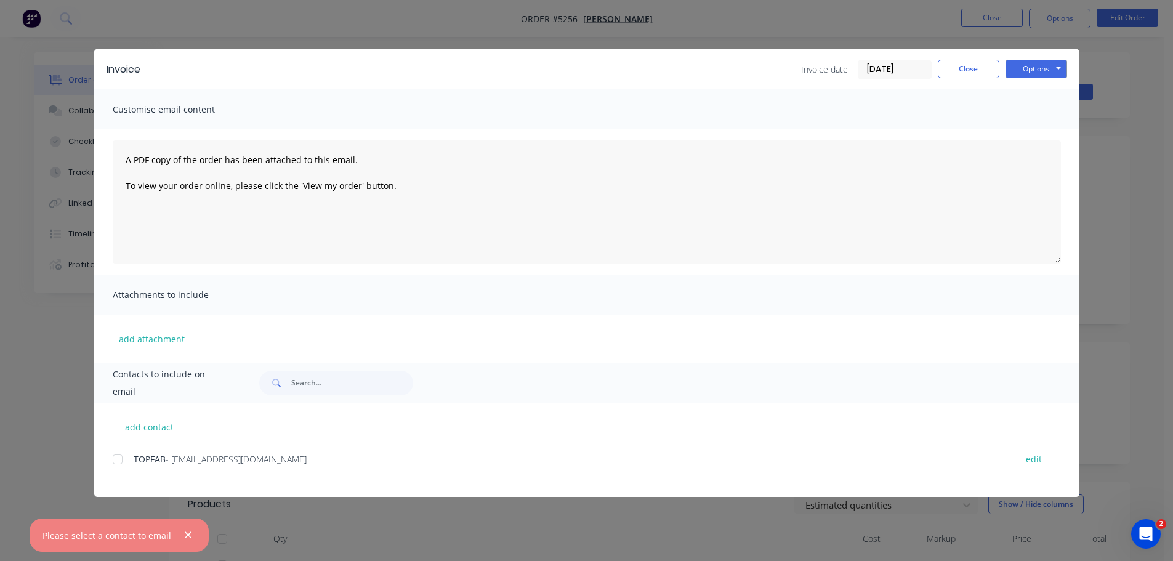
click at [116, 463] on div at bounding box center [117, 459] width 25 height 25
click at [1043, 60] on button "Options" at bounding box center [1037, 69] width 62 height 18
click at [1045, 129] on button "Email" at bounding box center [1045, 131] width 79 height 20
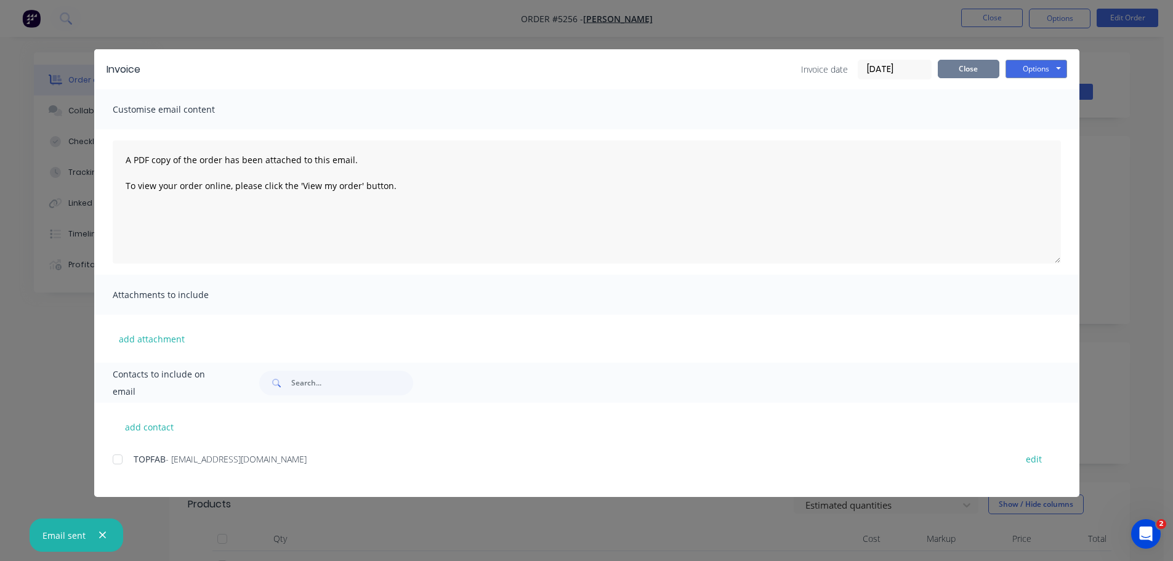
click at [967, 66] on button "Close" at bounding box center [969, 69] width 62 height 18
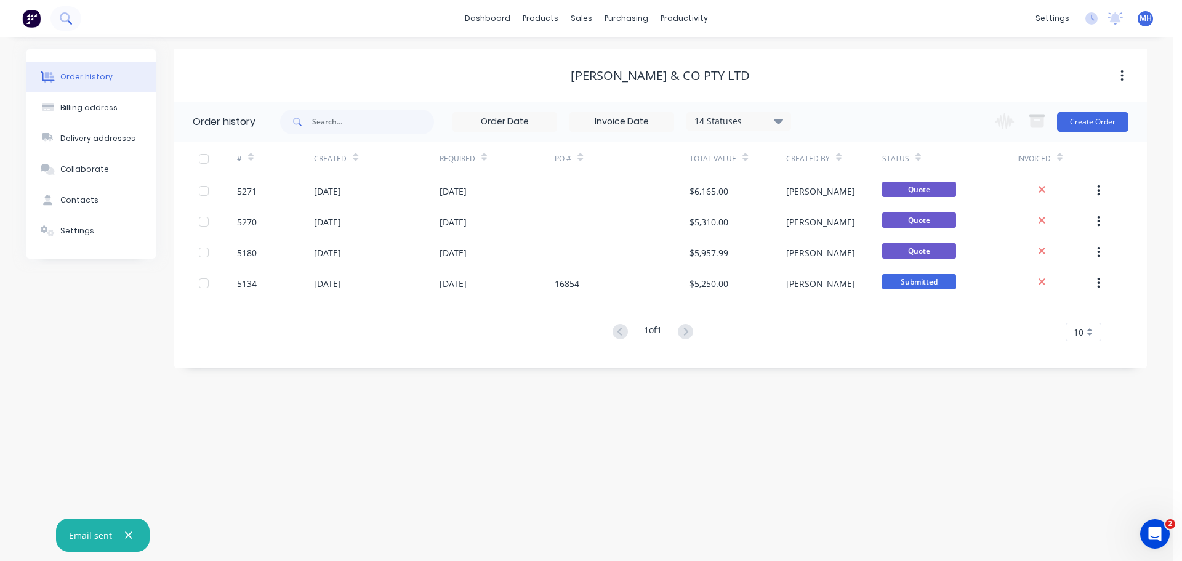
click at [65, 20] on icon at bounding box center [66, 18] width 12 height 12
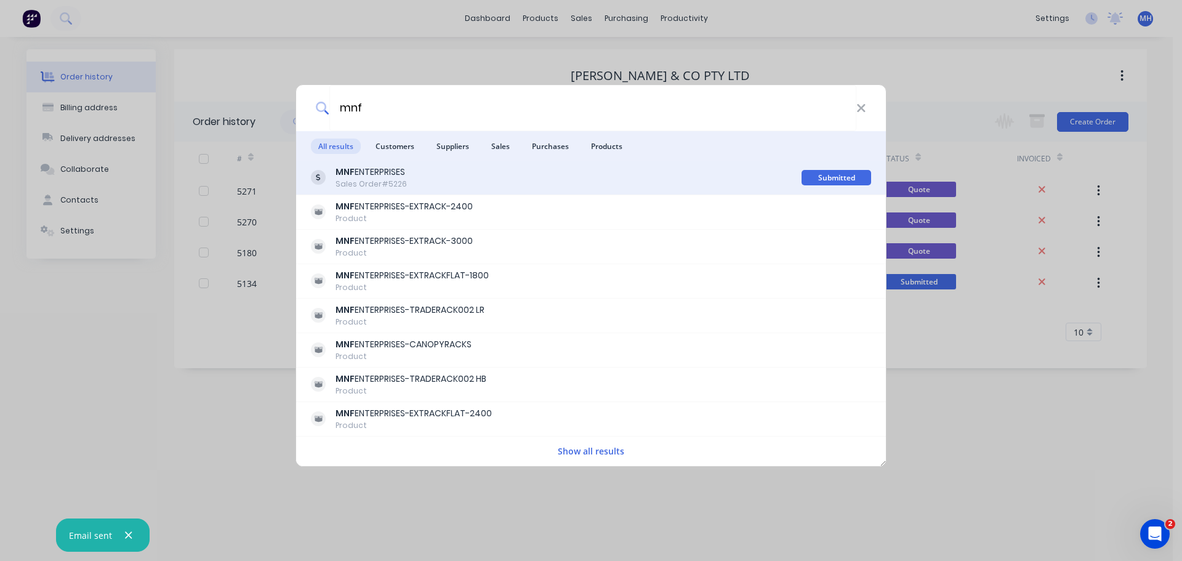
type input "mnf"
click at [421, 171] on div "MNF ENTERPRISES Sales Order #5226" at bounding box center [556, 178] width 491 height 24
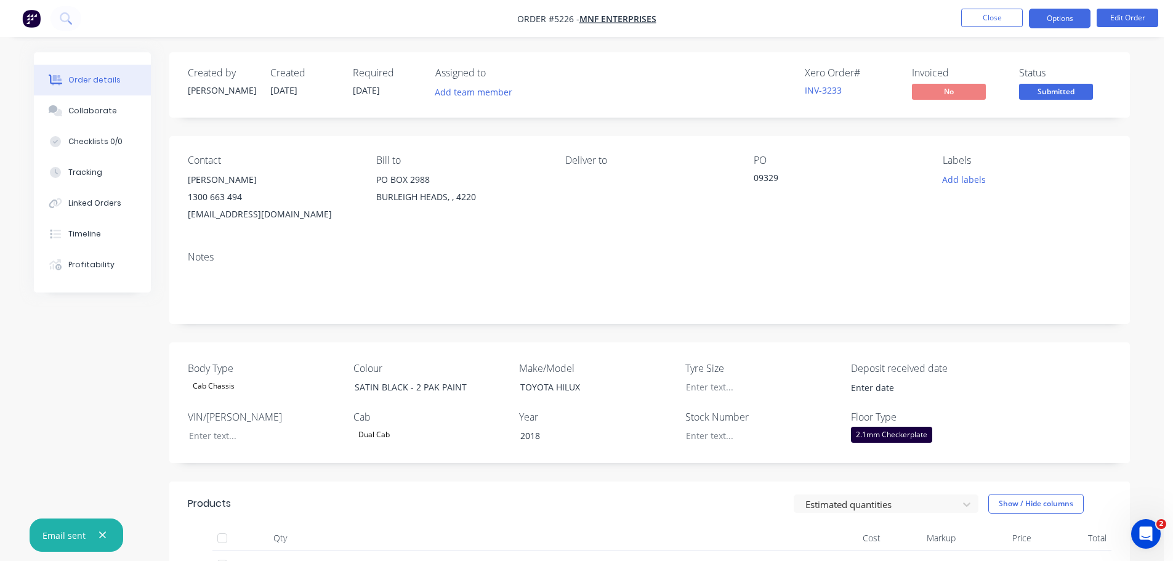
click at [1040, 20] on button "Options" at bounding box center [1060, 19] width 62 height 20
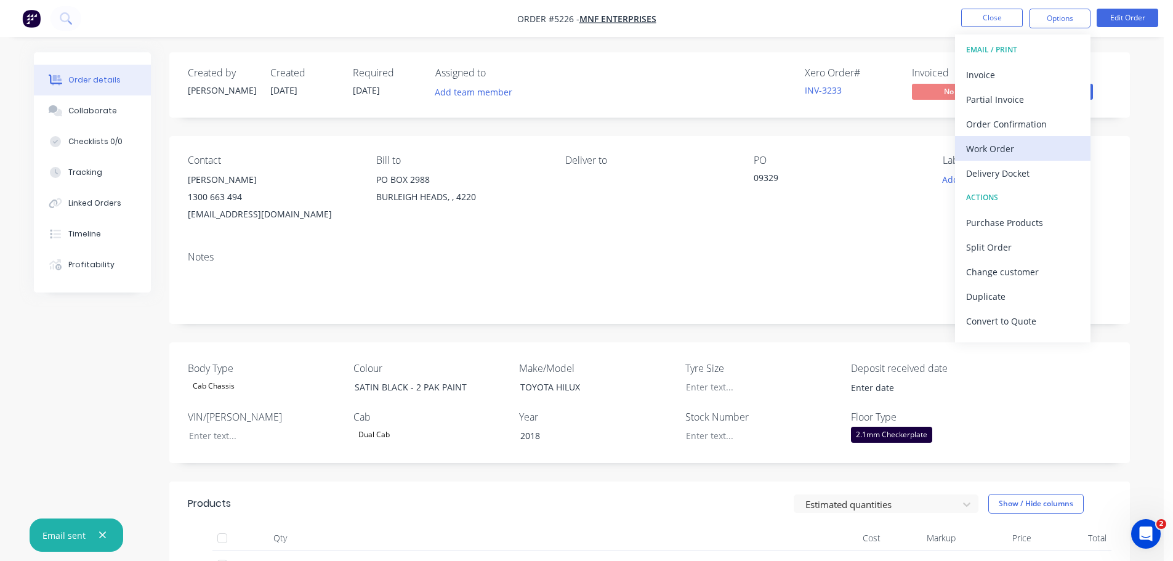
click at [1010, 151] on div "Work Order" at bounding box center [1022, 149] width 113 height 18
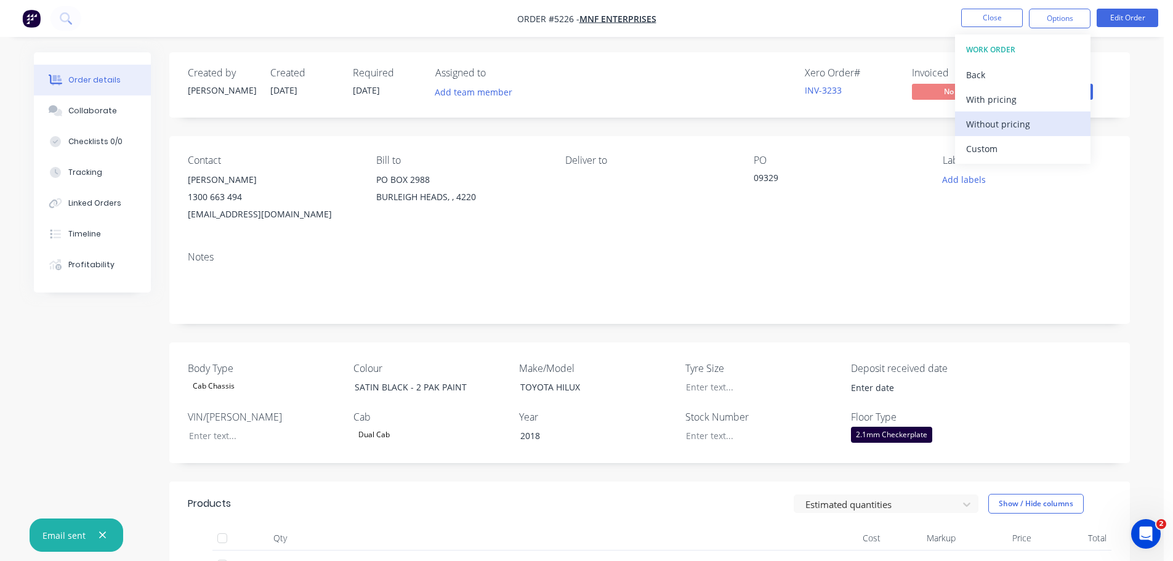
click at [1000, 129] on div "Without pricing" at bounding box center [1022, 124] width 113 height 18
click at [847, 208] on div "PO 09329" at bounding box center [838, 189] width 169 height 68
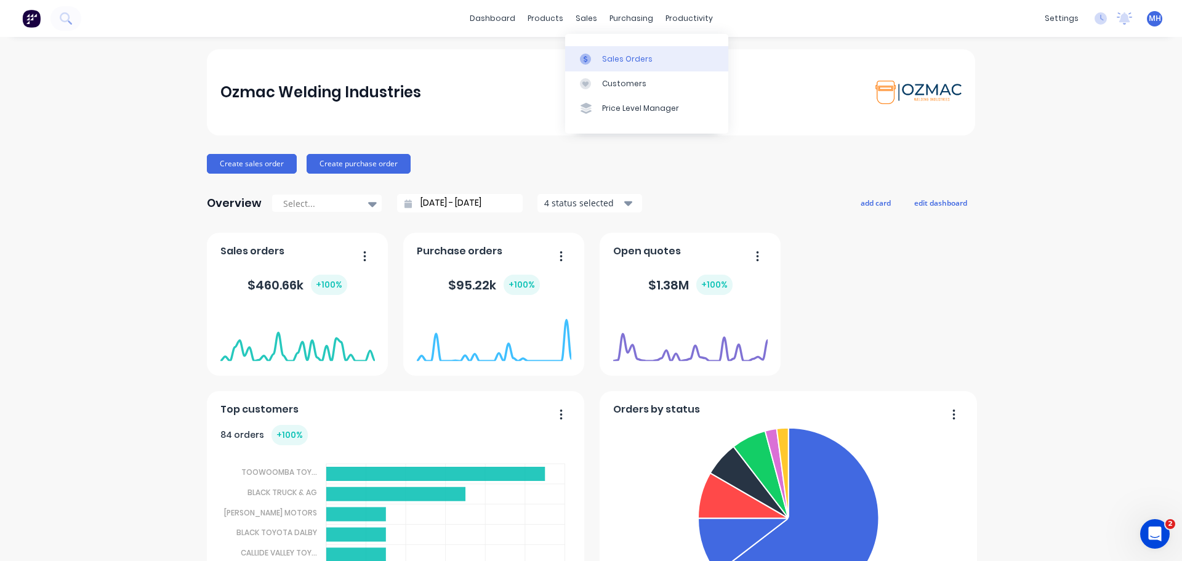
click at [588, 57] on icon at bounding box center [585, 59] width 11 height 11
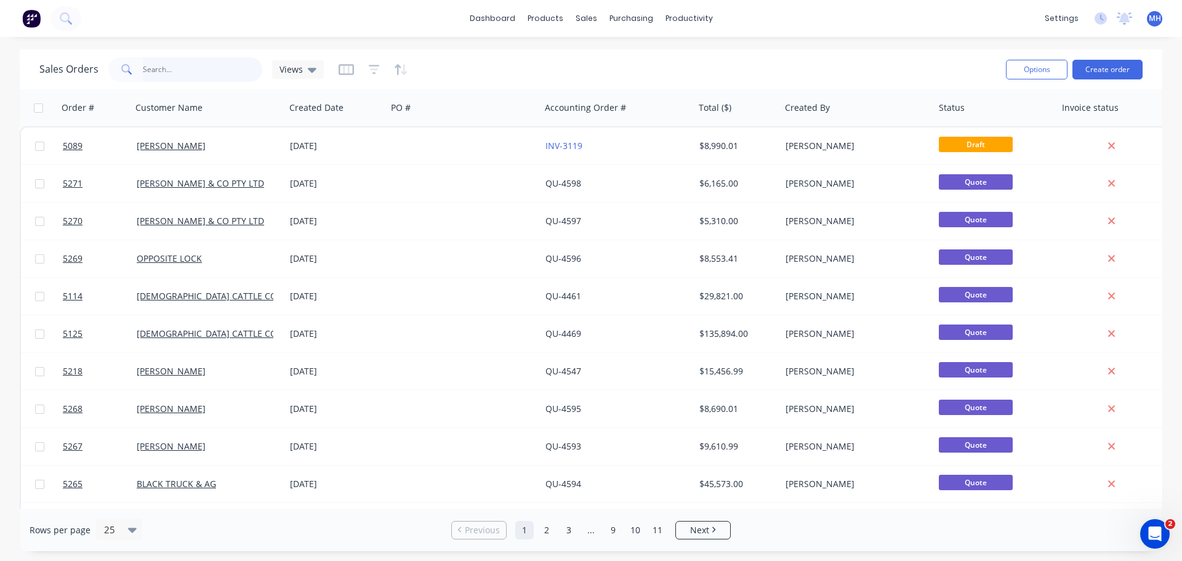
click at [204, 70] on input "text" at bounding box center [203, 69] width 120 height 25
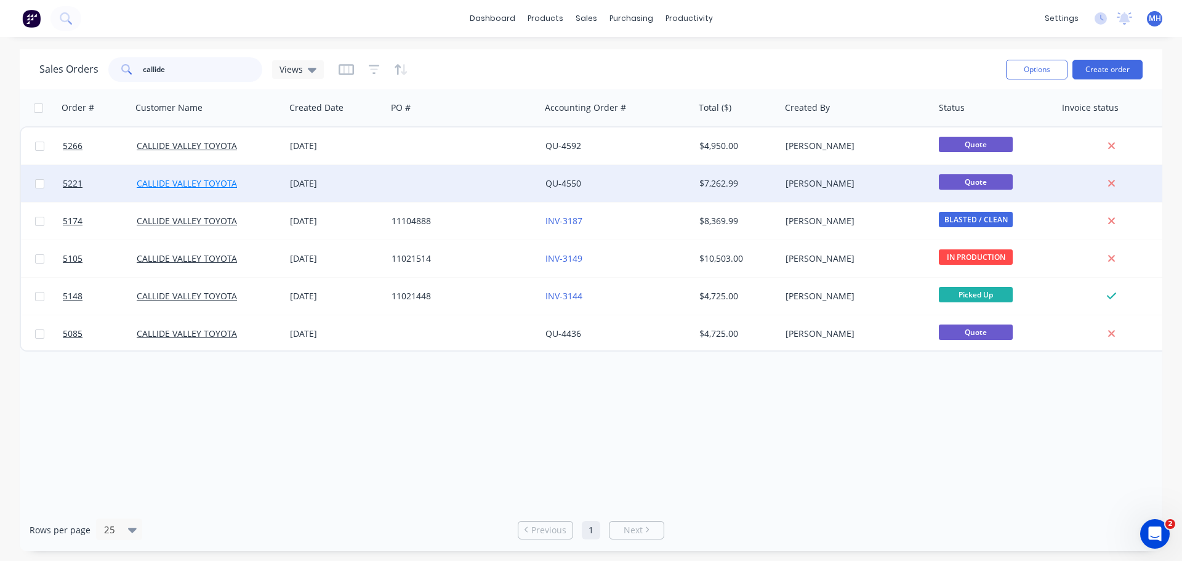
type input "callide"
click at [170, 180] on link "CALLIDE VALLEY TOYOTA" at bounding box center [187, 183] width 100 height 12
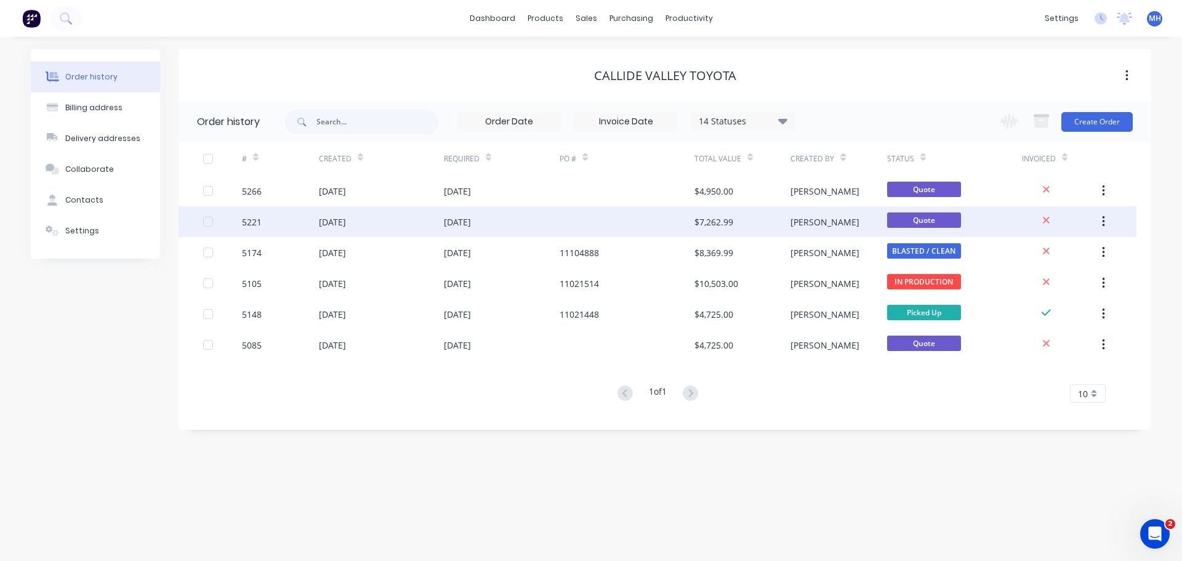
click at [248, 224] on div "5221" at bounding box center [252, 222] width 20 height 13
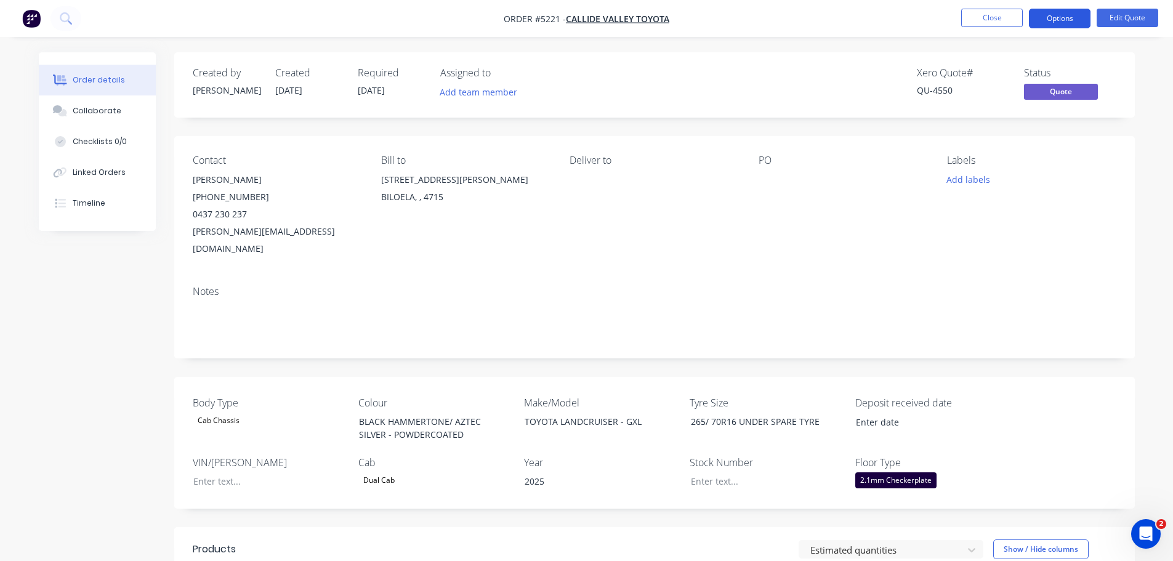
click at [1053, 19] on button "Options" at bounding box center [1060, 19] width 62 height 20
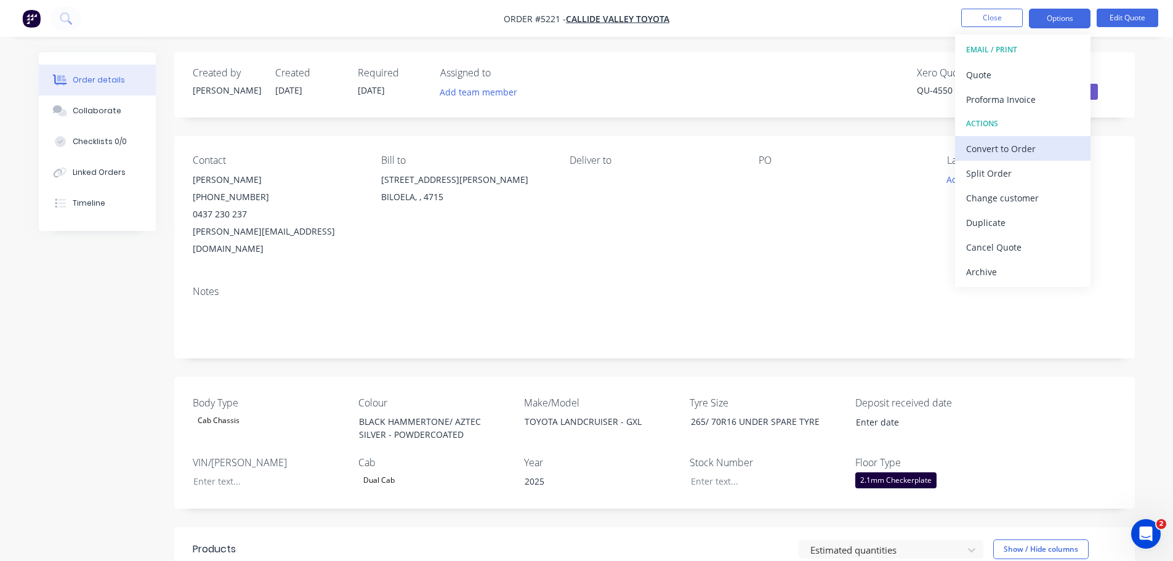
click at [1030, 150] on div "Convert to Order" at bounding box center [1022, 149] width 113 height 18
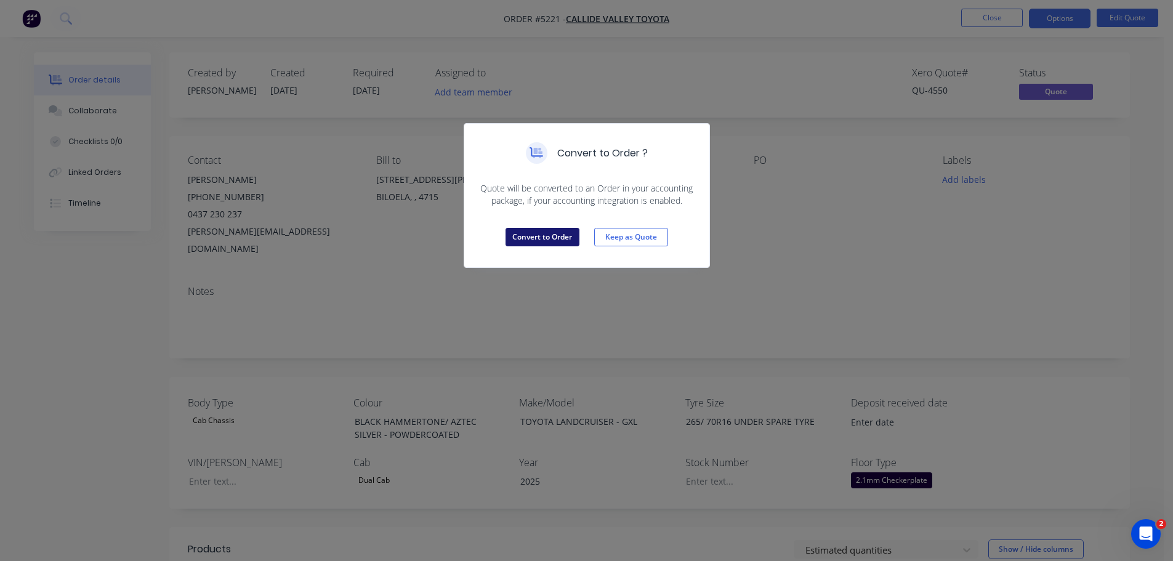
click at [554, 228] on button "Convert to Order" at bounding box center [543, 237] width 74 height 18
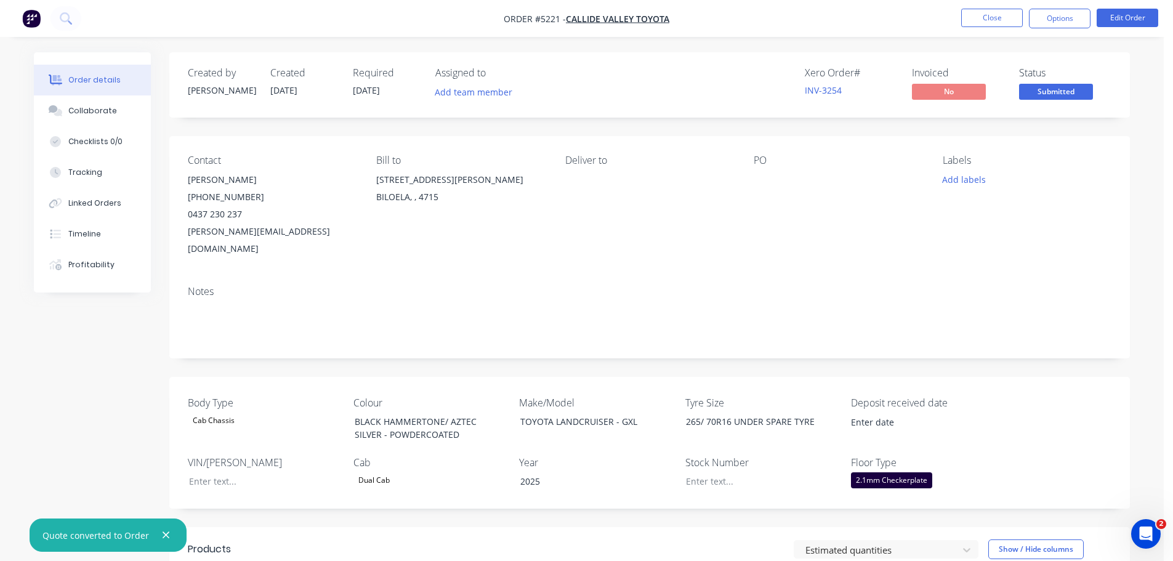
click at [368, 93] on span "19/09/25" at bounding box center [366, 90] width 27 height 12
click at [1118, 14] on button "Edit Order" at bounding box center [1128, 18] width 62 height 18
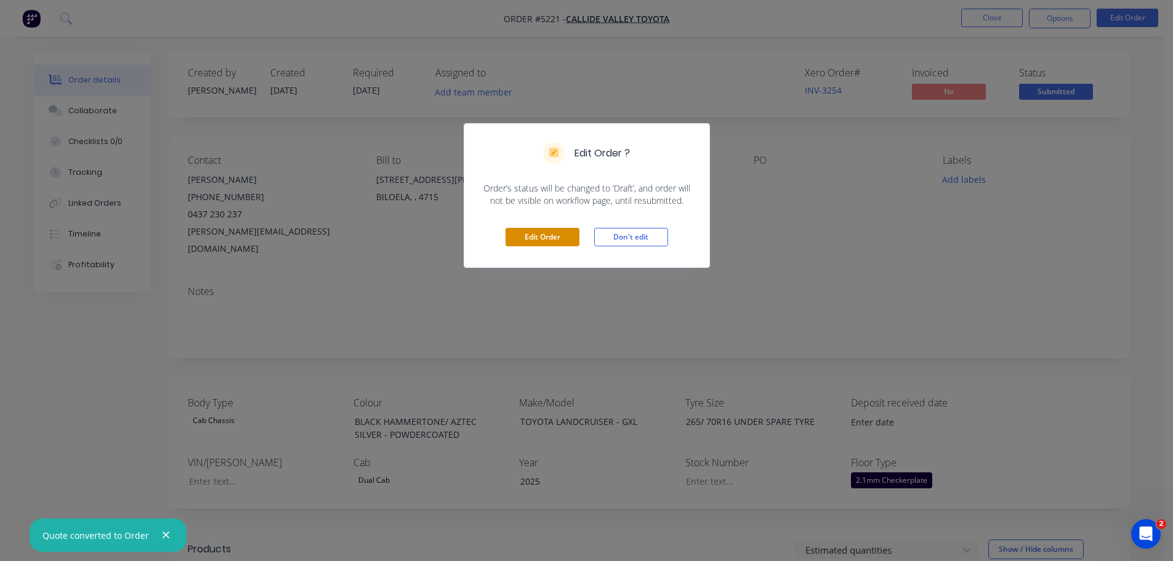
click at [523, 234] on button "Edit Order" at bounding box center [543, 237] width 74 height 18
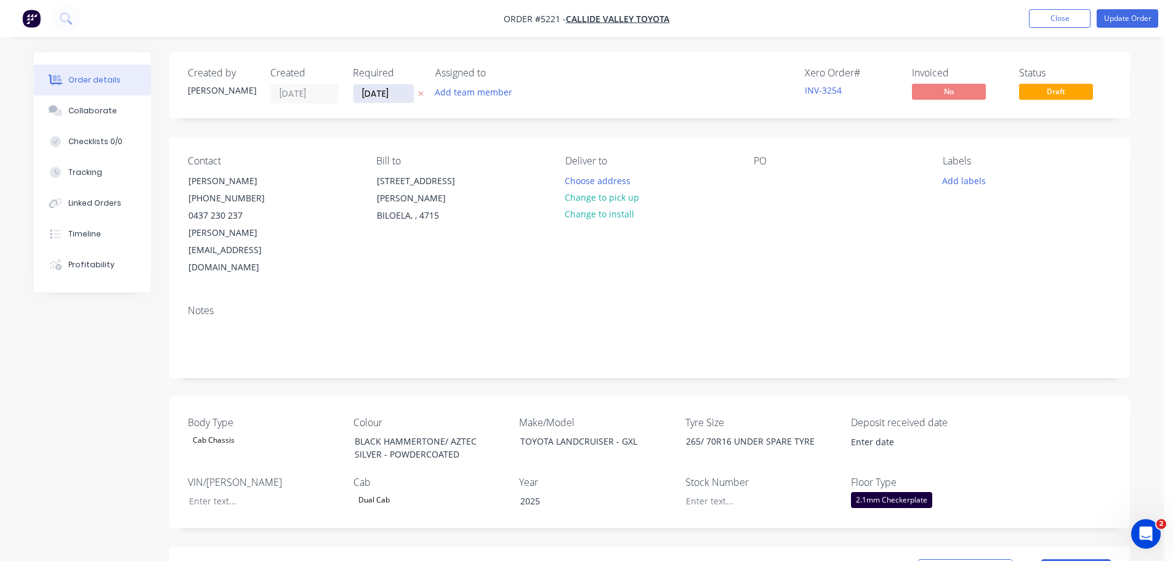
click at [374, 95] on input "19/09/25" at bounding box center [383, 93] width 60 height 18
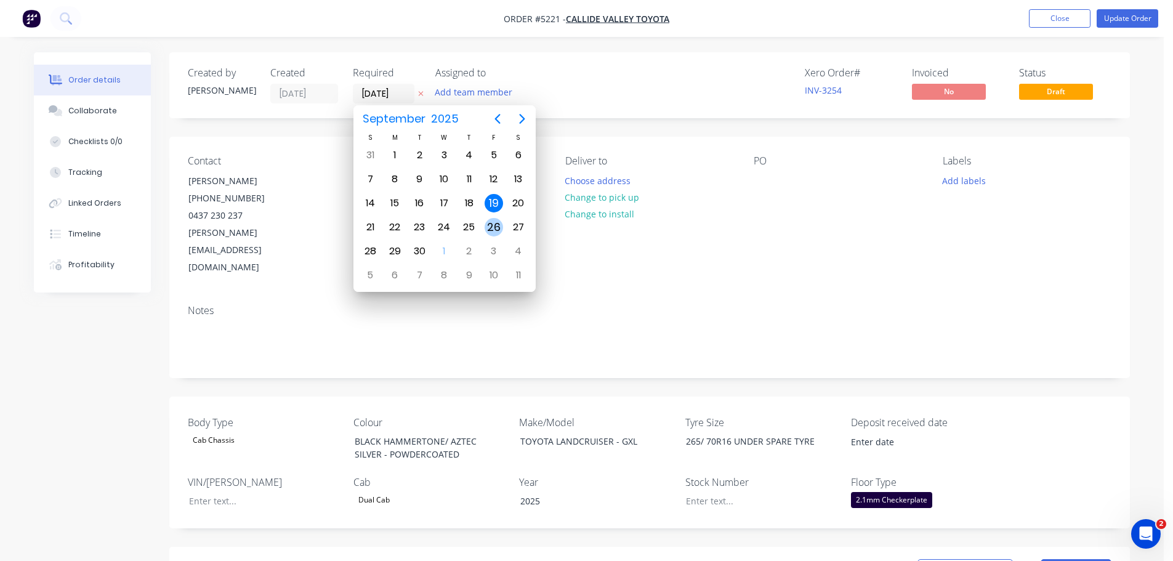
click at [493, 227] on div "26" at bounding box center [494, 227] width 18 height 18
type input "26/09/25"
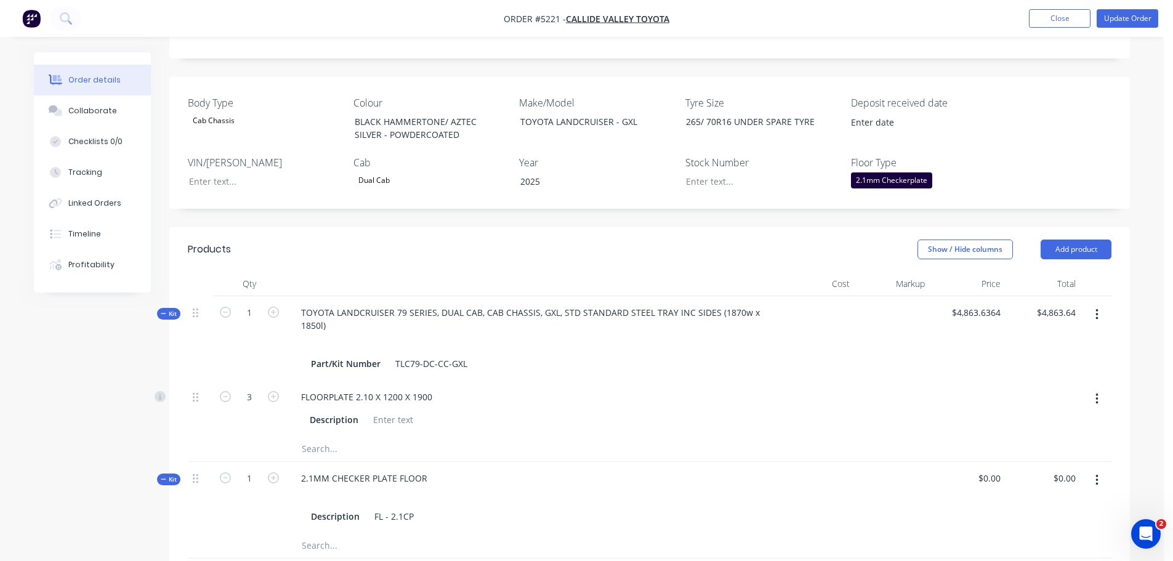
scroll to position [249, 0]
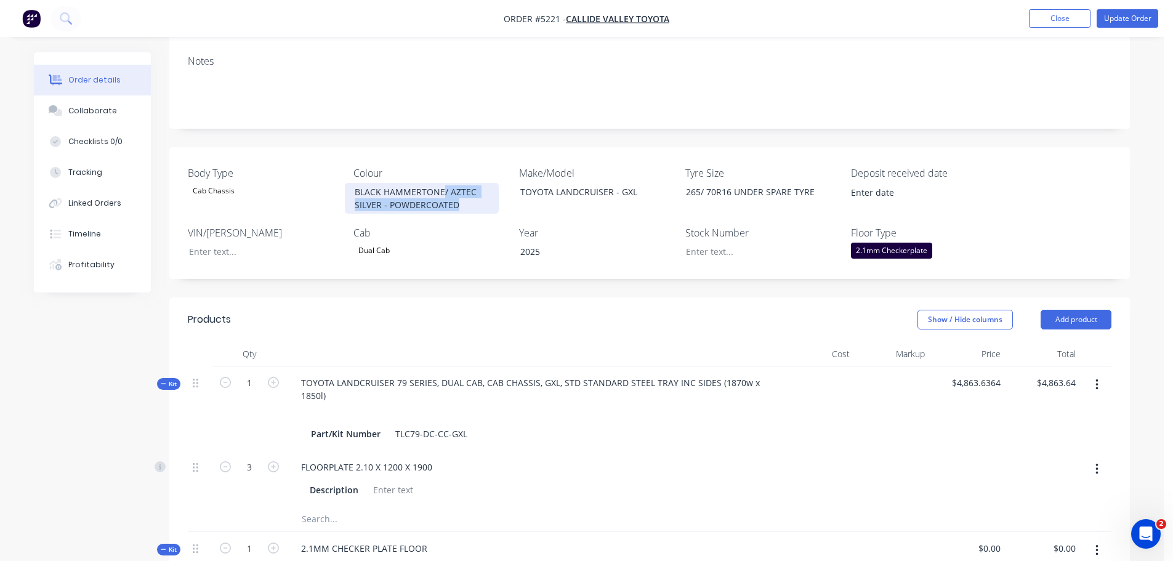
drag, startPoint x: 466, startPoint y: 172, endPoint x: 442, endPoint y: 160, distance: 26.2
click at [442, 183] on div "BLACK HAMMERTONE/ AZTEC SILVER - POWDERCOATED" at bounding box center [422, 198] width 154 height 31
click at [444, 183] on div "BLACK HAMMERTONE/ AZTEC SILVER - POWDERCOATED" at bounding box center [422, 198] width 154 height 31
drag, startPoint x: 441, startPoint y: 159, endPoint x: 381, endPoint y: 171, distance: 61.5
click at [381, 183] on div "BLACK HAMMERTONE/ AZTEC SILVER - POWDERCOATED" at bounding box center [422, 198] width 154 height 31
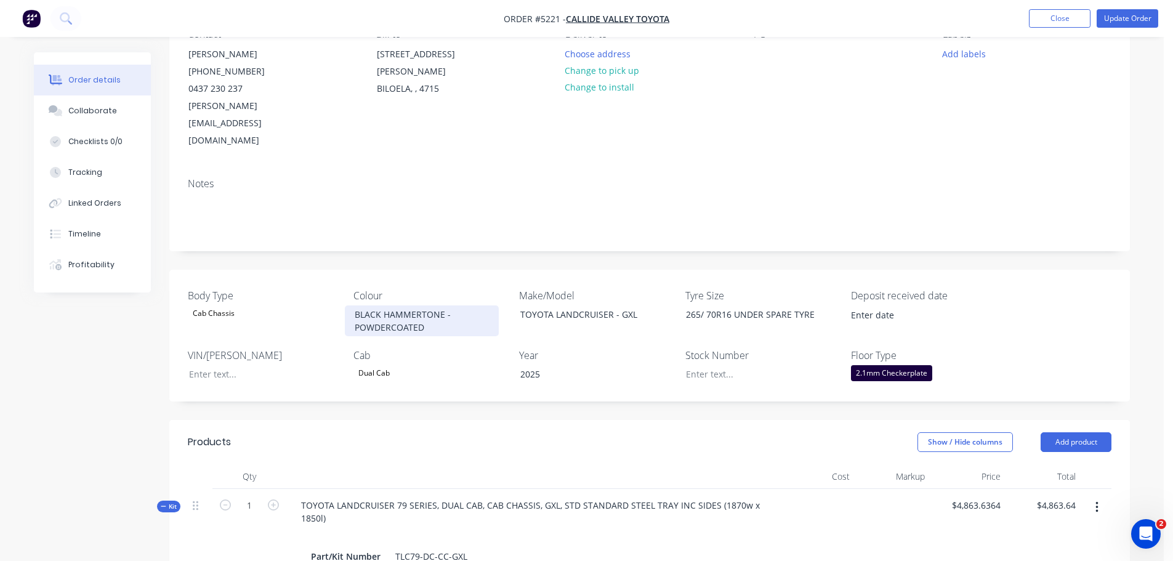
scroll to position [126, 0]
drag, startPoint x: 443, startPoint y: 285, endPoint x: 385, endPoint y: 285, distance: 57.3
click at [385, 306] on div "BLACK HAMMERTONE - POWDERCOATED" at bounding box center [422, 321] width 154 height 31
click at [448, 306] on div "BLACK HAMMERTONE - POWDERCOATED" at bounding box center [422, 321] width 154 height 31
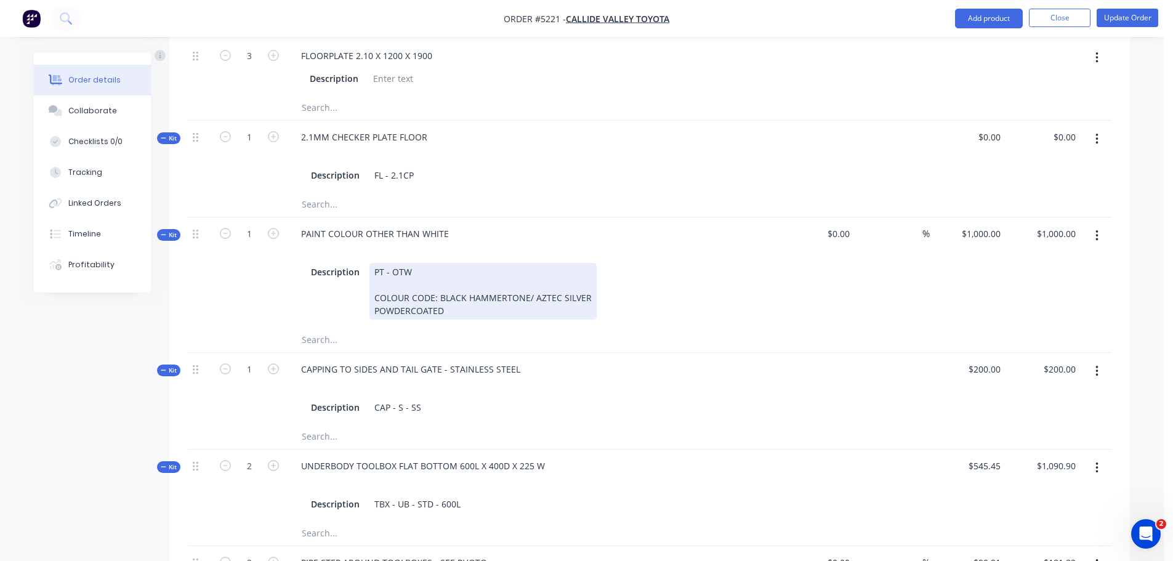
scroll to position [680, 0]
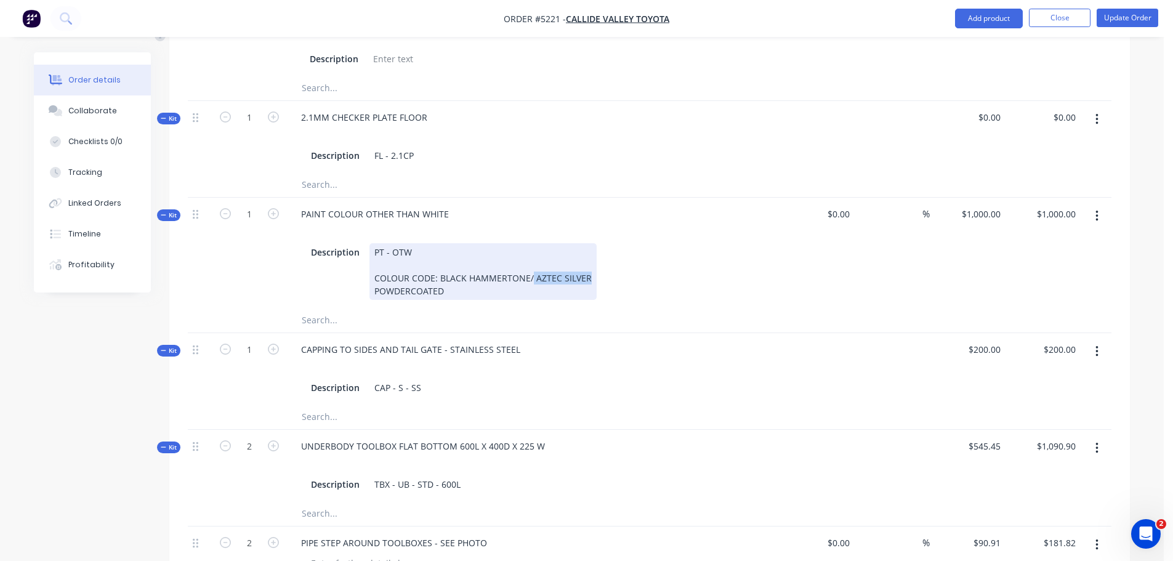
drag, startPoint x: 529, startPoint y: 243, endPoint x: 586, endPoint y: 244, distance: 56.7
click at [586, 244] on div "PT - OTW COLOUR CODE: BLACK HAMMERTONE/ AZTEC SILVER POWDERCOATED" at bounding box center [482, 271] width 227 height 57
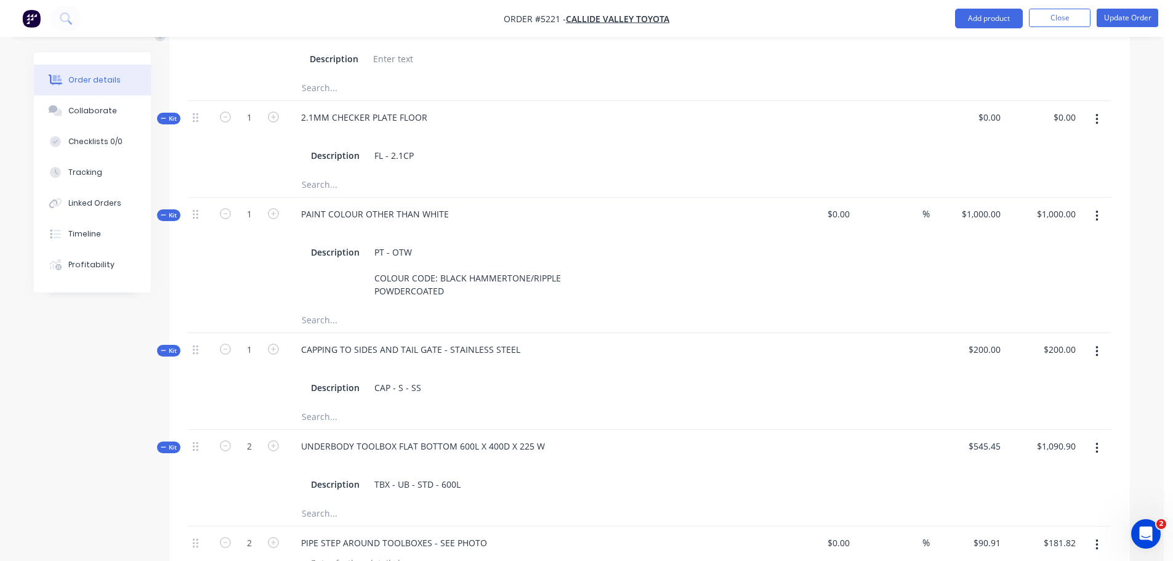
click at [579, 333] on div "CAPPING TO SIDES AND TAIL GATE - STAINLESS STEEL Description CAP - S - SS" at bounding box center [532, 368] width 493 height 71
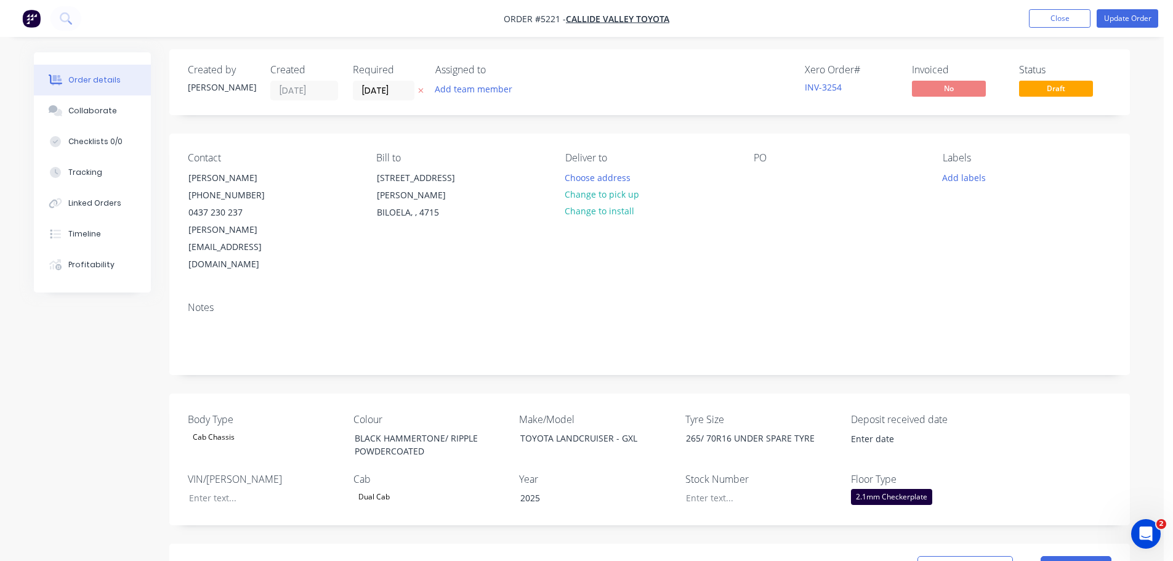
scroll to position [0, 0]
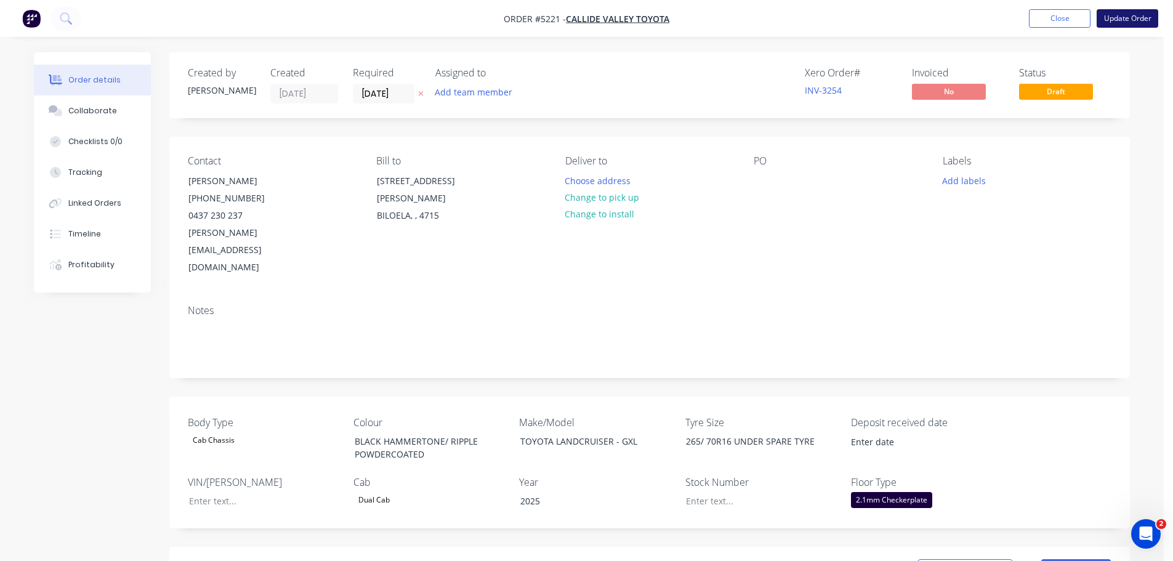
click at [1123, 18] on button "Update Order" at bounding box center [1128, 18] width 62 height 18
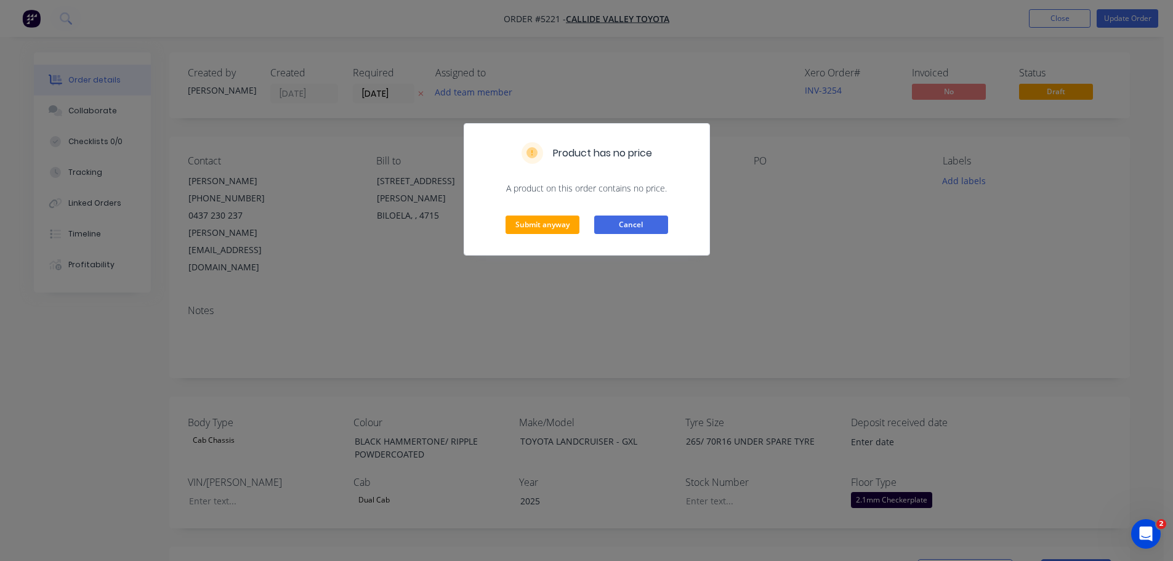
click at [652, 228] on button "Cancel" at bounding box center [631, 225] width 74 height 18
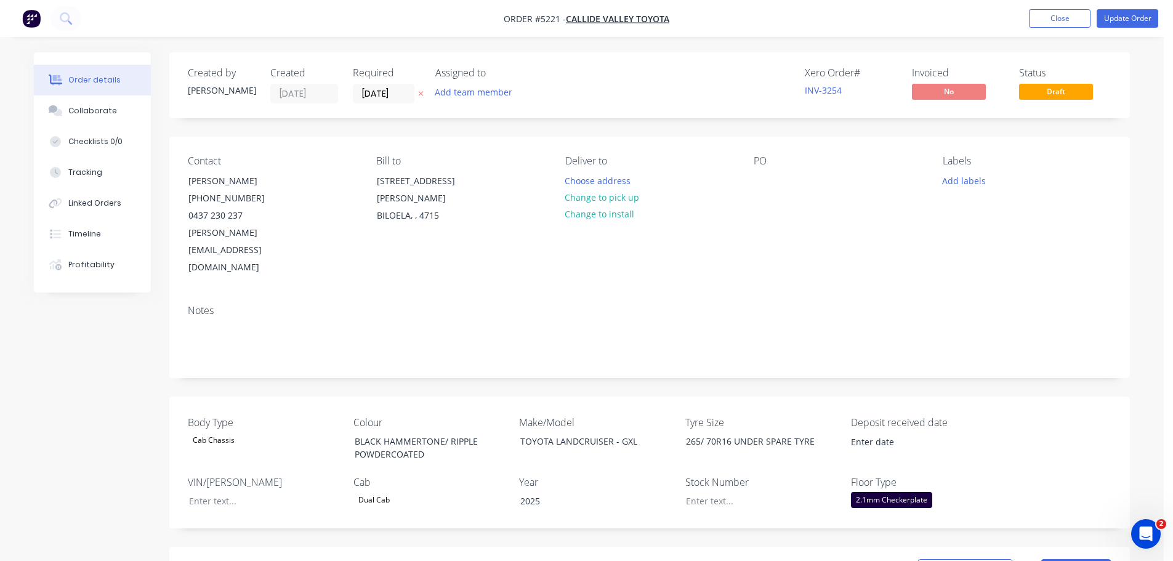
click at [646, 219] on div "Deliver to Choose address Change to pick up Change to install" at bounding box center [649, 215] width 169 height 121
click at [765, 176] on div at bounding box center [764, 181] width 20 height 18
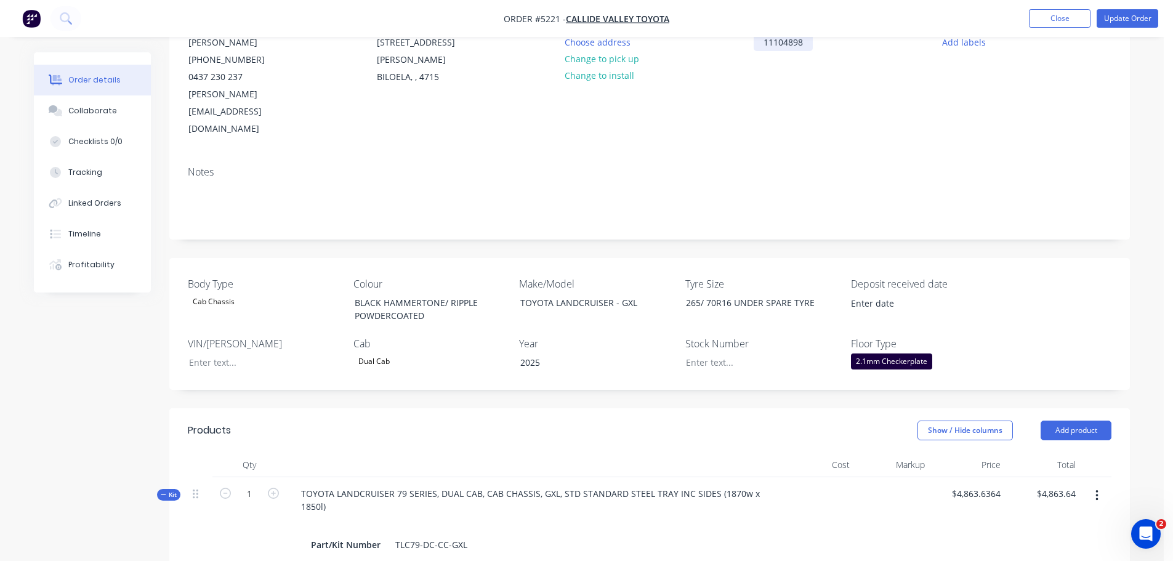
scroll to position [123, 0]
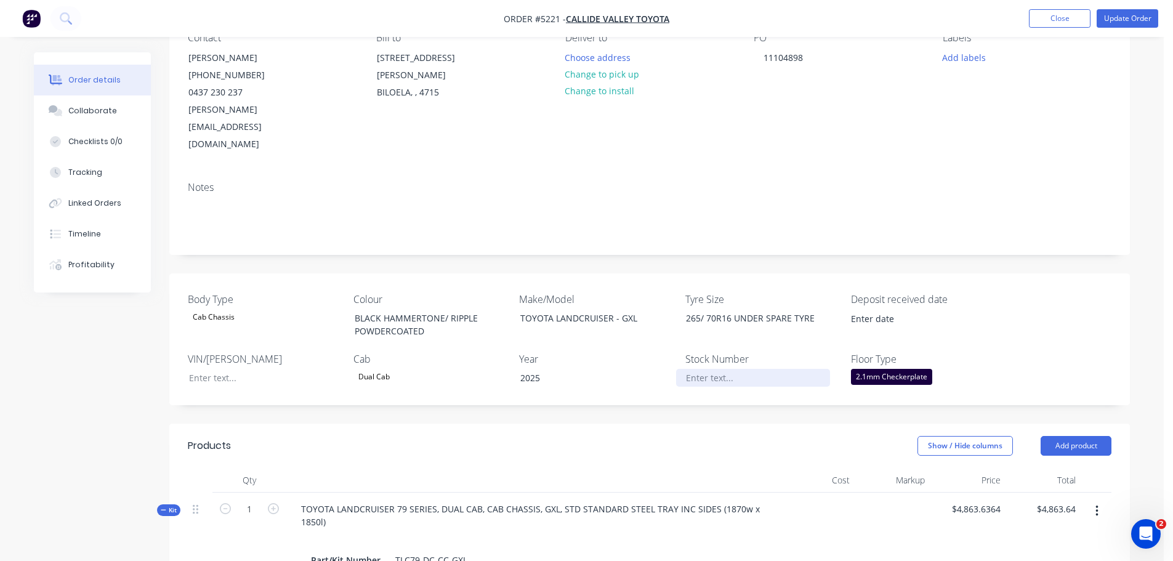
click at [705, 369] on div at bounding box center [753, 378] width 154 height 18
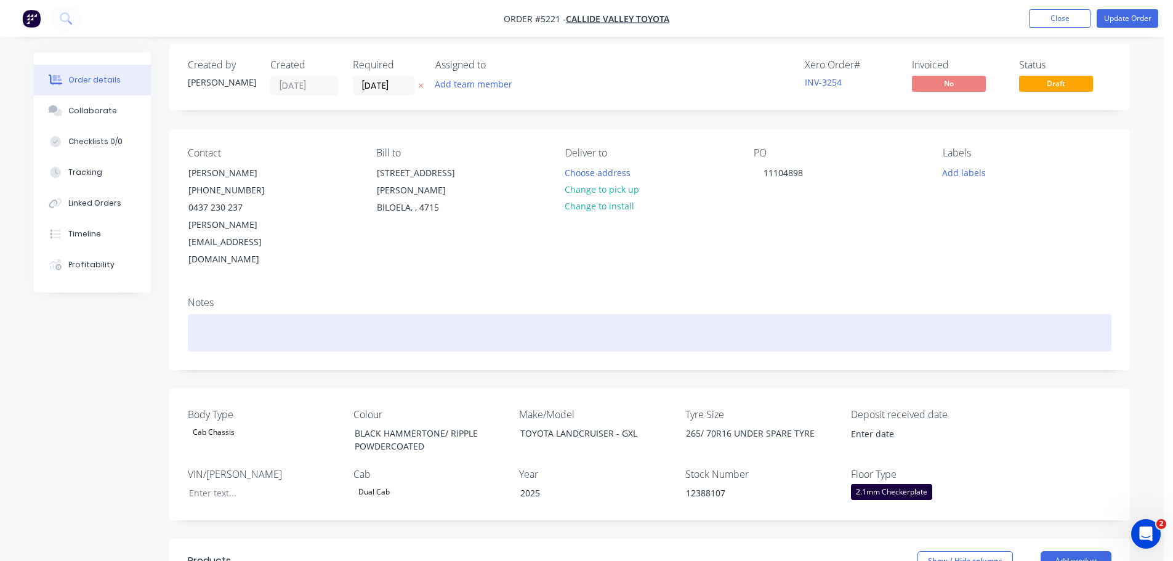
scroll to position [0, 0]
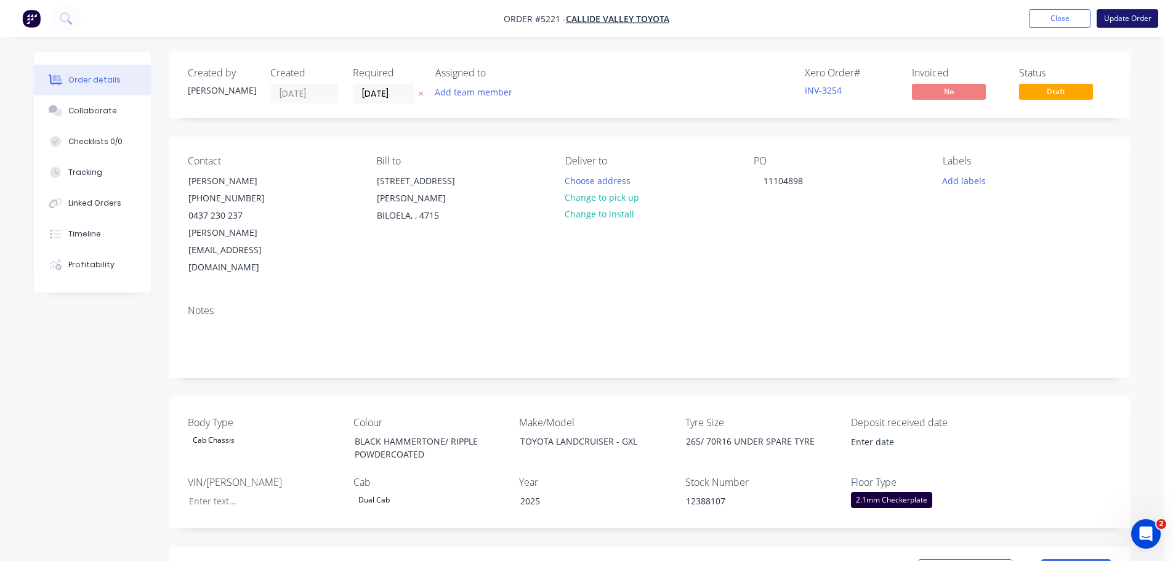
click at [1120, 16] on button "Update Order" at bounding box center [1128, 18] width 62 height 18
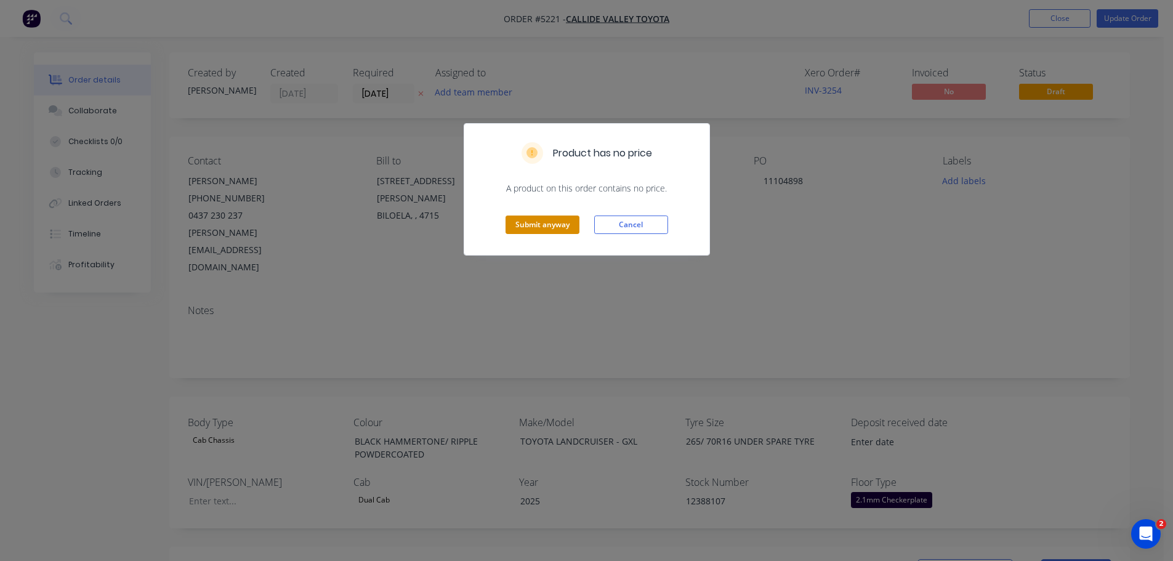
click at [539, 227] on button "Submit anyway" at bounding box center [543, 225] width 74 height 18
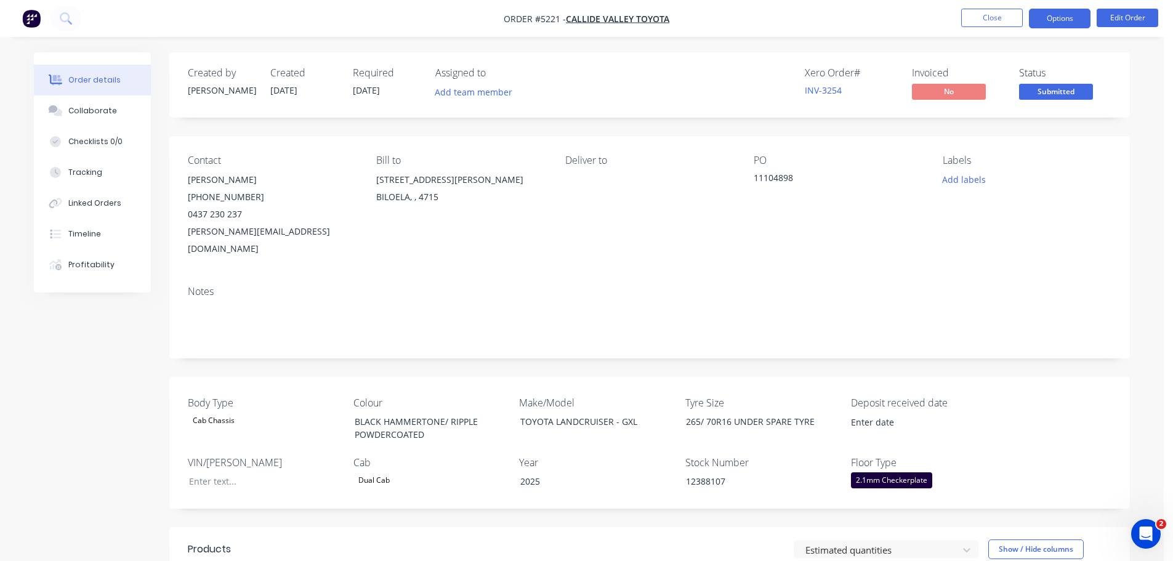
click at [1057, 20] on button "Options" at bounding box center [1060, 19] width 62 height 20
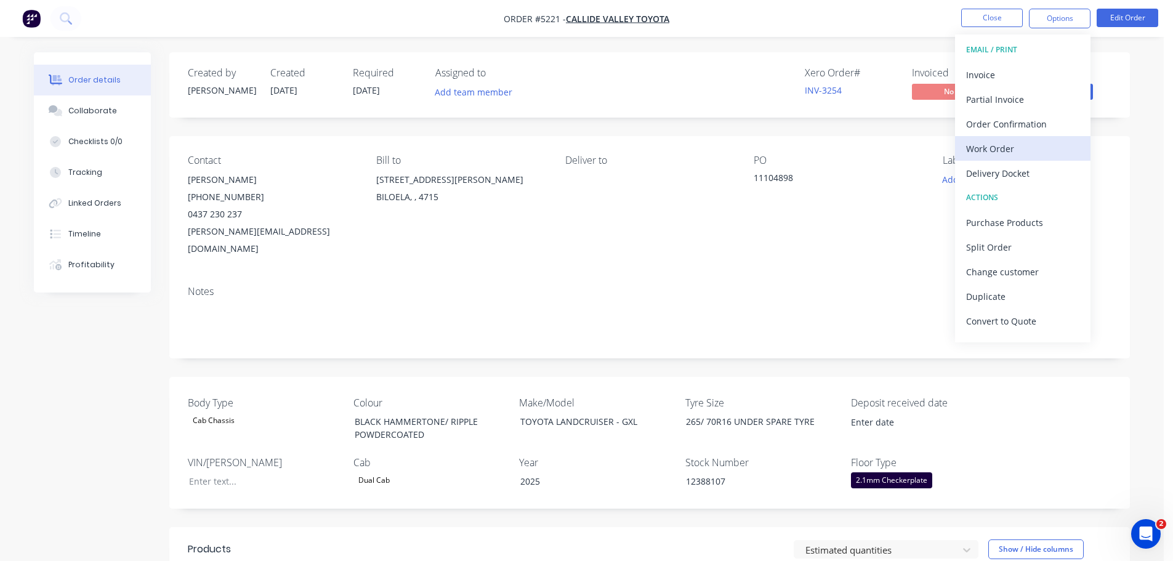
click at [999, 150] on div "Work Order" at bounding box center [1022, 149] width 113 height 18
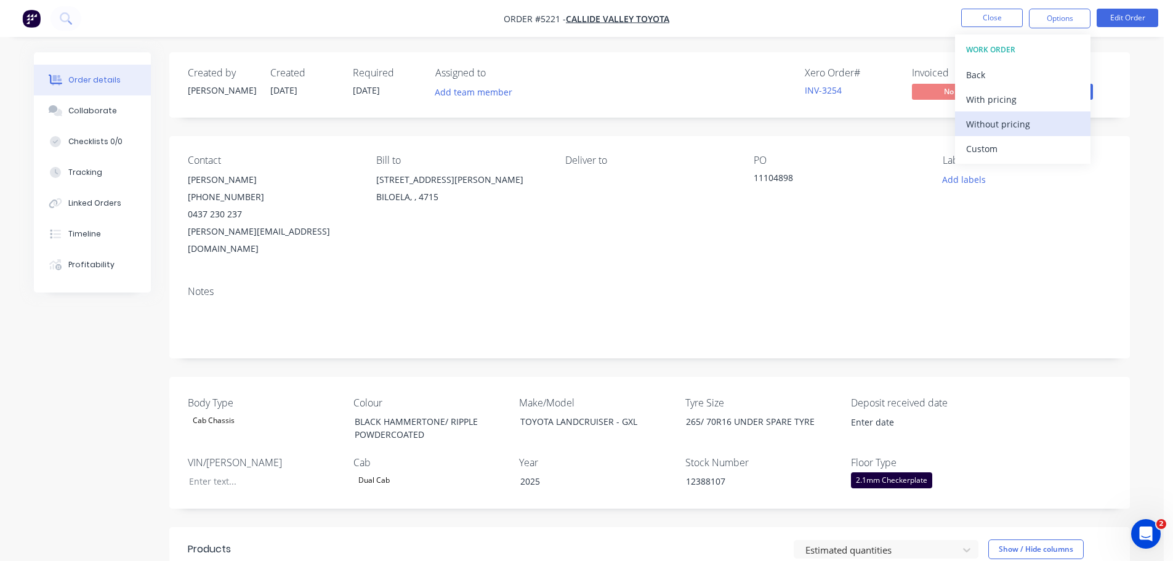
click at [999, 121] on div "Without pricing" at bounding box center [1022, 124] width 113 height 18
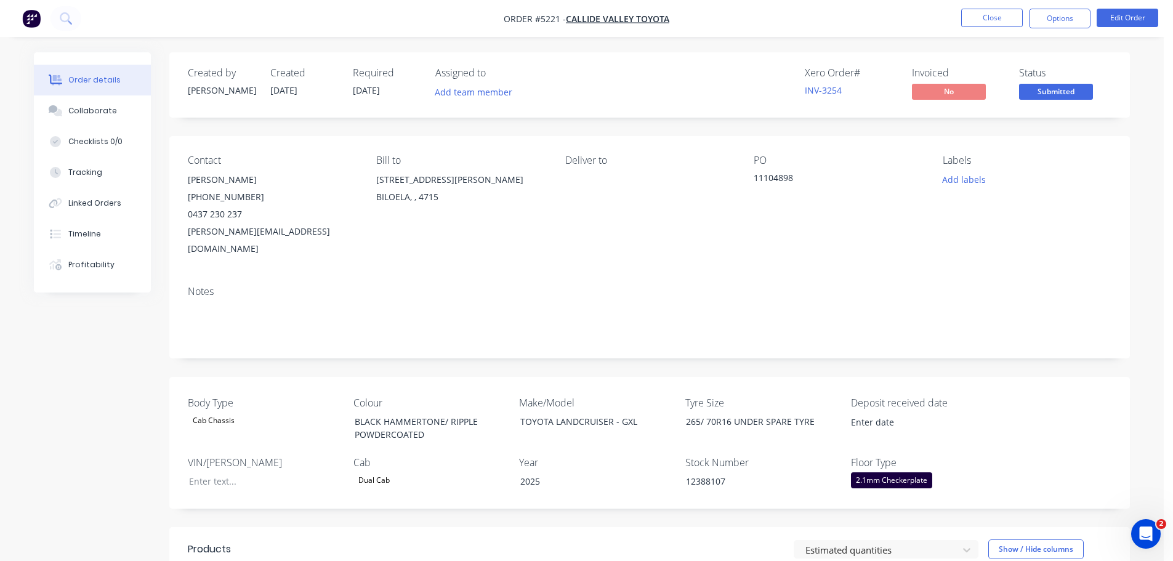
click at [654, 201] on div "Deliver to" at bounding box center [649, 206] width 169 height 103
click at [66, 22] on icon at bounding box center [66, 18] width 12 height 12
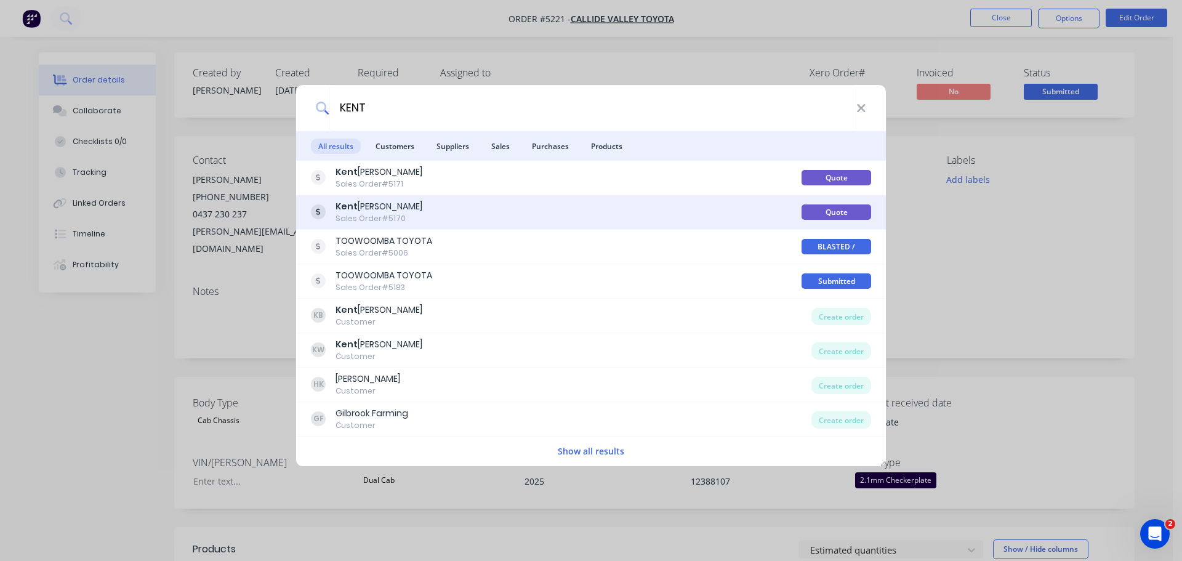
type input "KENT"
click at [466, 215] on div "Kent Wells Sales Order #5170" at bounding box center [556, 212] width 491 height 24
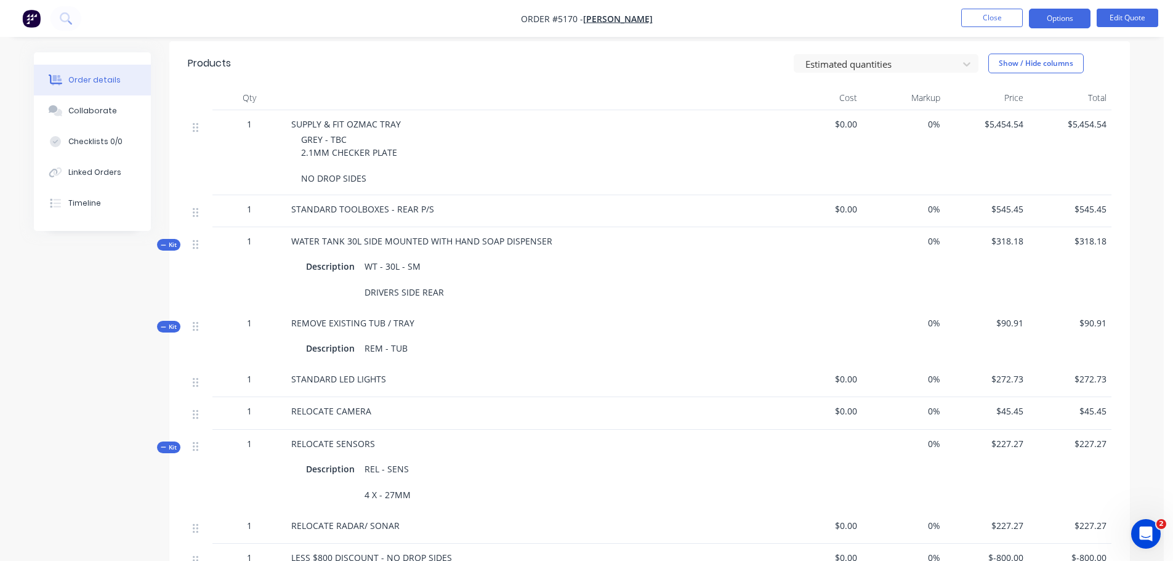
scroll to position [367, 0]
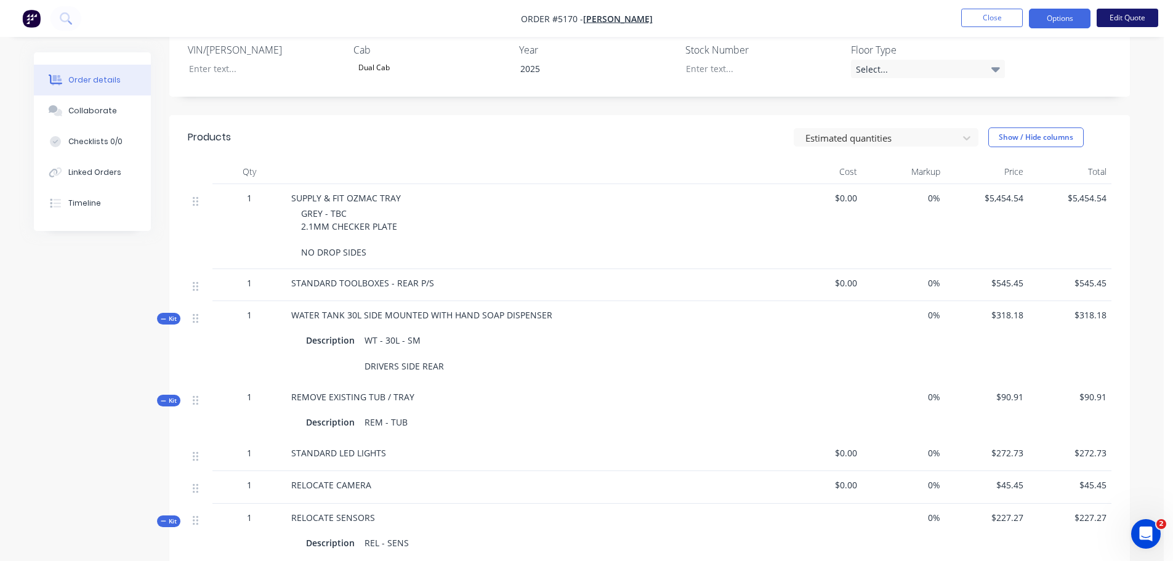
click at [1123, 16] on button "Edit Quote" at bounding box center [1128, 18] width 62 height 18
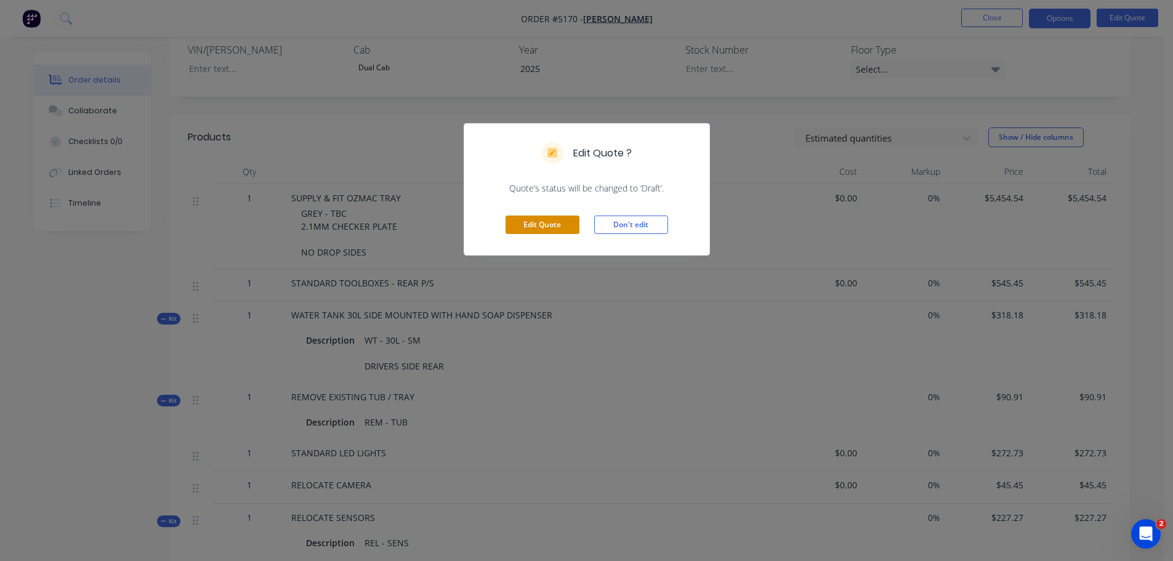
click at [550, 226] on button "Edit Quote" at bounding box center [543, 225] width 74 height 18
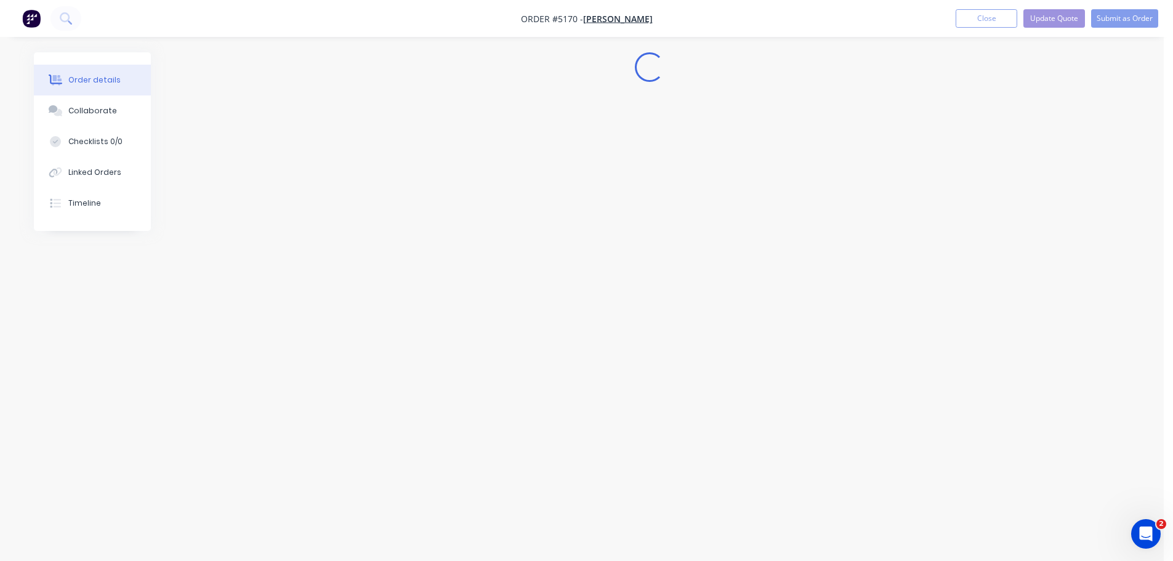
scroll to position [0, 0]
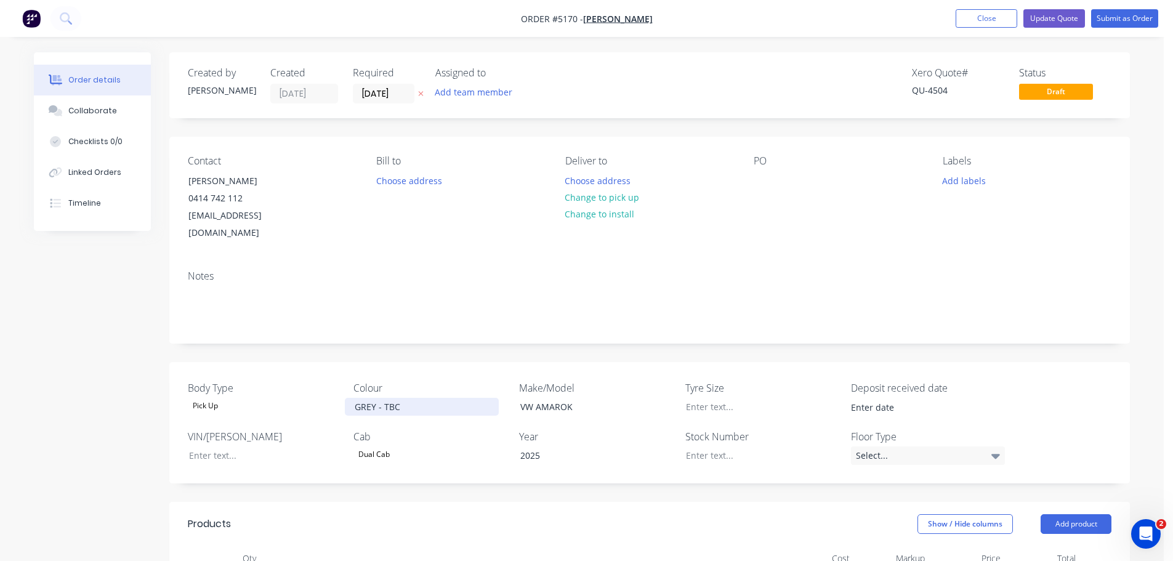
click at [400, 398] on div "GREY - TBC" at bounding box center [422, 407] width 154 height 18
drag, startPoint x: 418, startPoint y: 392, endPoint x: 382, endPoint y: 390, distance: 36.4
click at [382, 398] on div "GREY - TBC" at bounding box center [422, 407] width 154 height 18
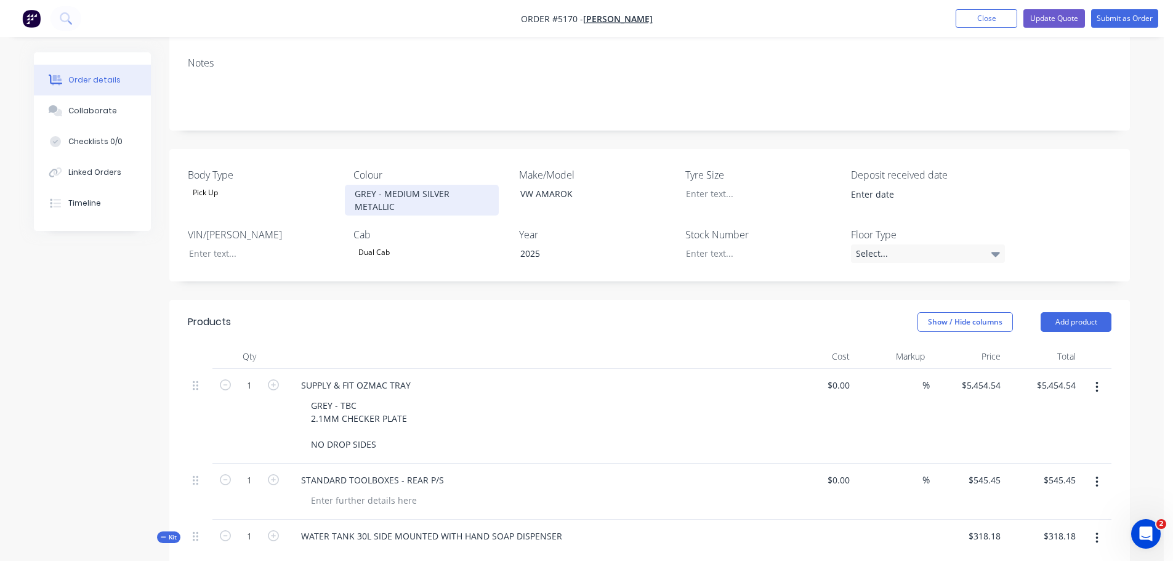
scroll to position [246, 0]
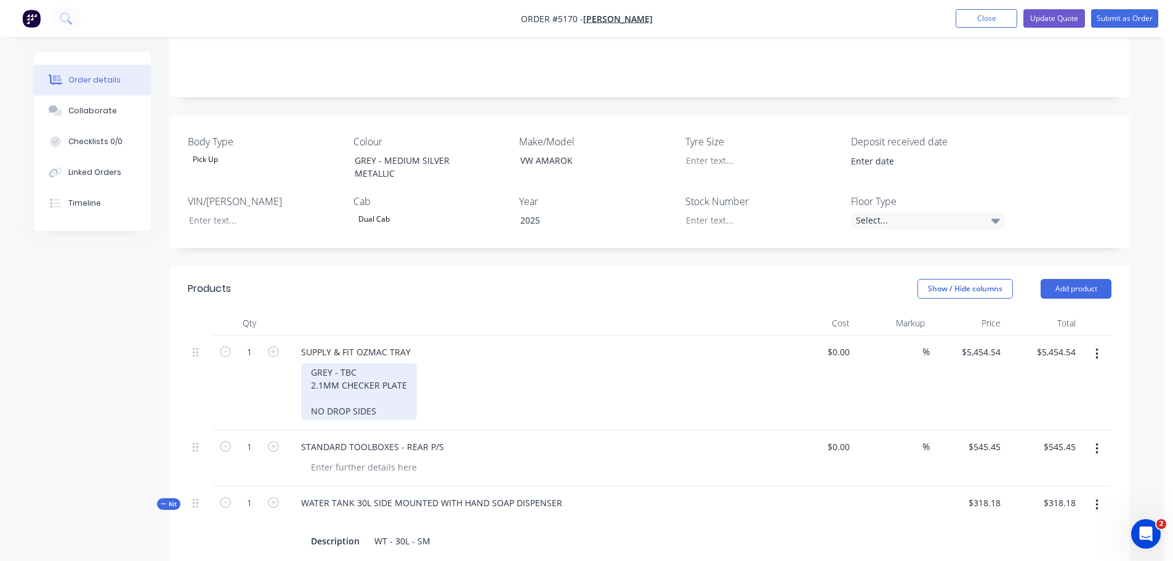
click at [363, 363] on div "GREY - TBC 2.1MM CHECKER PLATE NO DROP SIDES" at bounding box center [359, 391] width 116 height 57
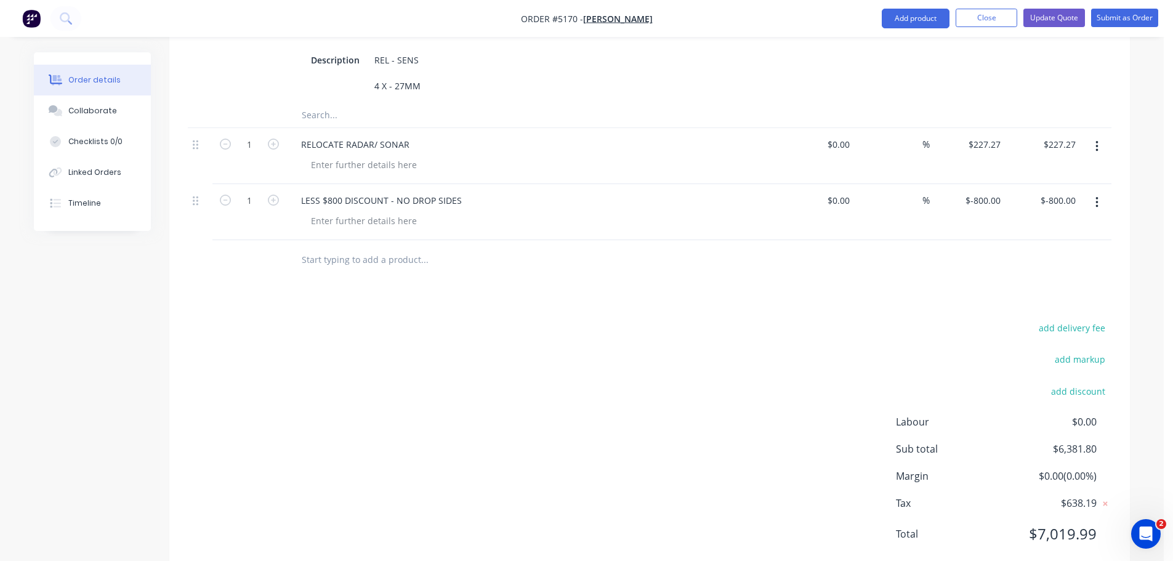
scroll to position [1063, 0]
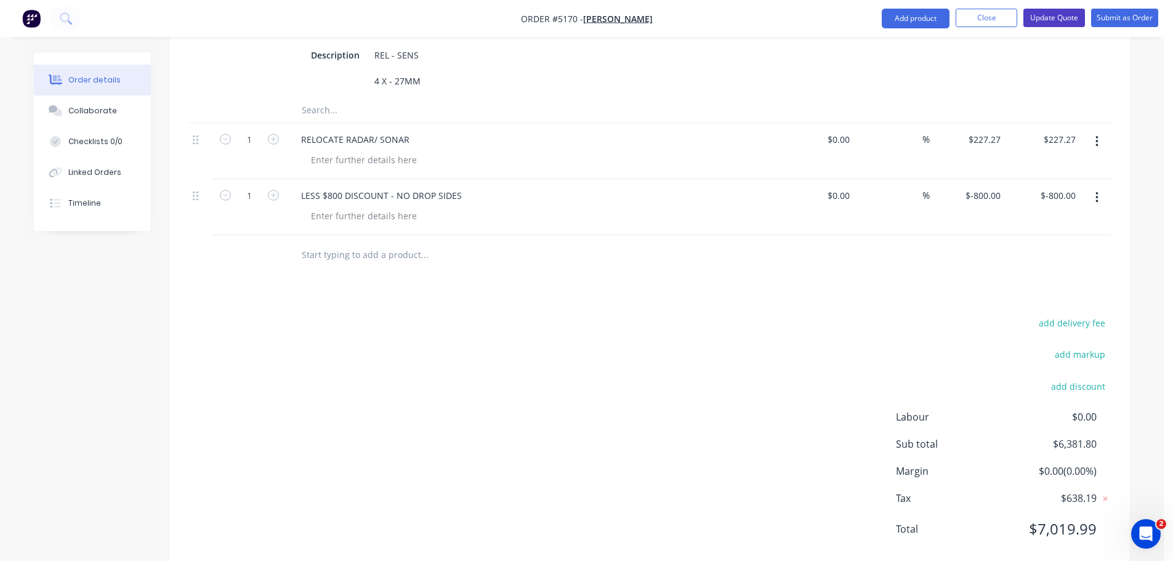
type input "$0.00"
click at [1049, 18] on button "Update Quote" at bounding box center [1054, 18] width 62 height 18
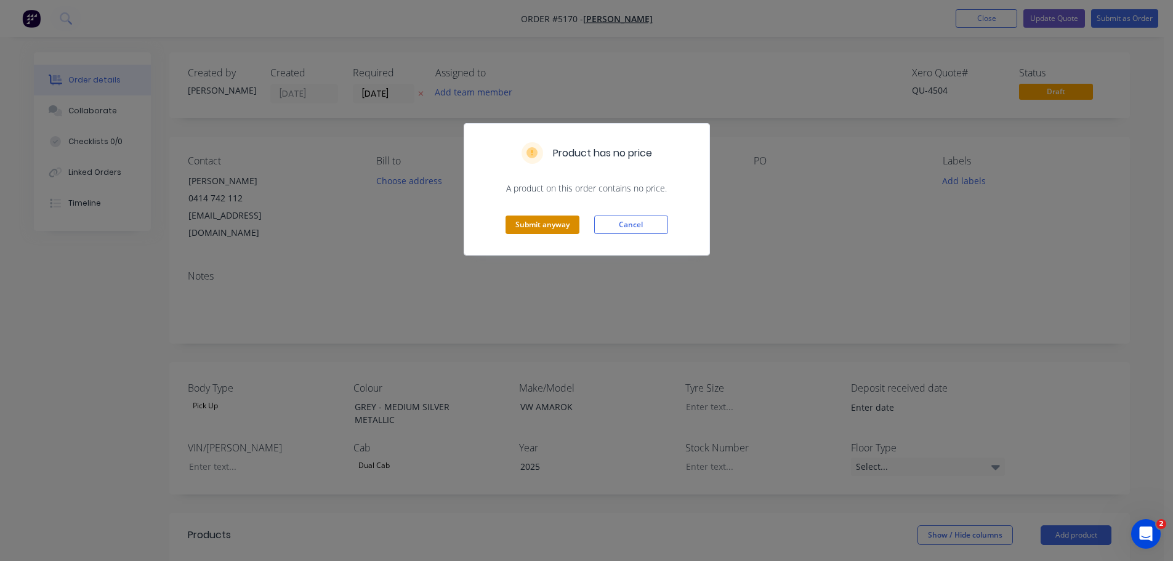
click at [512, 226] on button "Submit anyway" at bounding box center [543, 225] width 74 height 18
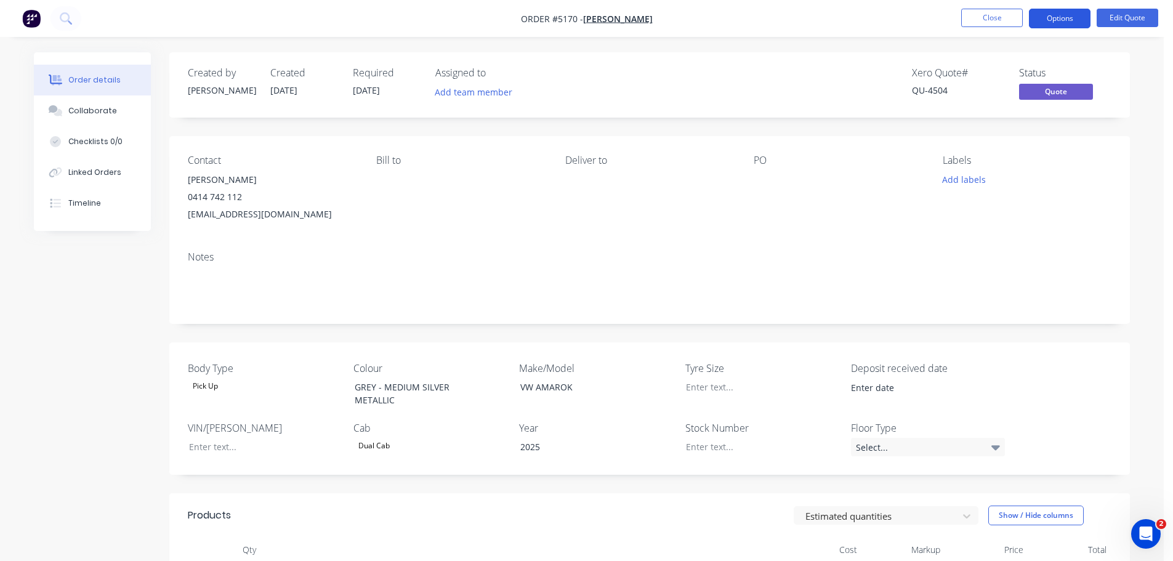
click at [1052, 22] on button "Options" at bounding box center [1060, 19] width 62 height 20
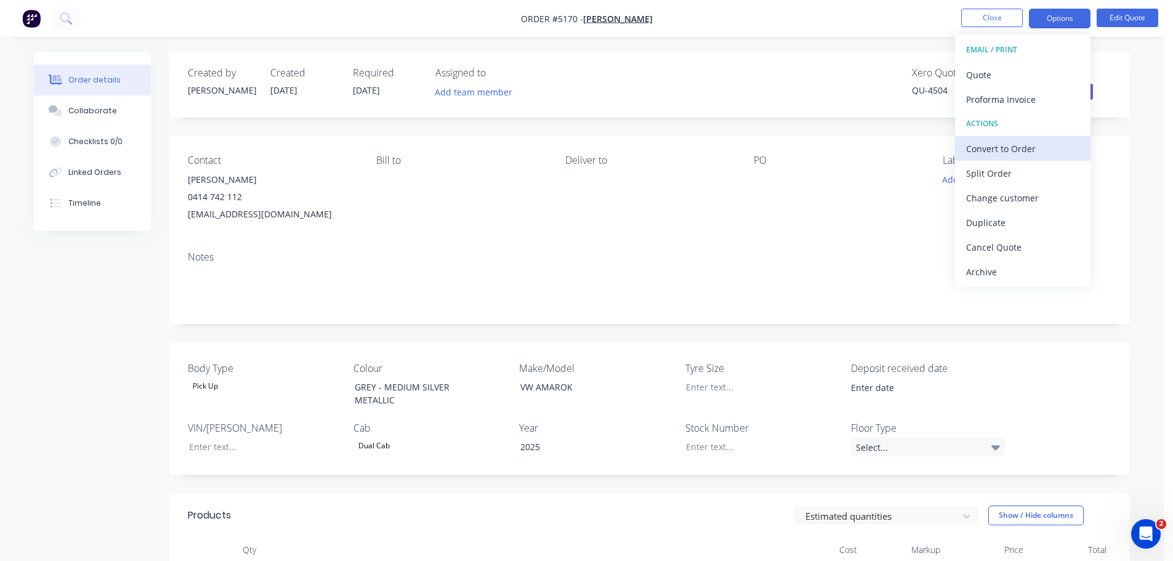
click at [1011, 156] on div "Convert to Order" at bounding box center [1022, 149] width 113 height 18
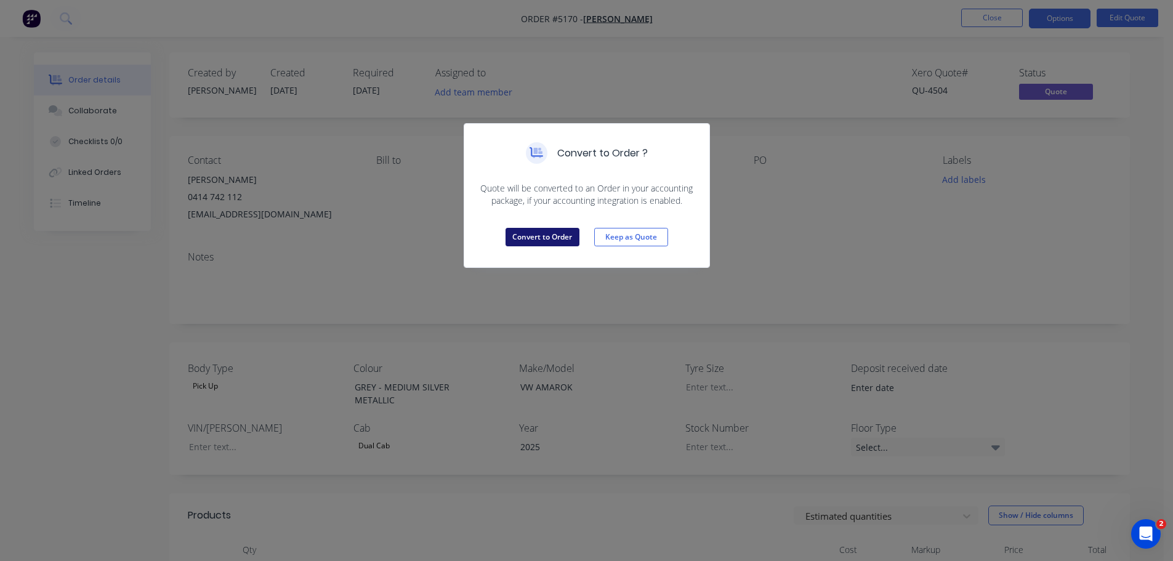
click at [536, 238] on button "Convert to Order" at bounding box center [543, 237] width 74 height 18
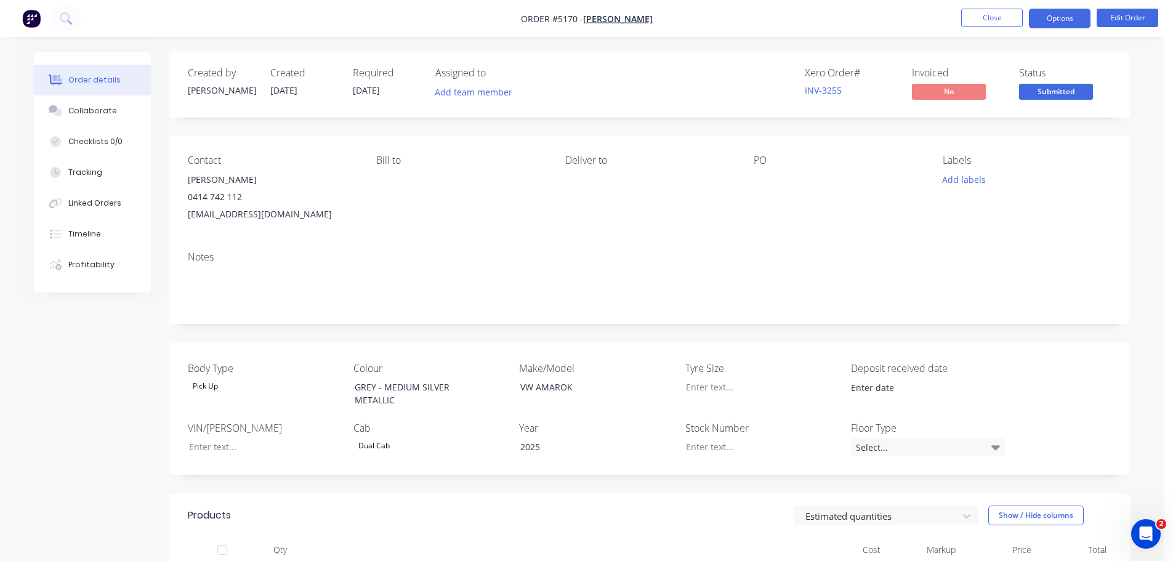
click at [1055, 22] on button "Options" at bounding box center [1060, 19] width 62 height 20
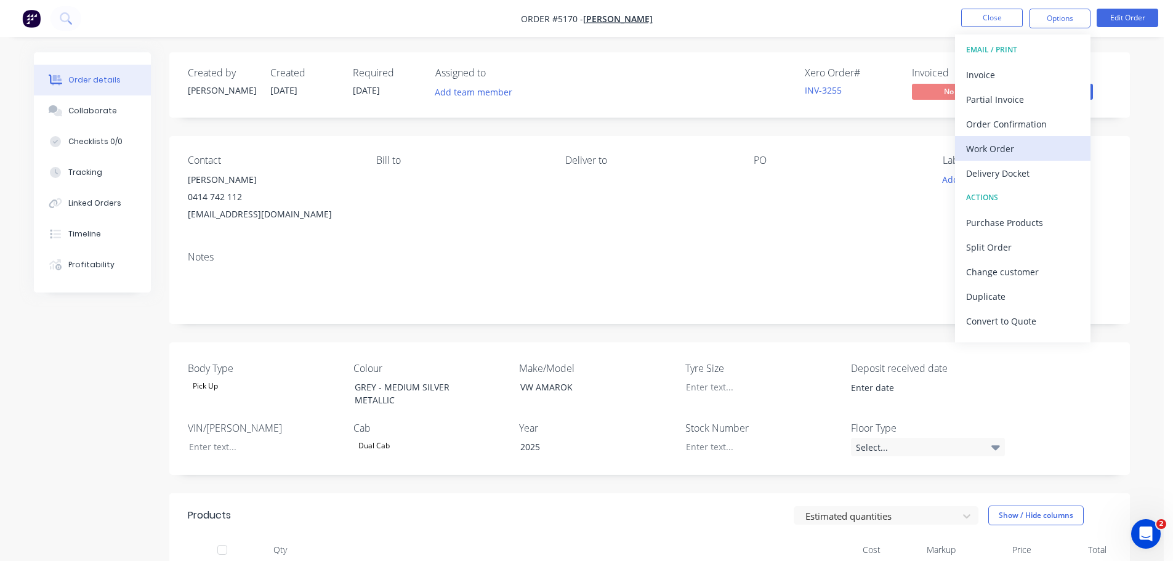
click at [1017, 153] on div "Work Order" at bounding box center [1022, 149] width 113 height 18
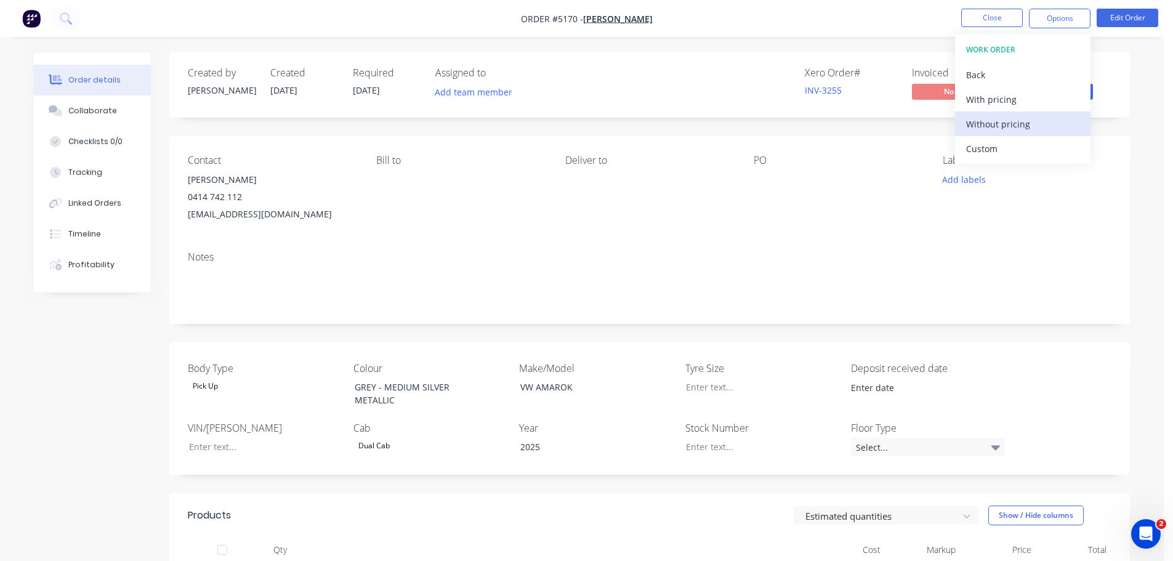
click at [1014, 124] on div "Without pricing" at bounding box center [1022, 124] width 113 height 18
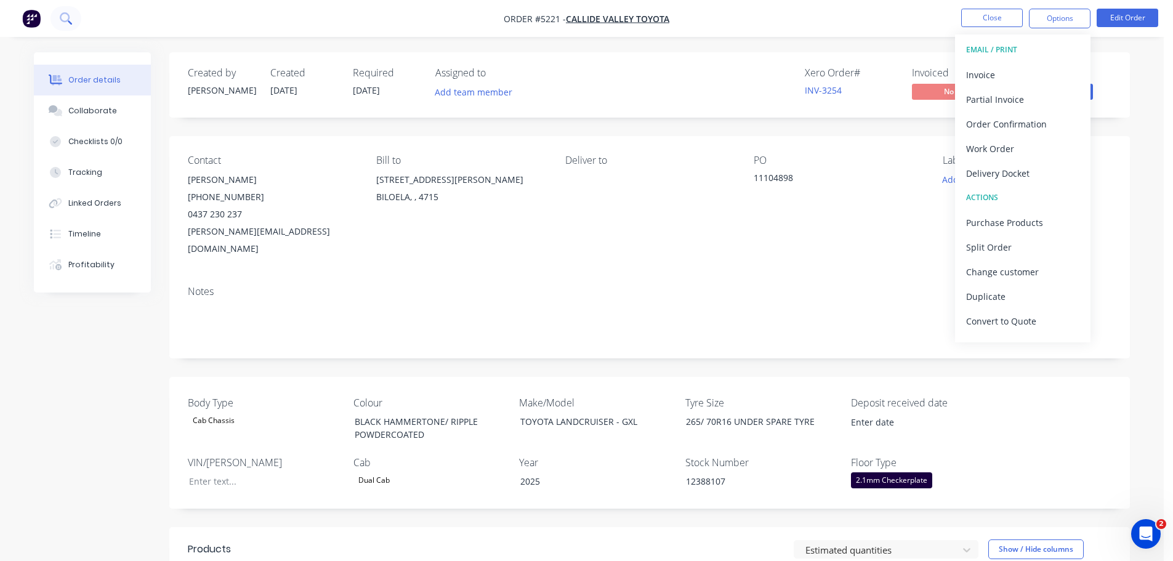
click at [62, 20] on icon at bounding box center [65, 17] width 10 height 10
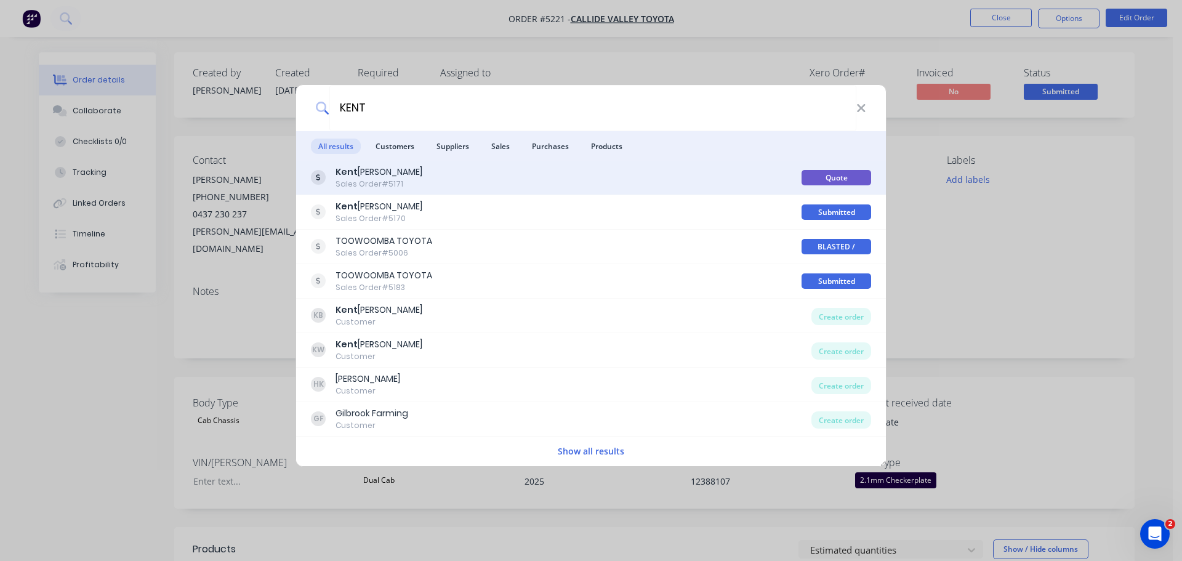
type input "KENT"
click at [418, 182] on div "Kent Wells Sales Order #5171" at bounding box center [556, 178] width 491 height 24
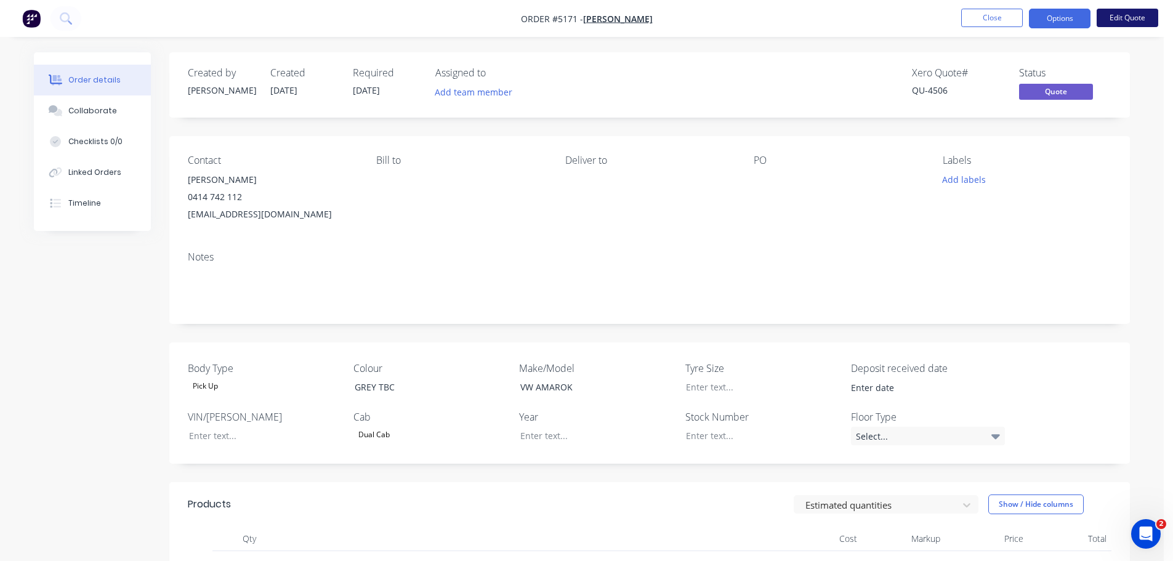
click at [1109, 18] on button "Edit Quote" at bounding box center [1128, 18] width 62 height 18
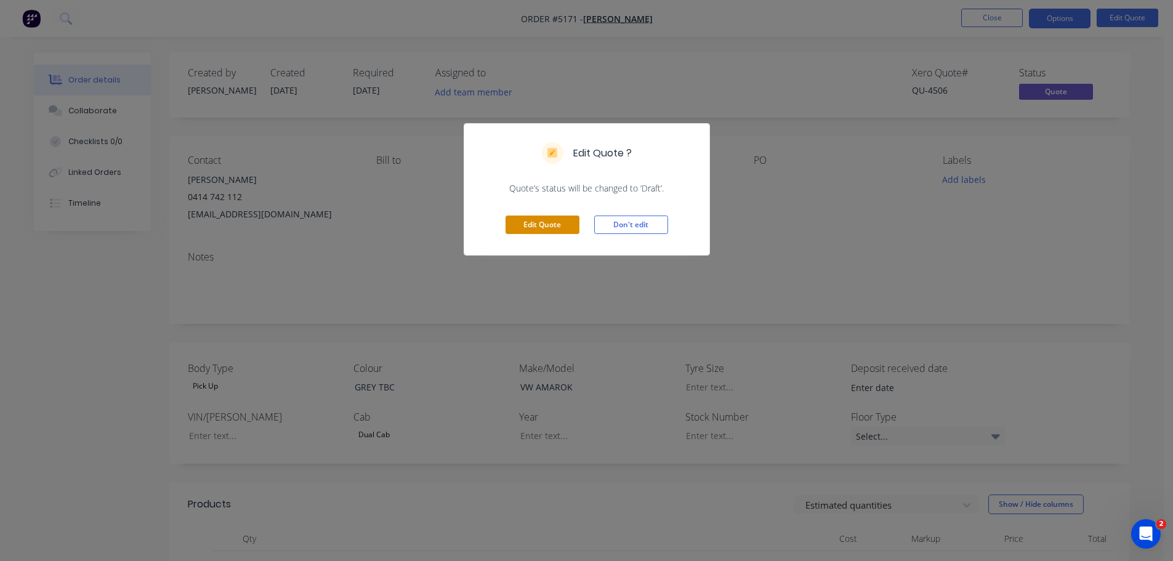
click at [548, 220] on button "Edit Quote" at bounding box center [543, 225] width 74 height 18
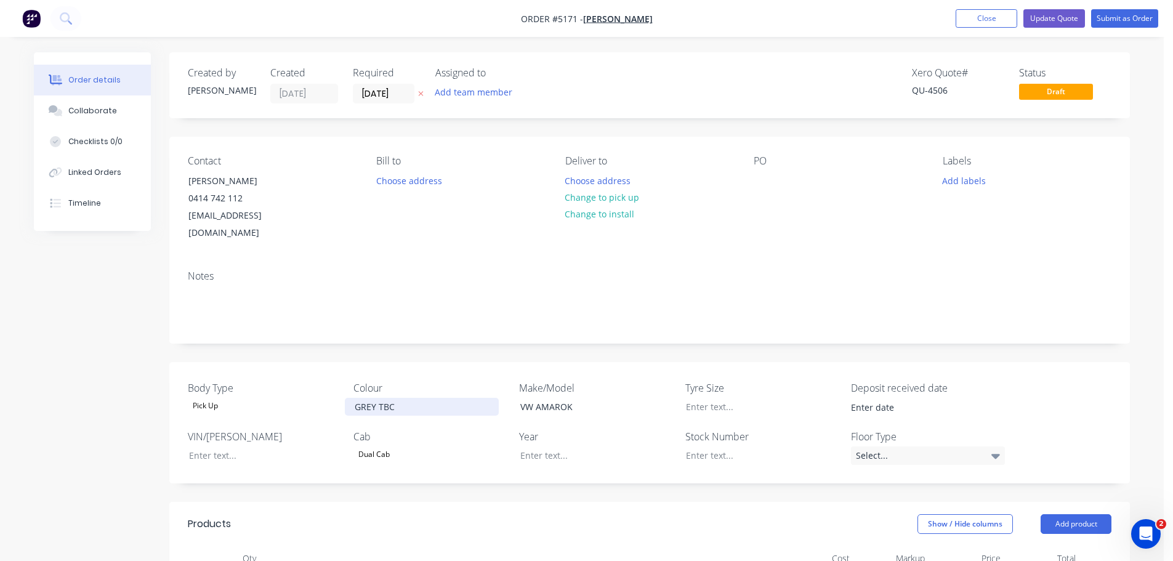
click at [397, 398] on div "GREY TBC" at bounding box center [422, 407] width 154 height 18
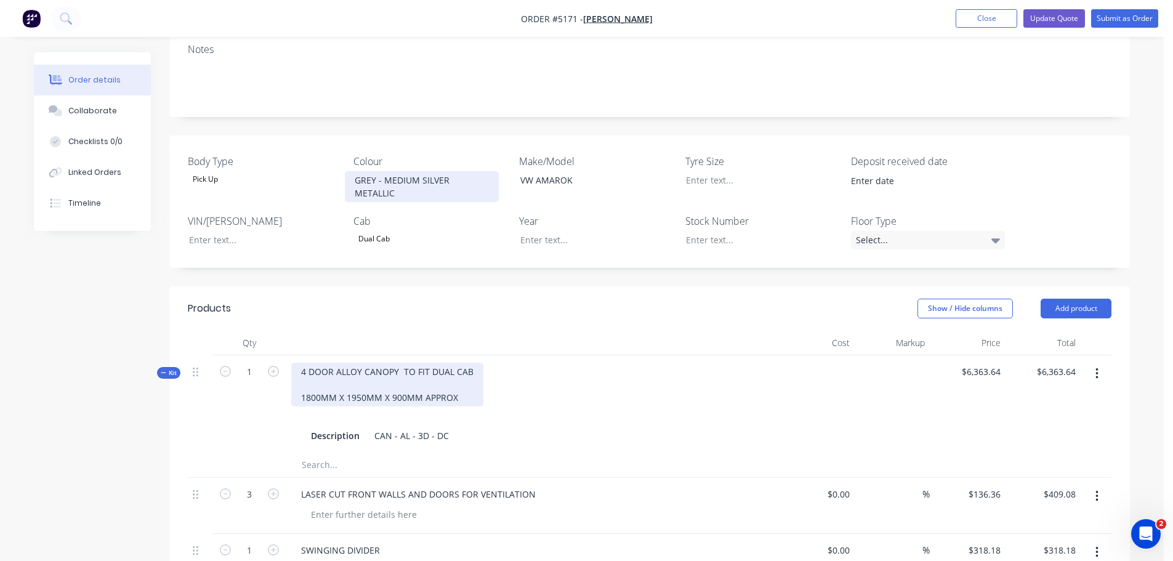
scroll to position [431, 0]
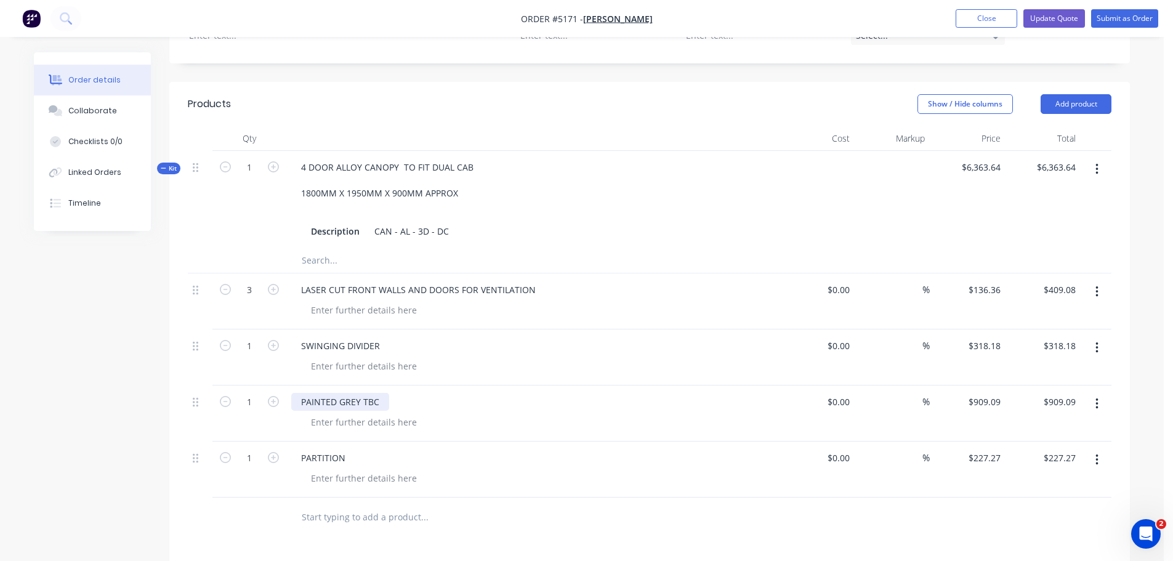
click at [378, 393] on div "PAINTED GREY TBC" at bounding box center [340, 402] width 98 height 18
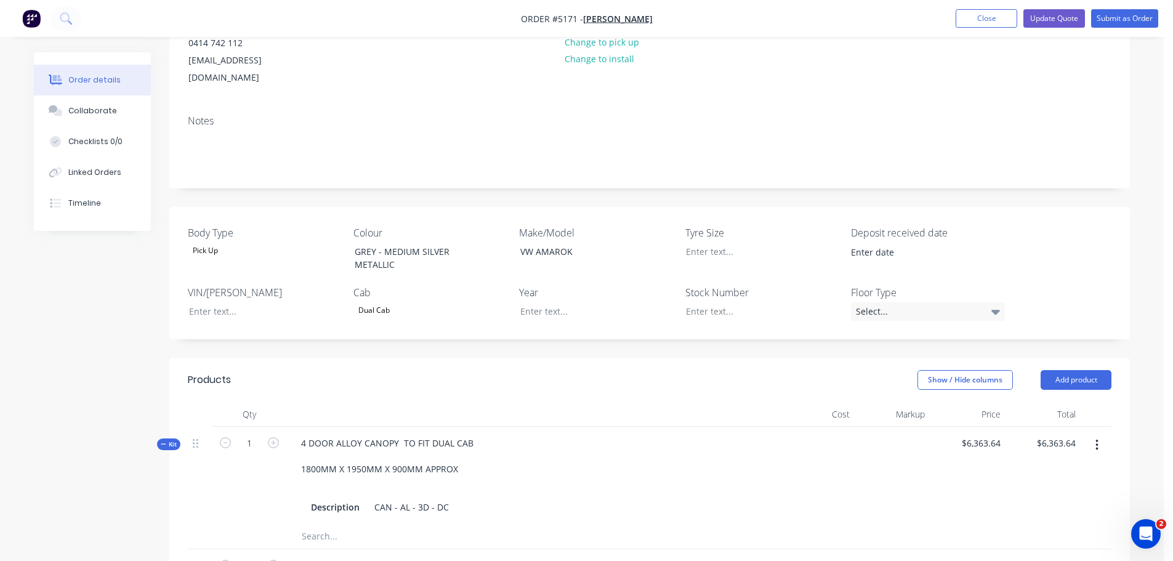
scroll to position [0, 0]
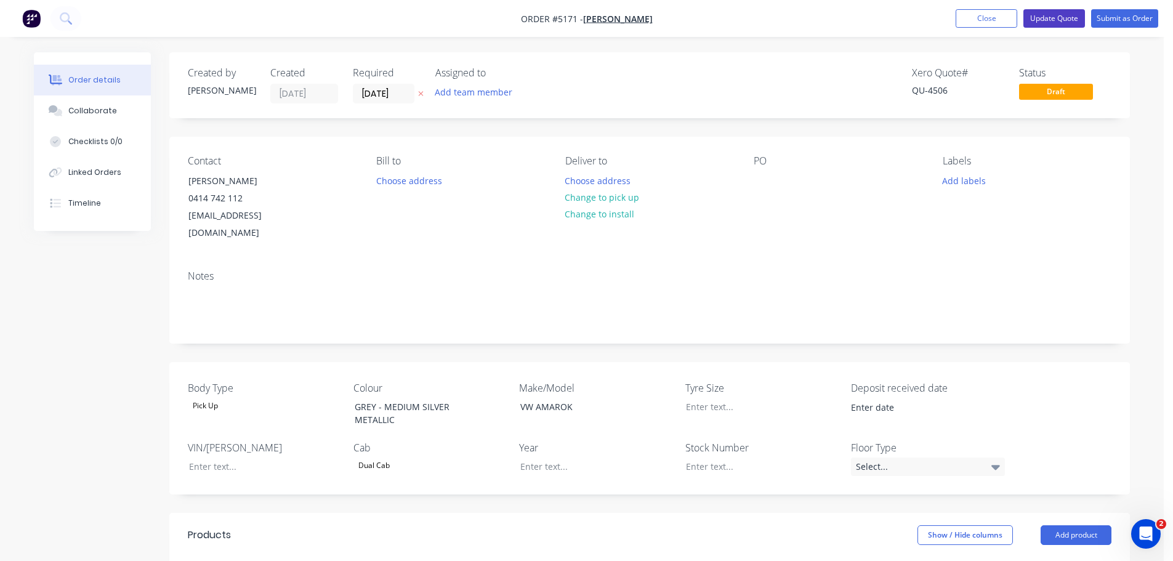
click at [1049, 19] on button "Update Quote" at bounding box center [1054, 18] width 62 height 18
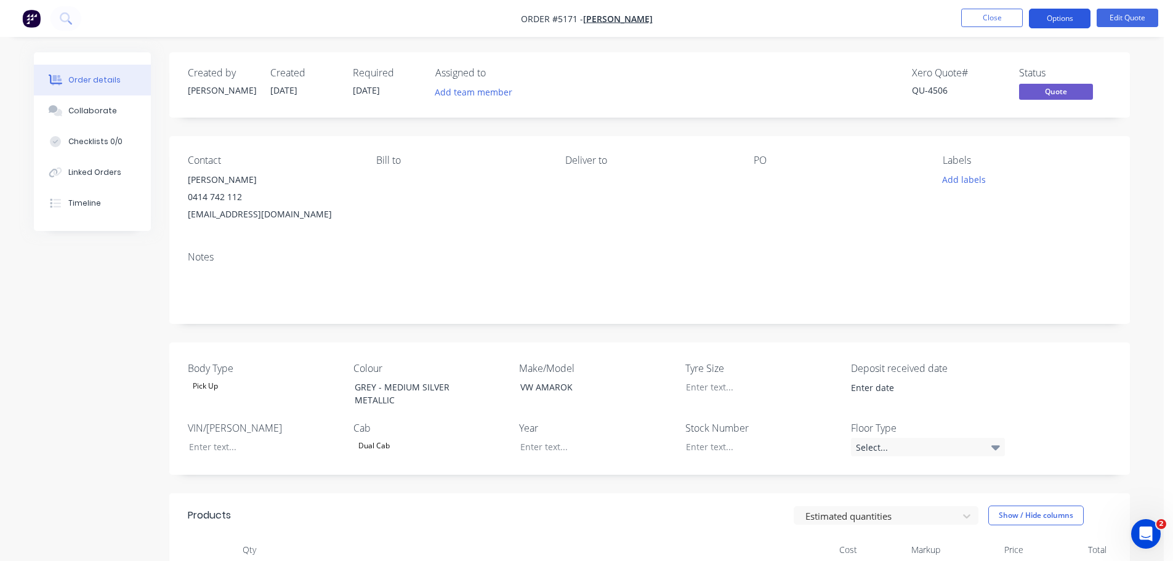
click at [1054, 18] on button "Options" at bounding box center [1060, 19] width 62 height 20
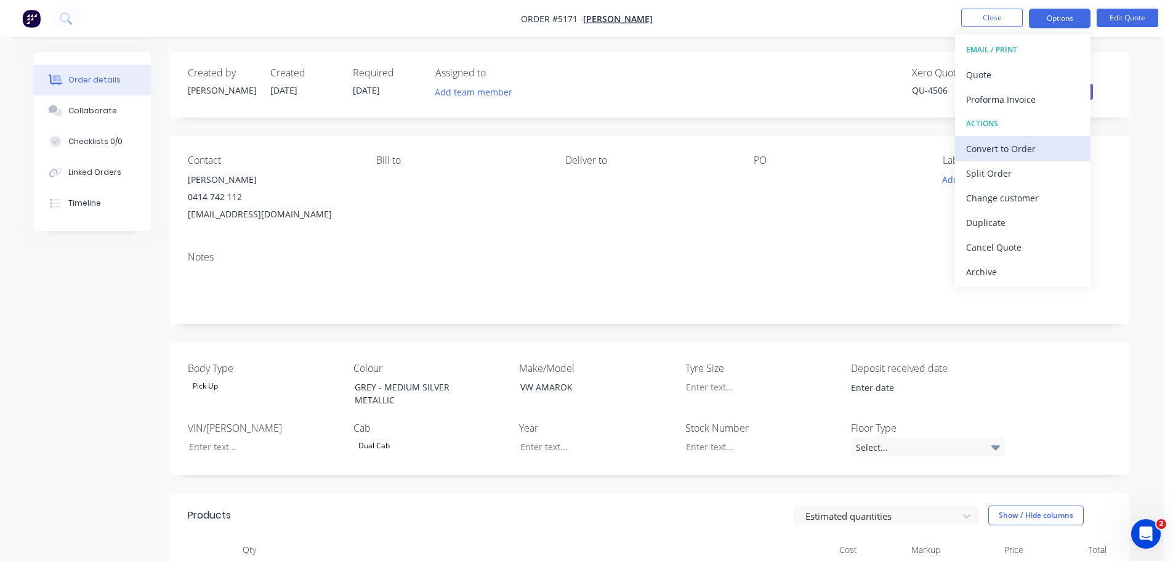
click at [998, 151] on div "Convert to Order" at bounding box center [1022, 149] width 113 height 18
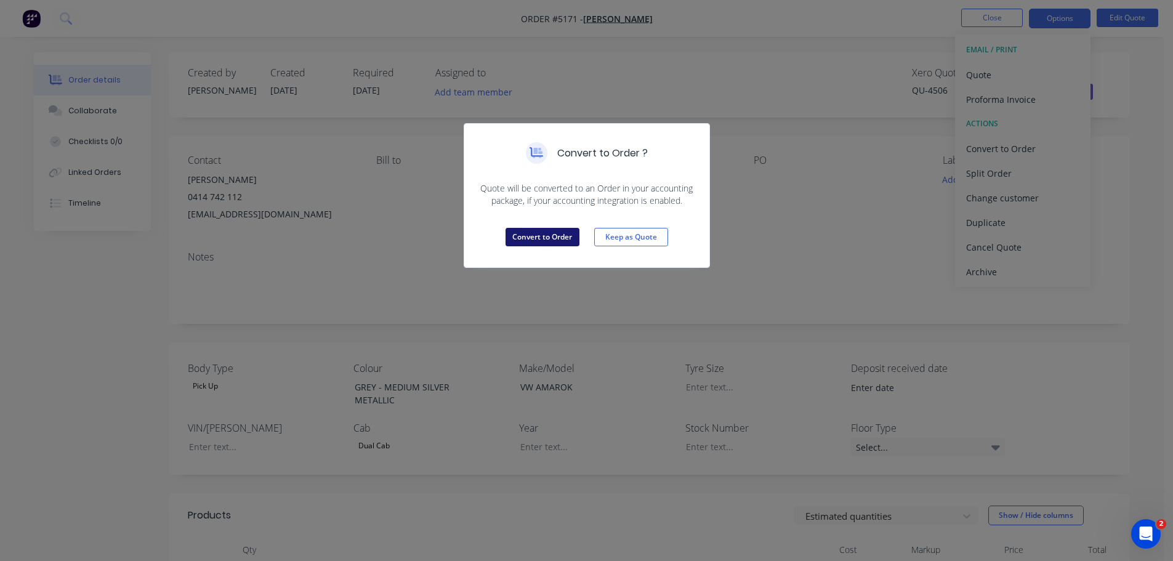
click at [534, 239] on button "Convert to Order" at bounding box center [543, 237] width 74 height 18
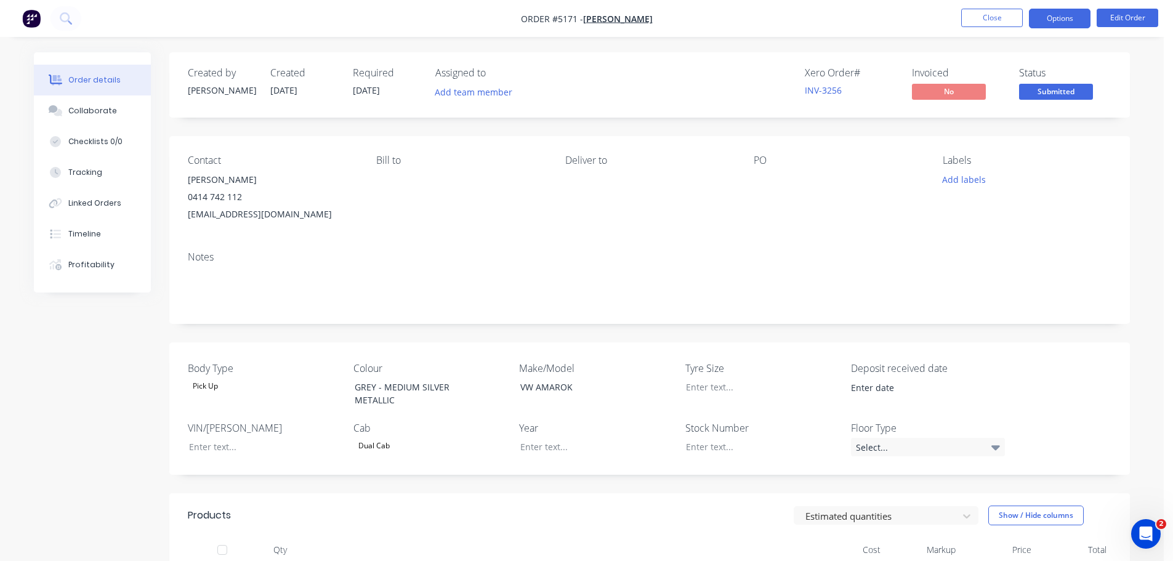
click at [1055, 21] on button "Options" at bounding box center [1060, 19] width 62 height 20
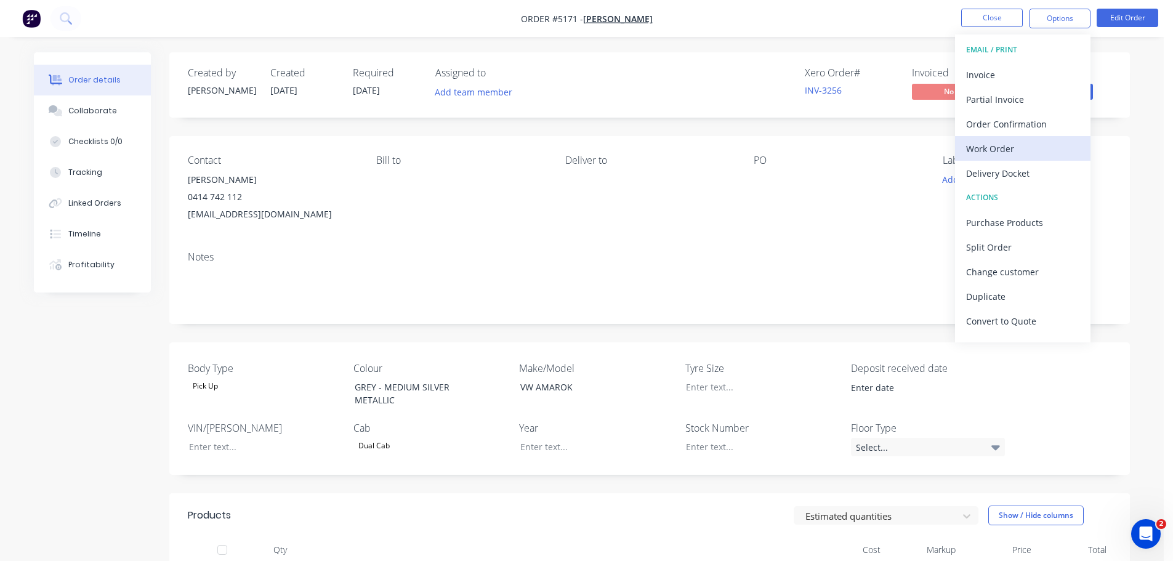
click at [1014, 152] on div "Work Order" at bounding box center [1022, 149] width 113 height 18
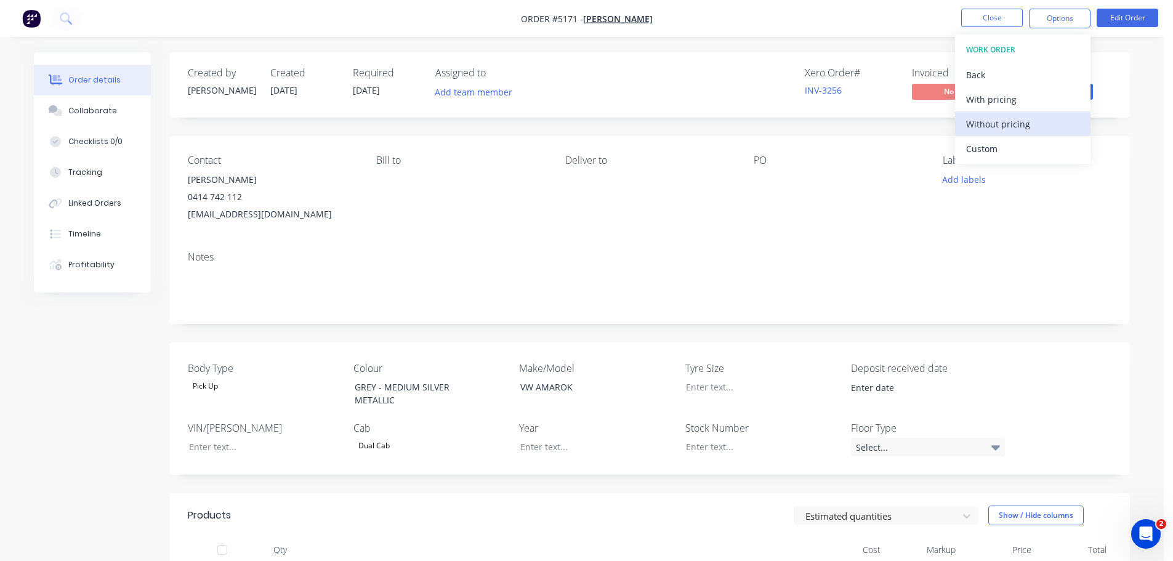
click at [1004, 130] on div "Without pricing" at bounding box center [1022, 124] width 113 height 18
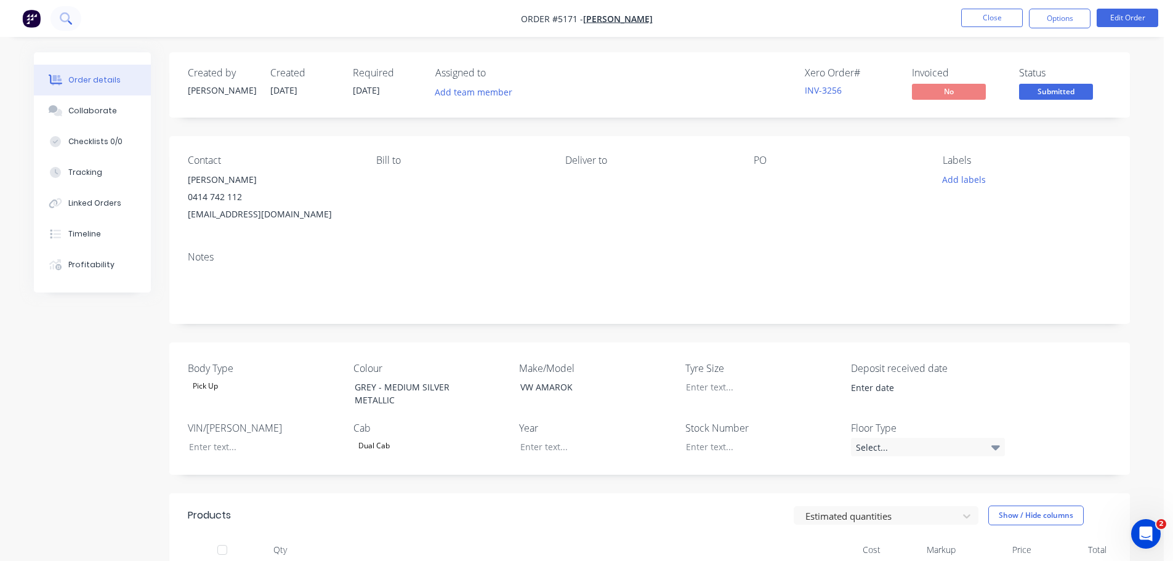
click at [67, 18] on icon at bounding box center [66, 18] width 12 height 12
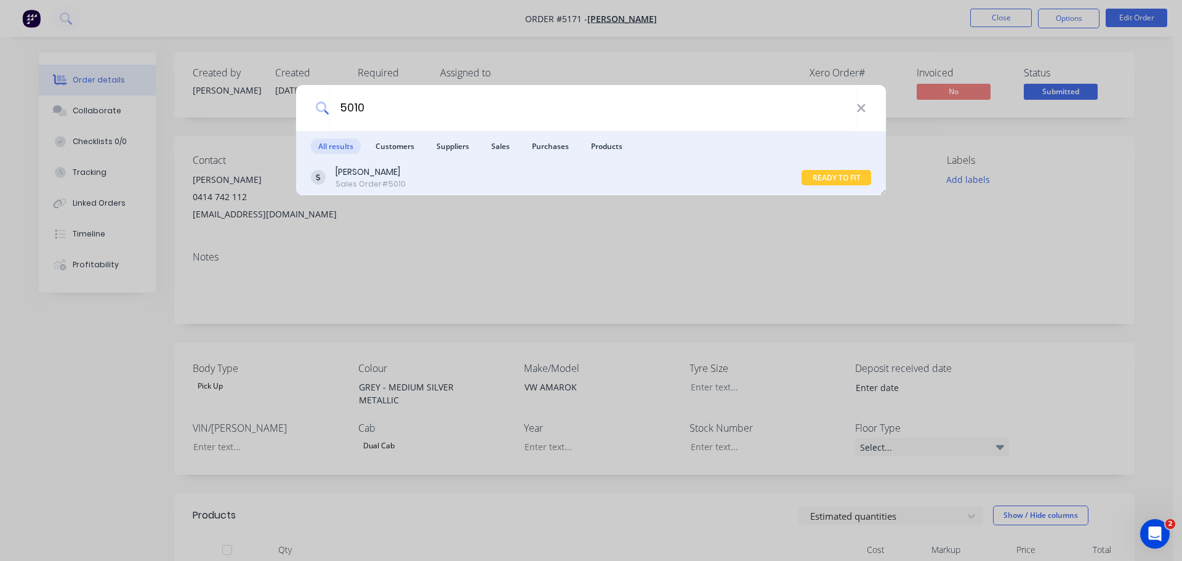
type input "5010"
click at [417, 182] on div "Jeremy Jones Sales Order #5010" at bounding box center [556, 178] width 491 height 24
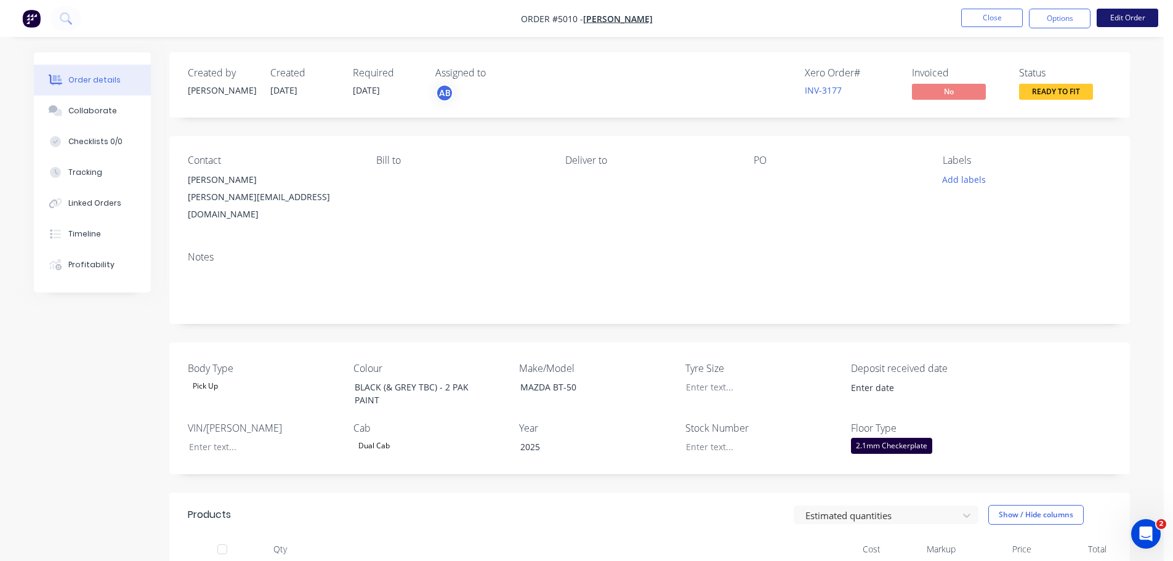
click at [1113, 18] on button "Edit Order" at bounding box center [1128, 18] width 62 height 18
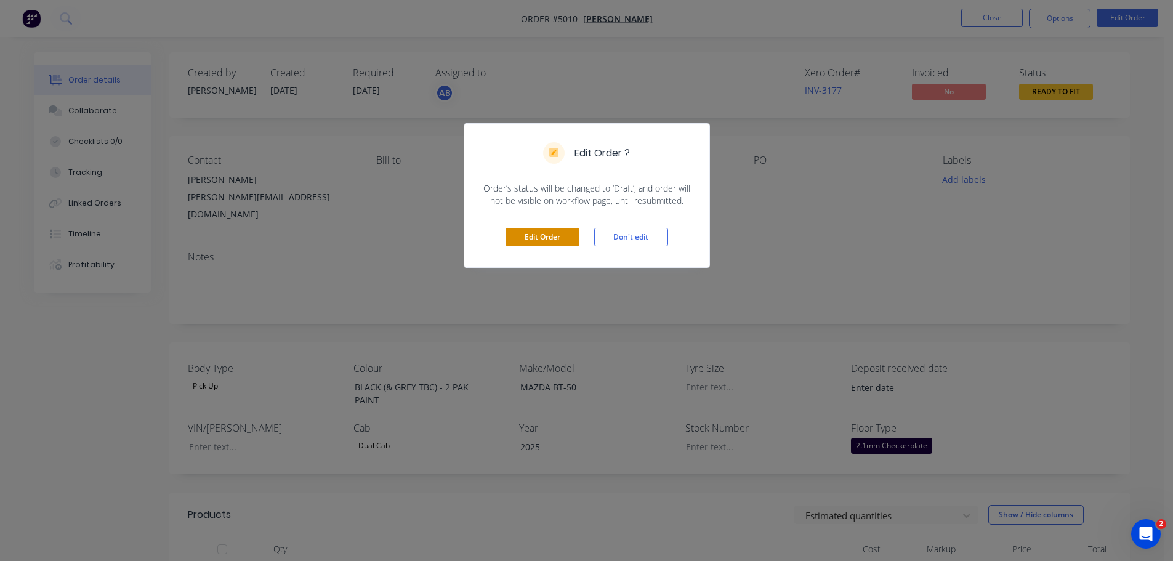
click at [546, 236] on button "Edit Order" at bounding box center [543, 237] width 74 height 18
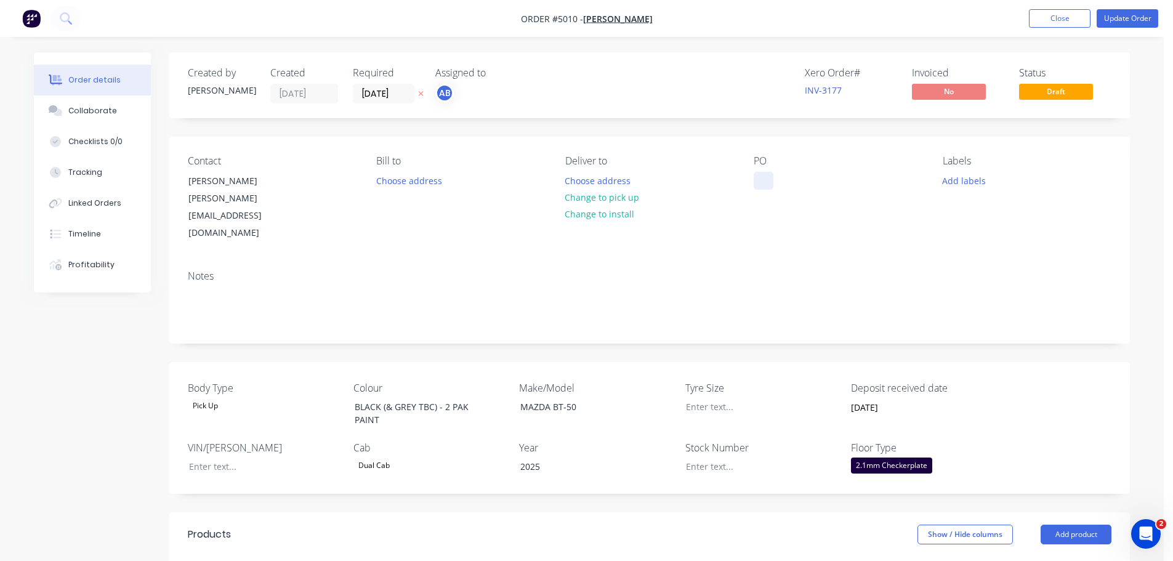
click at [759, 175] on div at bounding box center [764, 181] width 20 height 18
click at [707, 260] on div "Notes" at bounding box center [649, 301] width 961 height 83
click at [389, 98] on input "11/08/25" at bounding box center [383, 93] width 60 height 18
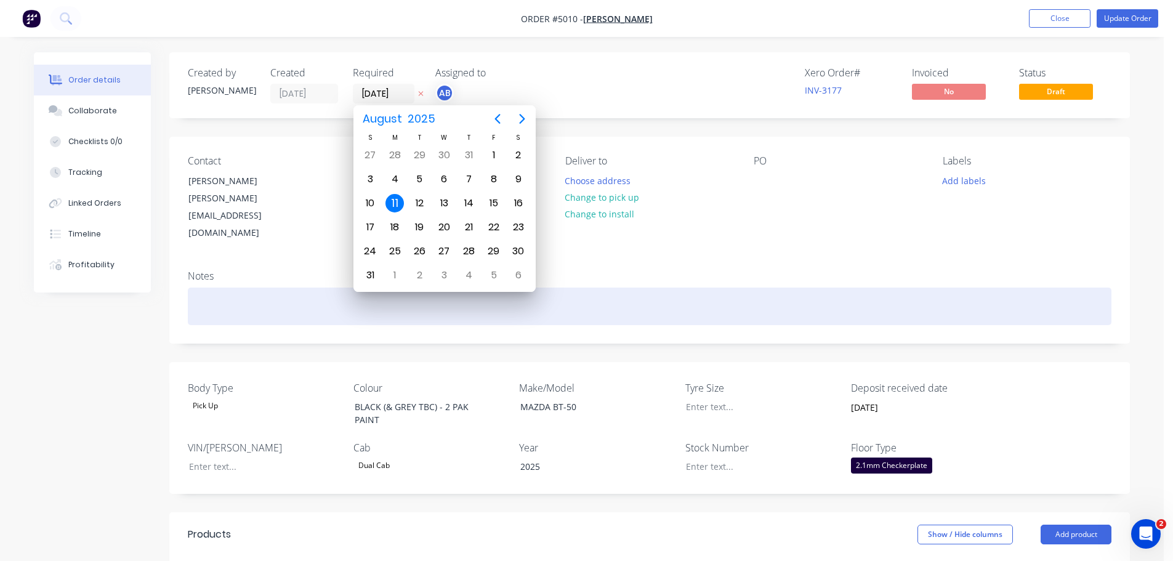
click at [631, 288] on div at bounding box center [650, 307] width 924 height 38
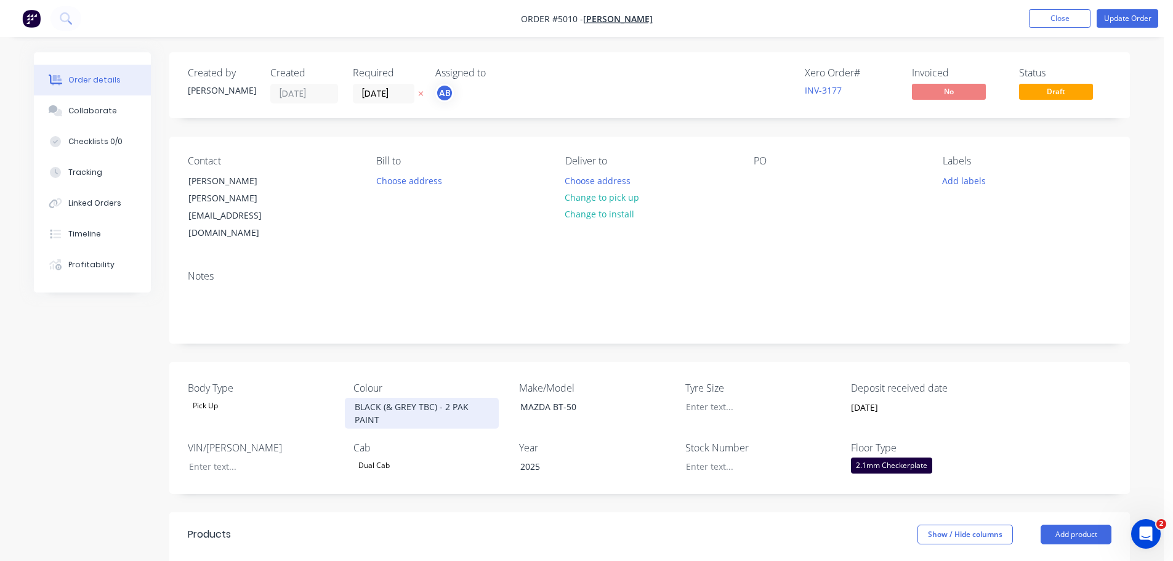
click at [430, 398] on div "BLACK (& GREY TBC) - 2 PAK PAINT" at bounding box center [422, 413] width 154 height 31
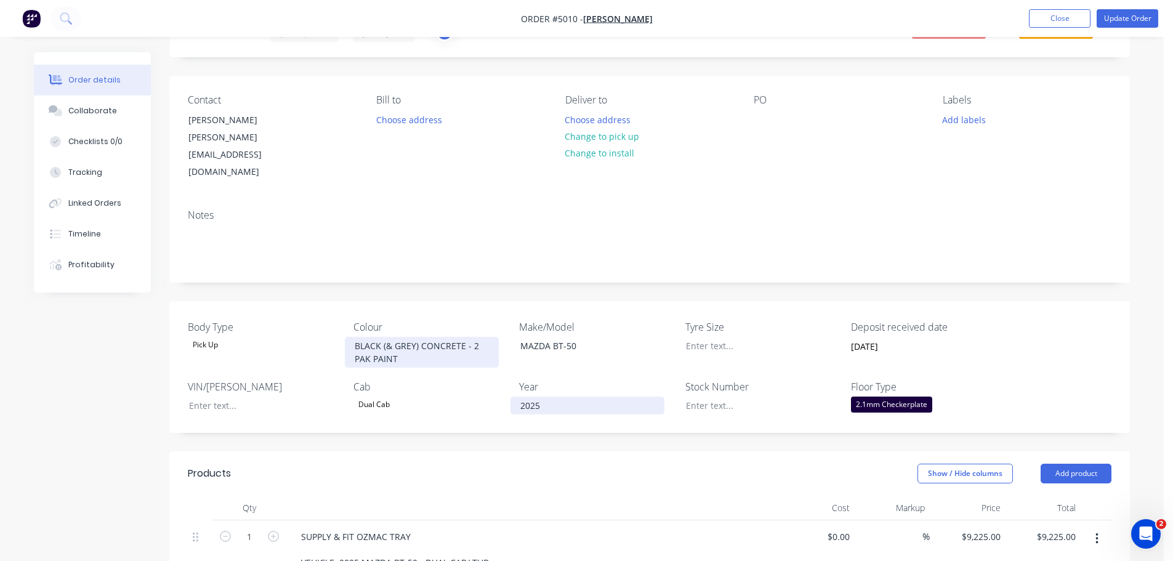
scroll to position [246, 0]
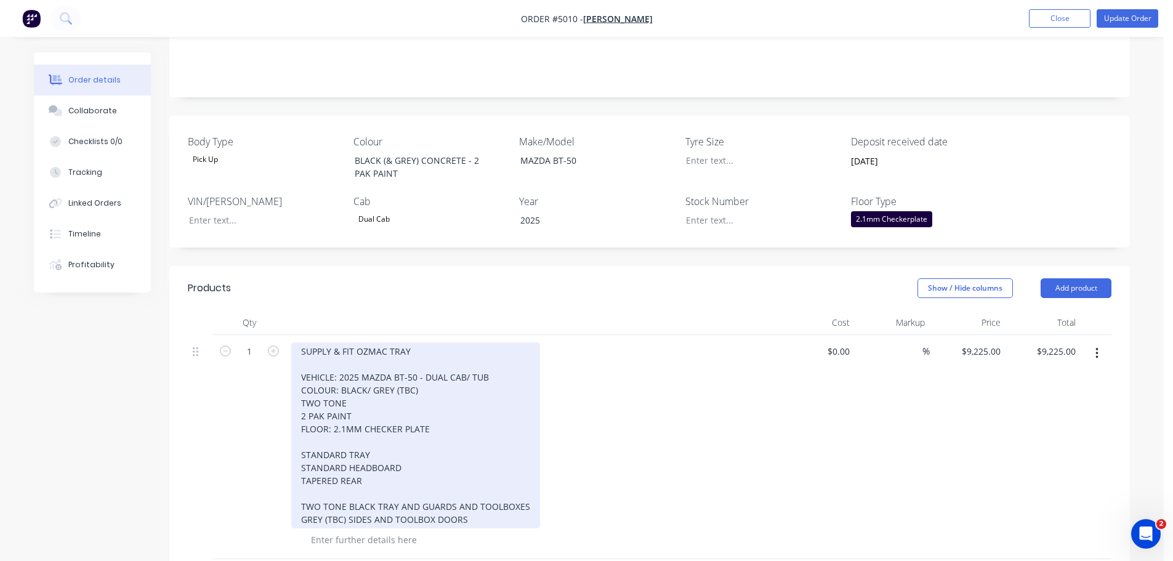
click at [395, 366] on div "SUPPLY & FIT OZMAC TRAY VEHICLE: 2025 MAZDA BT-50 - DUAL CAB/ TUB COLOUR: BLACK…" at bounding box center [415, 435] width 249 height 186
click at [395, 361] on div "SUPPLY & FIT OZMAC TRAY VEHICLE: 2025 MAZDA BT-50 - DUAL CAB/ TUB COLOUR: BLACK…" at bounding box center [415, 435] width 249 height 186
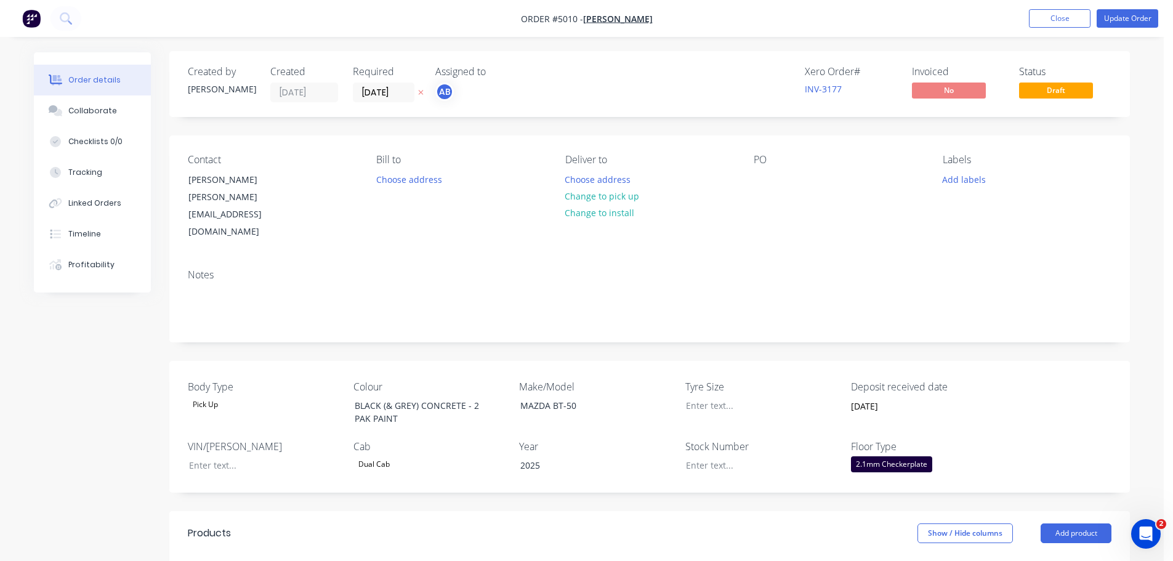
scroll to position [0, 0]
click at [1116, 20] on button "Update Order" at bounding box center [1128, 18] width 62 height 18
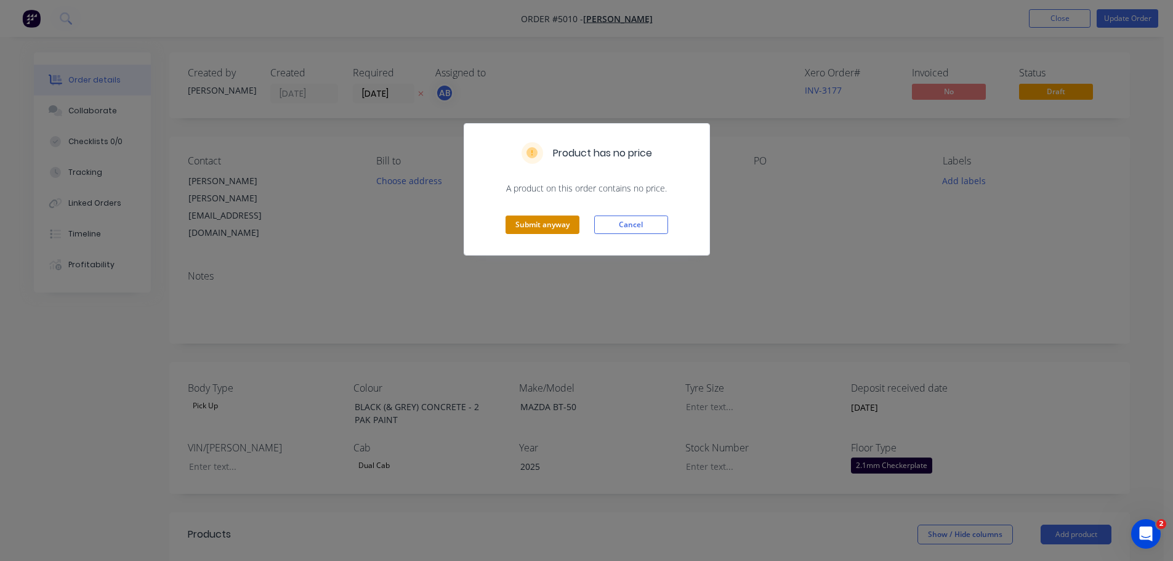
click at [550, 224] on button "Submit anyway" at bounding box center [543, 225] width 74 height 18
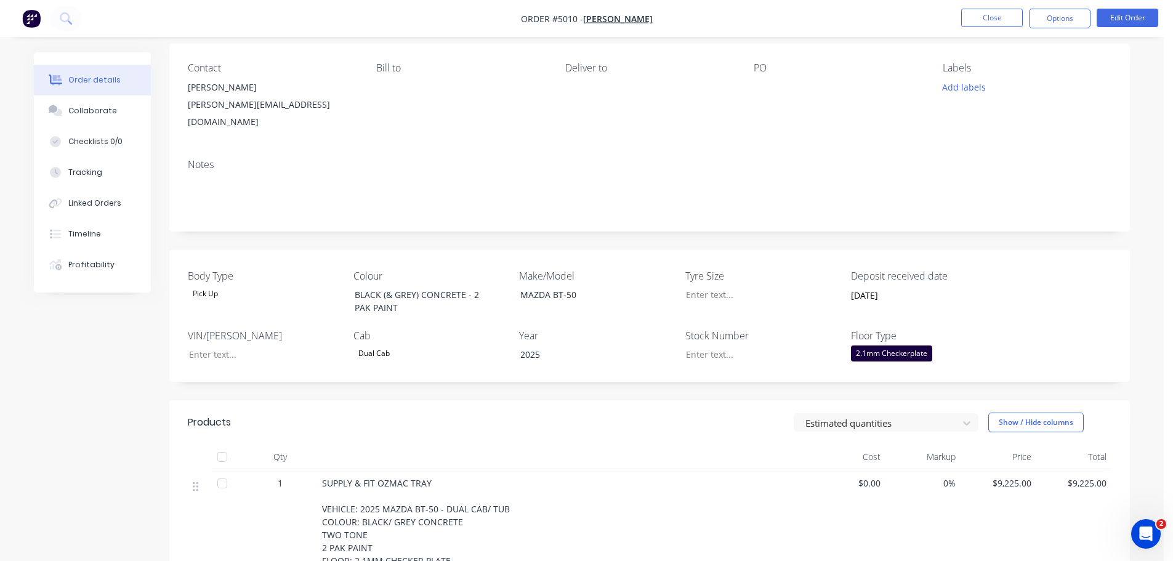
scroll to position [185, 0]
